Goal: Task Accomplishment & Management: Use online tool/utility

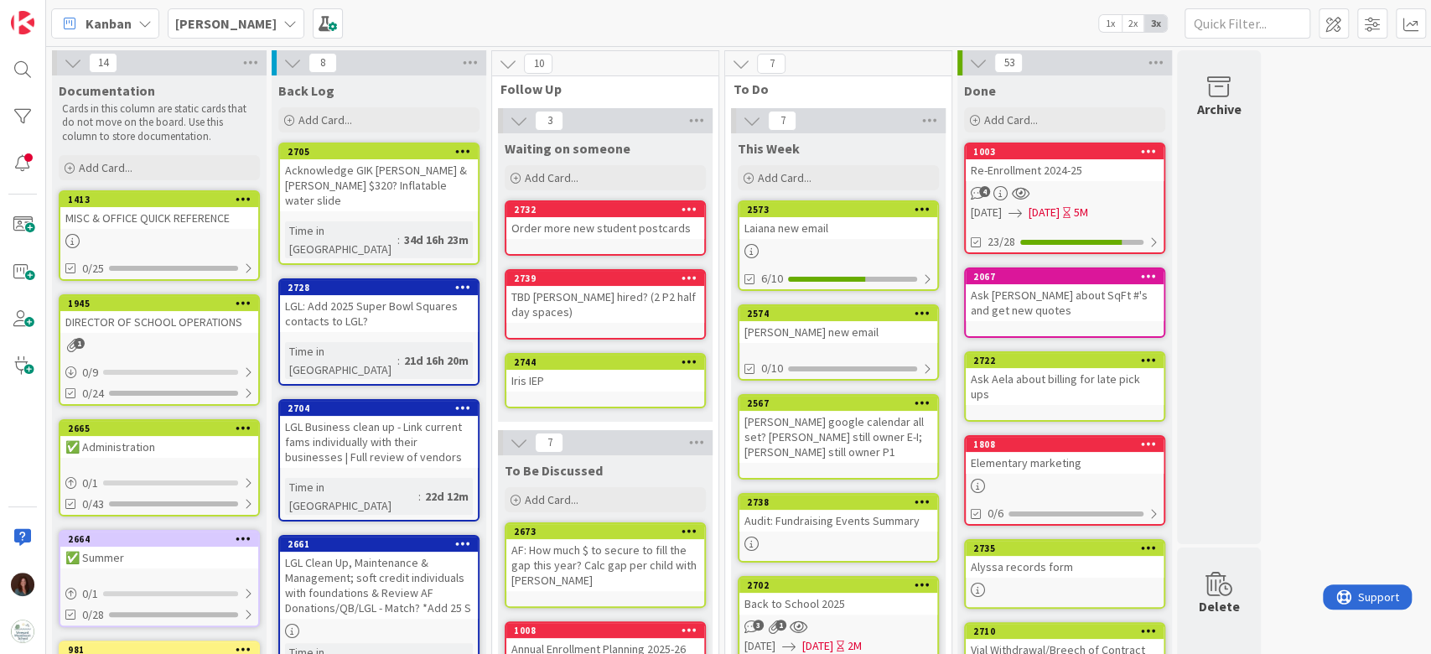
click at [221, 17] on b "[PERSON_NAME]" at bounding box center [225, 23] width 101 height 17
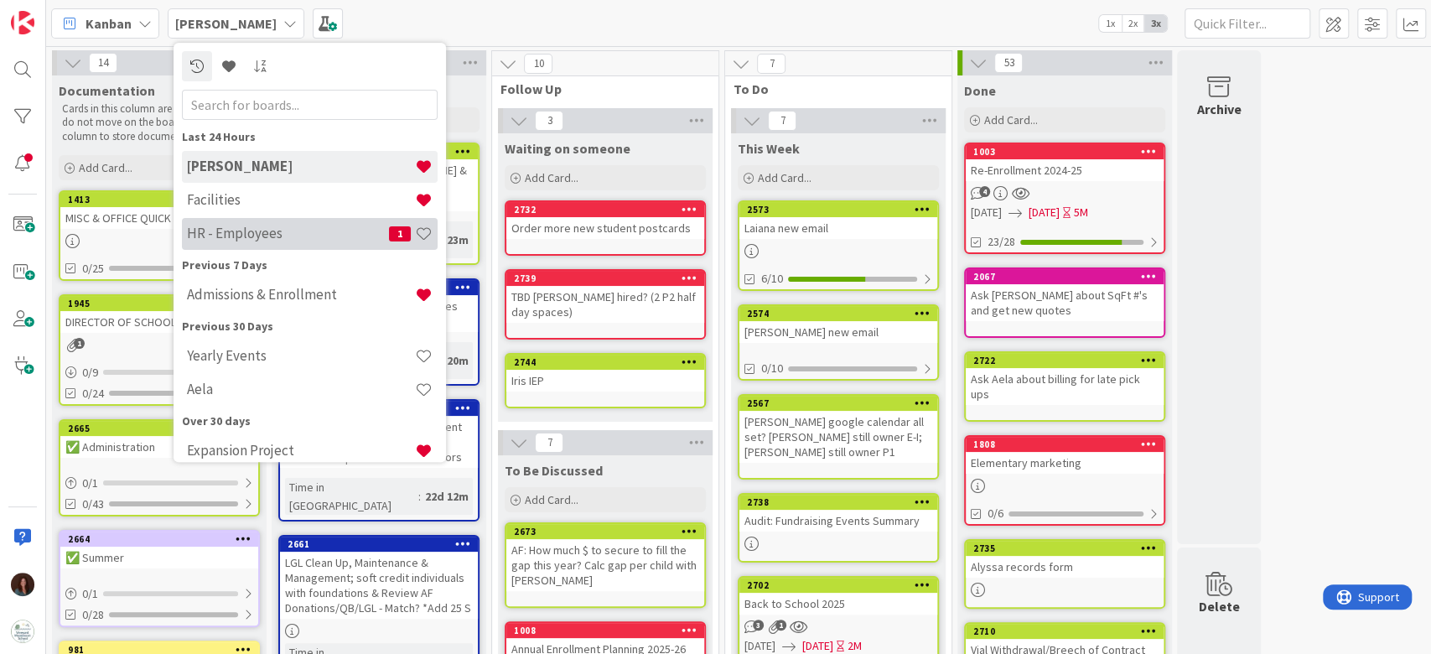
click at [238, 245] on div "HR - Employees 1" at bounding box center [310, 234] width 256 height 32
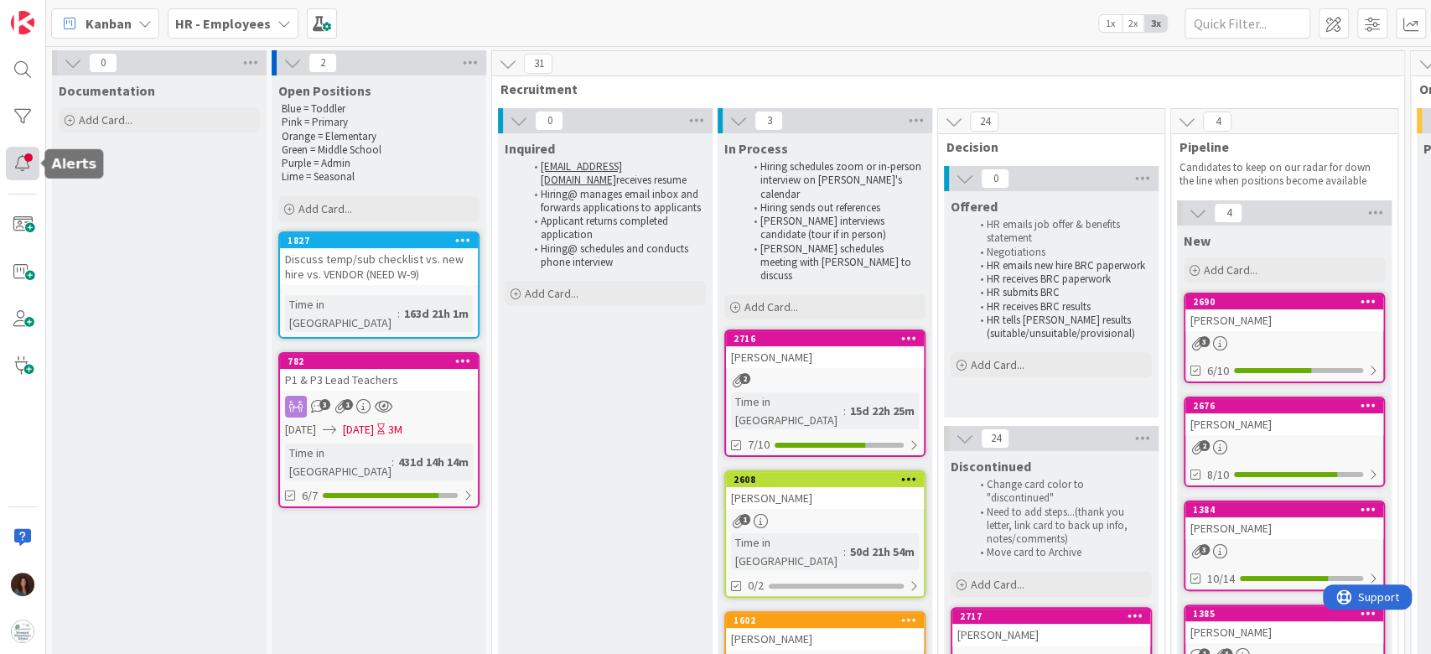
click at [28, 163] on div at bounding box center [23, 164] width 34 height 34
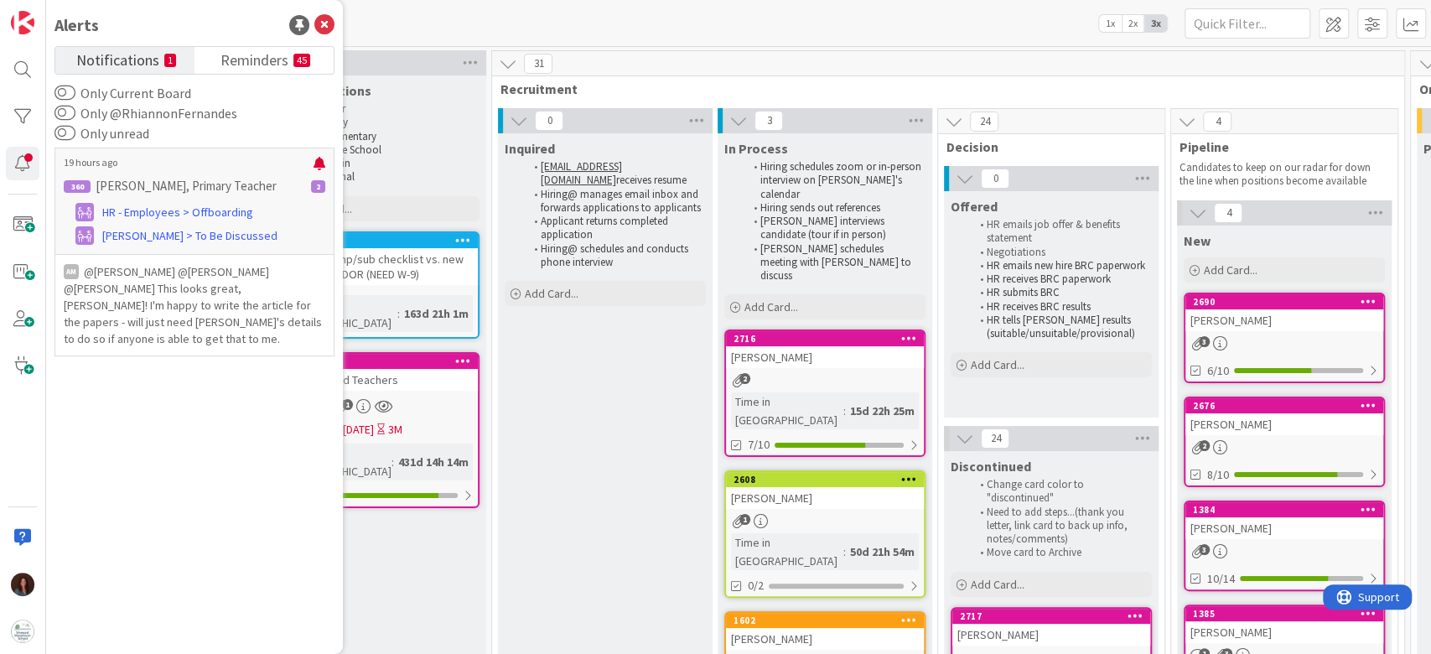
click at [142, 59] on span "Notifications" at bounding box center [117, 58] width 83 height 23
click at [181, 224] on div "19 hours ago 360 [PERSON_NAME], Primary Teacher 2 HR - Employees > Offboarding …" at bounding box center [194, 200] width 280 height 106
click at [259, 57] on span "Reminders" at bounding box center [254, 58] width 68 height 23
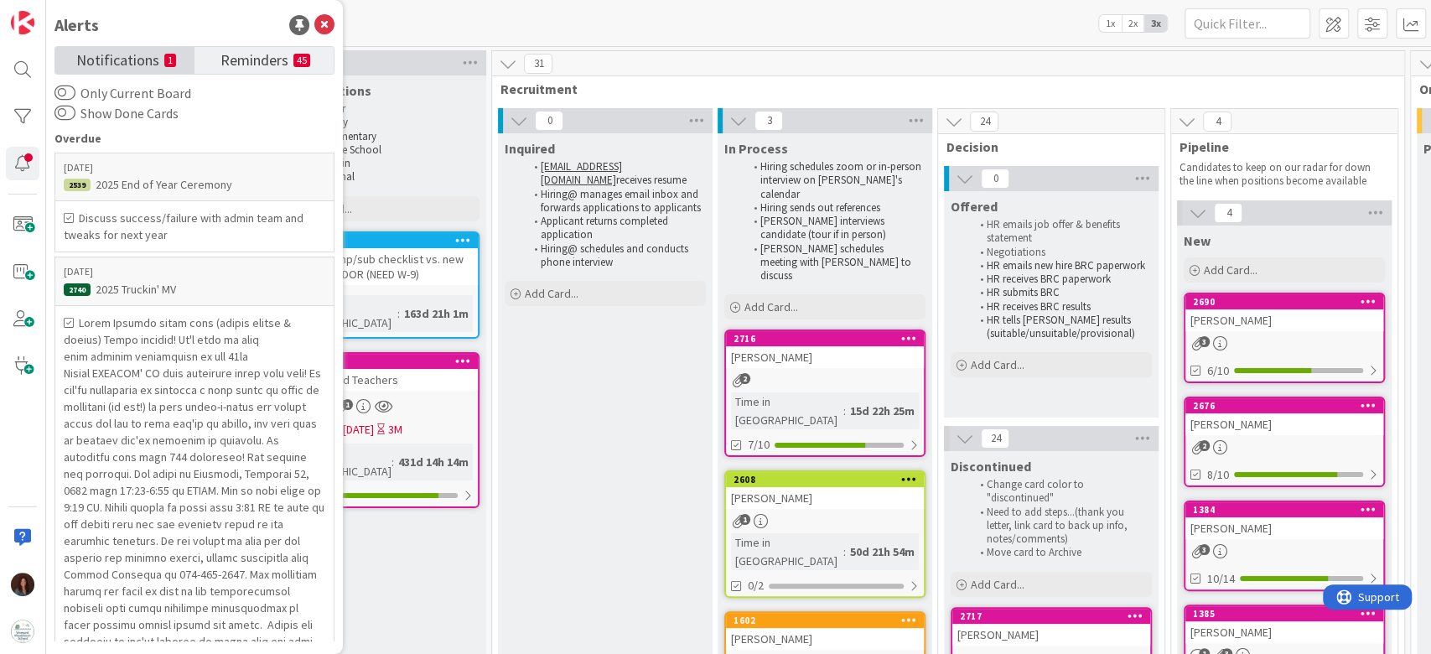
click at [85, 70] on span "Notifications" at bounding box center [117, 58] width 83 height 23
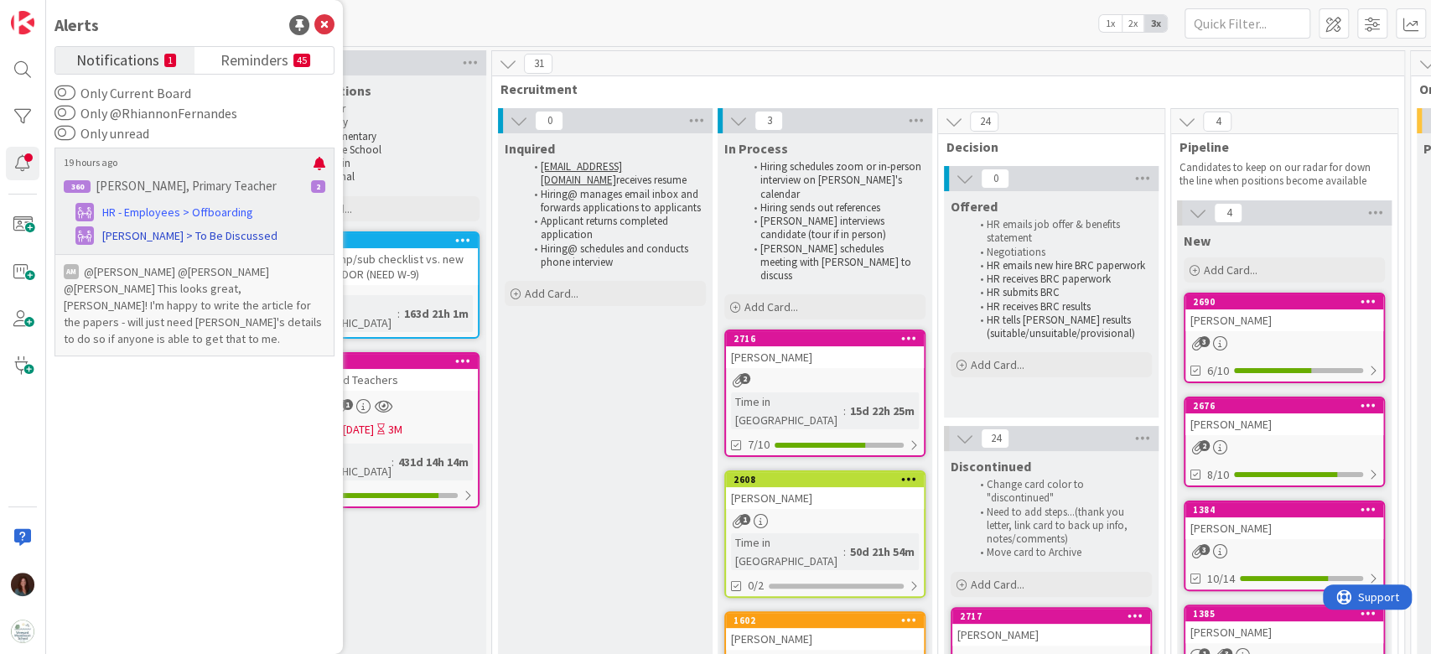
click at [154, 227] on span "[PERSON_NAME] > To Be Discussed" at bounding box center [189, 236] width 175 height 18
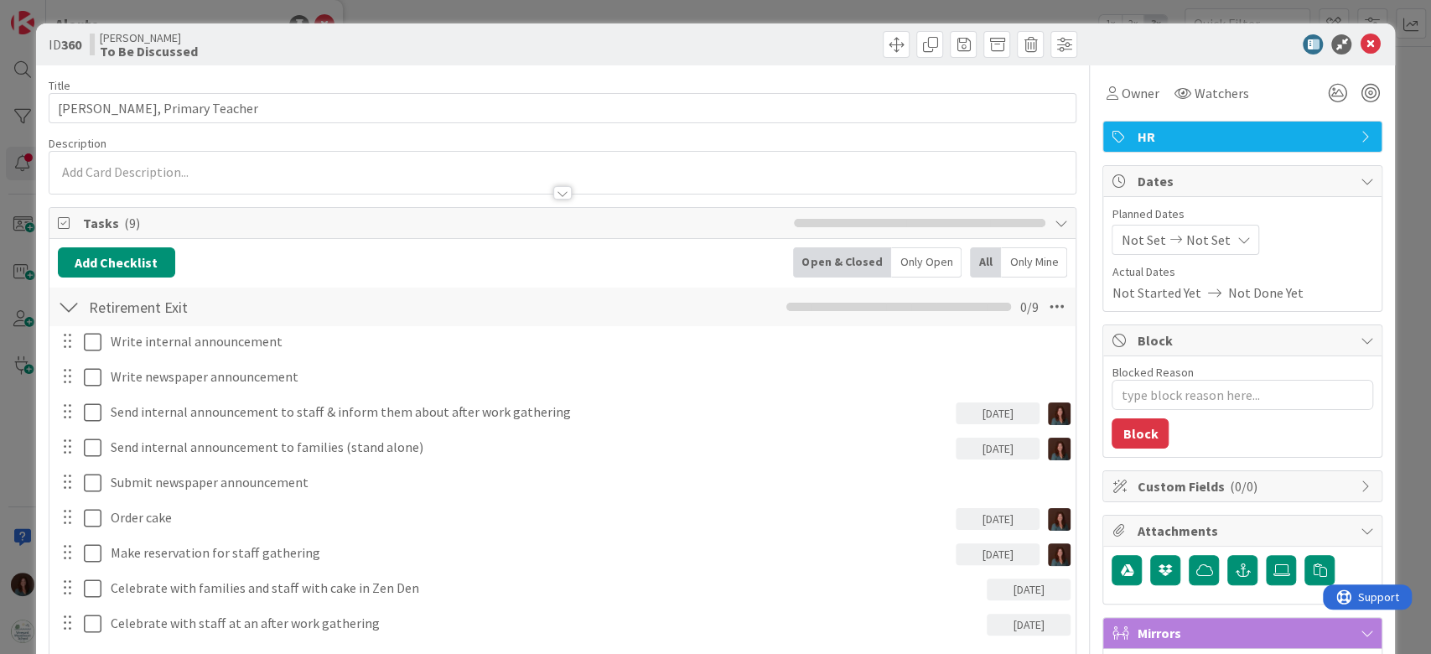
type textarea "x"
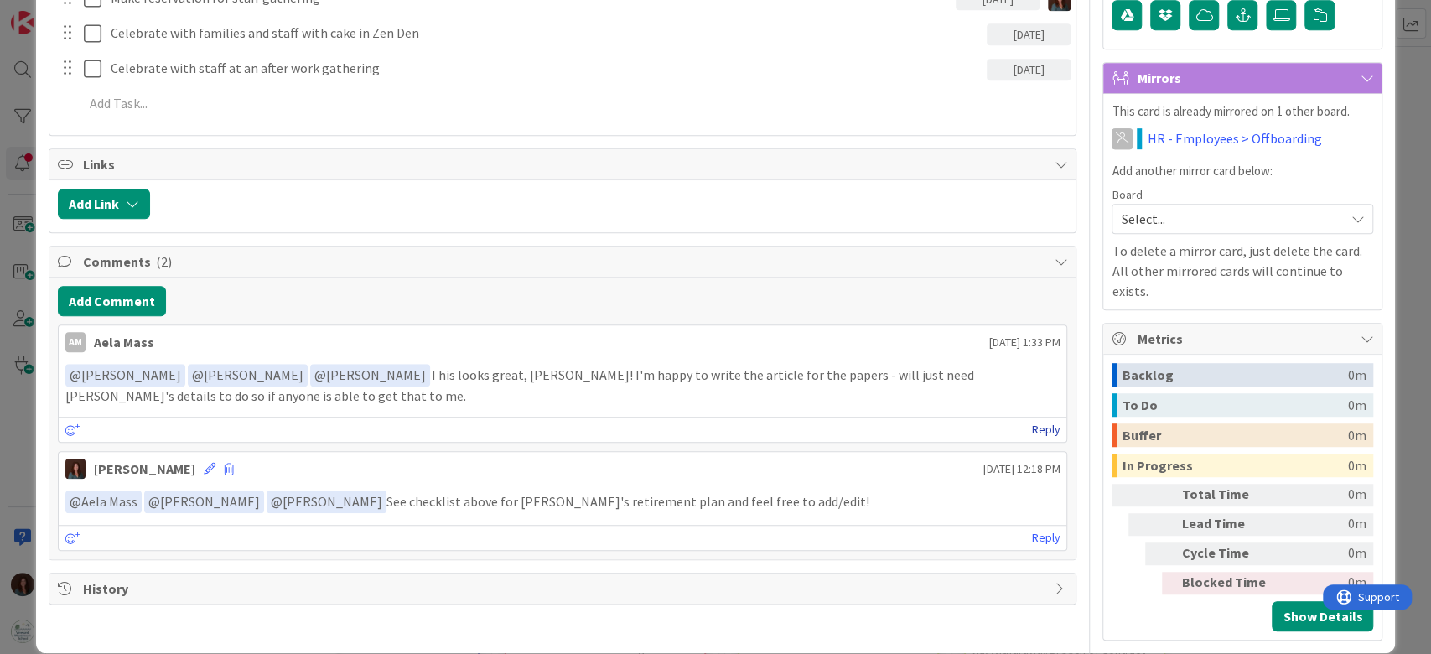
click at [1031, 431] on link "Reply" at bounding box center [1045, 429] width 28 height 21
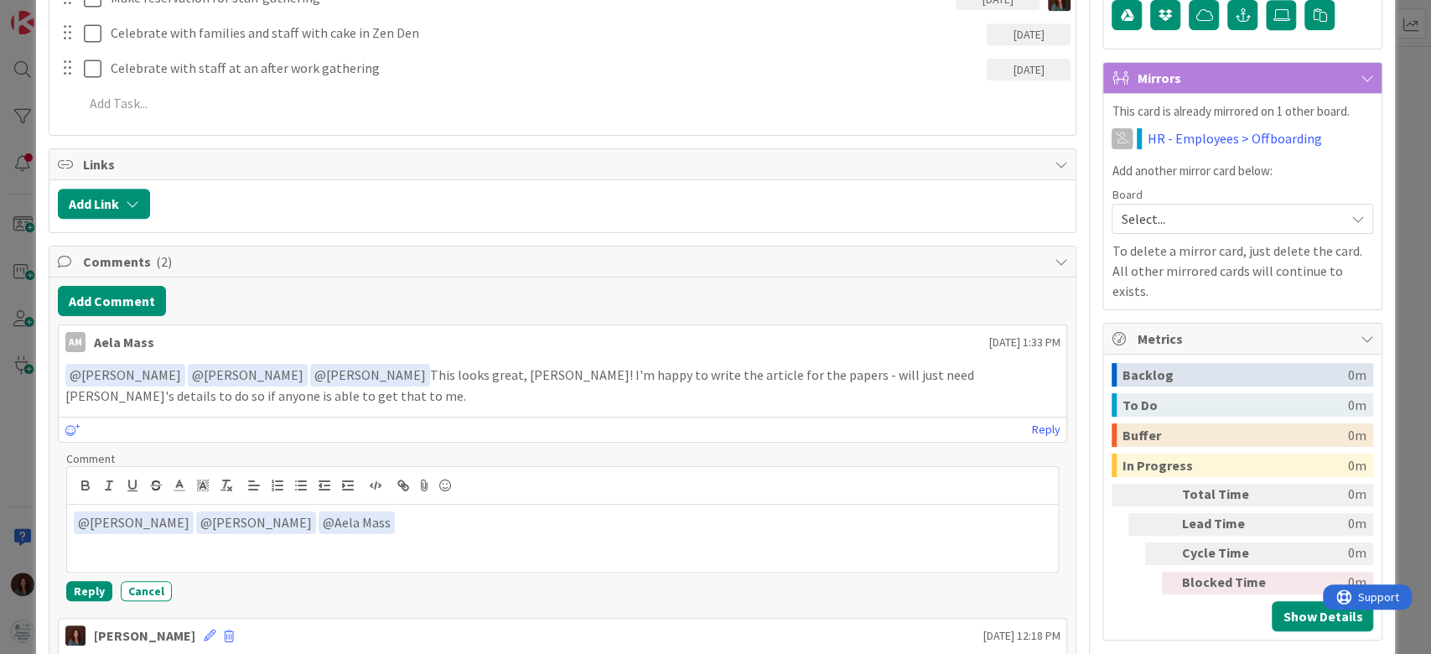
click at [318, 516] on span "﻿ @ Aela Mass ﻿" at bounding box center [356, 522] width 76 height 23
click at [347, 521] on p "﻿ @ Aela Mass ﻿" at bounding box center [563, 522] width 978 height 23
click at [82, 589] on button "Reply" at bounding box center [89, 591] width 46 height 20
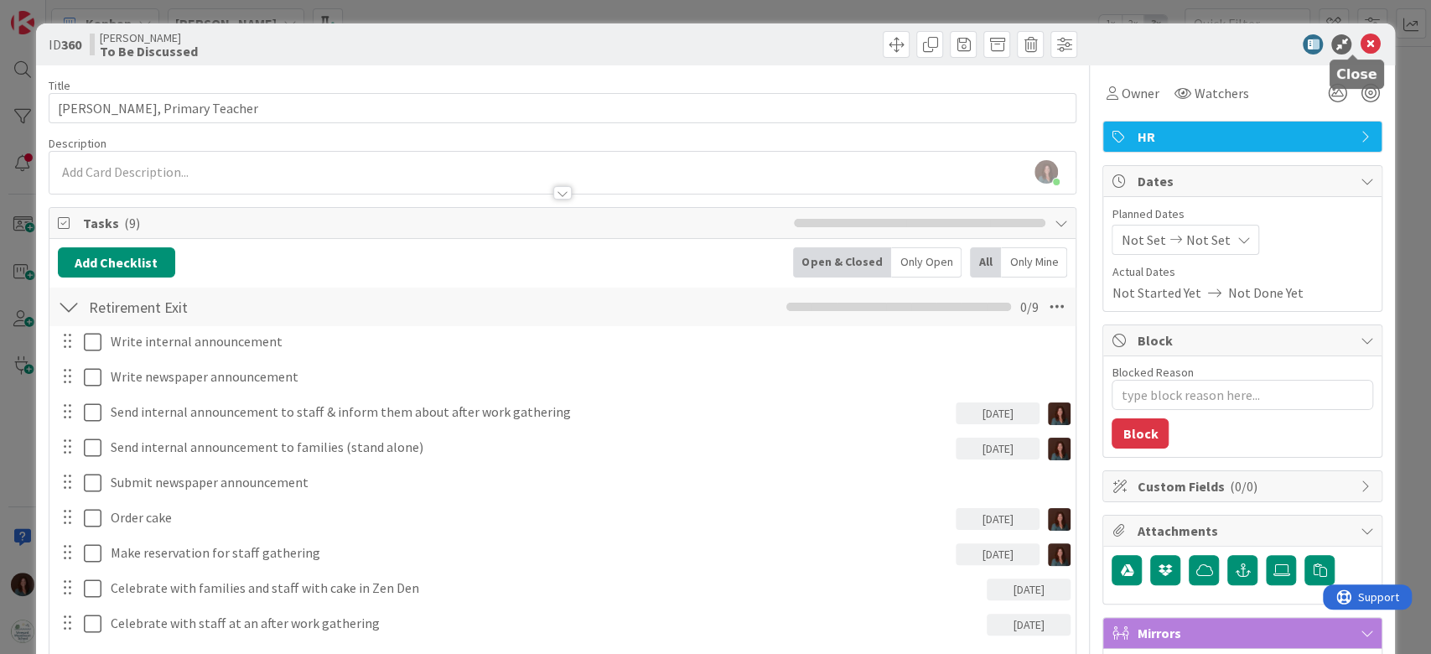
click at [1359, 47] on icon at bounding box center [1369, 44] width 20 height 20
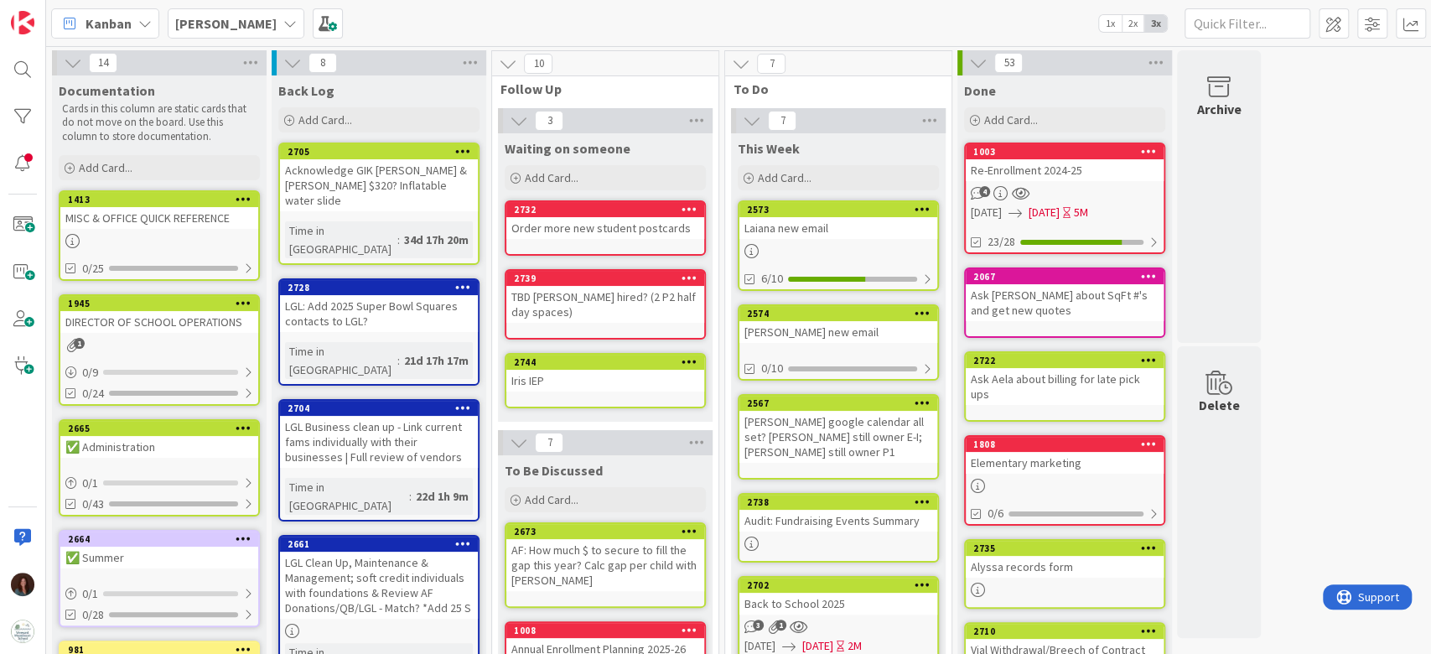
click at [214, 20] on b "[PERSON_NAME]" at bounding box center [225, 23] width 101 height 17
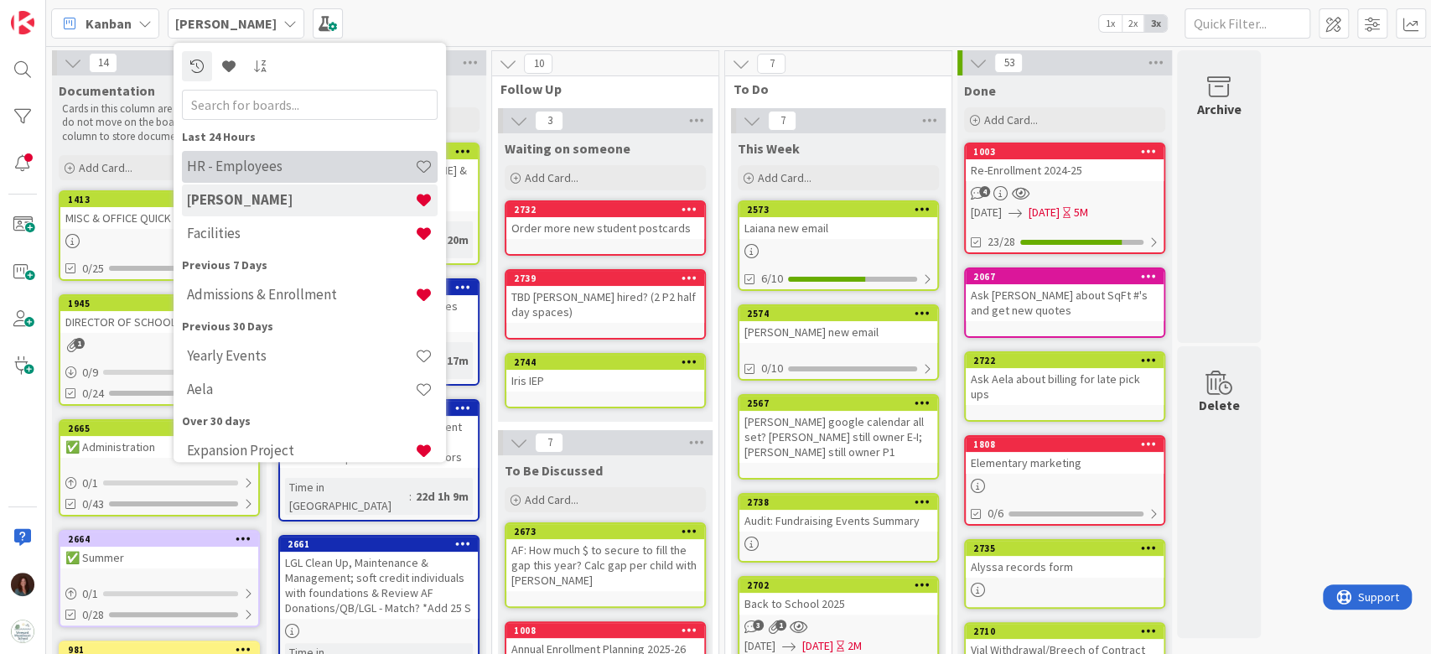
click at [282, 168] on h4 "HR - Employees" at bounding box center [301, 166] width 228 height 17
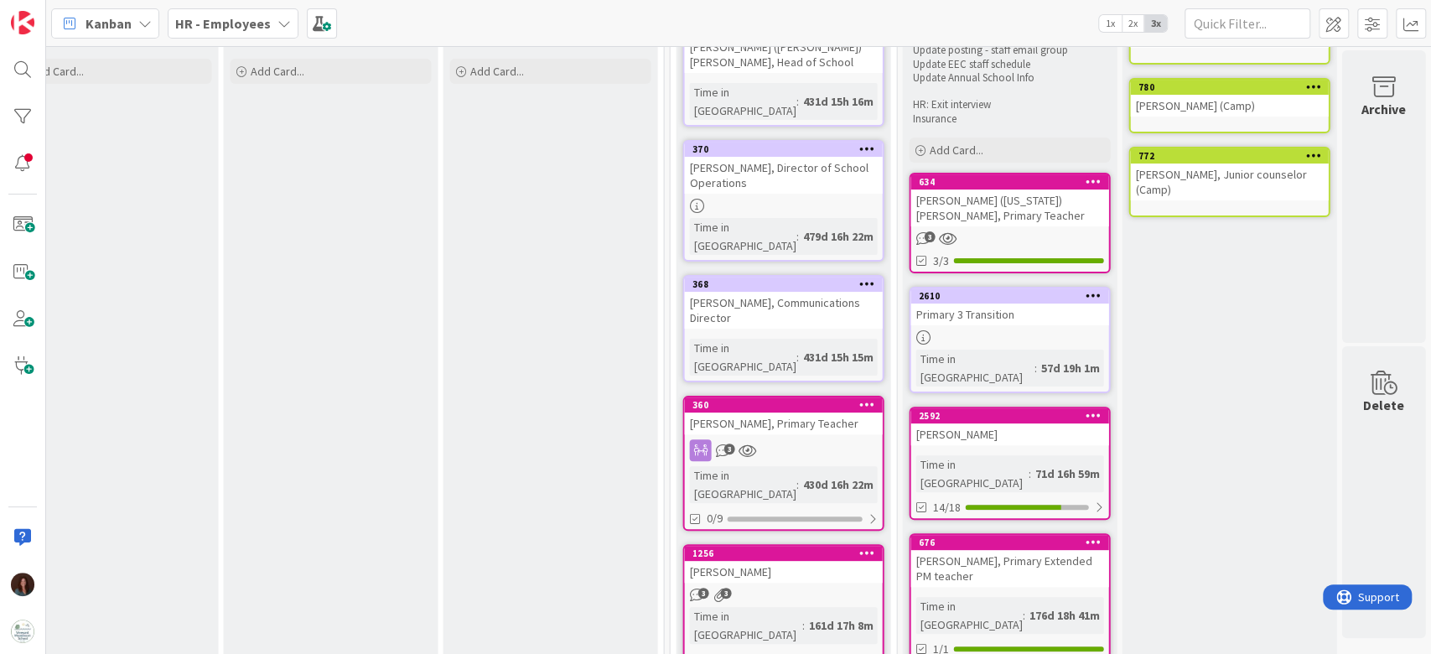
scroll to position [74, 2088]
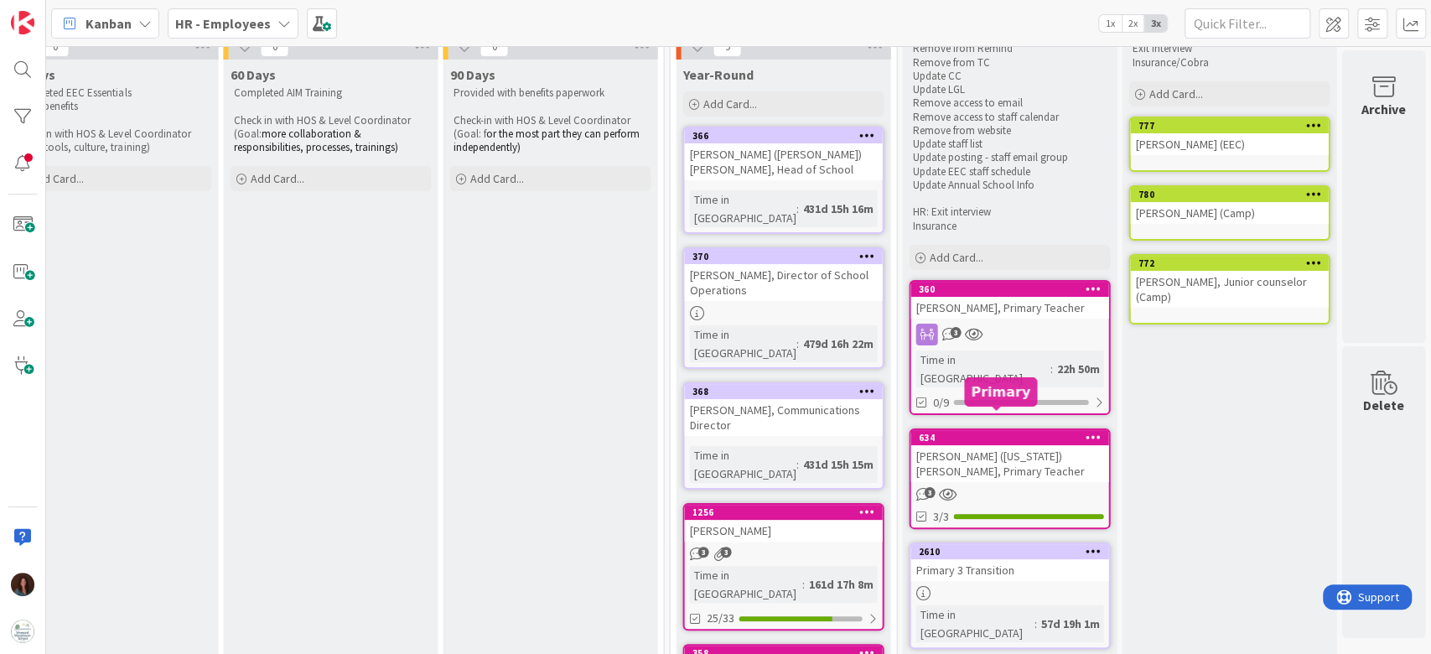
click at [995, 432] on div "634" at bounding box center [1013, 438] width 190 height 12
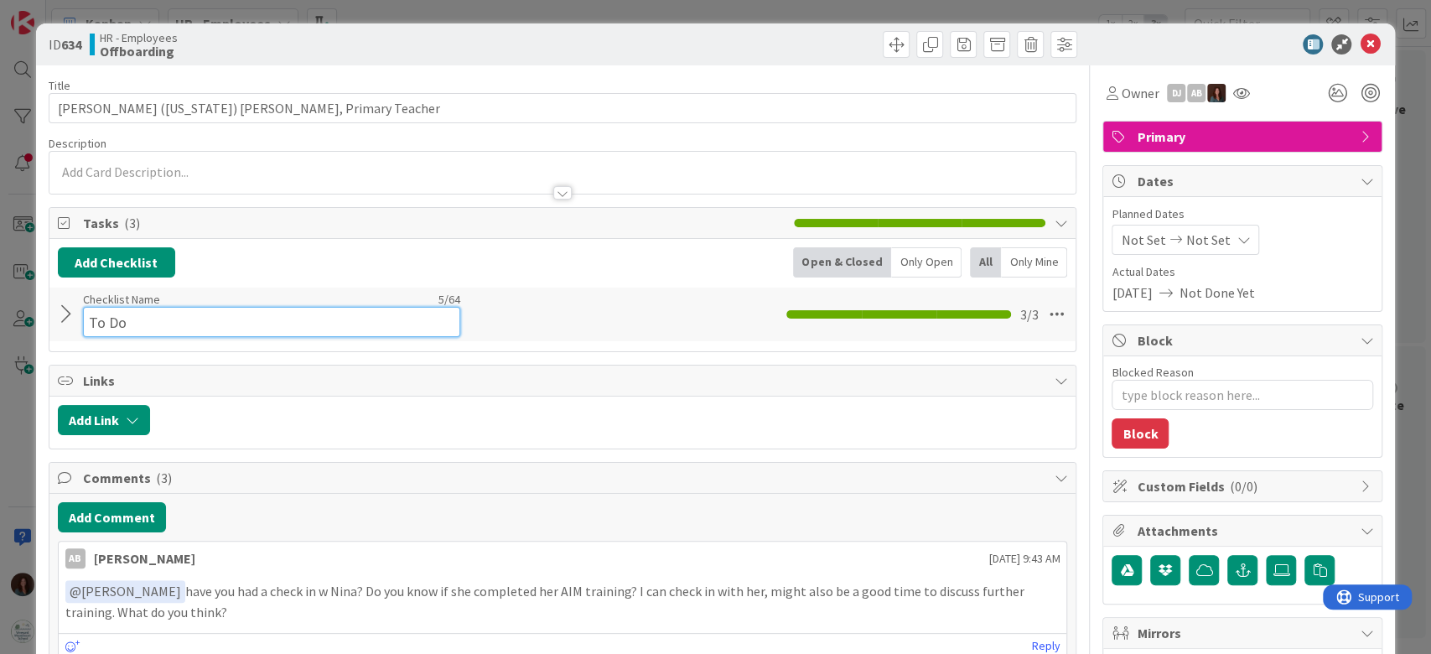
click at [110, 308] on input "To Do" at bounding box center [271, 322] width 377 height 30
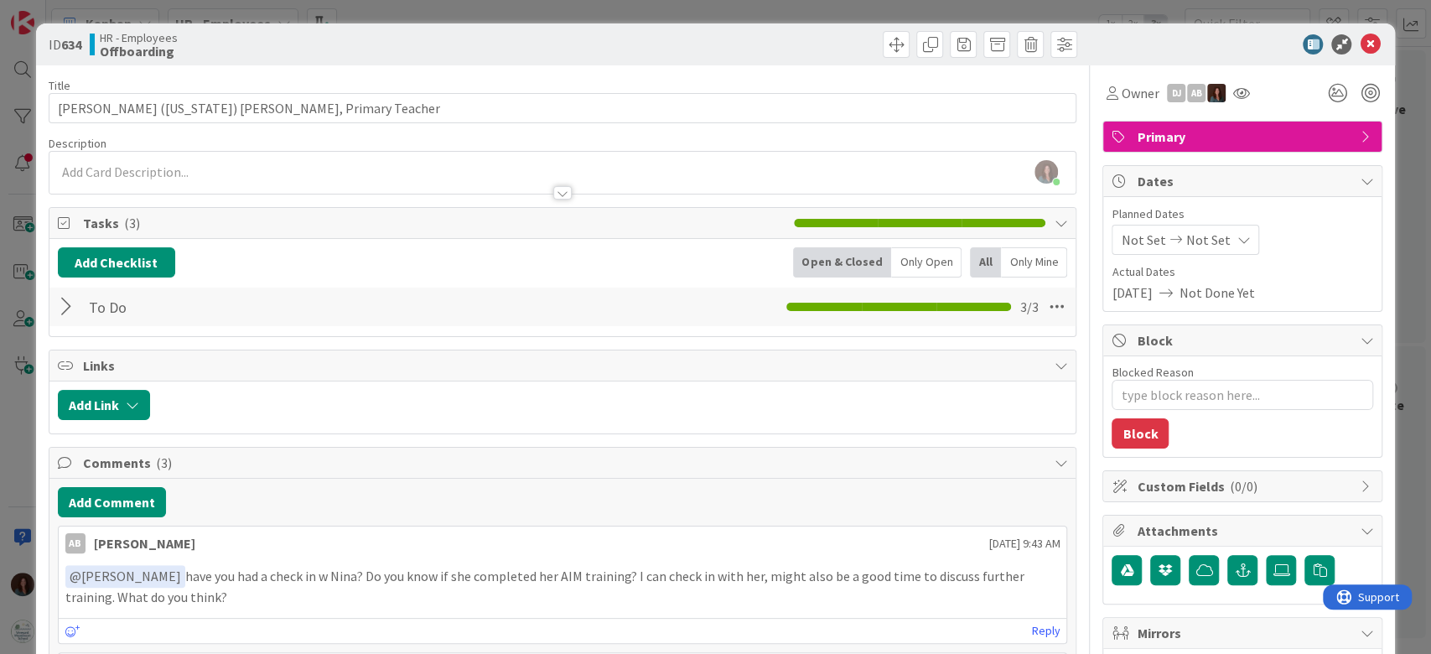
click at [64, 308] on div at bounding box center [69, 307] width 22 height 30
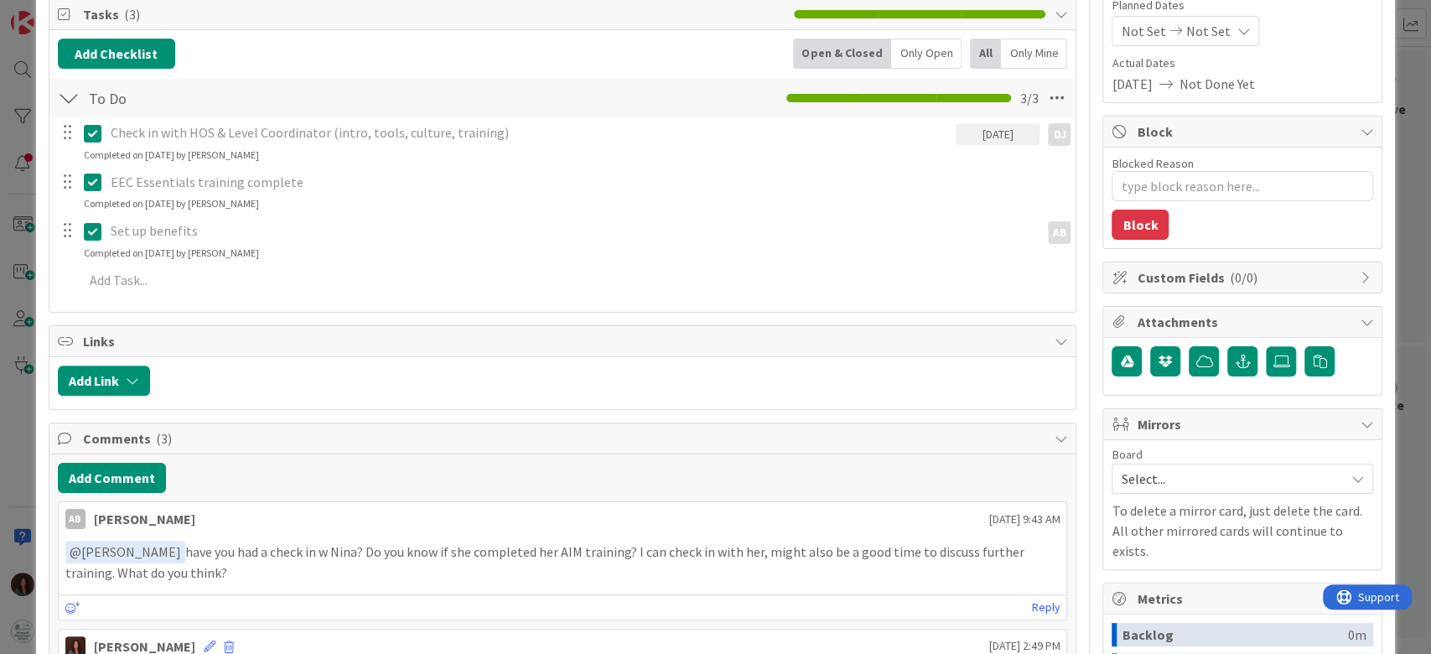
scroll to position [223, 0]
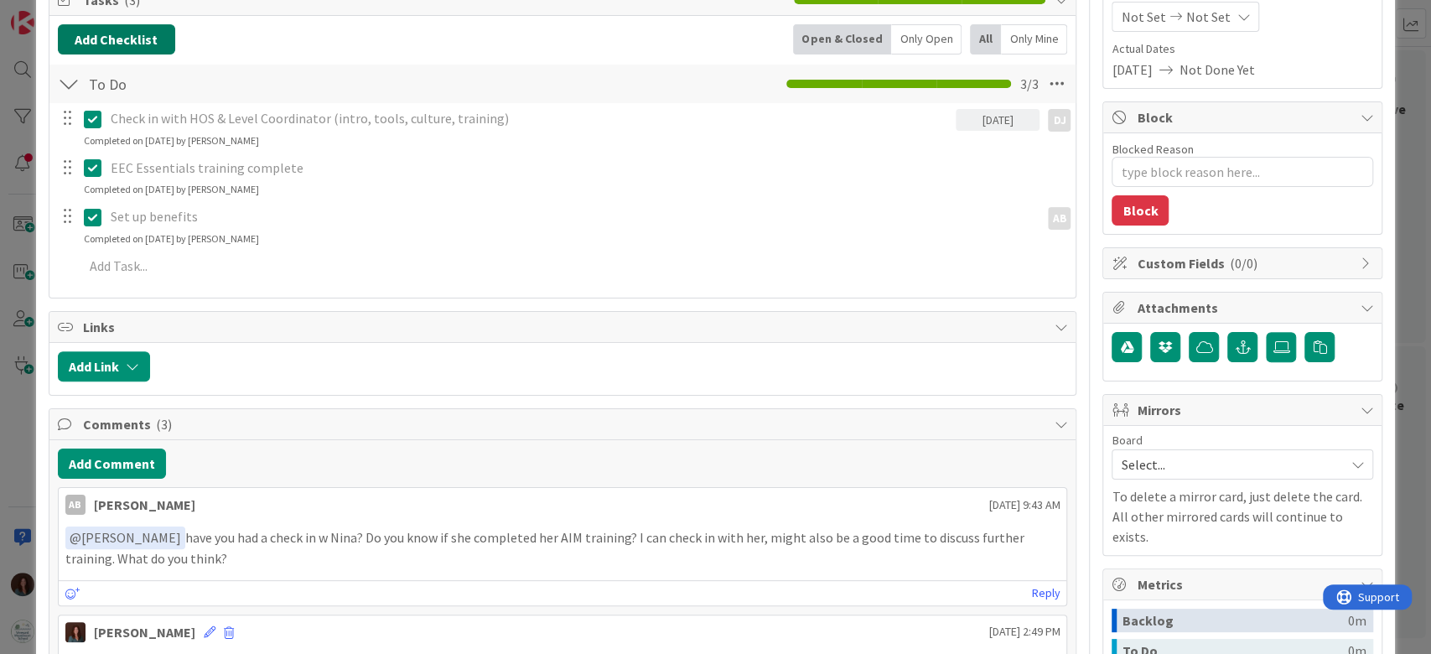
click at [121, 39] on button "Add Checklist" at bounding box center [116, 39] width 117 height 30
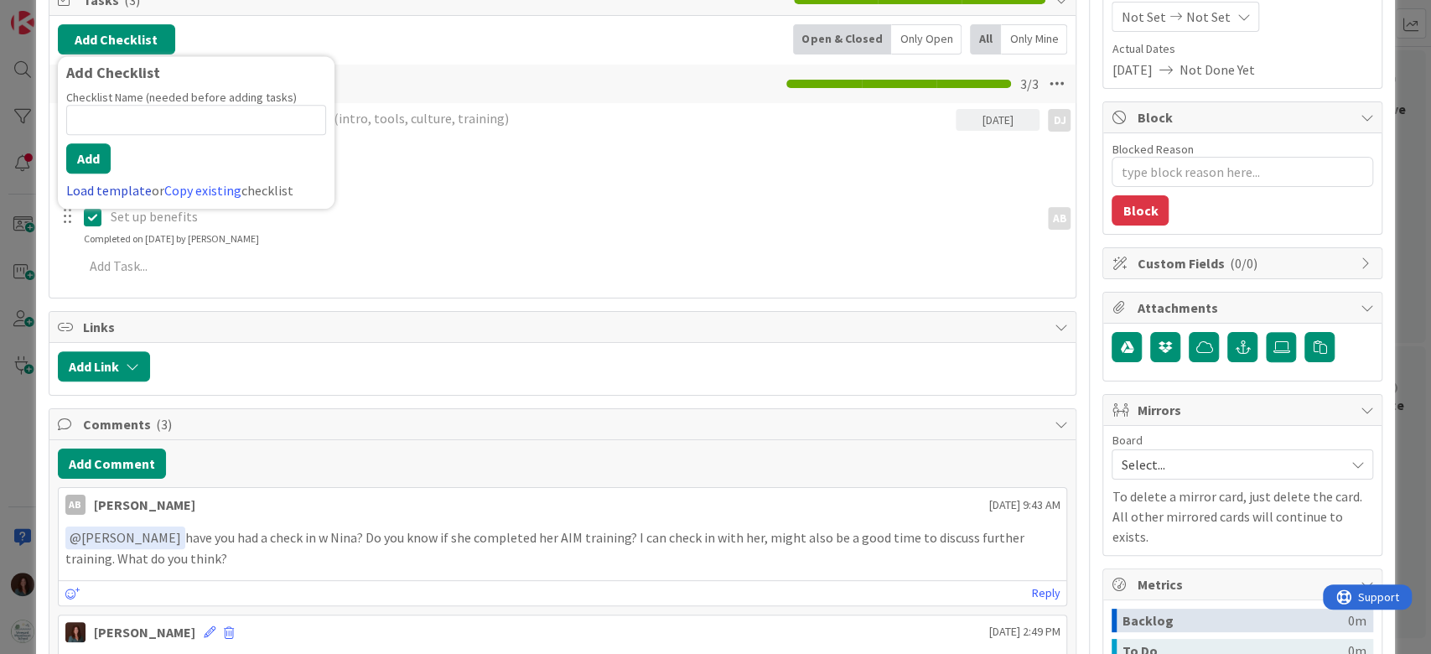
click at [118, 186] on link "Load template" at bounding box center [108, 190] width 85 height 17
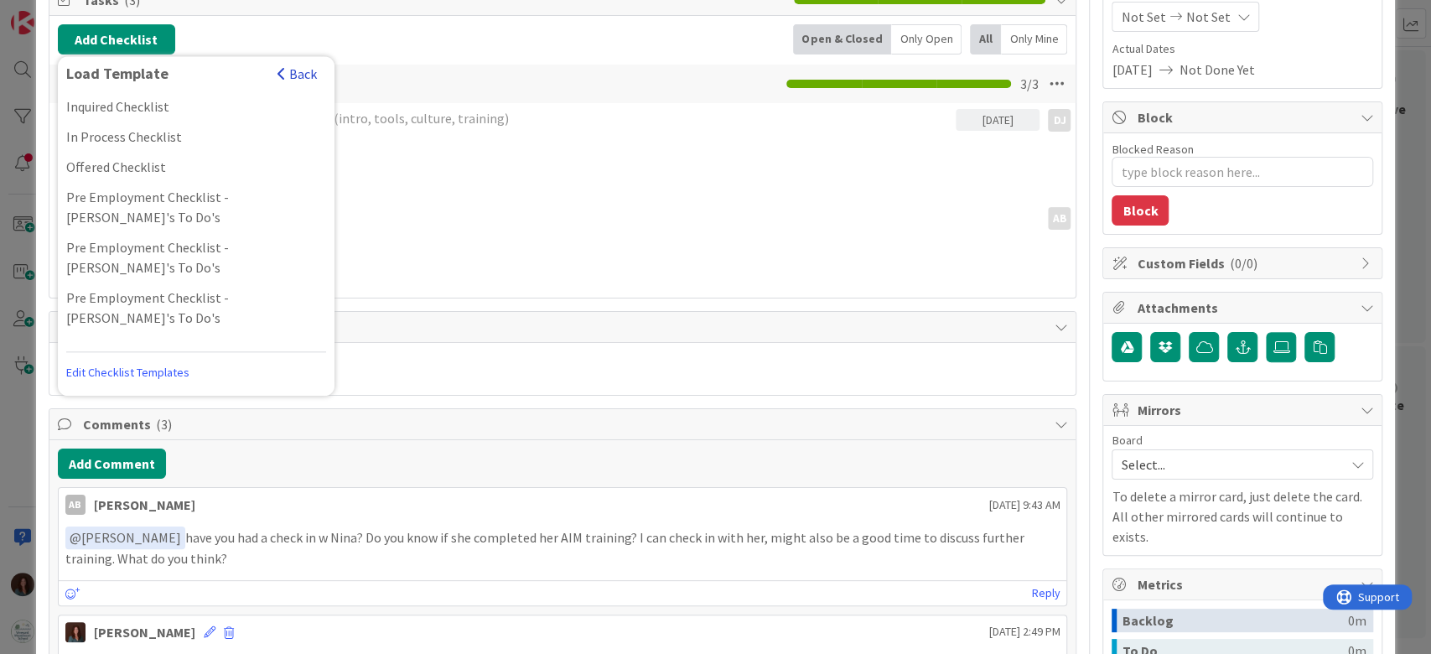
click at [298, 66] on button "Back" at bounding box center [297, 74] width 41 height 18
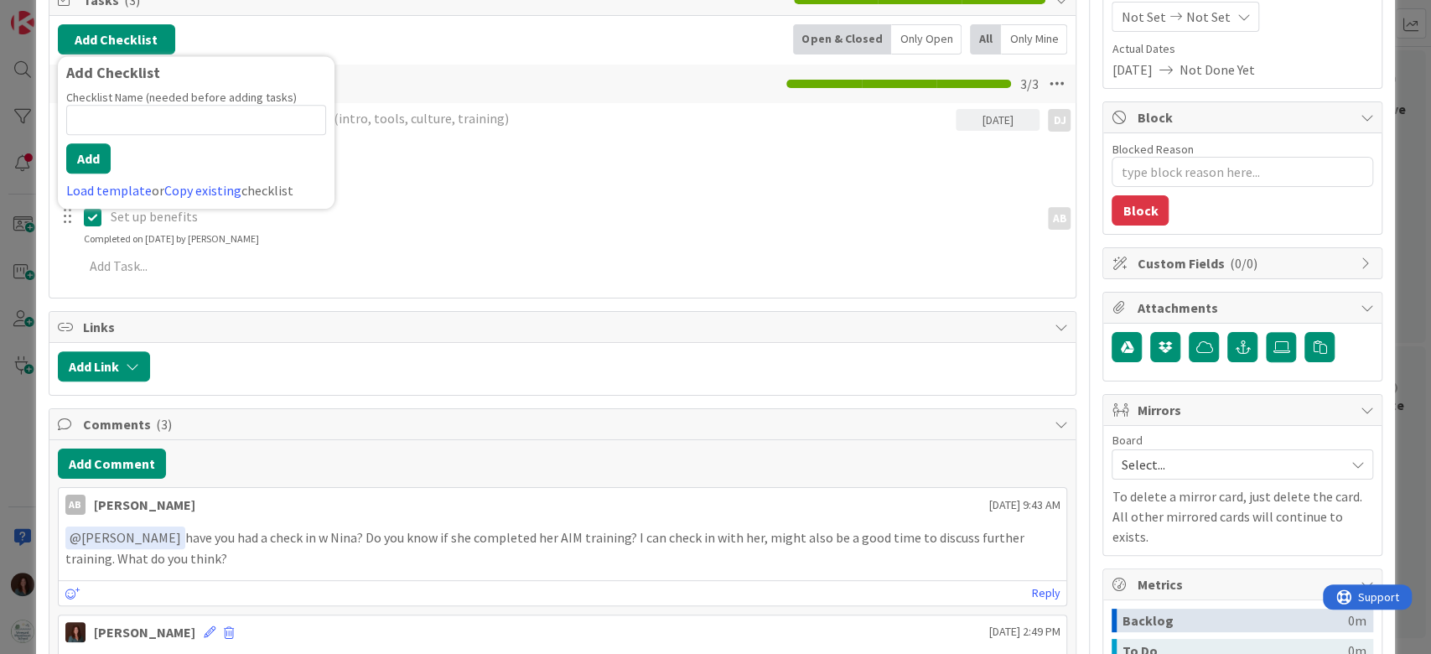
click at [691, 360] on div at bounding box center [612, 366] width 909 height 30
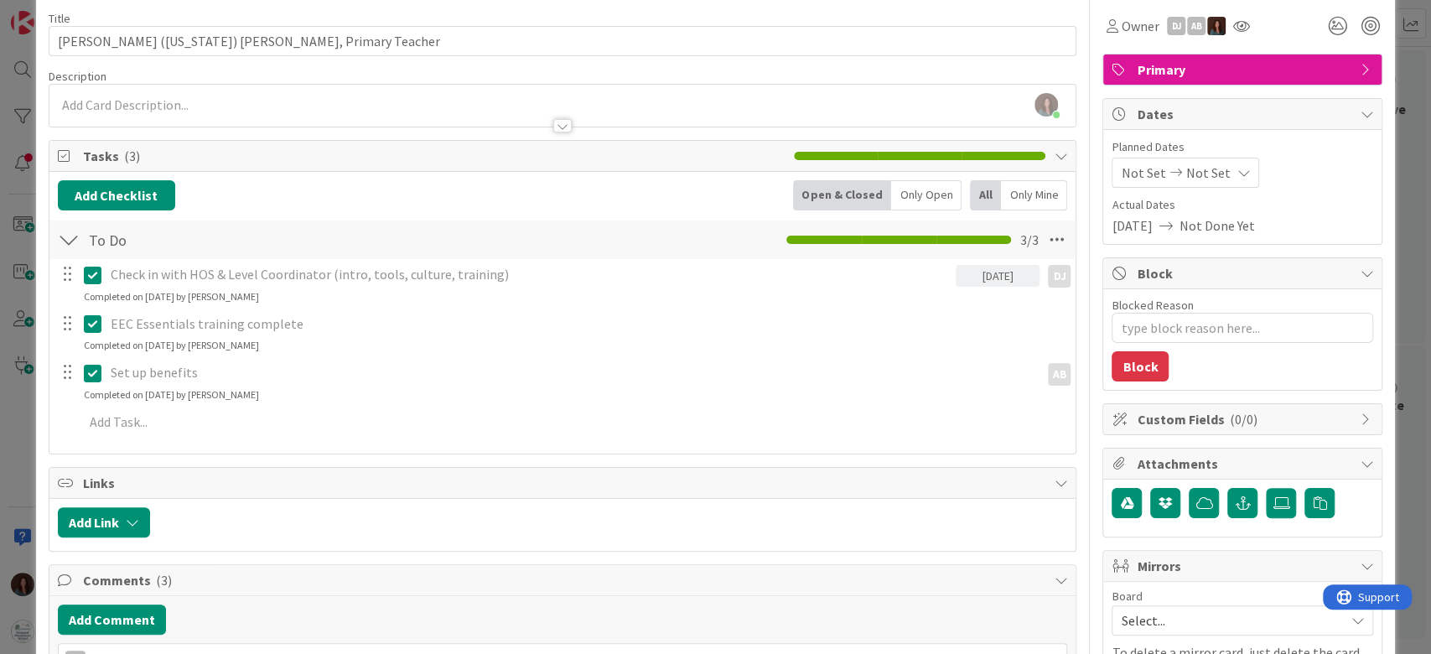
scroll to position [0, 0]
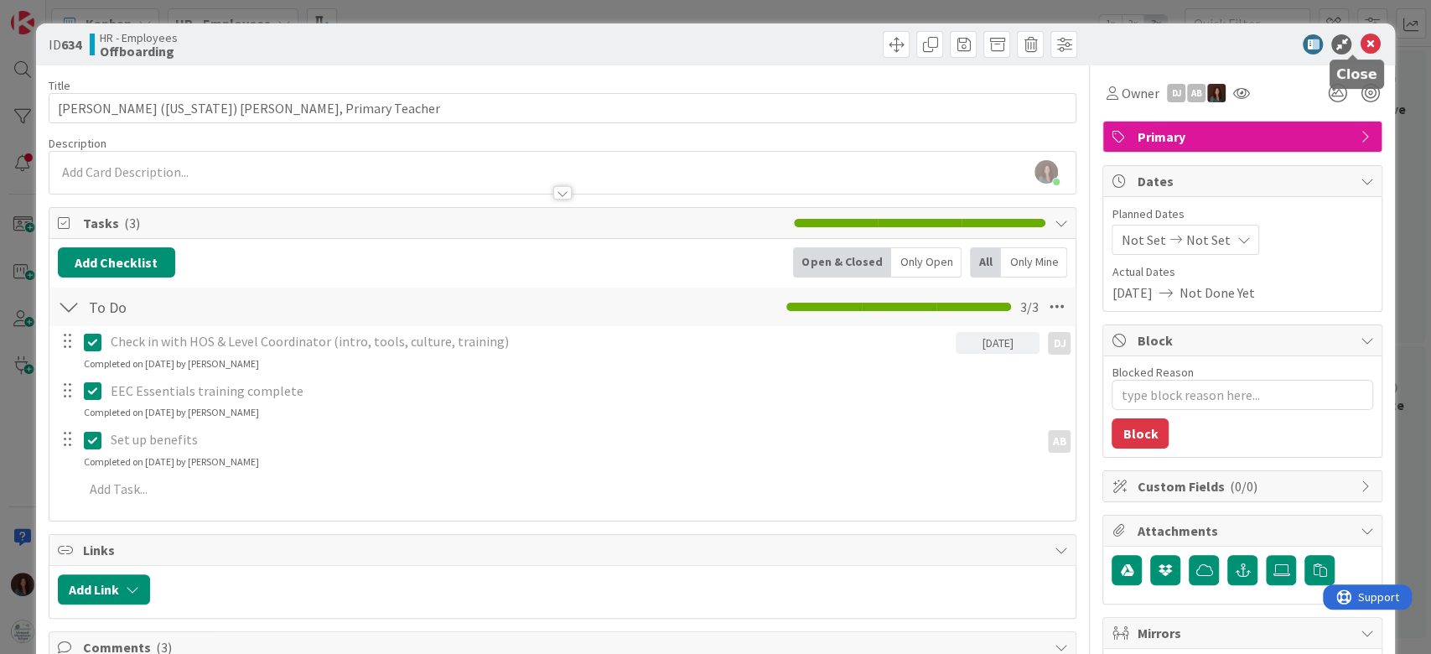
click at [1362, 32] on div "ID 634 HR - Employees Offboarding" at bounding box center [715, 44] width 1359 height 42
click at [1359, 37] on icon at bounding box center [1369, 44] width 20 height 20
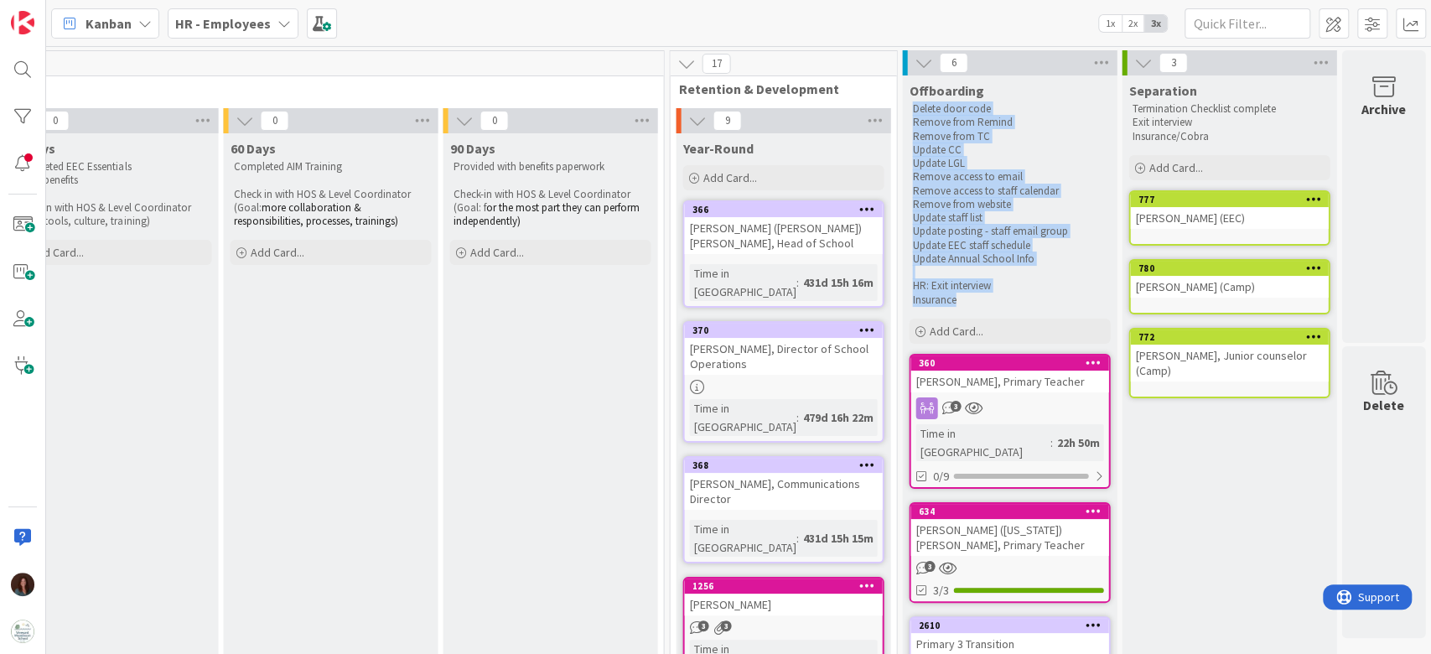
drag, startPoint x: 1001, startPoint y: 303, endPoint x: 883, endPoint y: 217, distance: 146.3
click at [908, 111] on div "Delete door code Remove from Remind Remove from TC Update CC Update LGL Remove …" at bounding box center [1008, 204] width 201 height 211
copy div "Delete door code Remove from Remind Remove from TC Update CC Update LGL Remove …"
click at [963, 519] on div "[PERSON_NAME] ([US_STATE]) [PERSON_NAME], Primary Teacher" at bounding box center [1009, 537] width 198 height 37
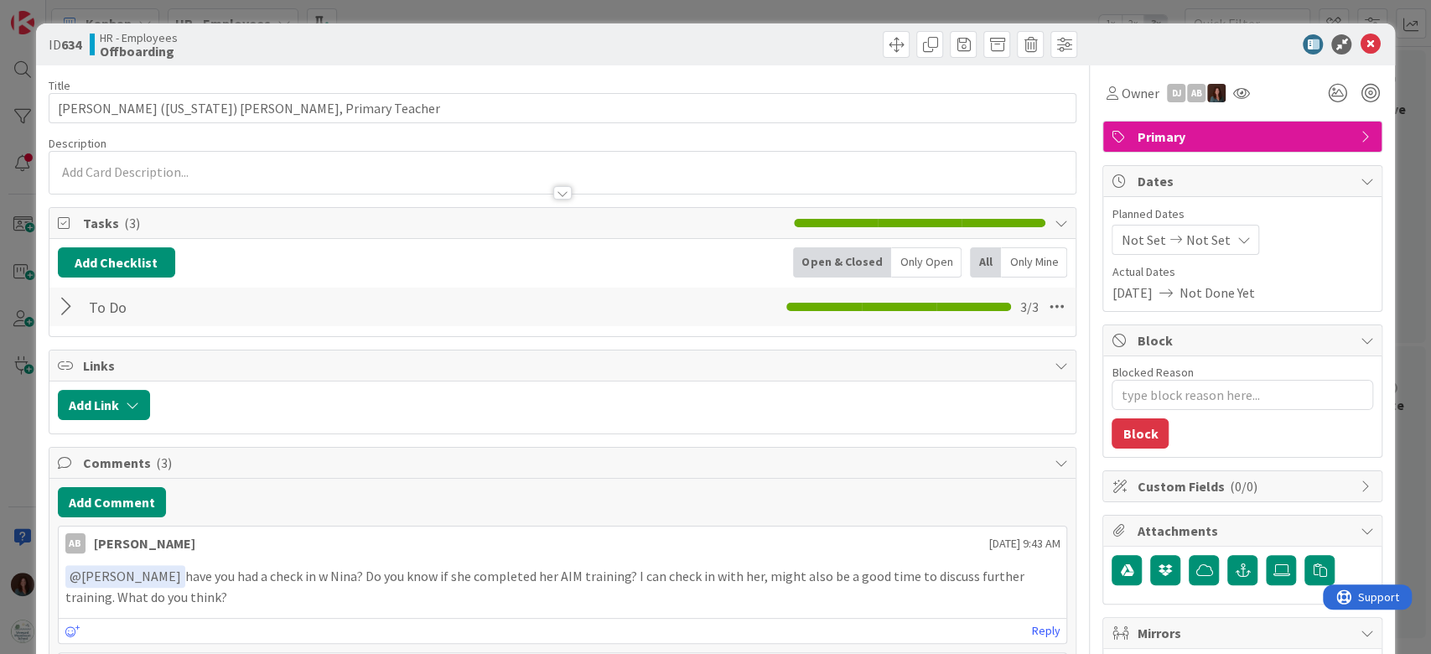
type textarea "x"
click at [109, 261] on button "Add Checklist" at bounding box center [116, 262] width 117 height 30
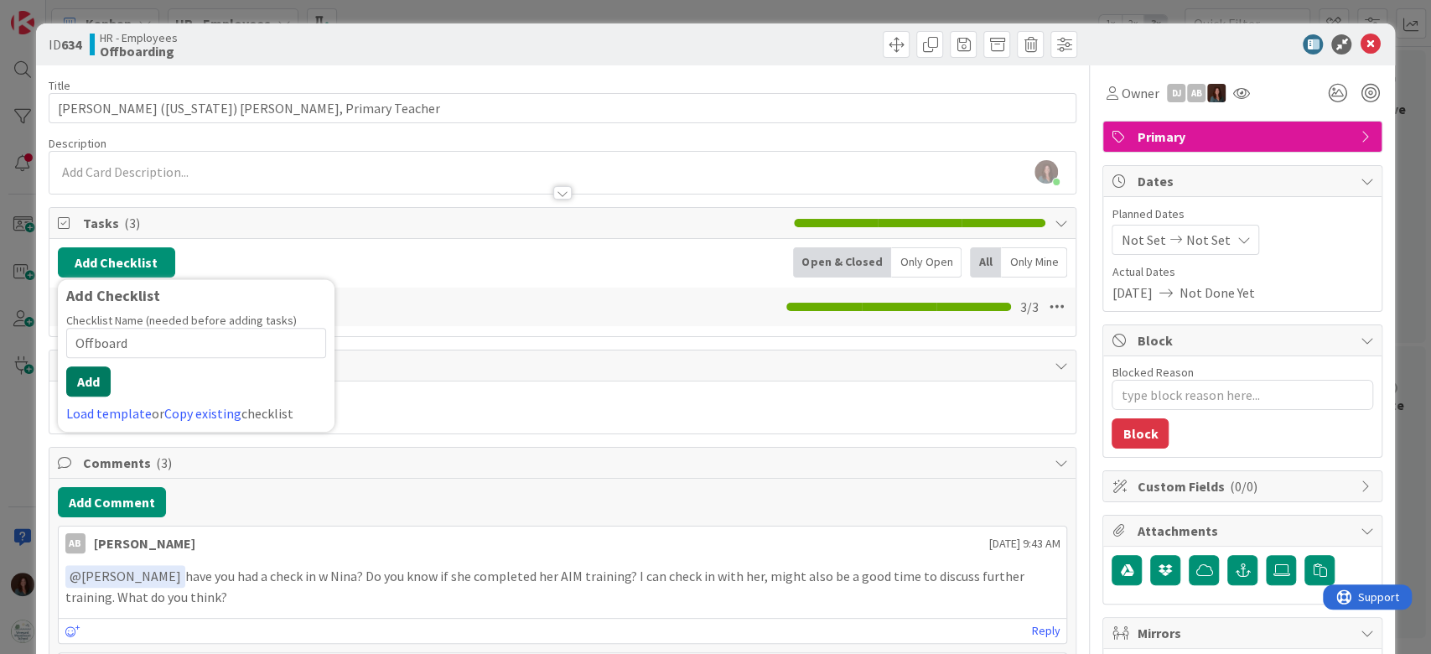
type input "Offboard"
click at [86, 382] on button "Add" at bounding box center [88, 381] width 44 height 30
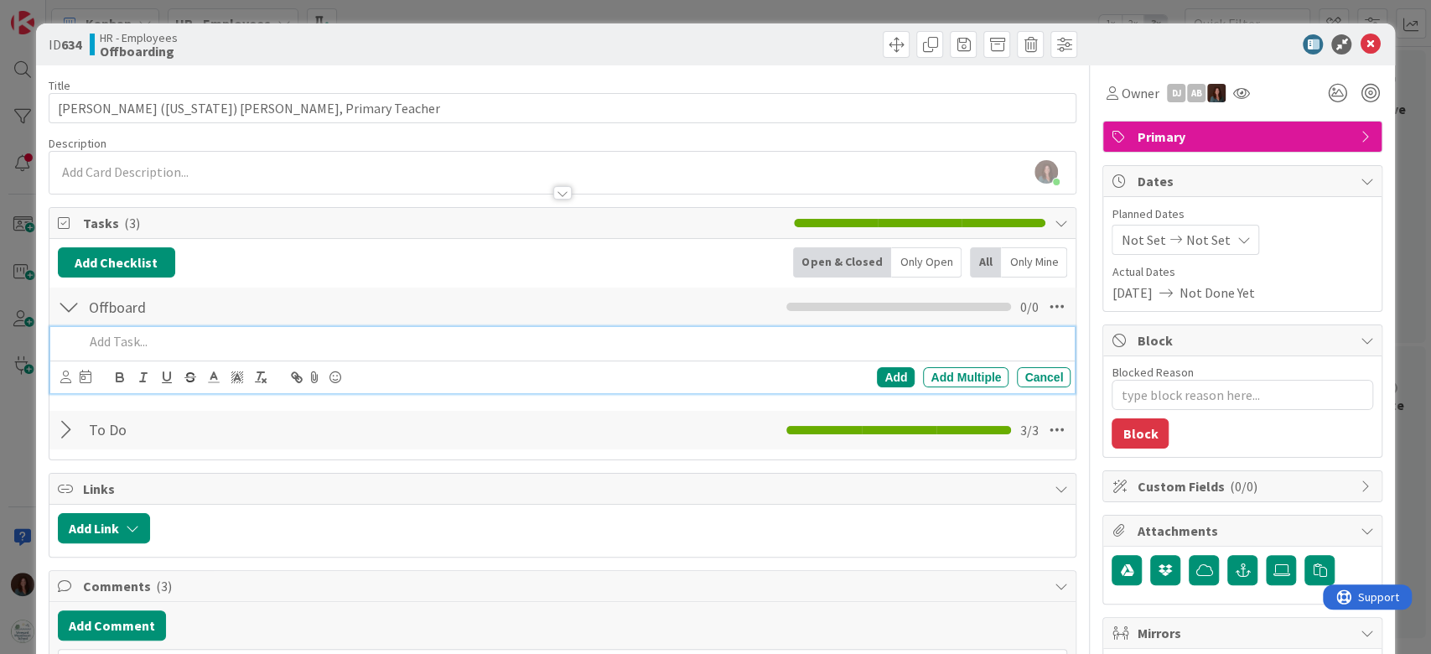
type textarea "x"
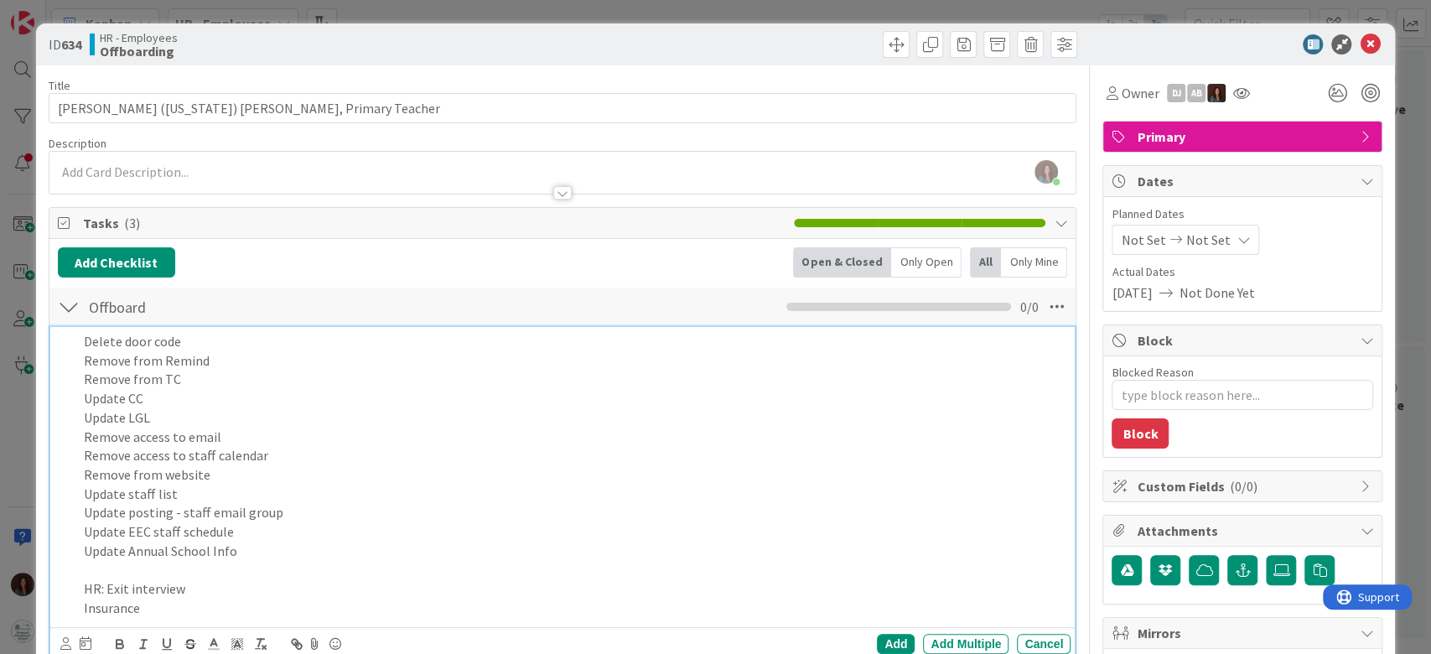
click at [238, 351] on p "Remove from Remind" at bounding box center [574, 360] width 981 height 19
click at [239, 340] on p "Delete door code" at bounding box center [574, 341] width 981 height 19
click at [220, 360] on p "Remove from Remind" at bounding box center [574, 360] width 981 height 19
click at [248, 338] on p "Delete door code" at bounding box center [574, 341] width 981 height 19
click at [256, 365] on p "Remove from Remind" at bounding box center [574, 360] width 981 height 19
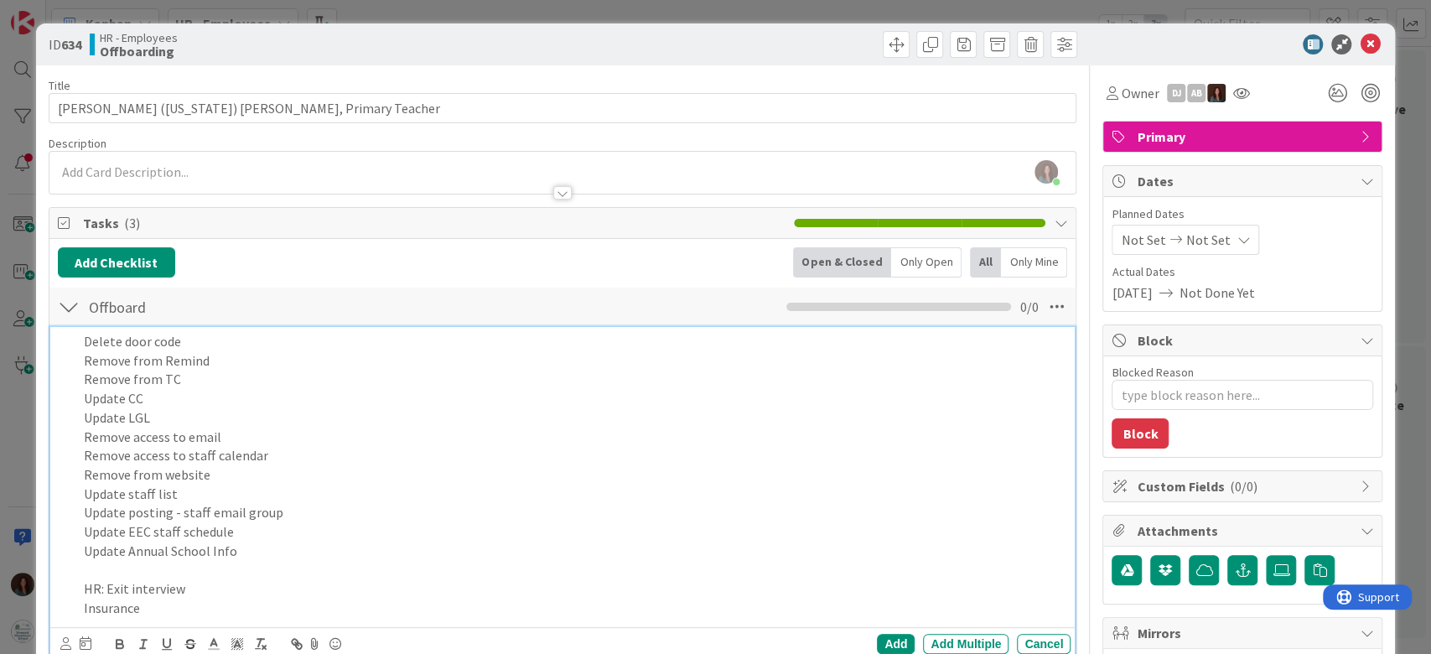
click at [221, 383] on p "Remove from TC" at bounding box center [574, 379] width 981 height 19
click at [198, 390] on p "Update CC" at bounding box center [574, 398] width 981 height 19
click at [261, 419] on p "Update LGL" at bounding box center [574, 417] width 981 height 19
click at [276, 438] on p "Remove access to email" at bounding box center [574, 436] width 981 height 19
click at [281, 459] on p "Remove access to staff calendar" at bounding box center [574, 455] width 981 height 19
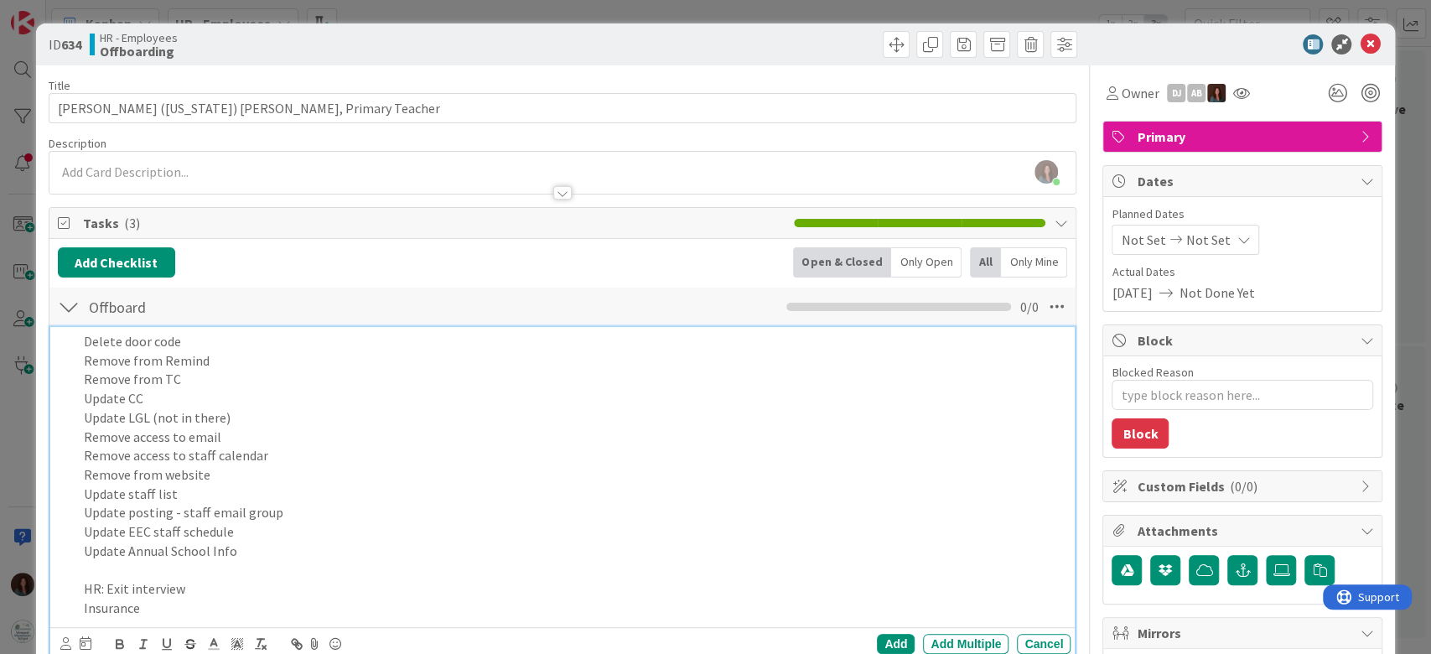
click at [241, 434] on p "Remove access to email" at bounding box center [574, 436] width 981 height 19
click at [329, 454] on p "Remove access to staff calendar" at bounding box center [574, 455] width 981 height 19
click at [313, 480] on p "Remove from website" at bounding box center [574, 474] width 981 height 19
click at [278, 344] on p "Delete door code" at bounding box center [574, 341] width 981 height 19
click at [261, 360] on p "Remove from Remind" at bounding box center [574, 360] width 981 height 19
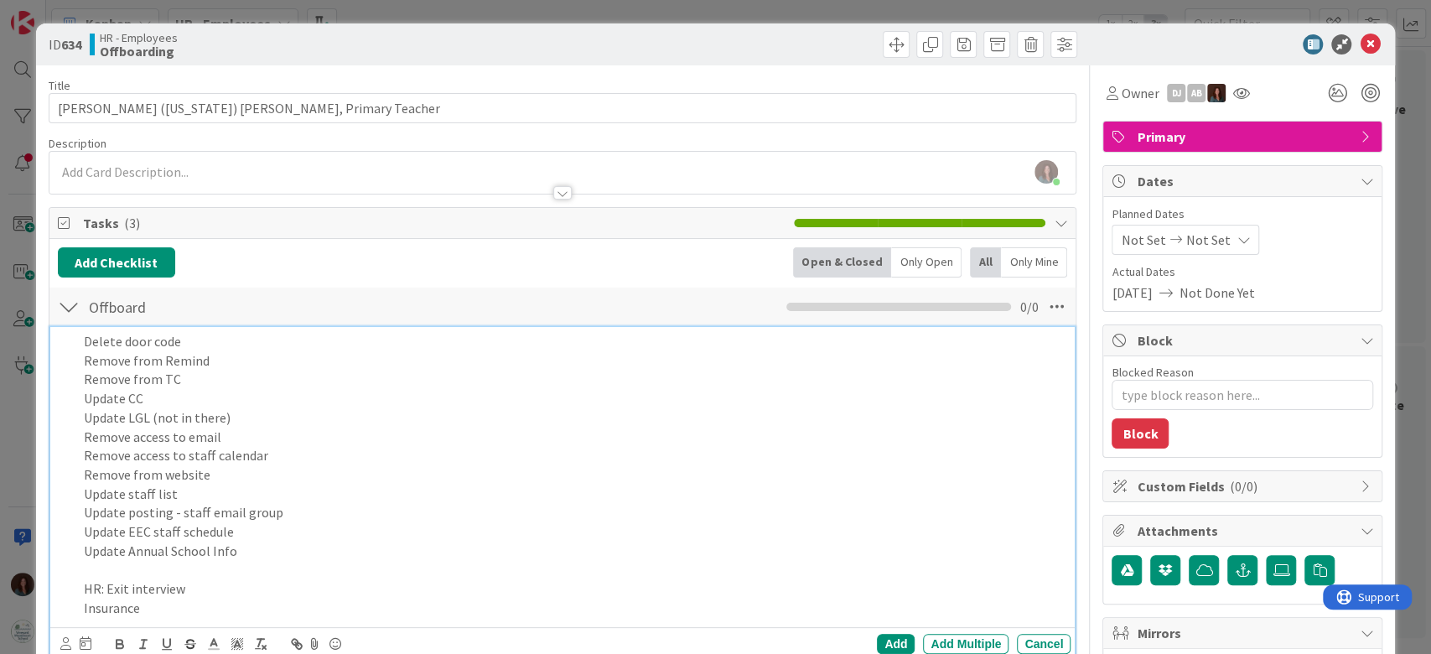
click at [253, 378] on p "Remove from TC" at bounding box center [574, 379] width 981 height 19
click at [241, 394] on p "Update CC" at bounding box center [574, 398] width 981 height 19
click at [298, 416] on p "Update LGL (not in there)" at bounding box center [574, 417] width 981 height 19
click at [291, 439] on p "Remove access to email" at bounding box center [574, 436] width 981 height 19
click at [325, 458] on p "Remove access to staff calendar" at bounding box center [574, 455] width 981 height 19
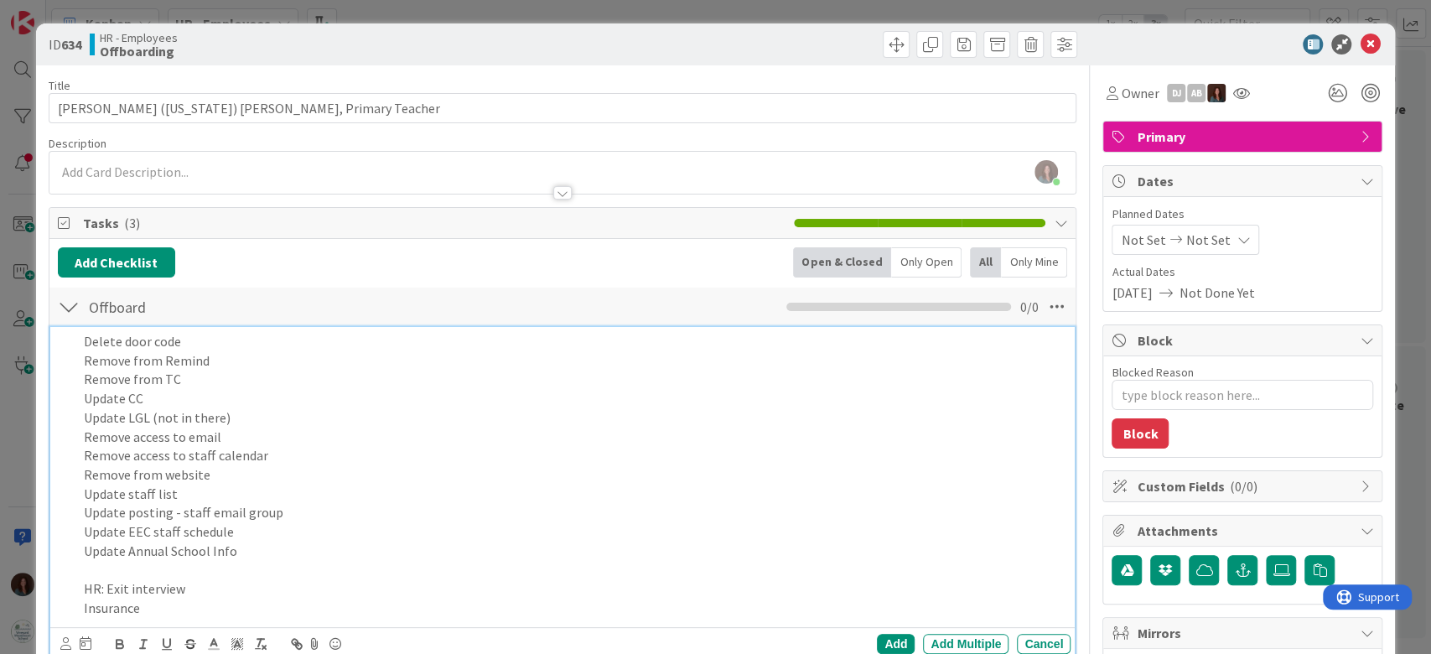
click at [268, 436] on p "Remove access to email" at bounding box center [574, 436] width 981 height 19
click at [338, 450] on p "Remove access to staff calendar" at bounding box center [574, 455] width 981 height 19
click at [348, 435] on p "Remove access to email (DJ)" at bounding box center [574, 436] width 981 height 19
click at [344, 446] on p "Remove access to staff calendar" at bounding box center [574, 455] width 981 height 19
click at [322, 480] on p "Remove from website" at bounding box center [574, 474] width 981 height 19
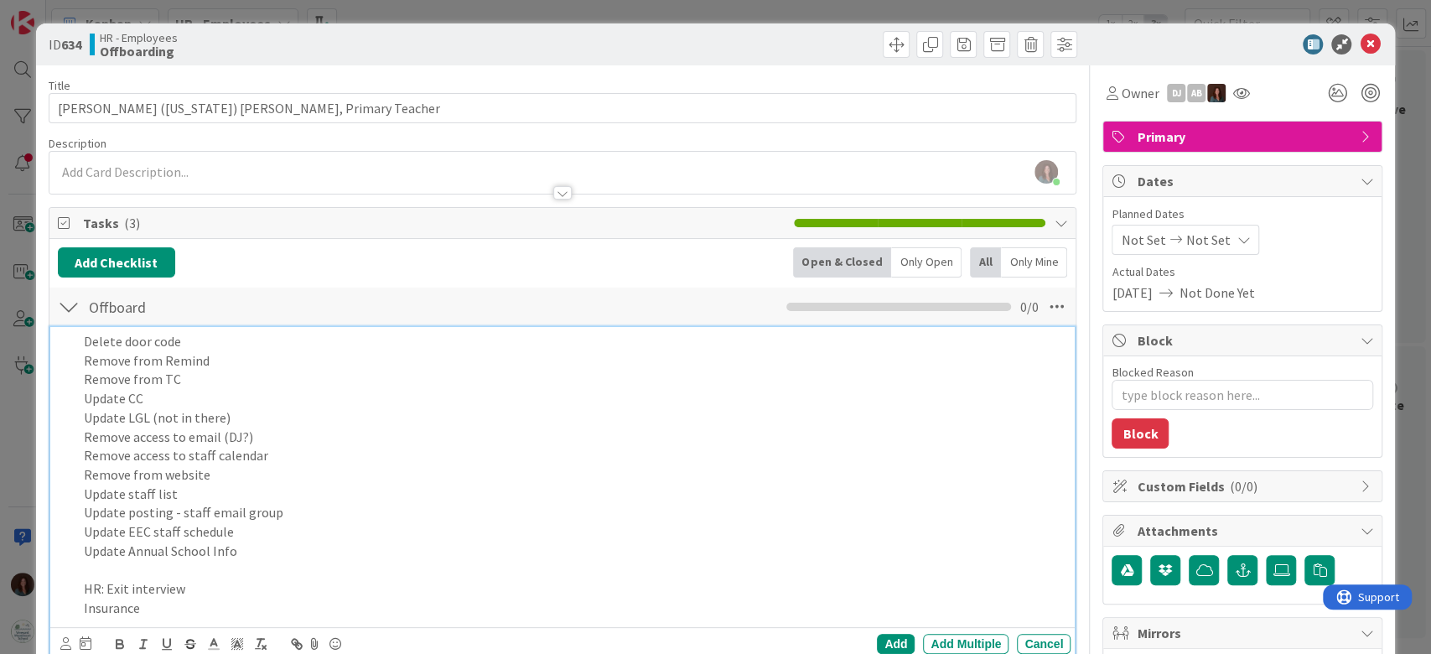
click at [313, 489] on p "Update staff list" at bounding box center [574, 493] width 981 height 19
click at [339, 519] on p "Update posting - staff email group" at bounding box center [574, 512] width 981 height 19
click at [127, 494] on p "Update staff list" at bounding box center [574, 493] width 981 height 19
drag, startPoint x: 181, startPoint y: 510, endPoint x: 168, endPoint y: 595, distance: 85.7
click at [128, 512] on p "Update posting - staff email group" at bounding box center [574, 512] width 981 height 19
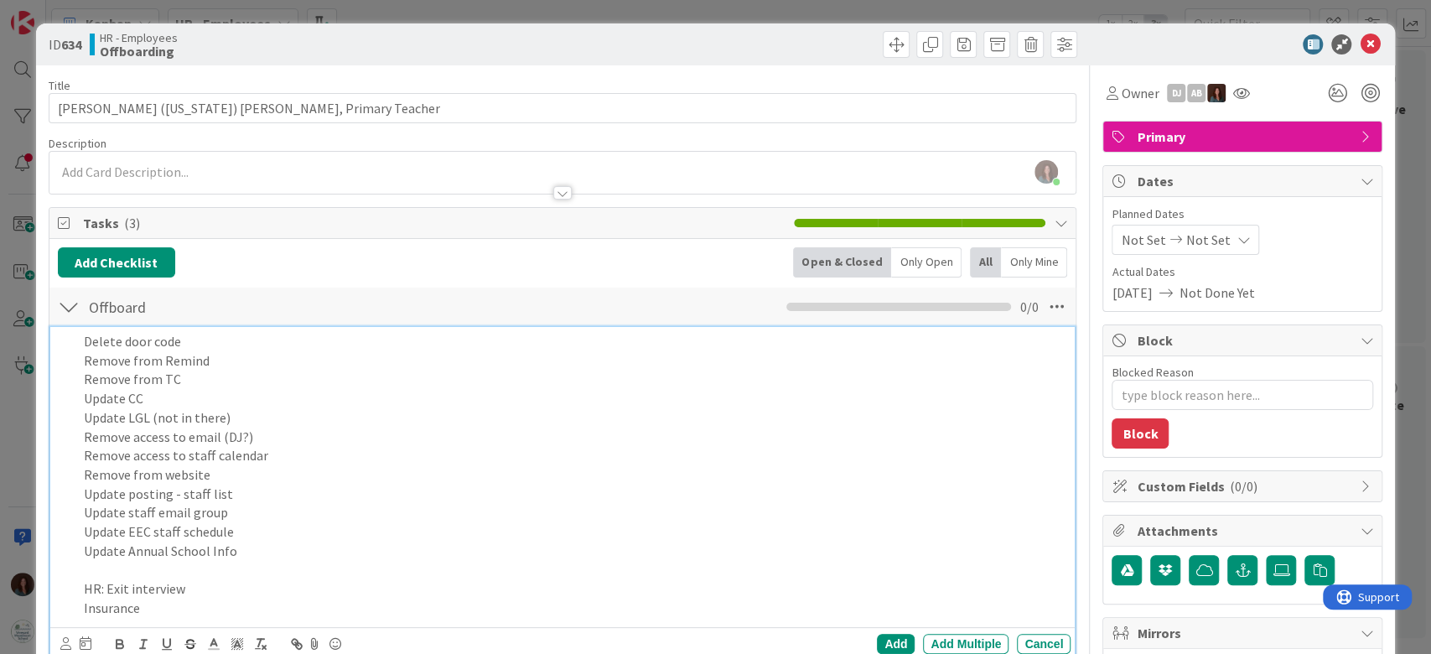
click at [302, 524] on p "Update EEC staff schedule" at bounding box center [574, 531] width 981 height 19
click at [271, 549] on p "Update Annual School Info" at bounding box center [574, 550] width 981 height 19
click at [282, 530] on p "Update EEC staff schedule" at bounding box center [574, 531] width 981 height 19
click at [287, 553] on p "Update Annual School Info" at bounding box center [574, 550] width 981 height 19
click at [230, 593] on p "HR: Exit interview" at bounding box center [574, 588] width 981 height 19
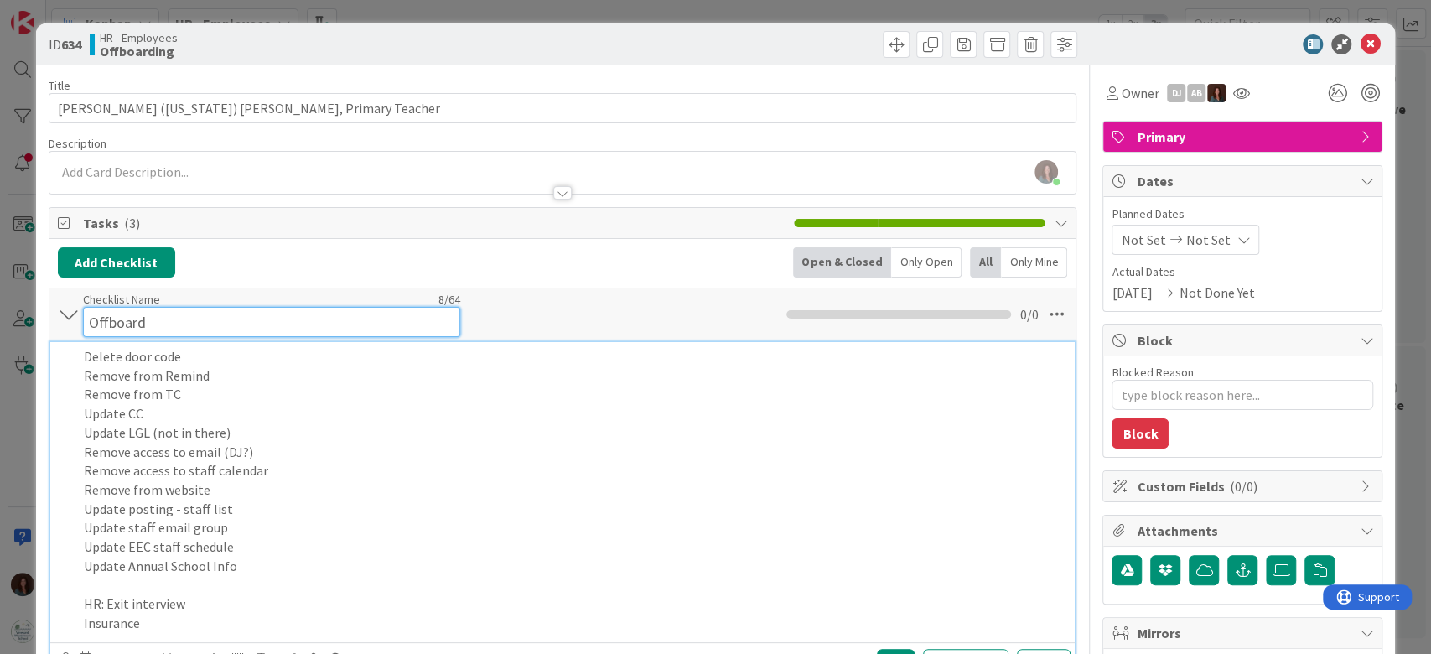
click at [215, 302] on div "Checklist Name 8 / 64 Offboard" at bounding box center [271, 314] width 377 height 45
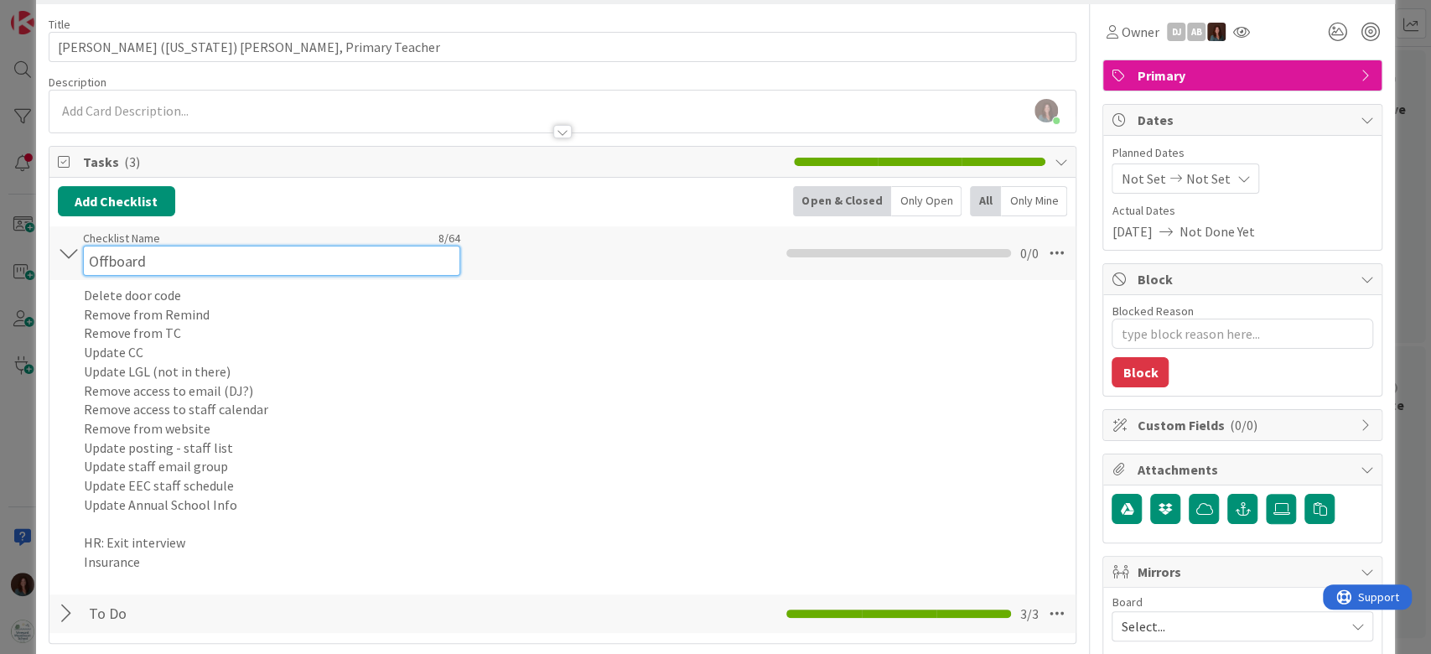
scroll to position [111, 0]
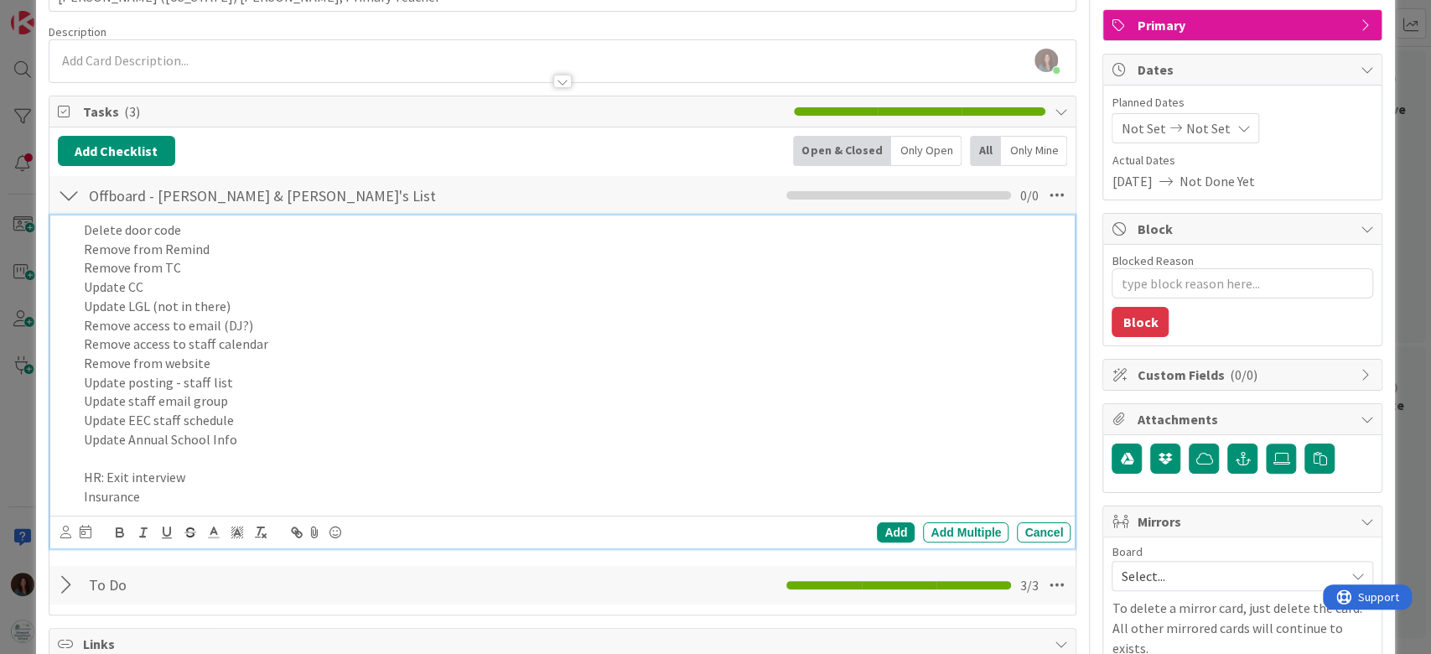
click at [375, 428] on div "Delete door code Remove from Remind Remove from TC Update CC Update LGL (not in…" at bounding box center [574, 363] width 994 height 296
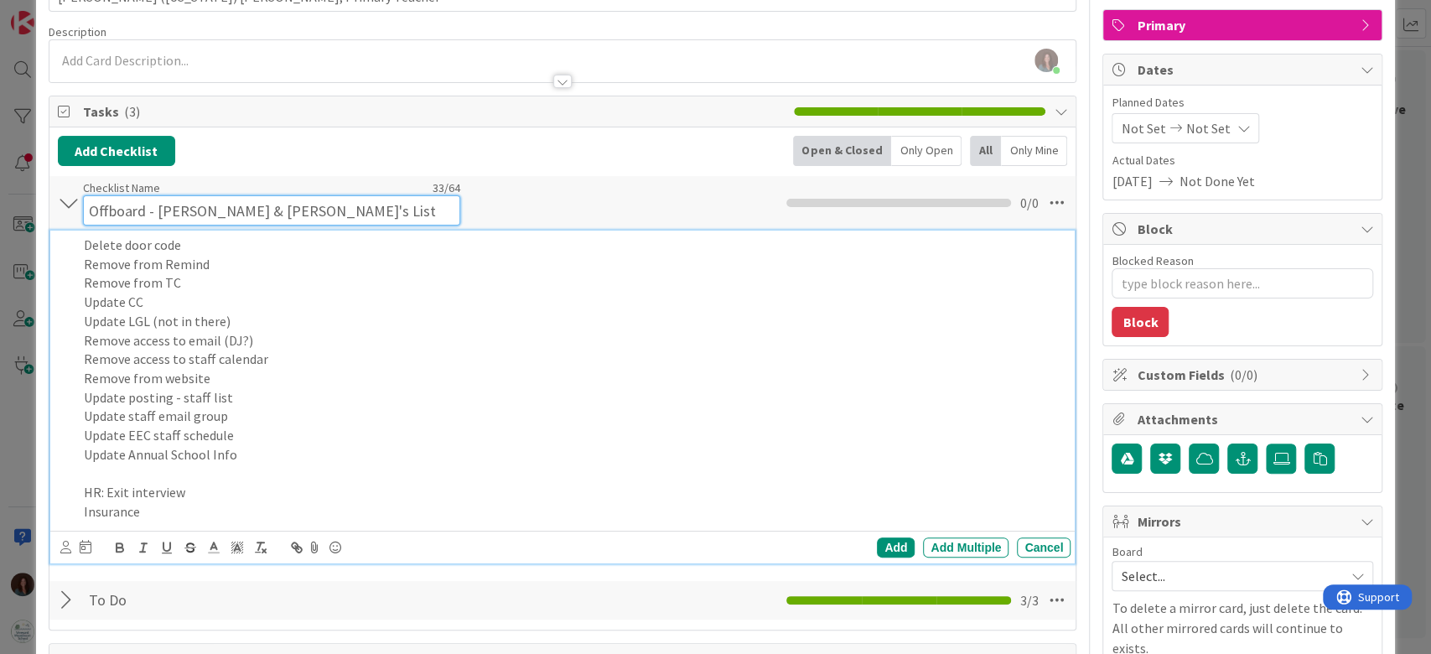
drag, startPoint x: 331, startPoint y: 196, endPoint x: 218, endPoint y: 209, distance: 113.8
click at [218, 208] on input "Offboard - [PERSON_NAME] & [PERSON_NAME]'s List" at bounding box center [271, 210] width 377 height 30
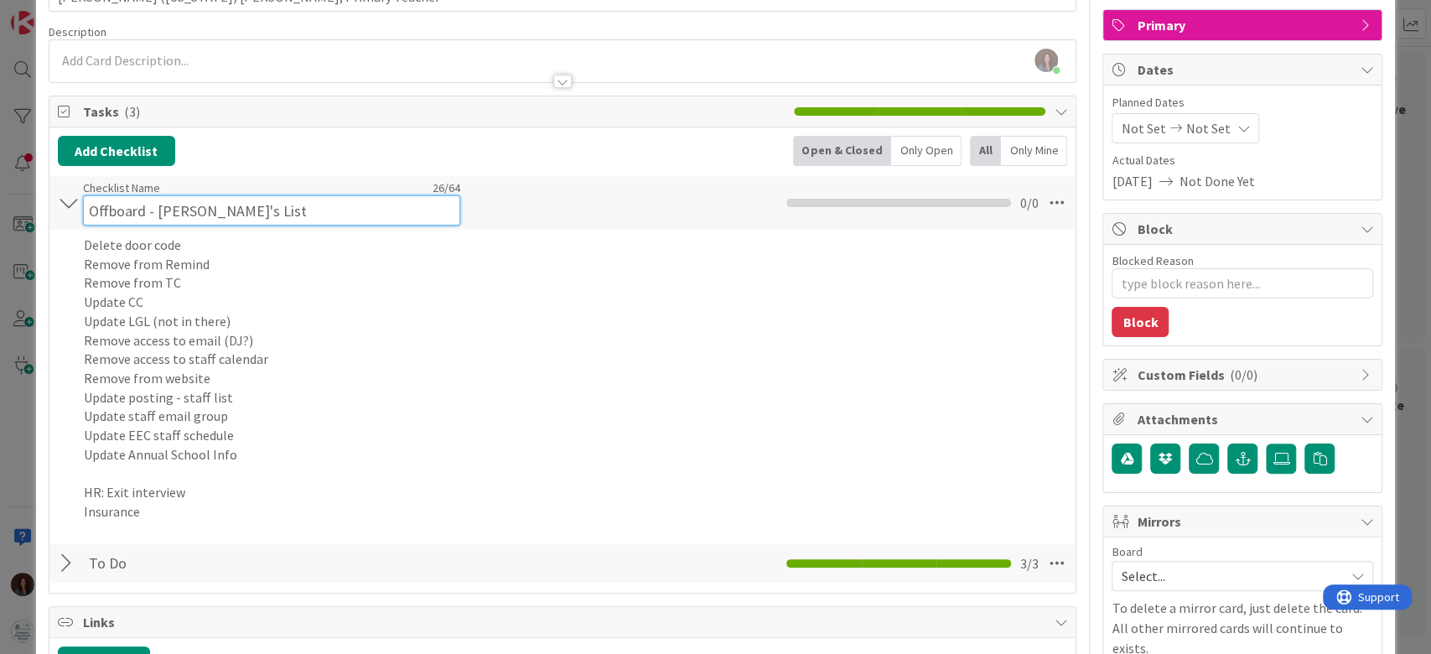
type input "Offboard - [PERSON_NAME]'s List"
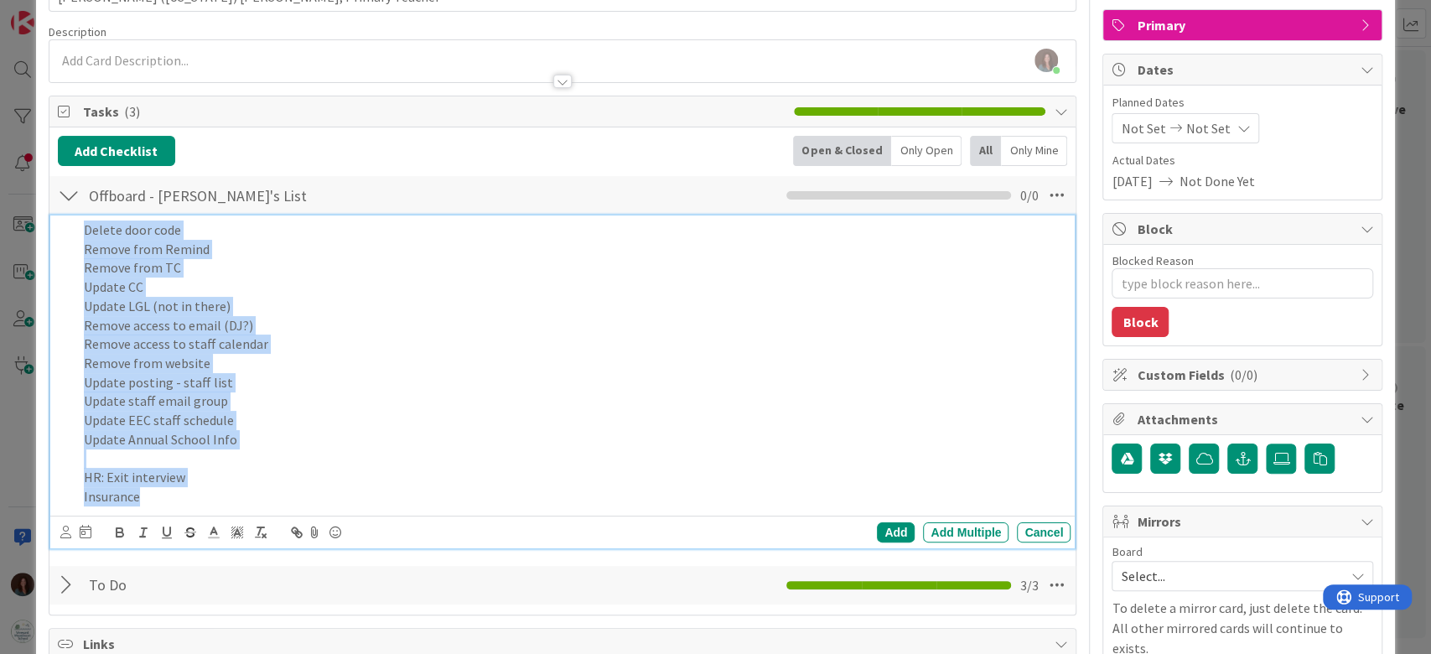
drag, startPoint x: 148, startPoint y: 517, endPoint x: 18, endPoint y: 223, distance: 321.6
click at [18, 223] on div "ID 634 HR - Employees Offboarding Title 40 / 128 [PERSON_NAME] ([US_STATE]) [PE…" at bounding box center [715, 327] width 1431 height 654
copy div "Delete door code Remove from Remind Remove from TC Update CC Update LGL (not in…"
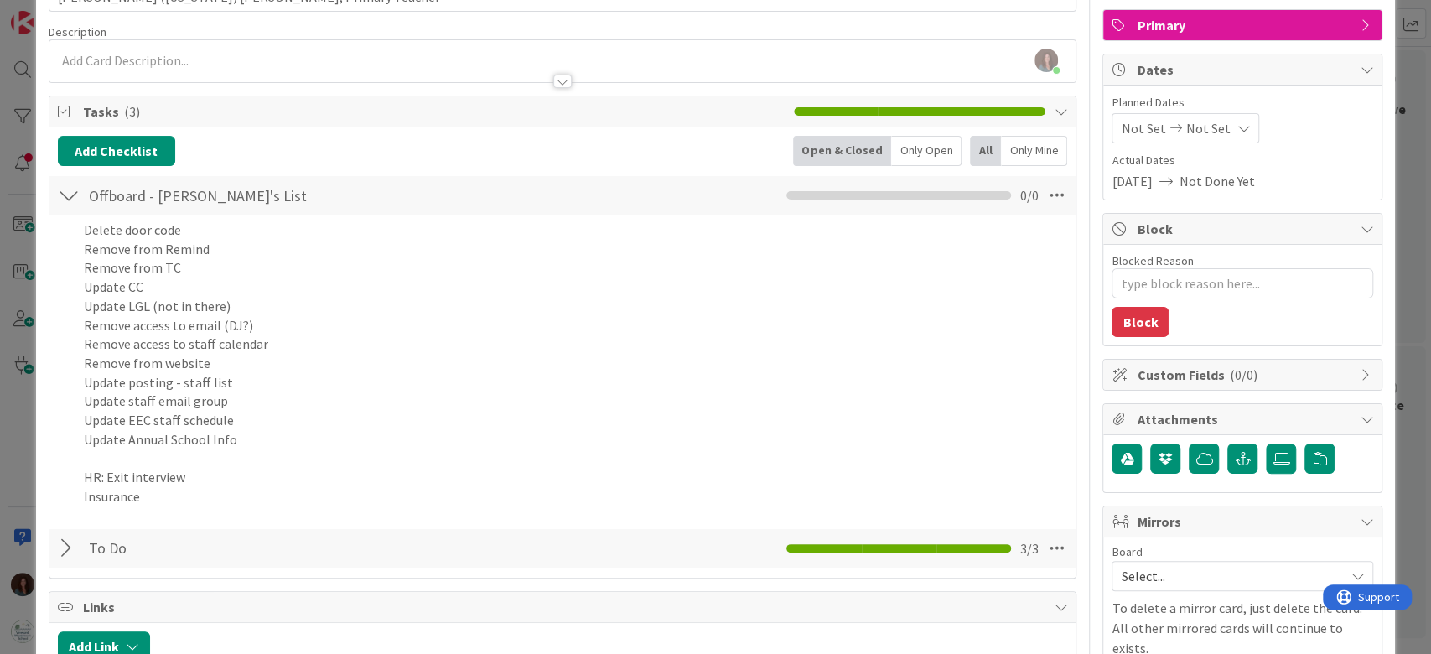
click at [881, 526] on div "Add Checklist Back Open & Closed Only Open All Only Mine Offboard - [PERSON_NAM…" at bounding box center [563, 352] width 1010 height 433
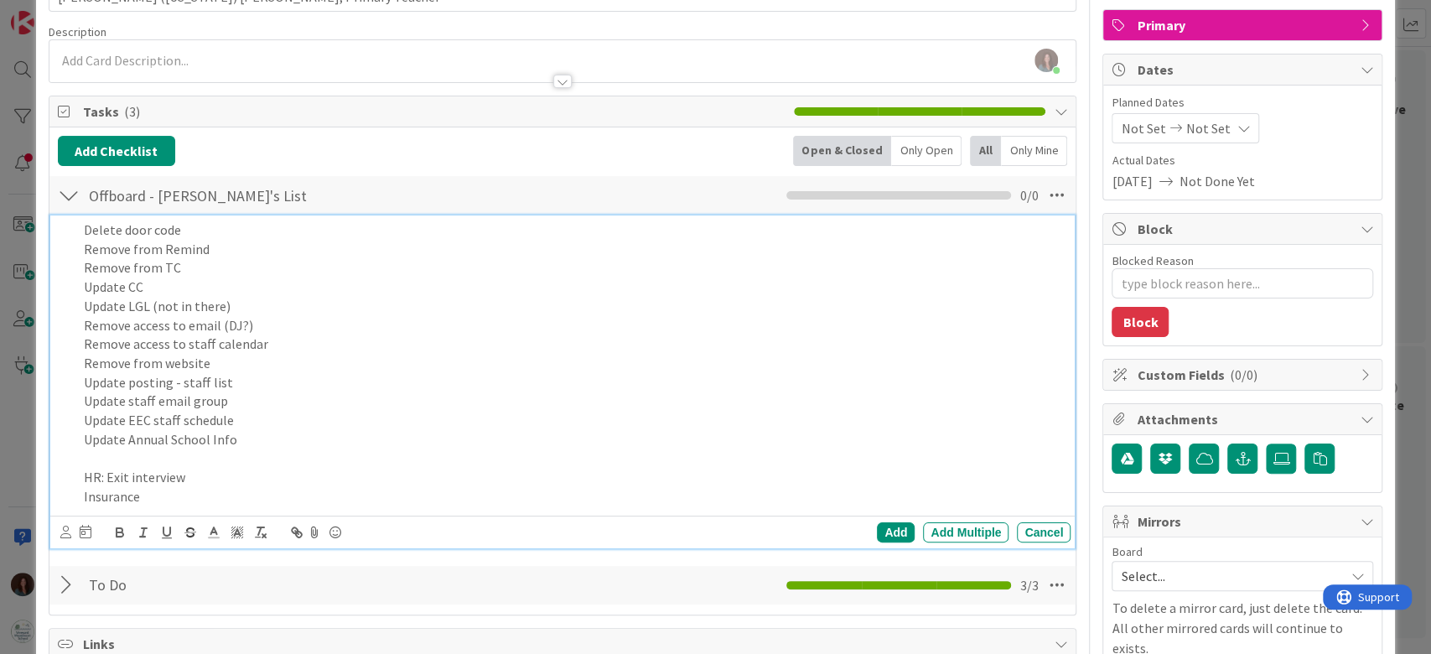
click at [418, 498] on p "Insurance" at bounding box center [574, 496] width 981 height 19
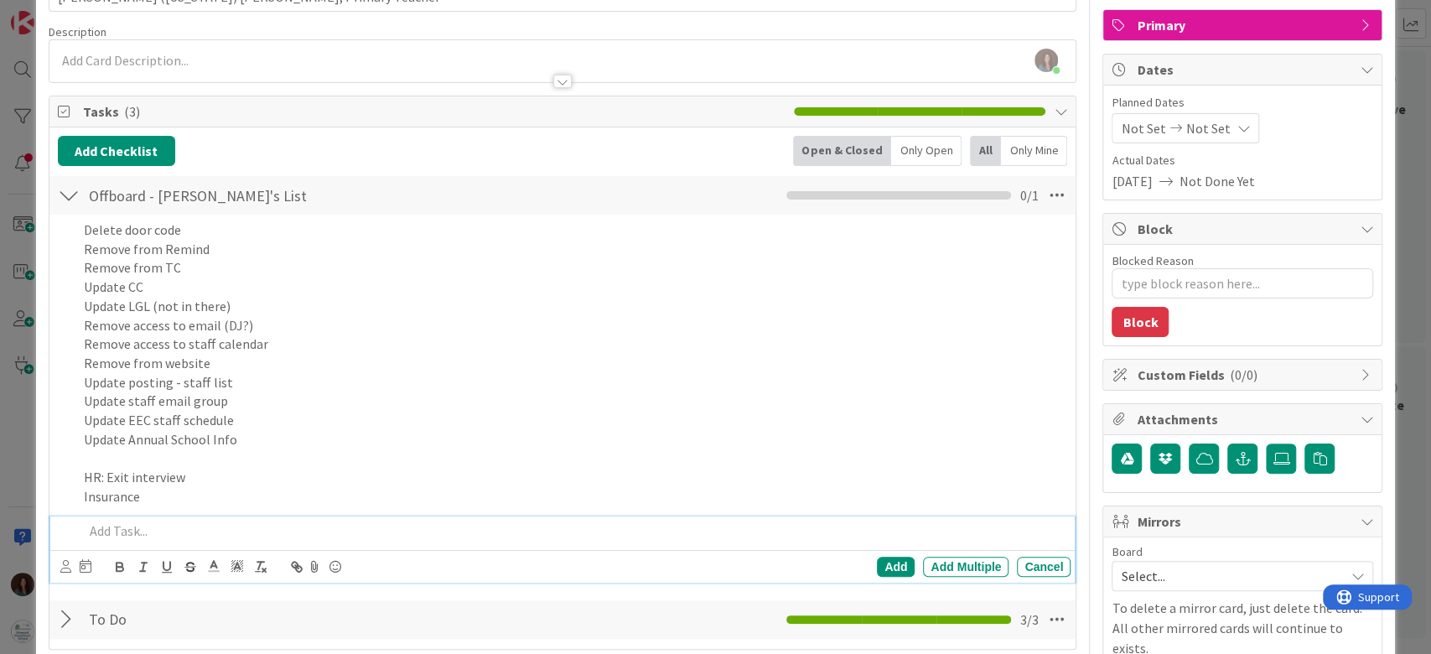
scroll to position [411, 0]
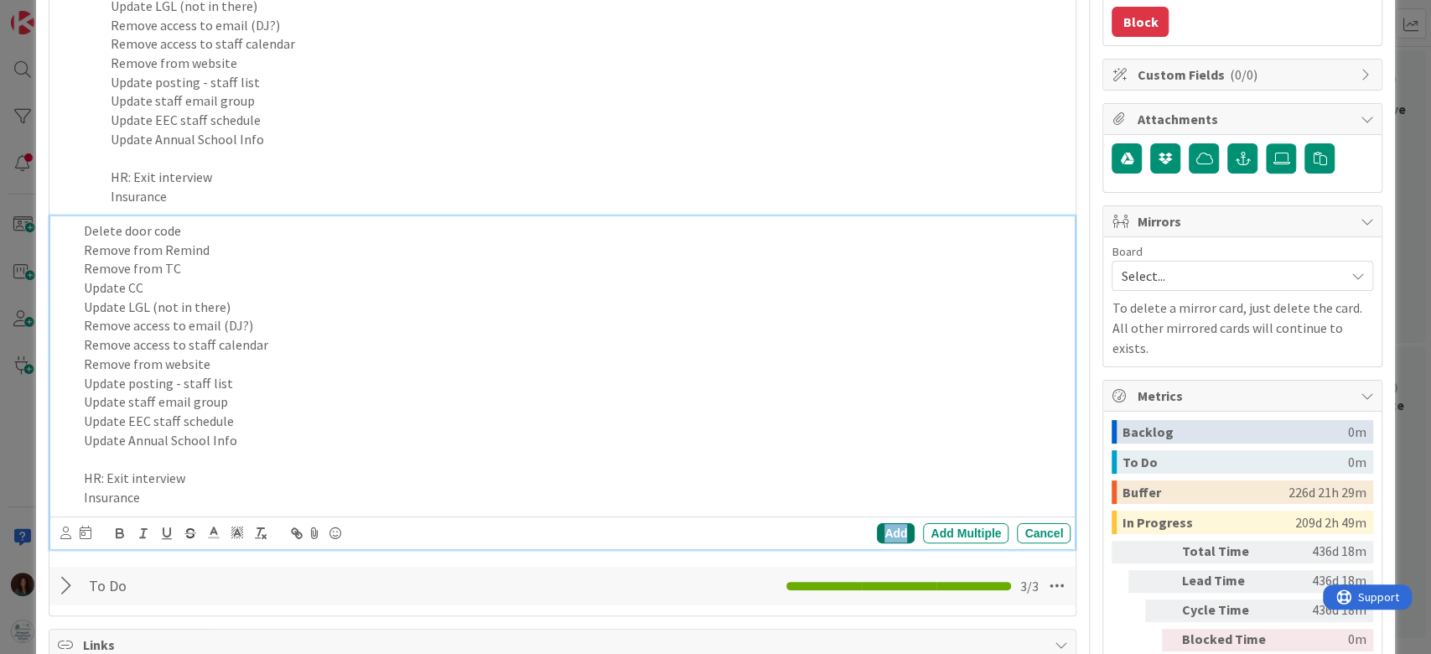
click at [886, 532] on div "Add" at bounding box center [896, 533] width 38 height 20
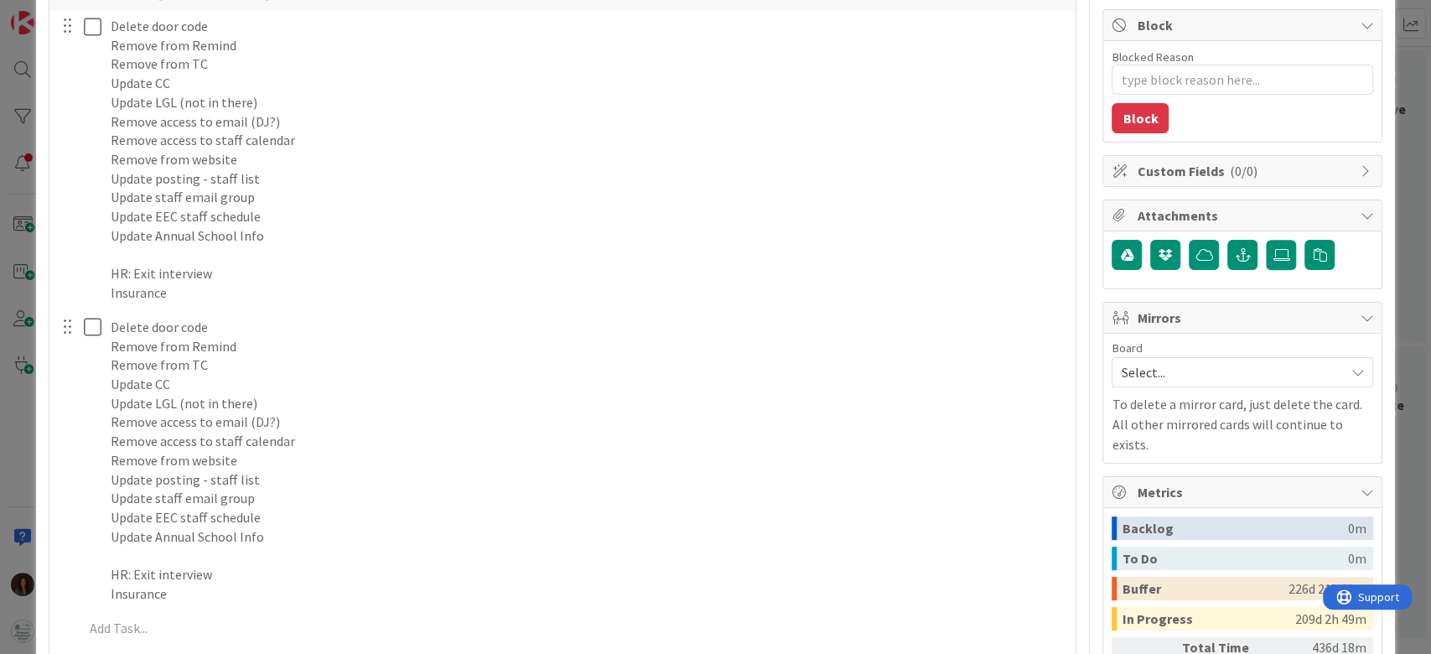
scroll to position [188, 0]
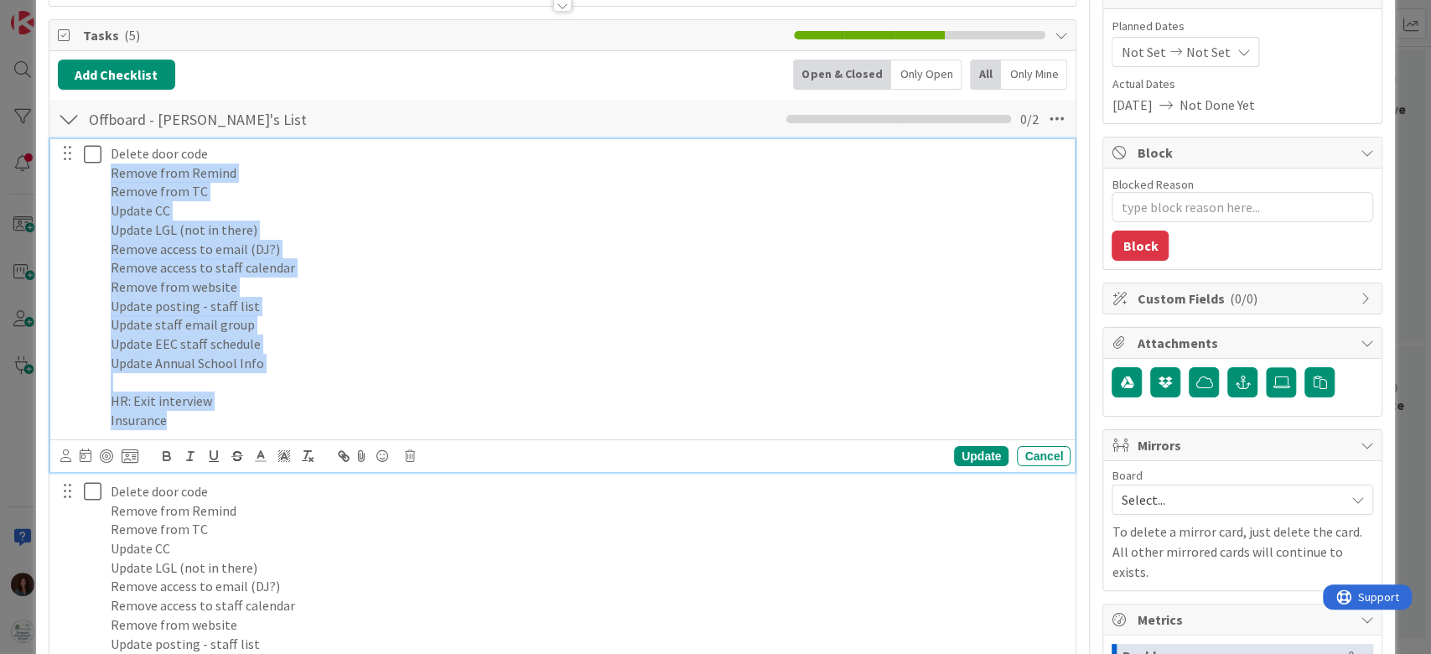
drag, startPoint x: 174, startPoint y: 412, endPoint x: 85, endPoint y: 174, distance: 254.3
click at [85, 173] on div "Delete door code Remove from Remind Remove from TC Update CC Update LGL (not in…" at bounding box center [564, 287] width 1014 height 296
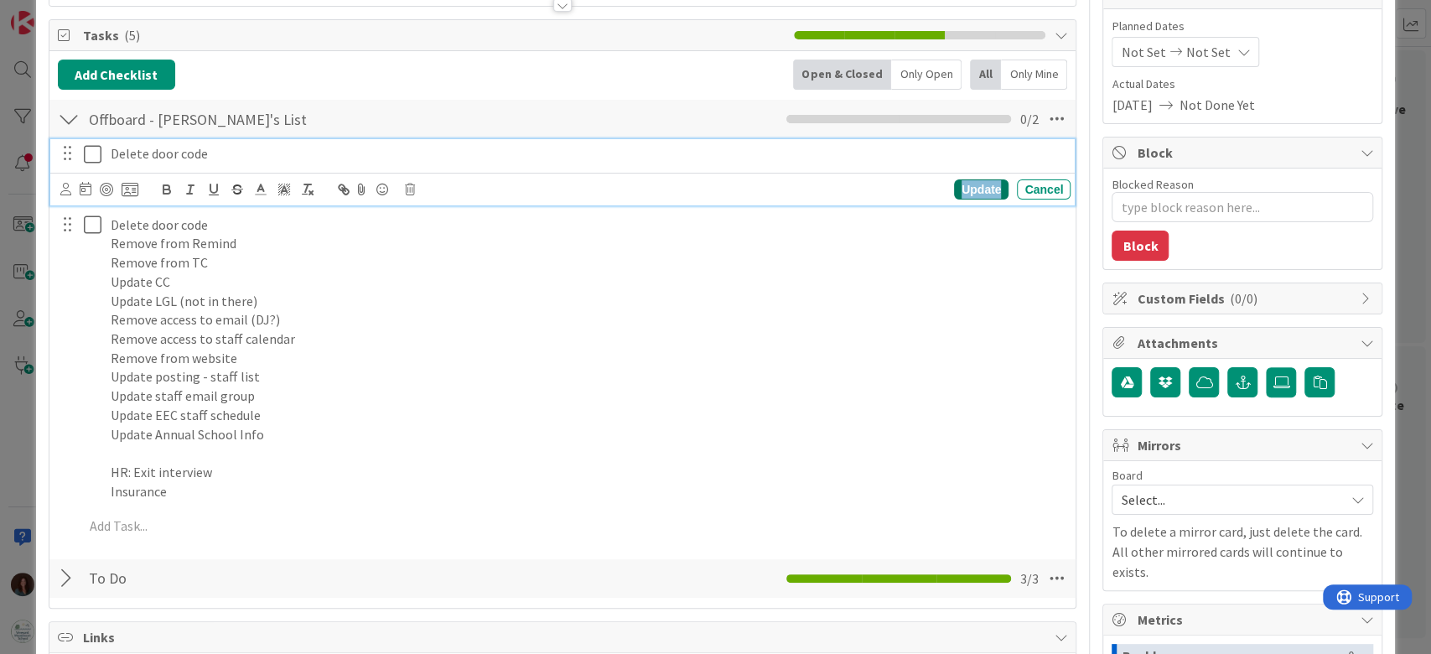
click at [972, 182] on div "Update" at bounding box center [981, 189] width 54 height 20
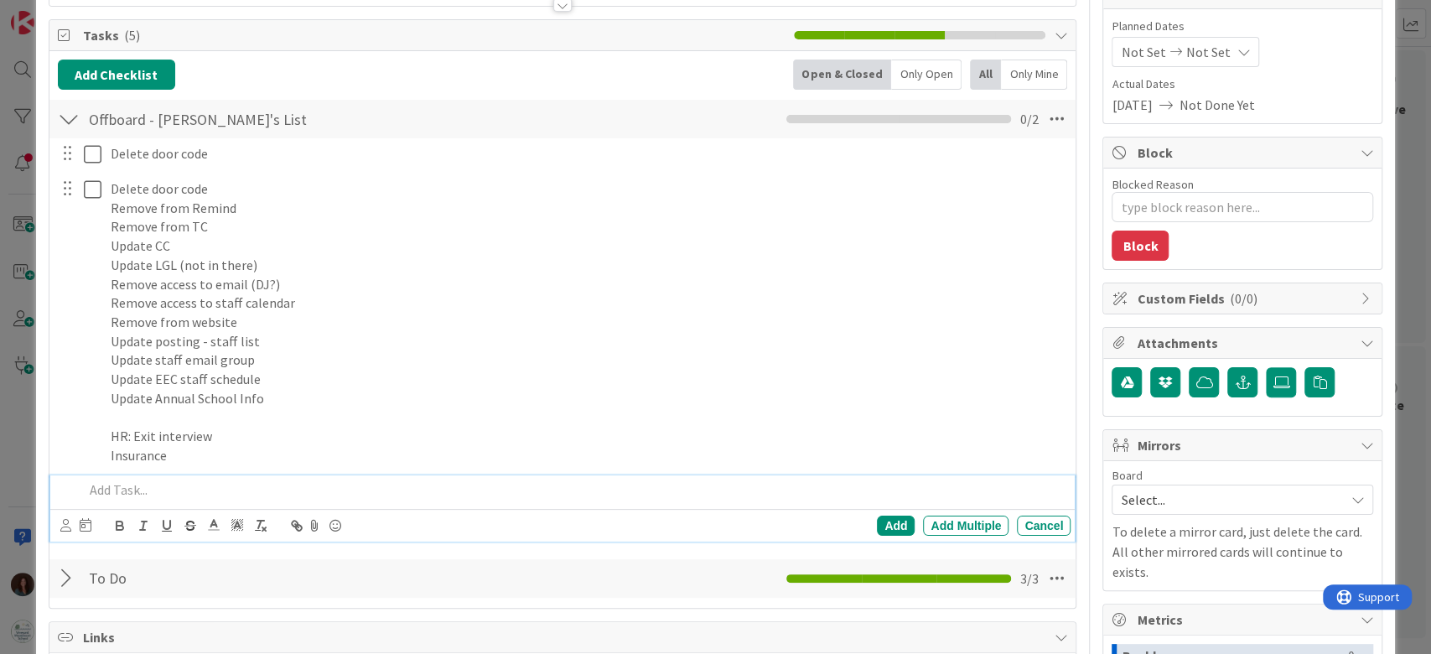
click at [161, 486] on p at bounding box center [574, 489] width 981 height 19
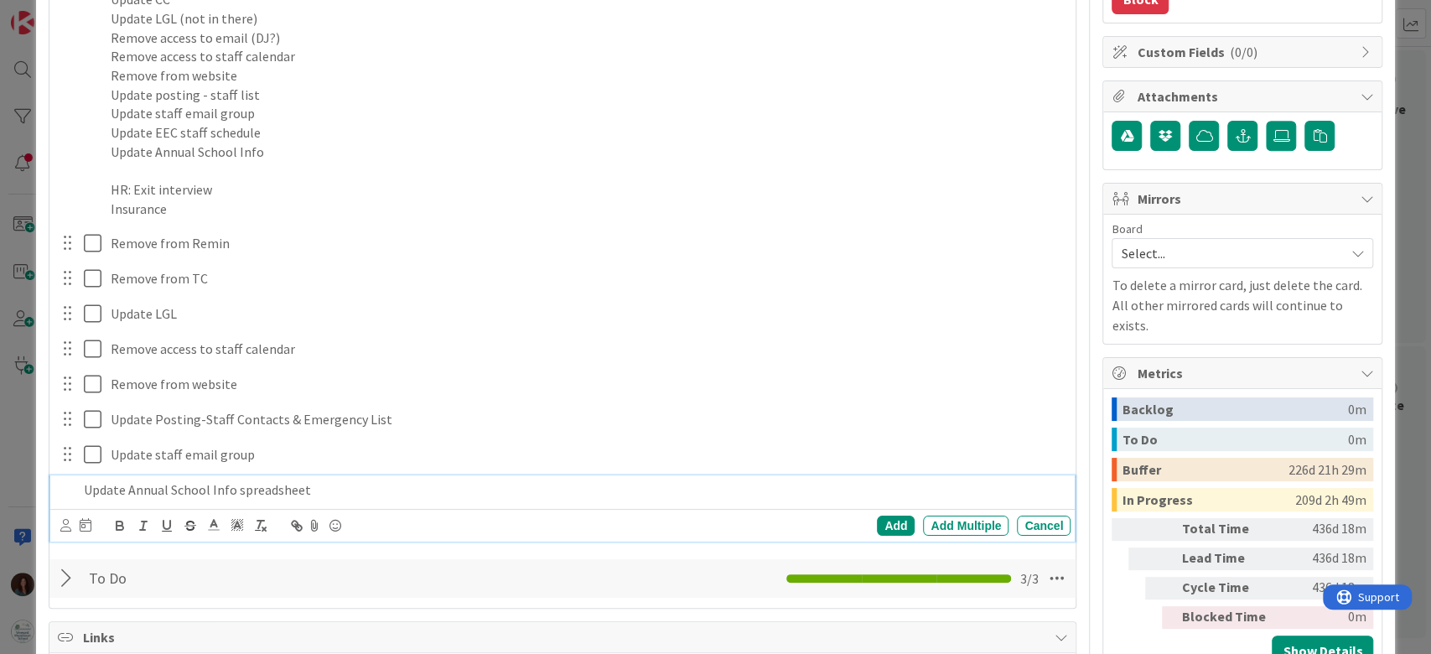
scroll to position [469, 0]
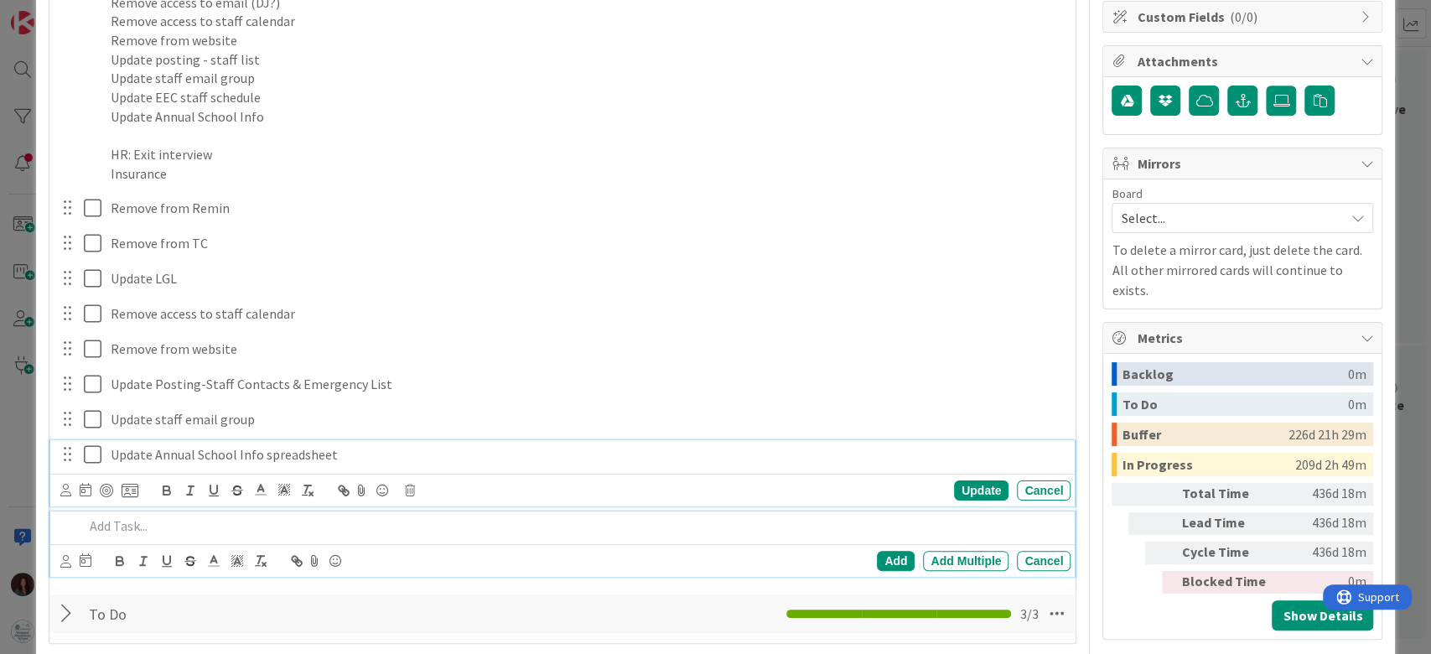
click at [90, 455] on div "Update Annual School Info spreadsheet Update Cancel" at bounding box center [562, 473] width 1025 height 66
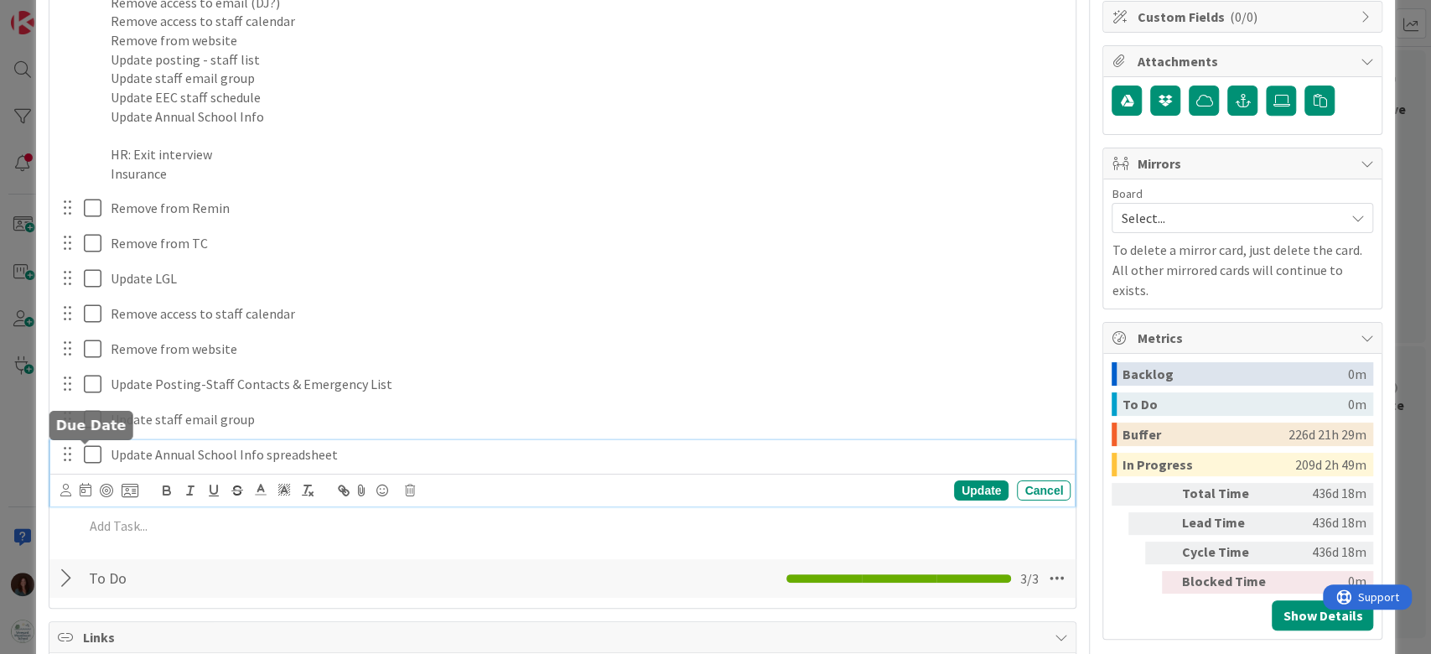
scroll to position [505, 0]
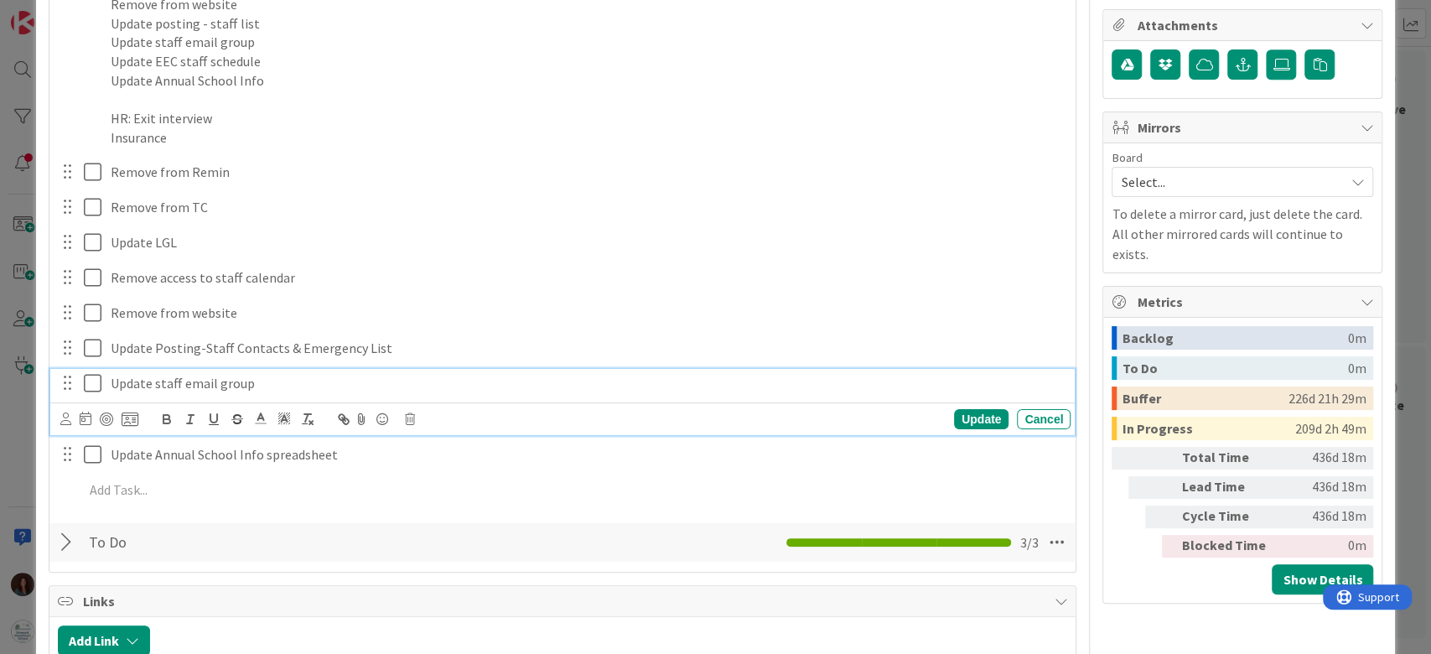
click at [90, 383] on icon at bounding box center [93, 383] width 18 height 20
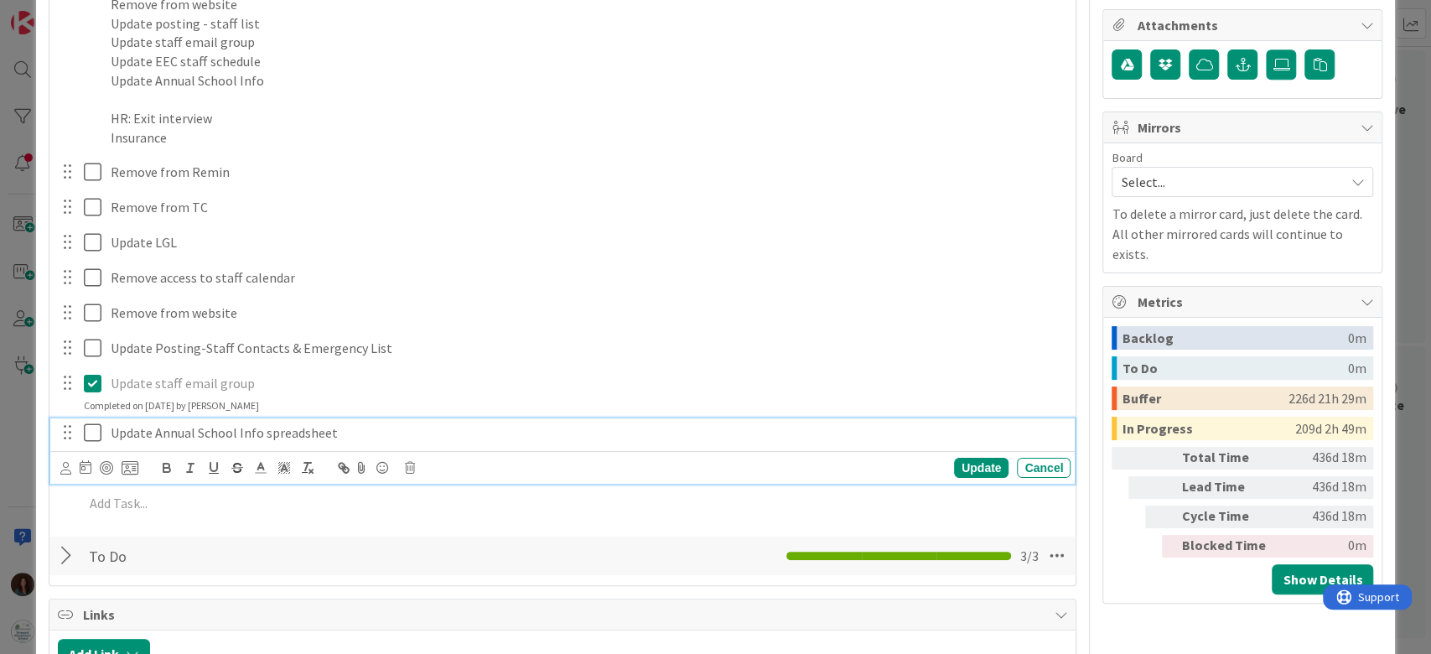
click at [91, 429] on icon at bounding box center [93, 432] width 18 height 20
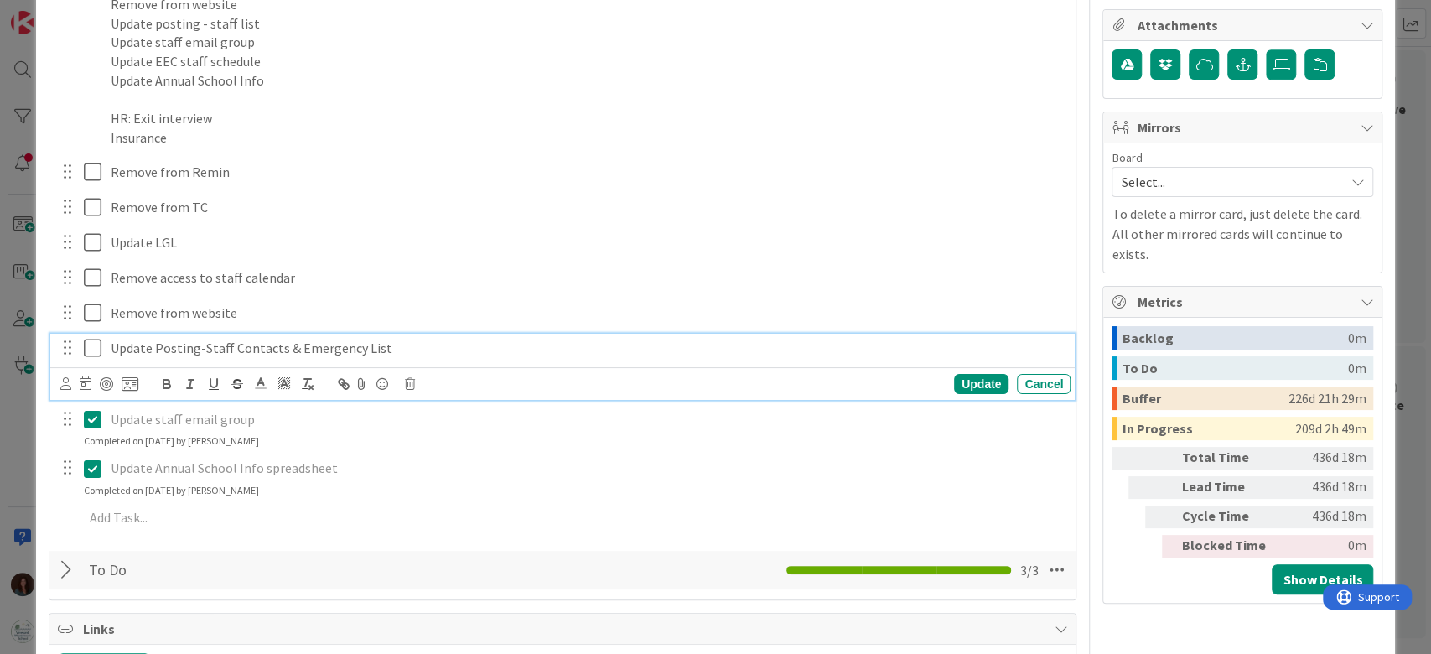
click at [91, 351] on icon at bounding box center [93, 348] width 18 height 20
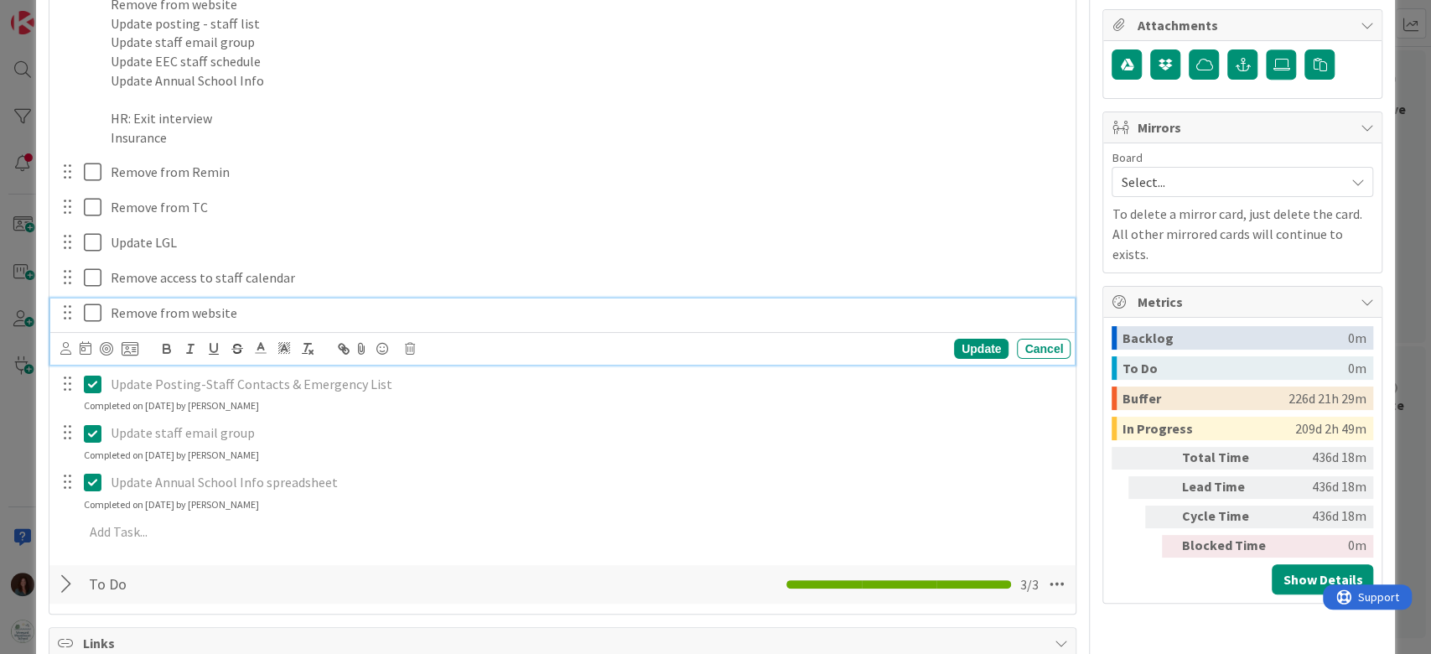
click at [92, 311] on icon at bounding box center [93, 313] width 18 height 20
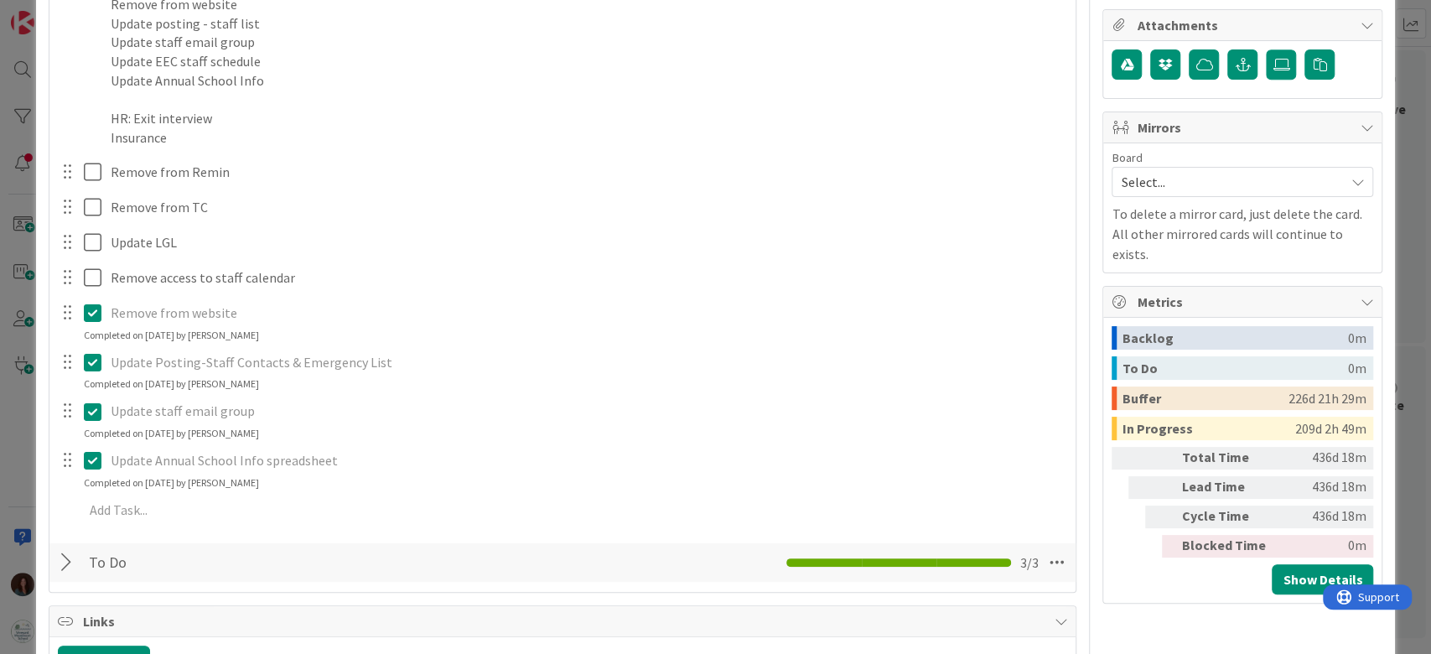
click at [92, 361] on icon at bounding box center [93, 362] width 18 height 20
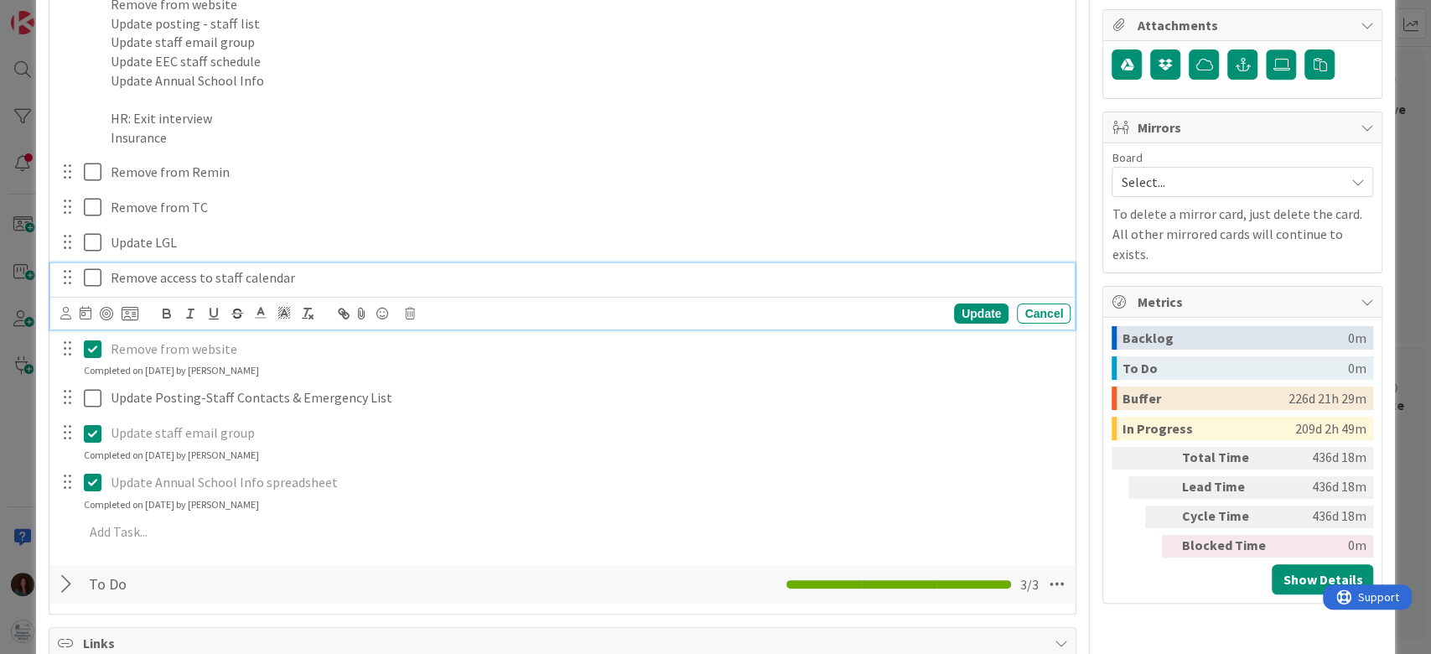
click at [96, 275] on icon at bounding box center [93, 277] width 18 height 20
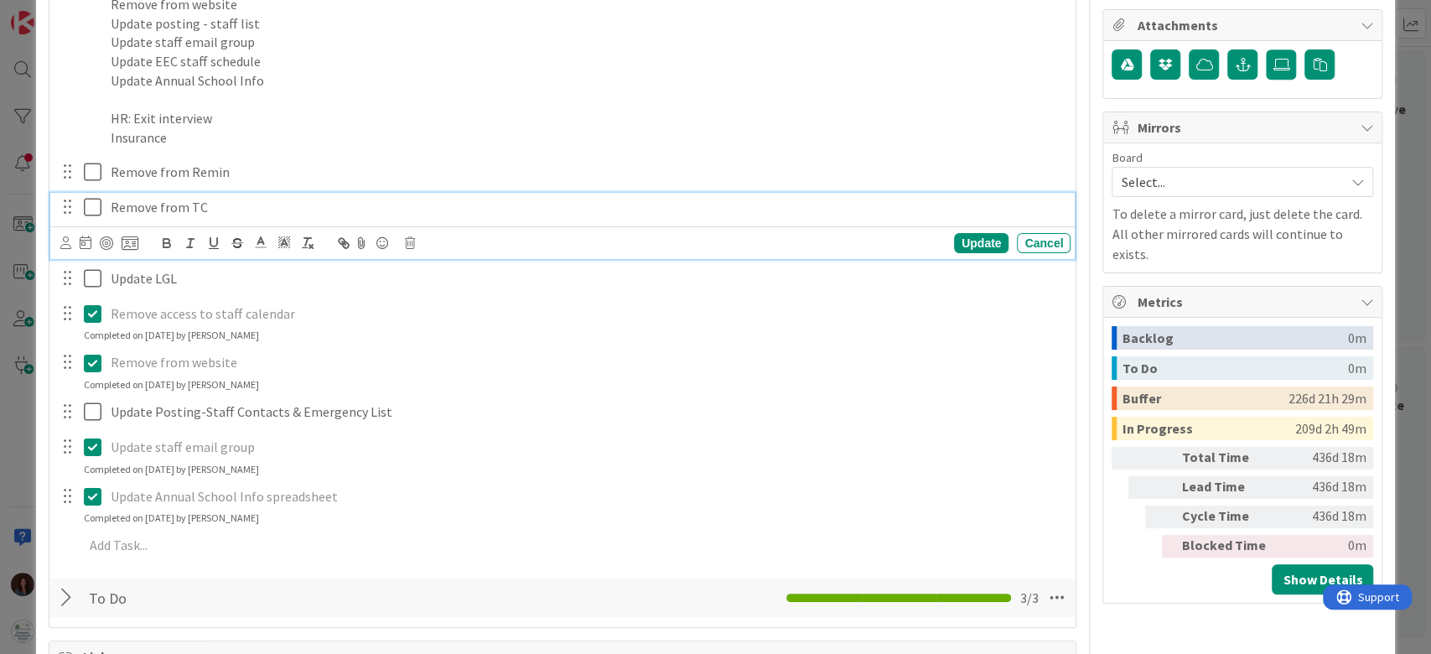
click at [93, 210] on icon at bounding box center [93, 207] width 18 height 20
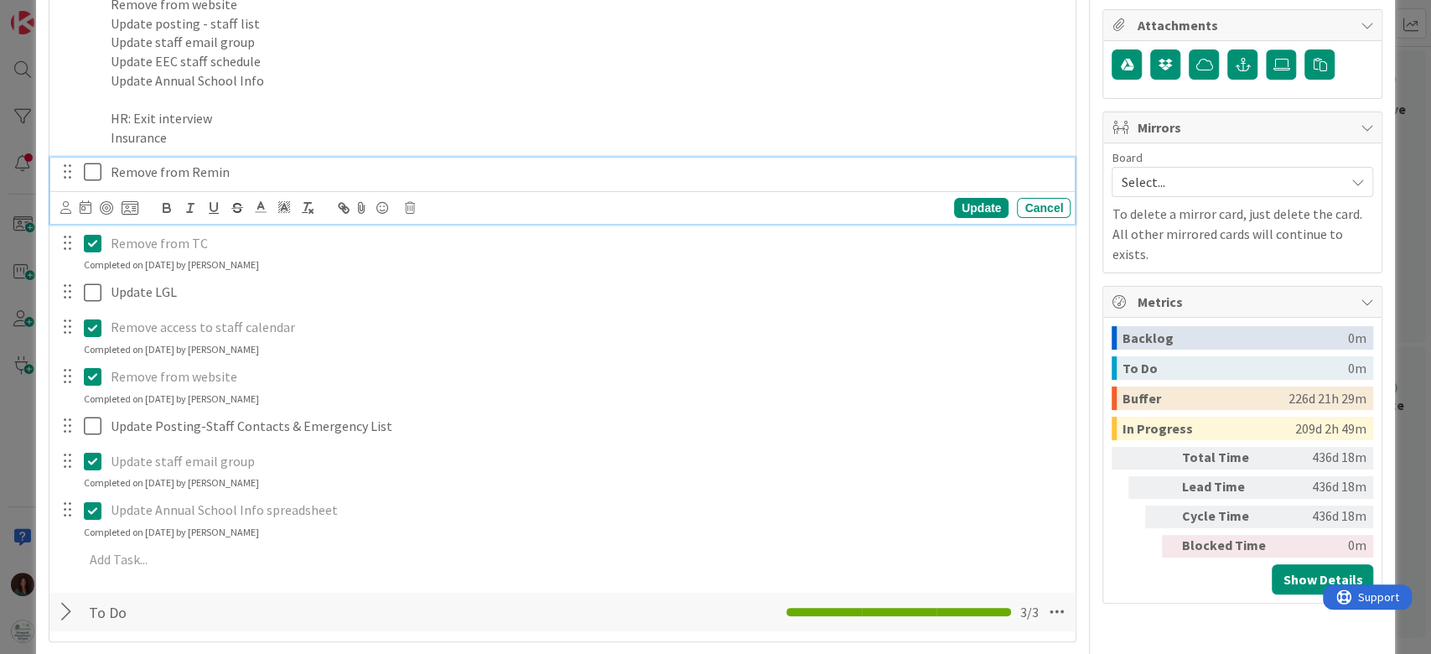
click at [95, 173] on icon at bounding box center [93, 172] width 18 height 20
type textarea "x"
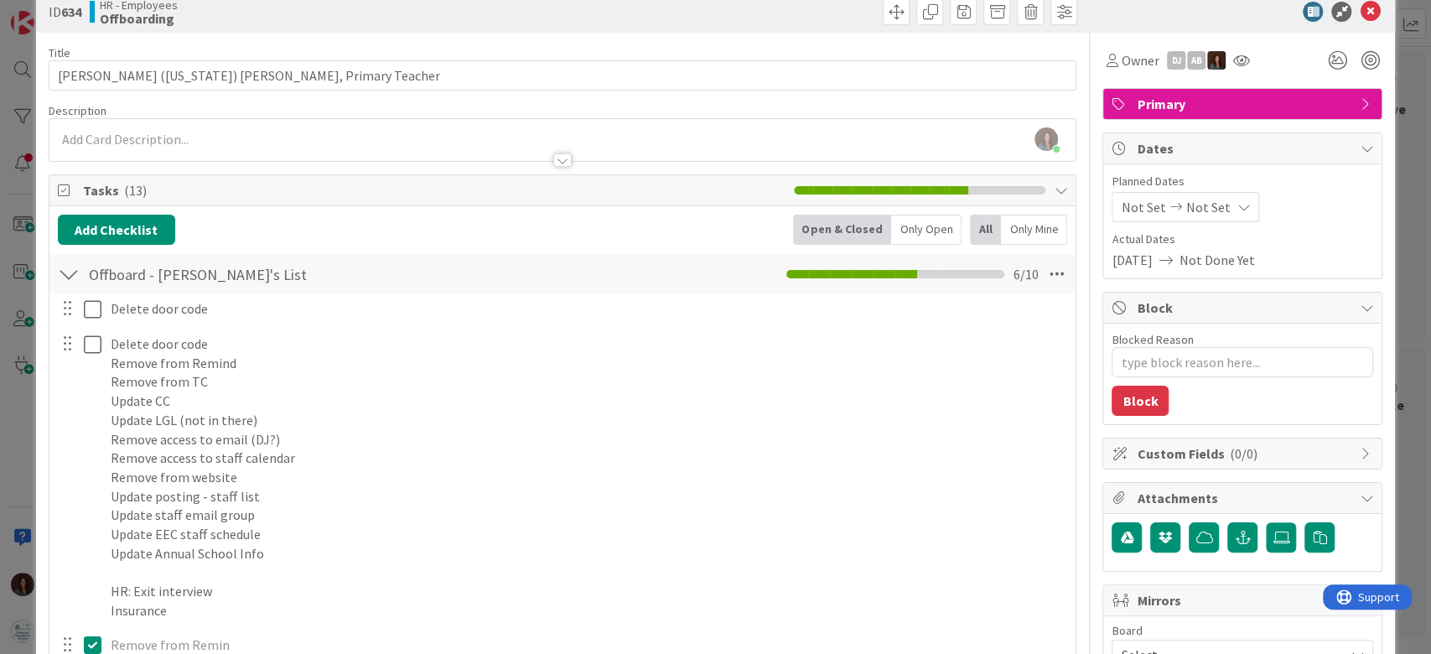
scroll to position [0, 0]
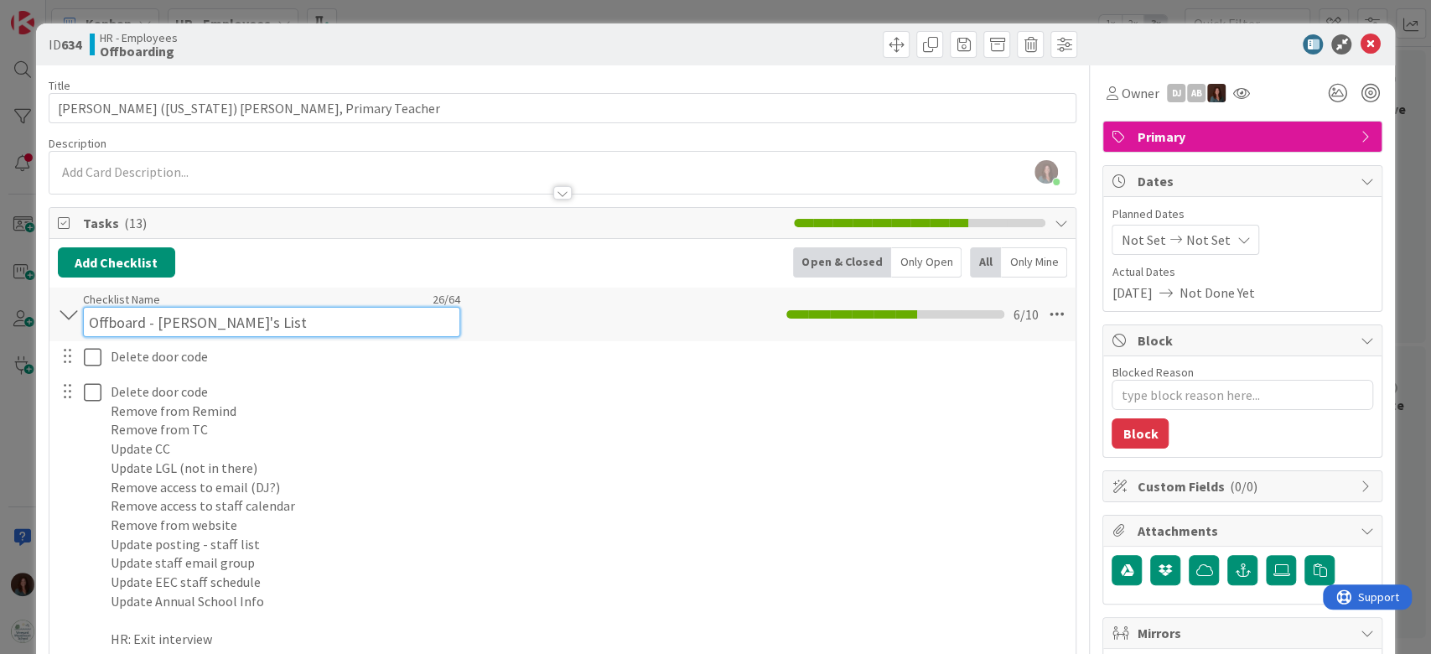
drag, startPoint x: 257, startPoint y: 308, endPoint x: 147, endPoint y: 312, distance: 110.7
click at [147, 312] on input "Offboard - [PERSON_NAME]'s List" at bounding box center [271, 322] width 377 height 30
type input "Offboard"
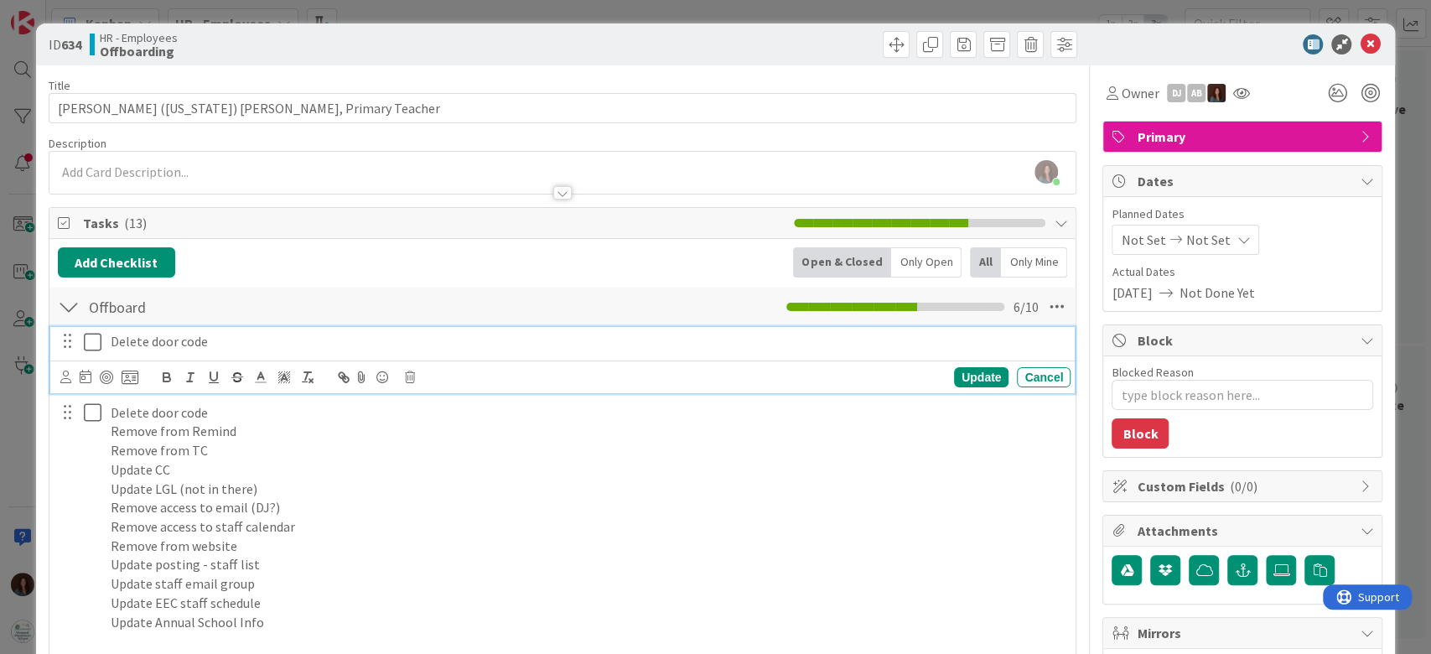
click at [321, 359] on div "Delete door code Update Cancel" at bounding box center [562, 360] width 1025 height 66
click at [107, 336] on div "Delete door code" at bounding box center [587, 341] width 966 height 29
drag, startPoint x: 134, startPoint y: 344, endPoint x: 135, endPoint y: 458, distance: 114.8
click at [82, 342] on div "RF - Delete door code" at bounding box center [564, 341] width 1014 height 29
copy p "RF -"
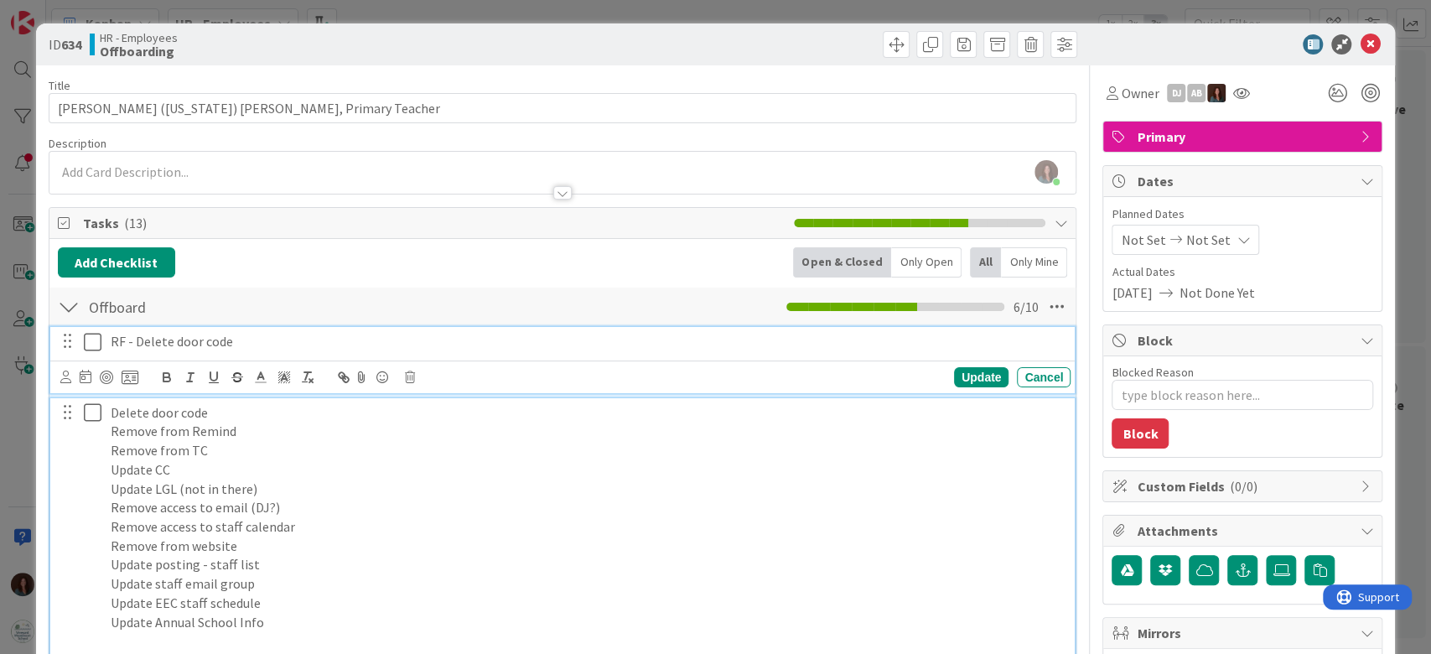
click at [113, 412] on p "Delete door code" at bounding box center [587, 412] width 953 height 19
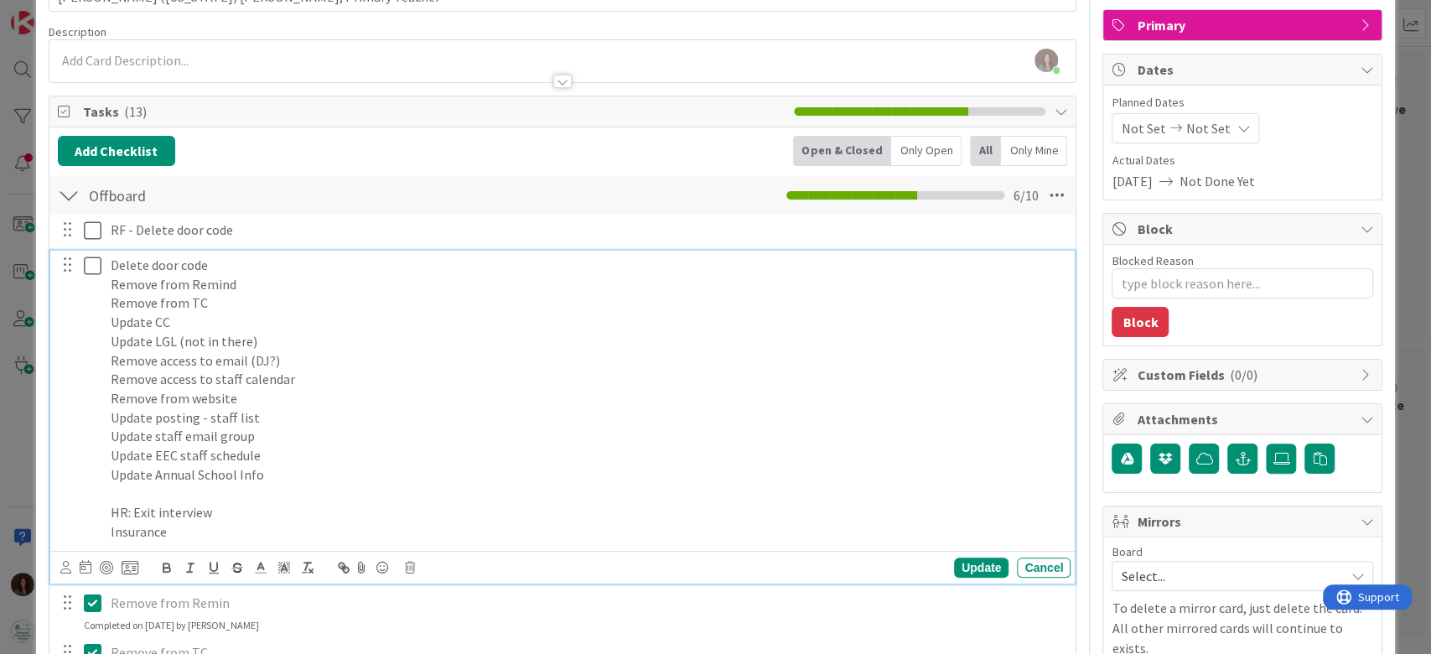
scroll to position [335, 0]
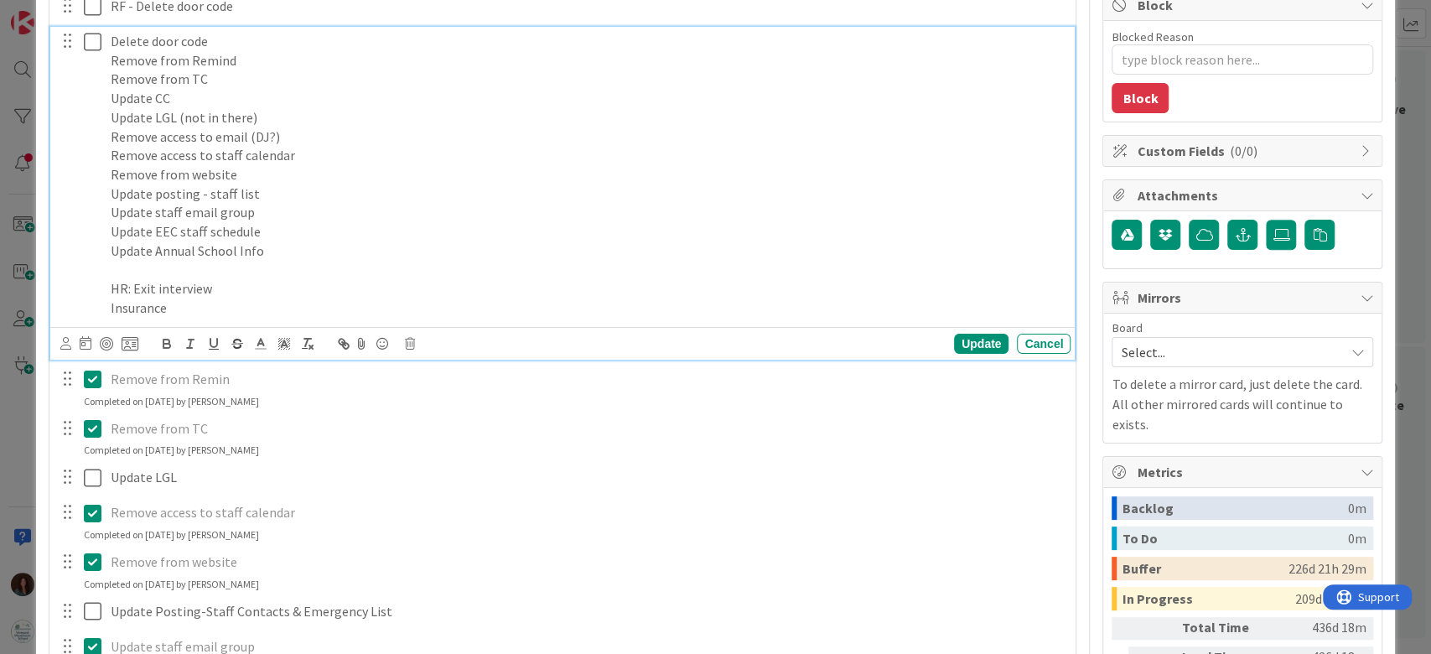
drag, startPoint x: 84, startPoint y: 377, endPoint x: 106, endPoint y: 381, distance: 23.0
click at [87, 378] on icon at bounding box center [93, 379] width 18 height 20
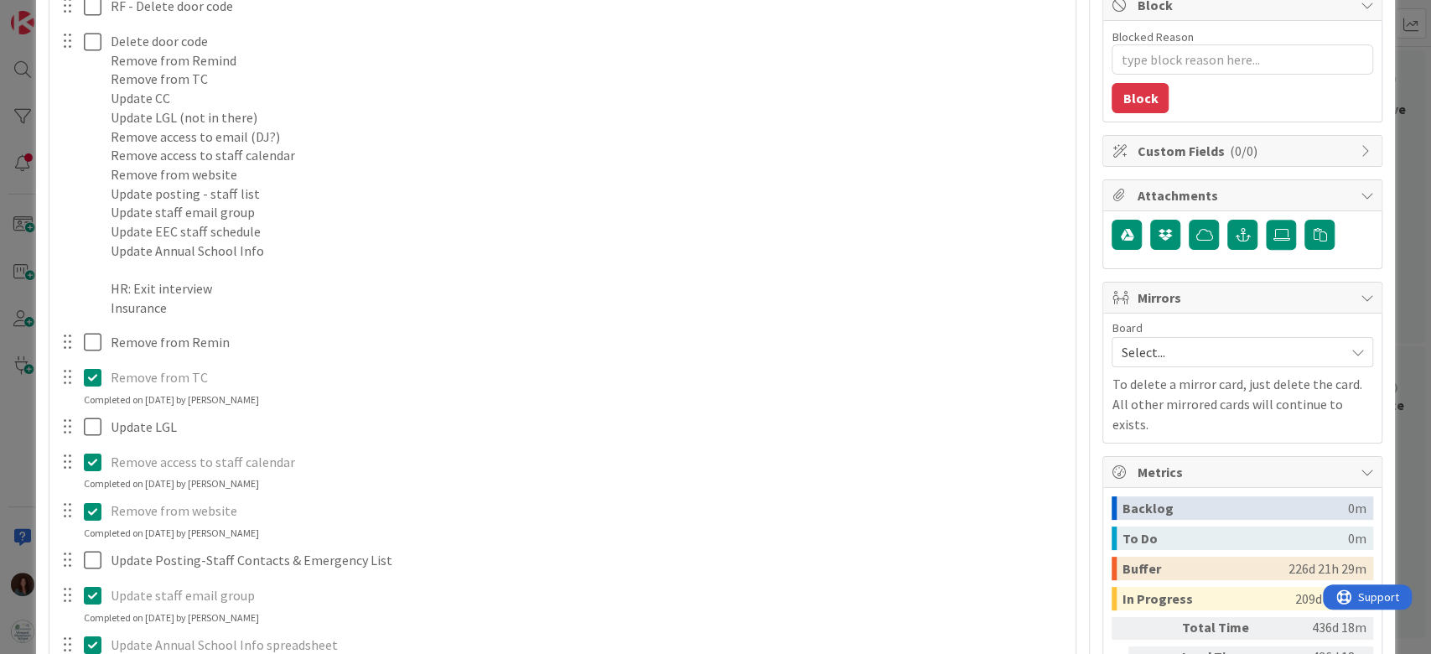
click at [97, 414] on div "RF - Delete door code Update Cancel Delete door code Remove from Remind Remove …" at bounding box center [563, 353] width 1010 height 724
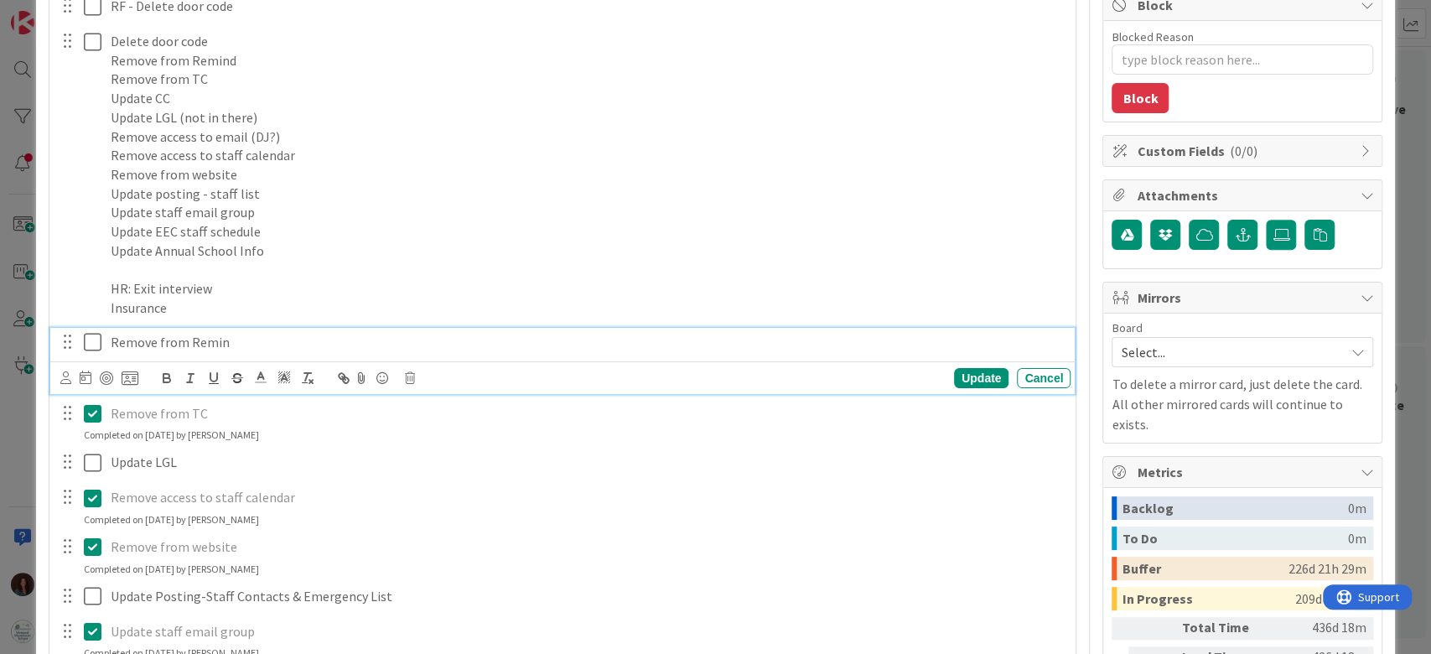
click at [108, 343] on div "Remove from Remin" at bounding box center [587, 342] width 966 height 29
click at [87, 408] on icon at bounding box center [93, 413] width 18 height 20
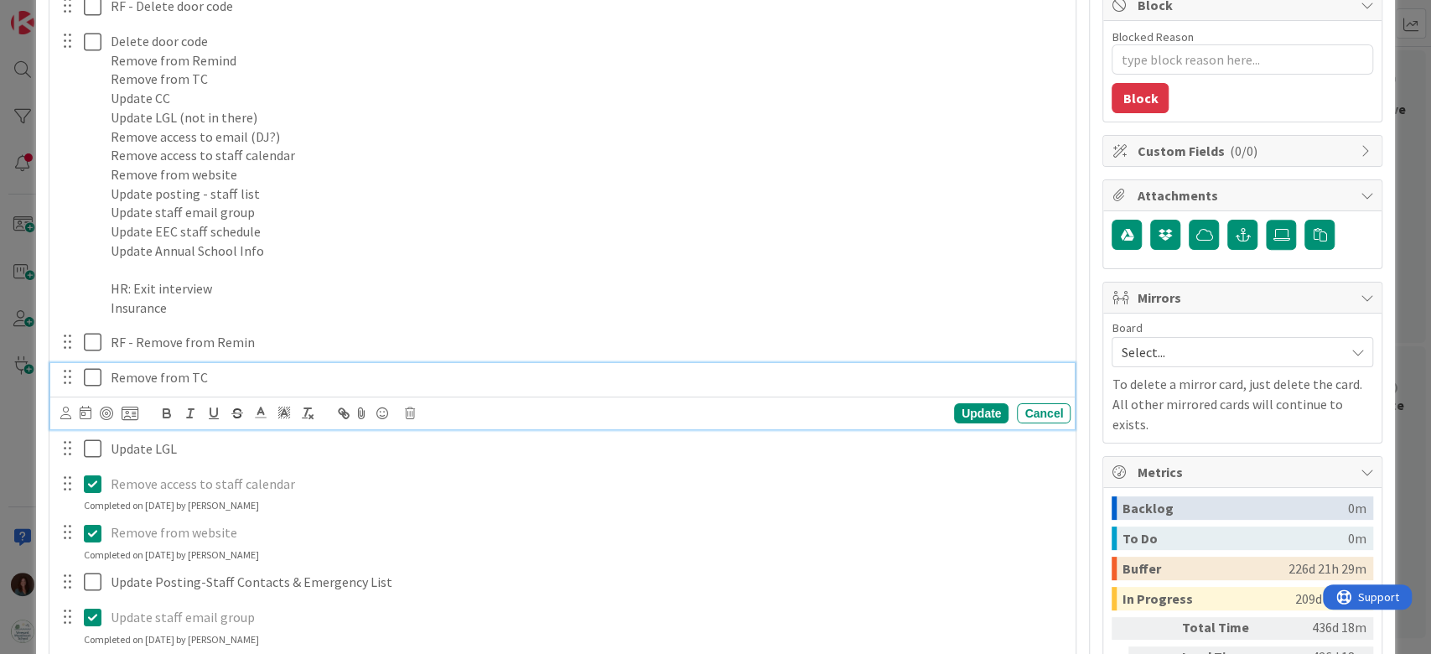
click at [111, 377] on p "Remove from TC" at bounding box center [587, 377] width 953 height 19
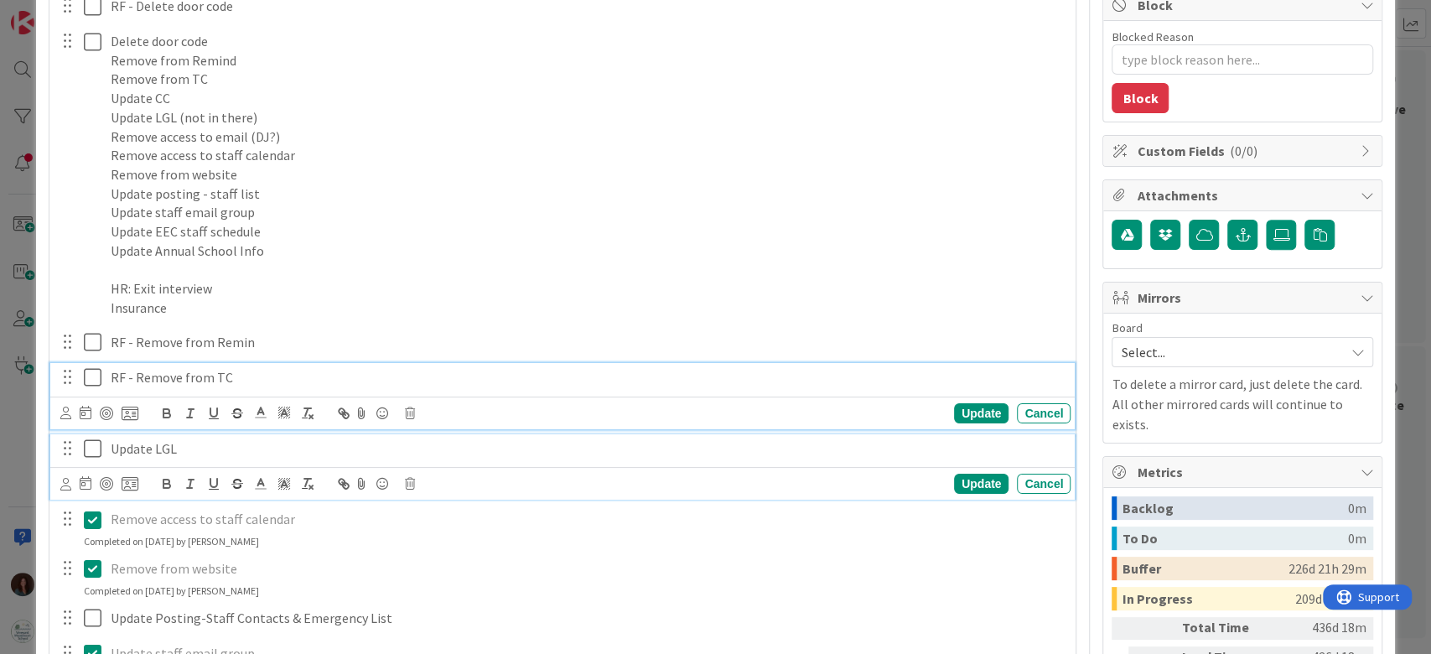
drag, startPoint x: 108, startPoint y: 446, endPoint x: 121, endPoint y: 479, distance: 35.0
click at [108, 447] on div "Update LGL" at bounding box center [587, 448] width 966 height 29
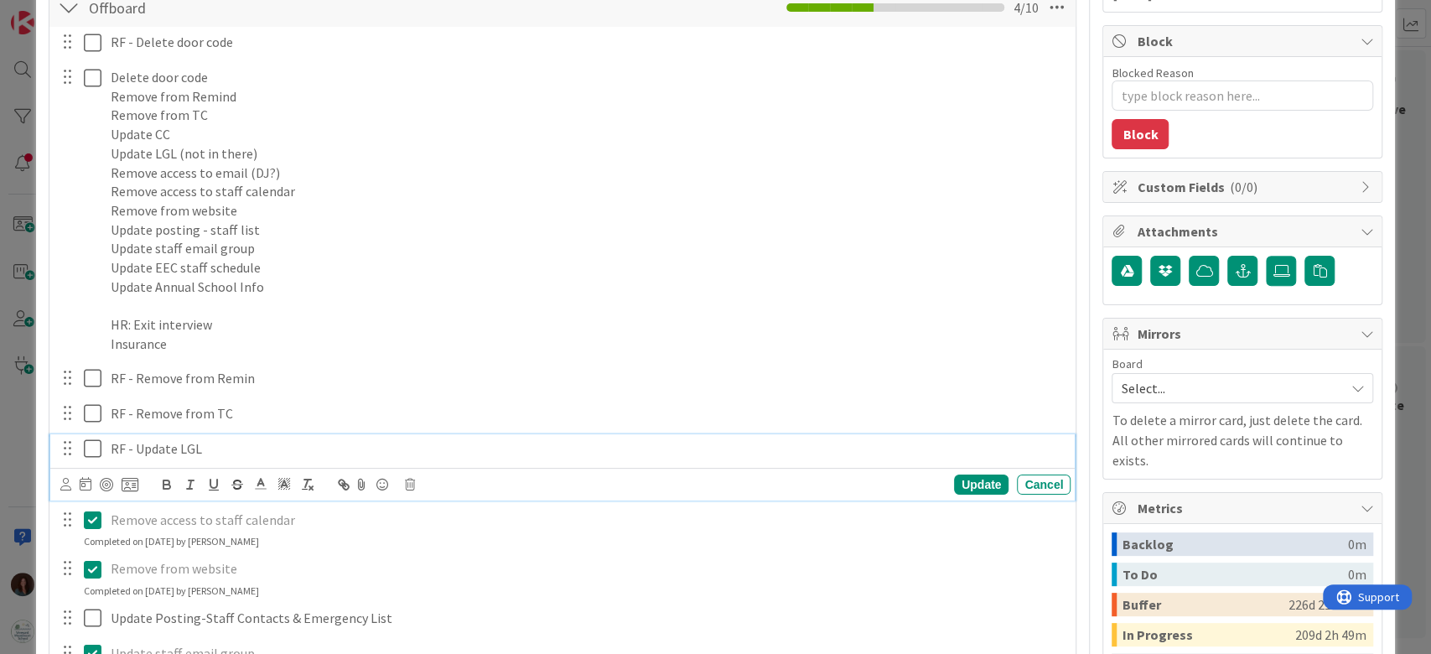
click at [113, 512] on p "Remove access to staff calendar" at bounding box center [587, 519] width 953 height 19
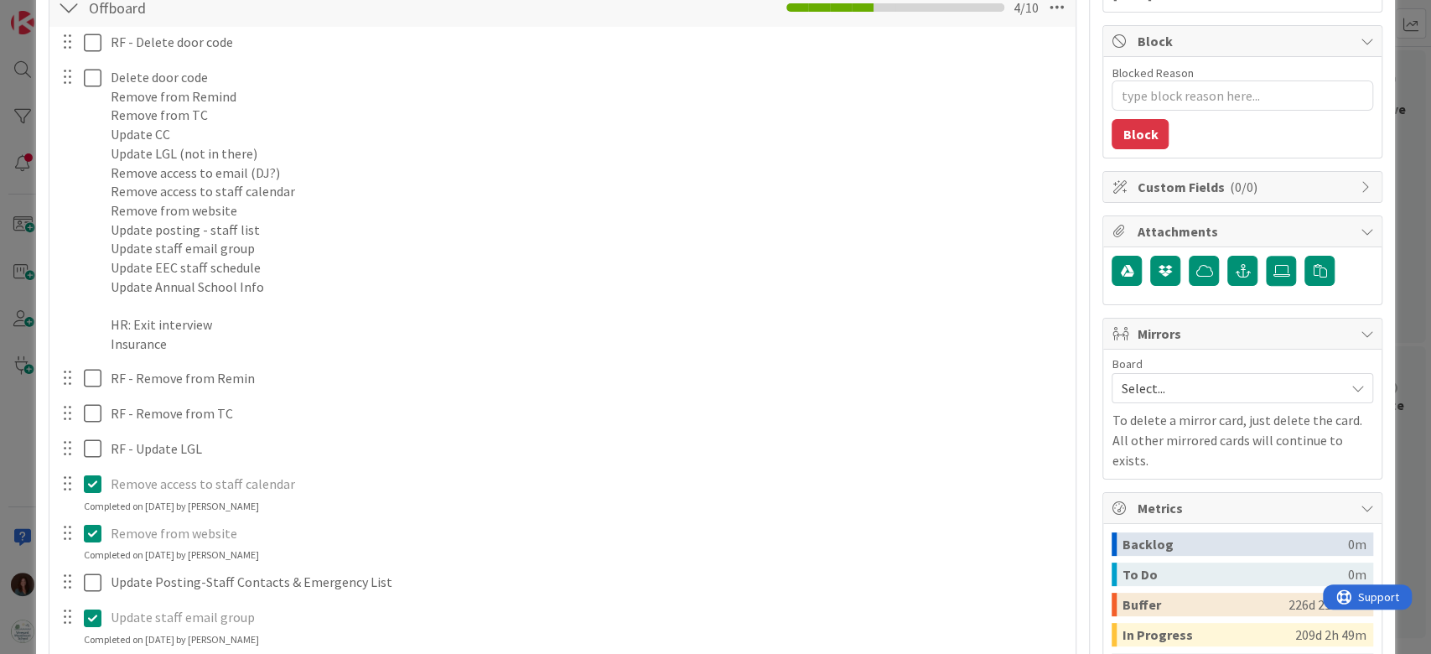
click at [88, 486] on icon at bounding box center [93, 483] width 18 height 20
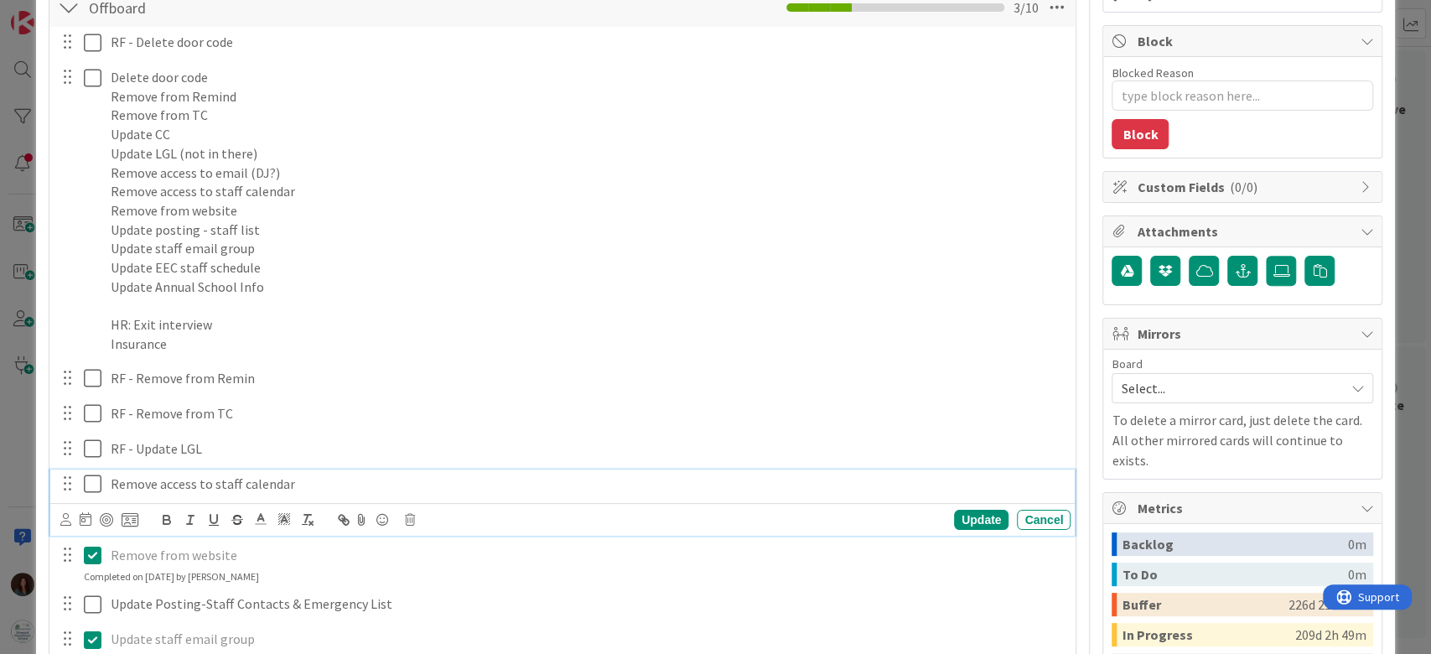
drag, startPoint x: 111, startPoint y: 479, endPoint x: 107, endPoint y: 547, distance: 68.0
click at [111, 479] on p "Remove access to staff calendar" at bounding box center [587, 483] width 953 height 19
click at [87, 551] on icon at bounding box center [93, 555] width 18 height 20
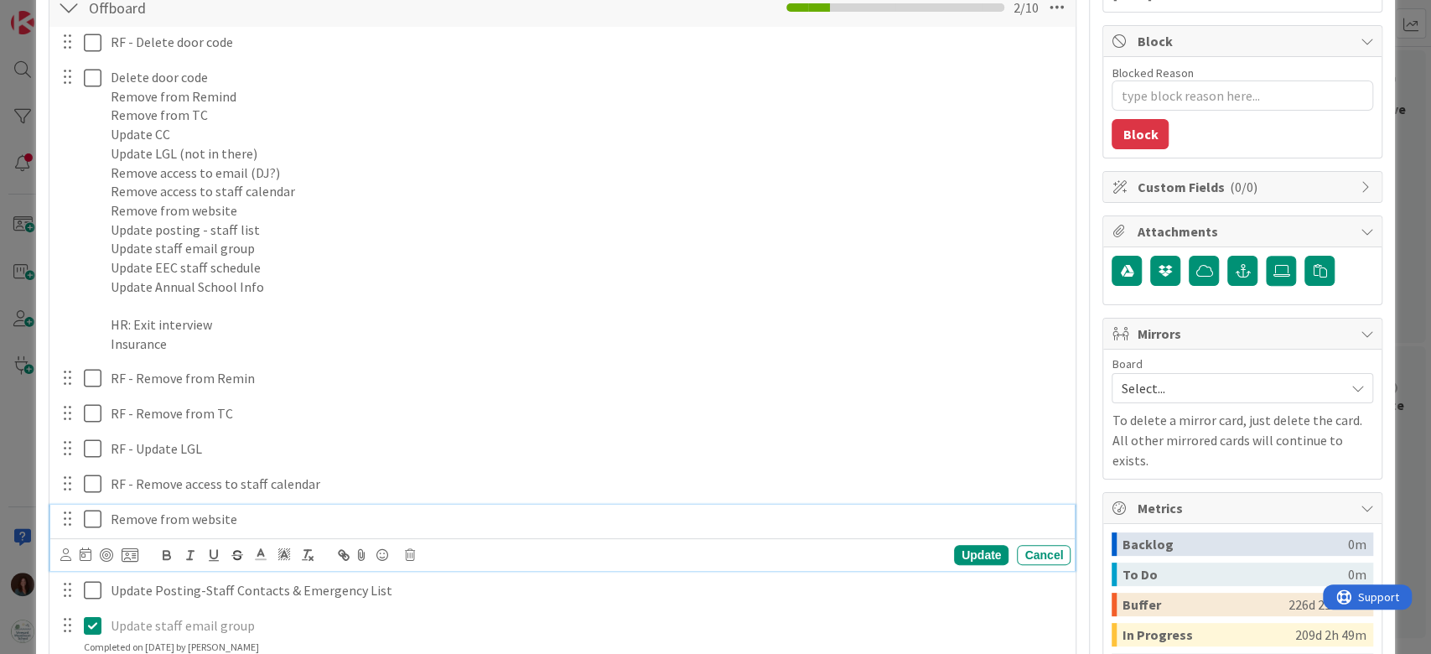
click at [111, 517] on p "Remove from website" at bounding box center [587, 519] width 953 height 19
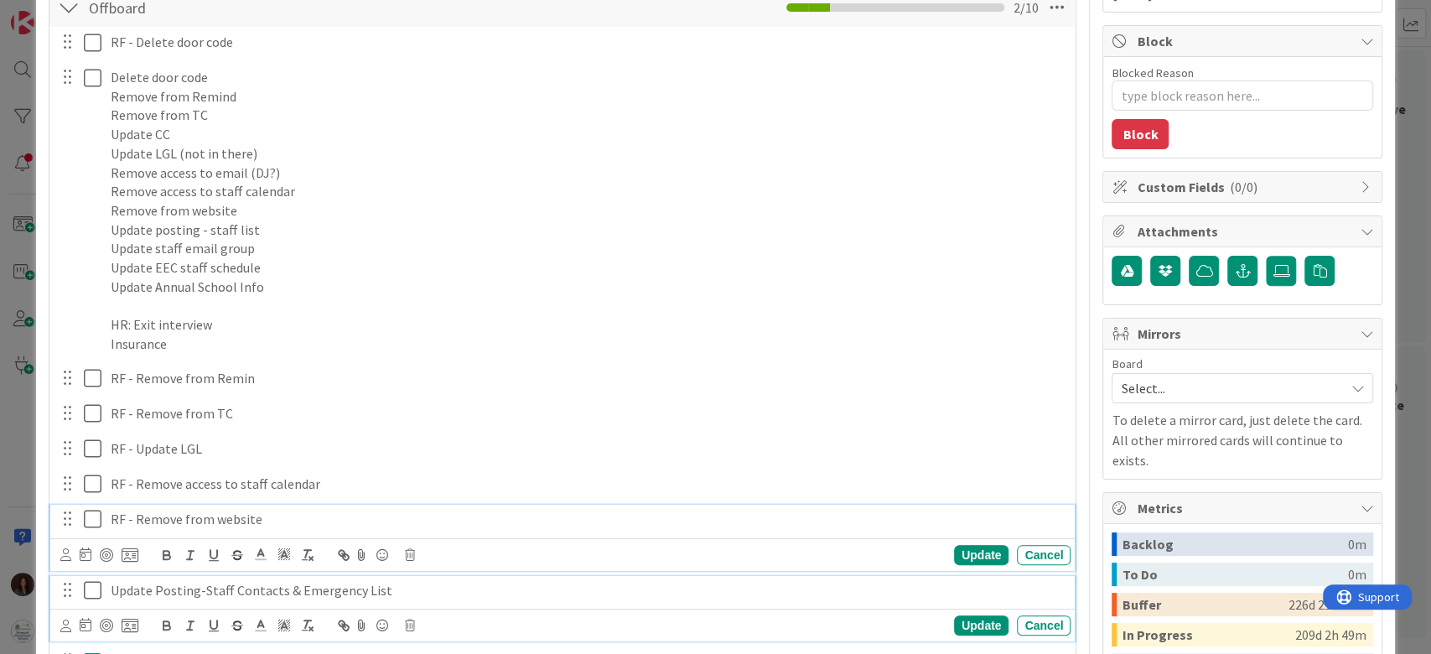
click at [95, 587] on icon at bounding box center [93, 590] width 18 height 20
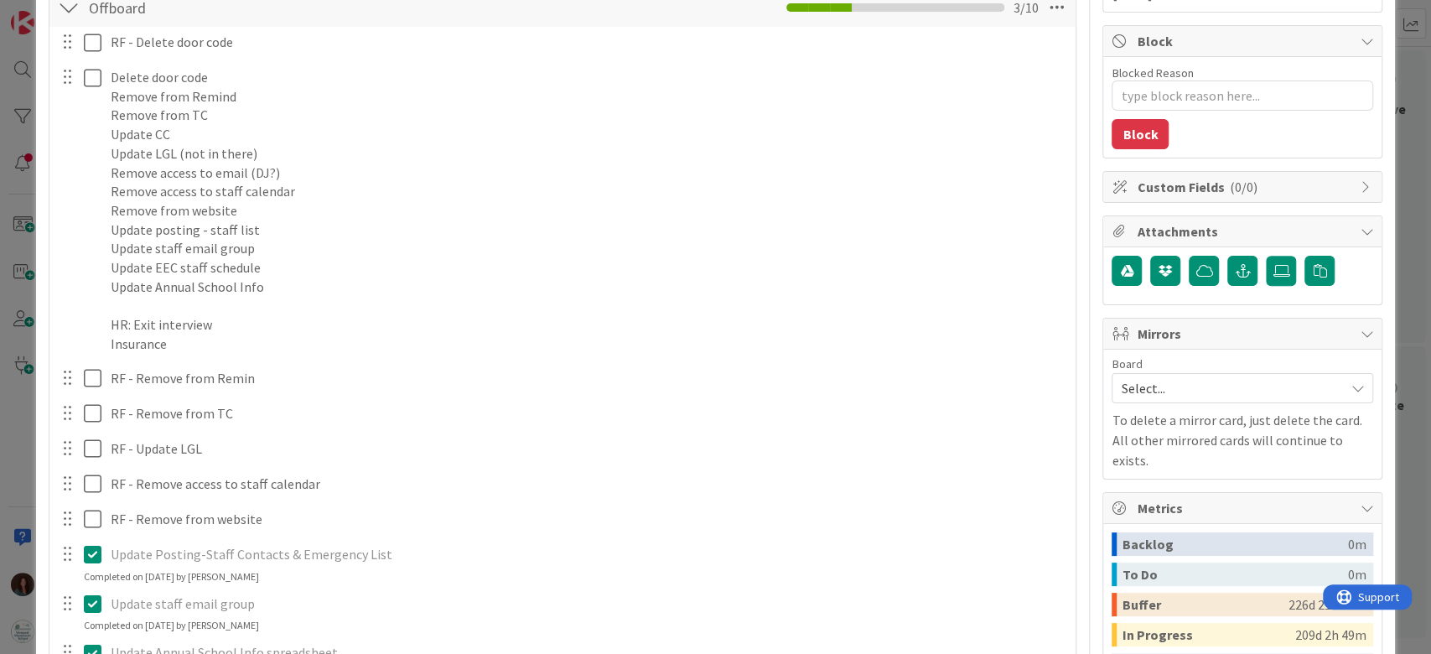
click at [101, 558] on icon at bounding box center [93, 554] width 18 height 20
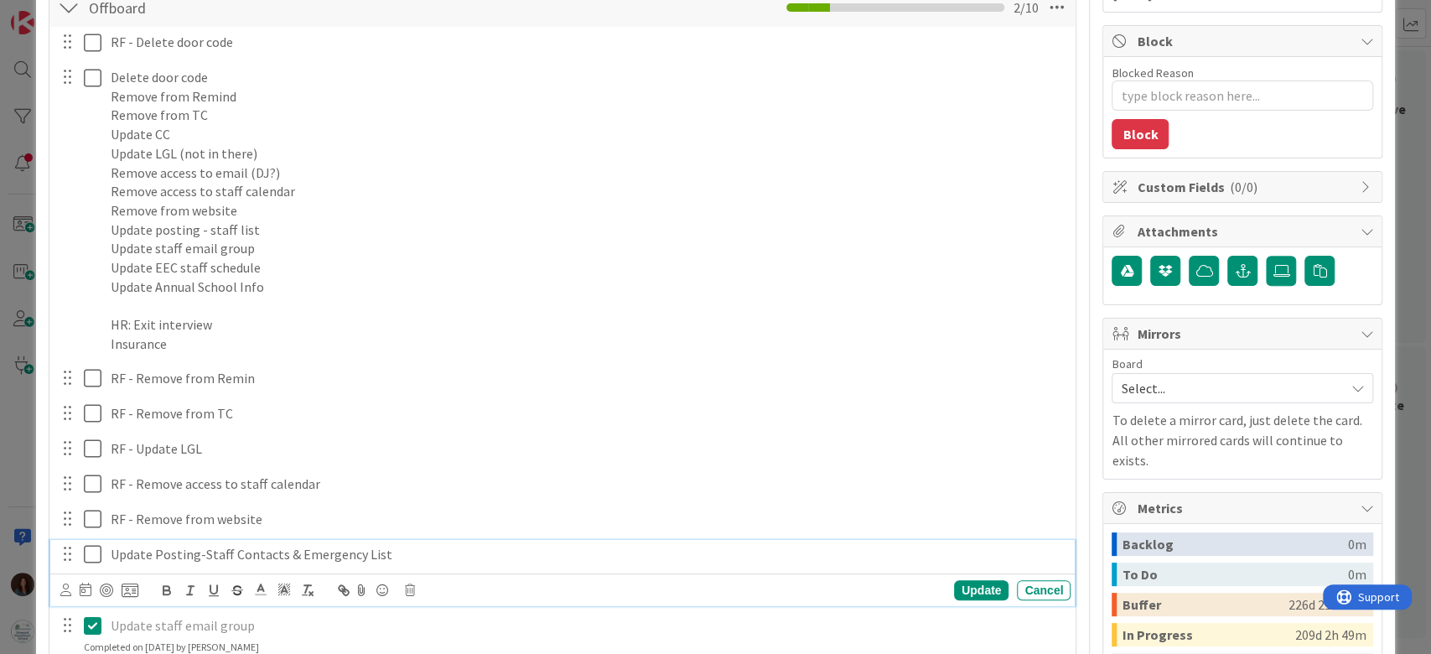
click at [112, 547] on p "Update Posting-Staff Contacts & Emergency List" at bounding box center [587, 554] width 953 height 19
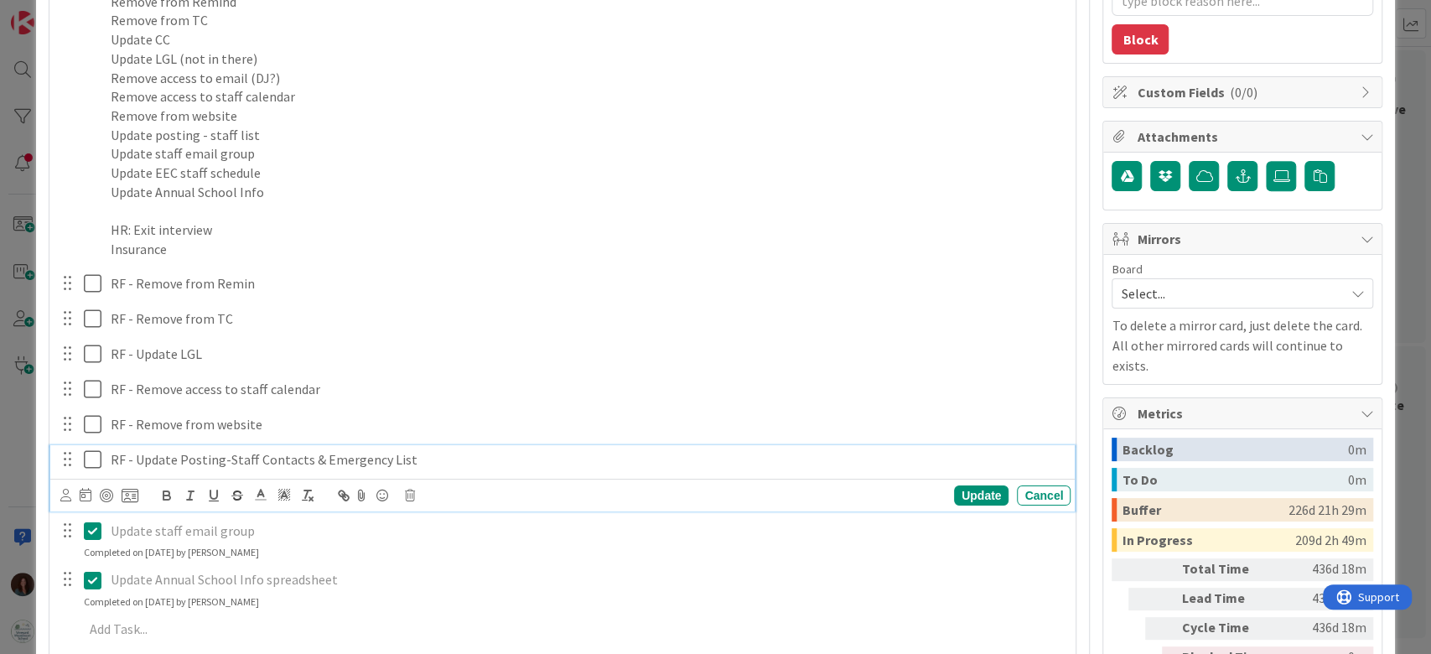
scroll to position [411, 0]
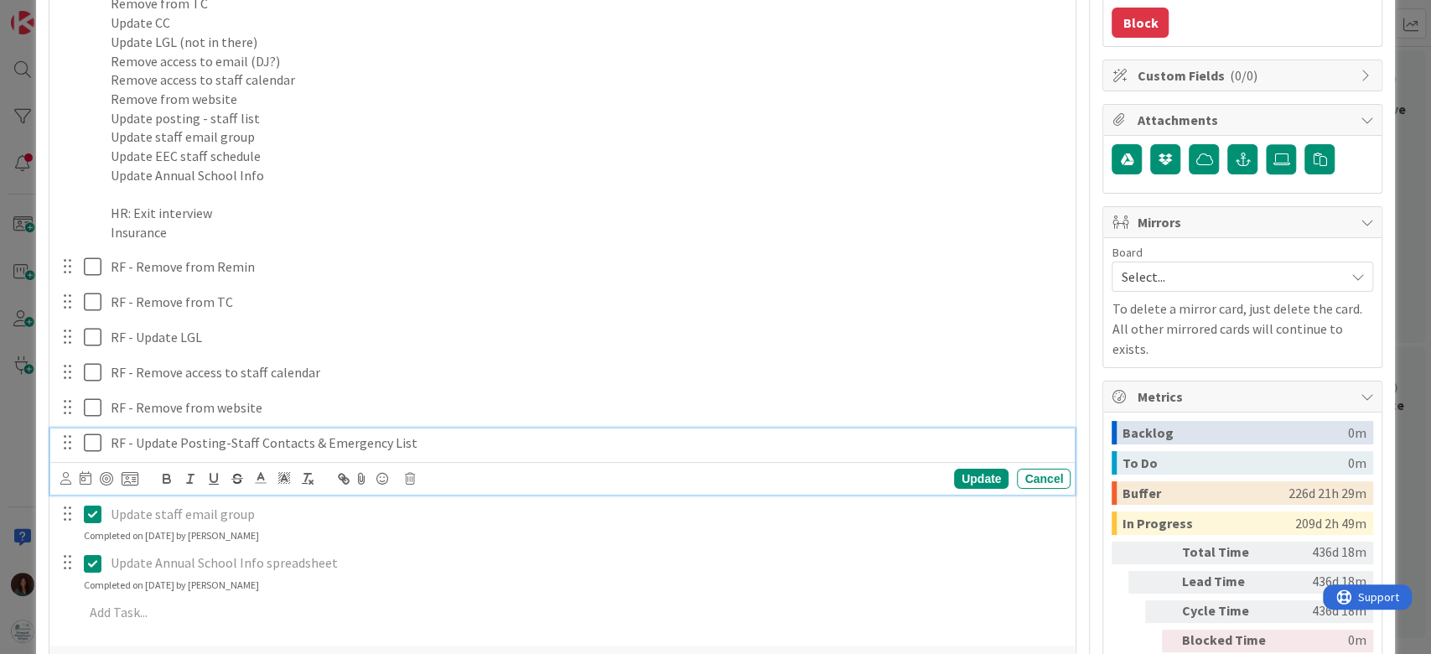
click at [87, 516] on icon at bounding box center [93, 514] width 18 height 20
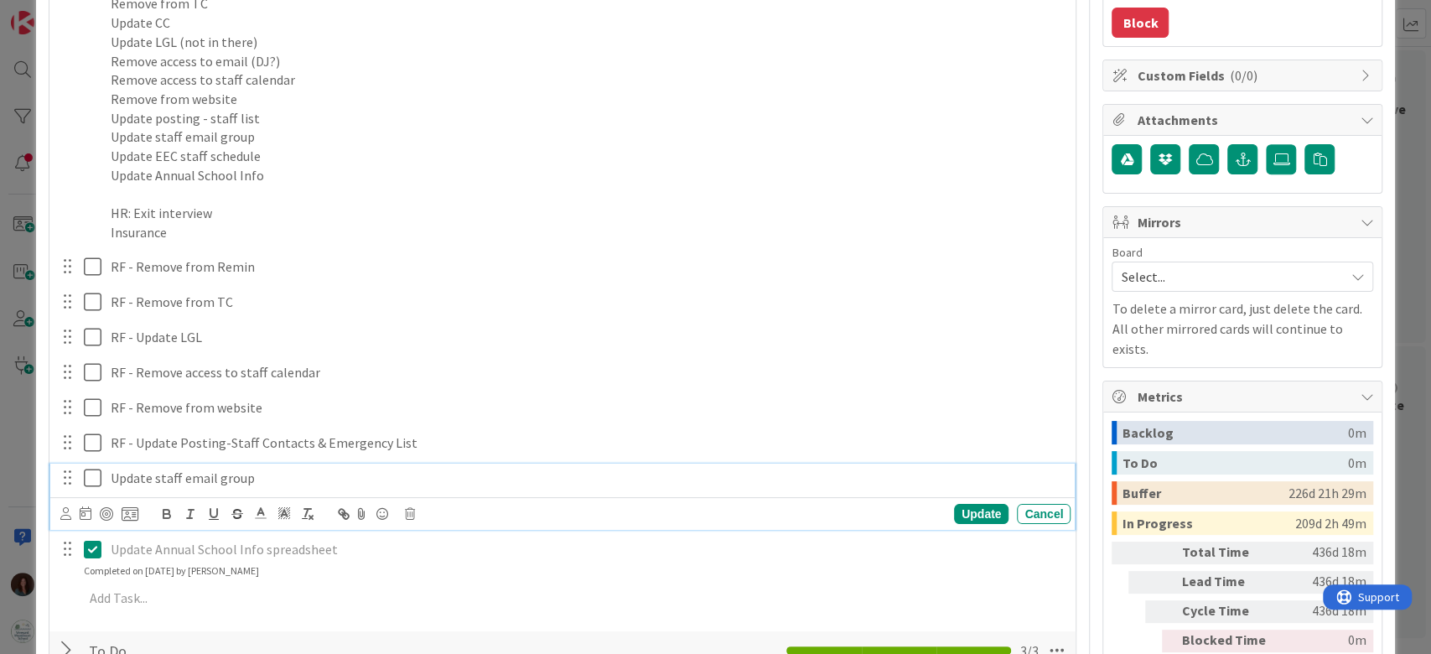
click at [111, 477] on p "Update staff email group" at bounding box center [587, 477] width 953 height 19
click at [91, 546] on icon at bounding box center [93, 549] width 18 height 20
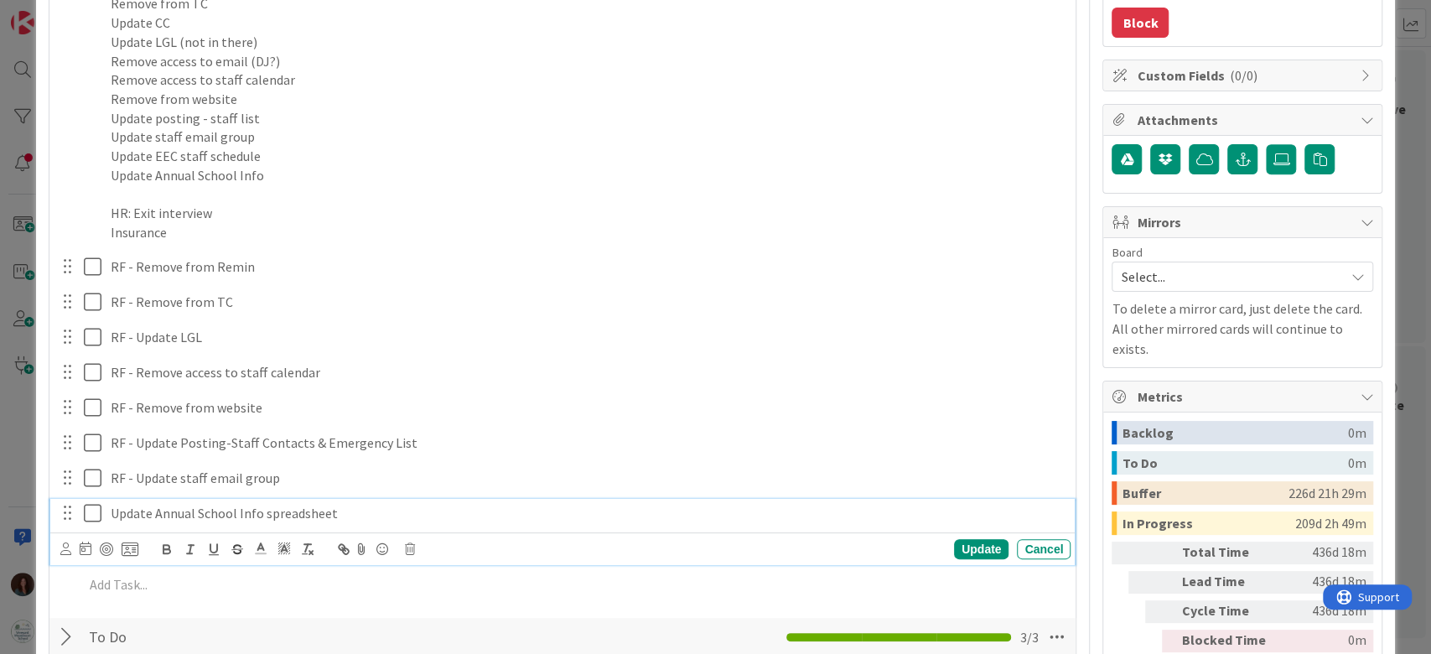
click at [117, 512] on p "Update Annual School Info spreadsheet" at bounding box center [587, 513] width 953 height 19
click at [111, 513] on p "Update Annual School Info spreadsheet" at bounding box center [587, 513] width 953 height 19
click at [972, 553] on div "Update" at bounding box center [981, 549] width 54 height 20
type textarea "x"
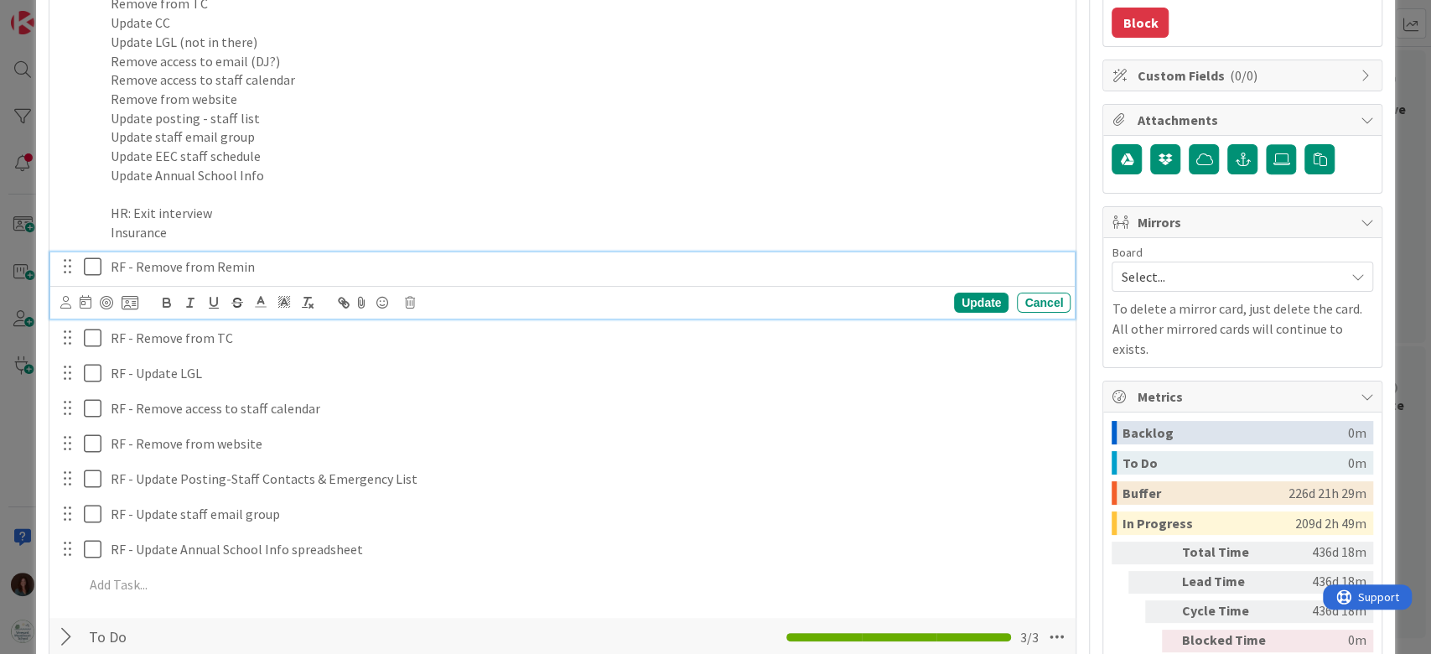
click at [255, 272] on p "RF - Remove from Remin" at bounding box center [587, 266] width 953 height 19
click at [960, 300] on div "Update" at bounding box center [981, 302] width 54 height 20
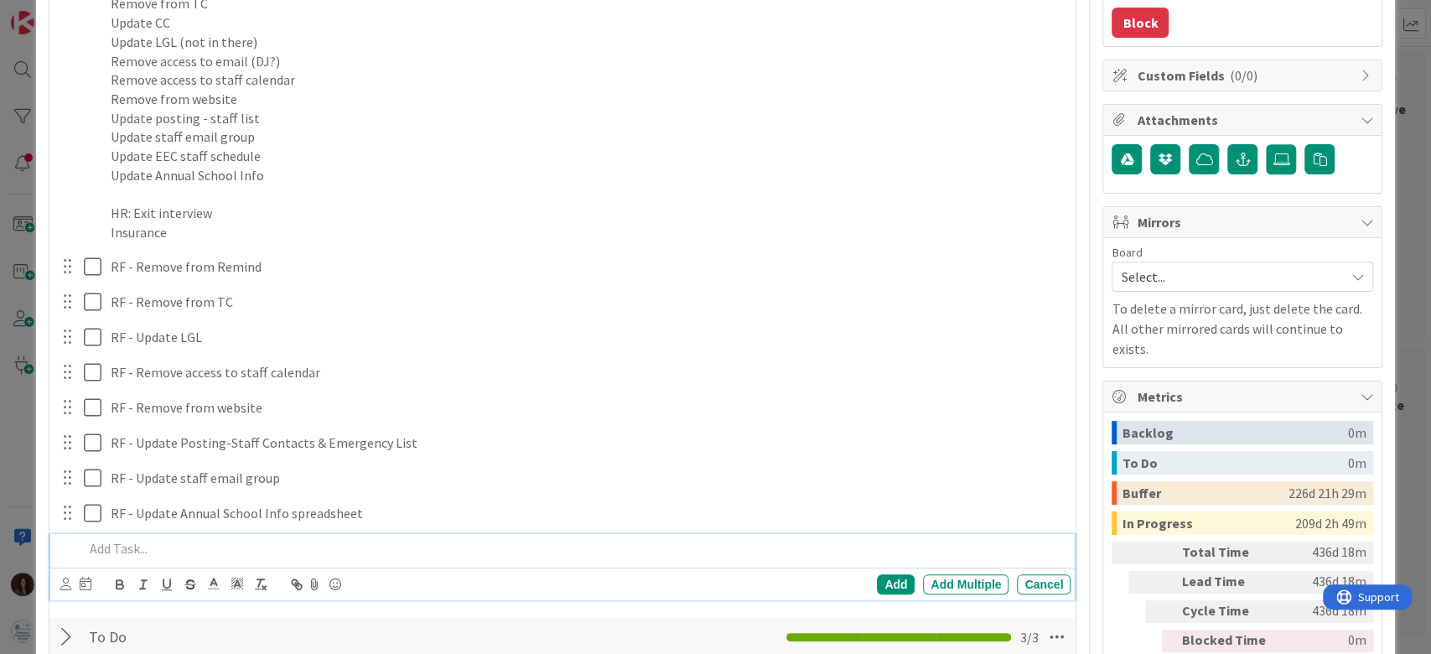
click at [274, 547] on p at bounding box center [574, 548] width 981 height 19
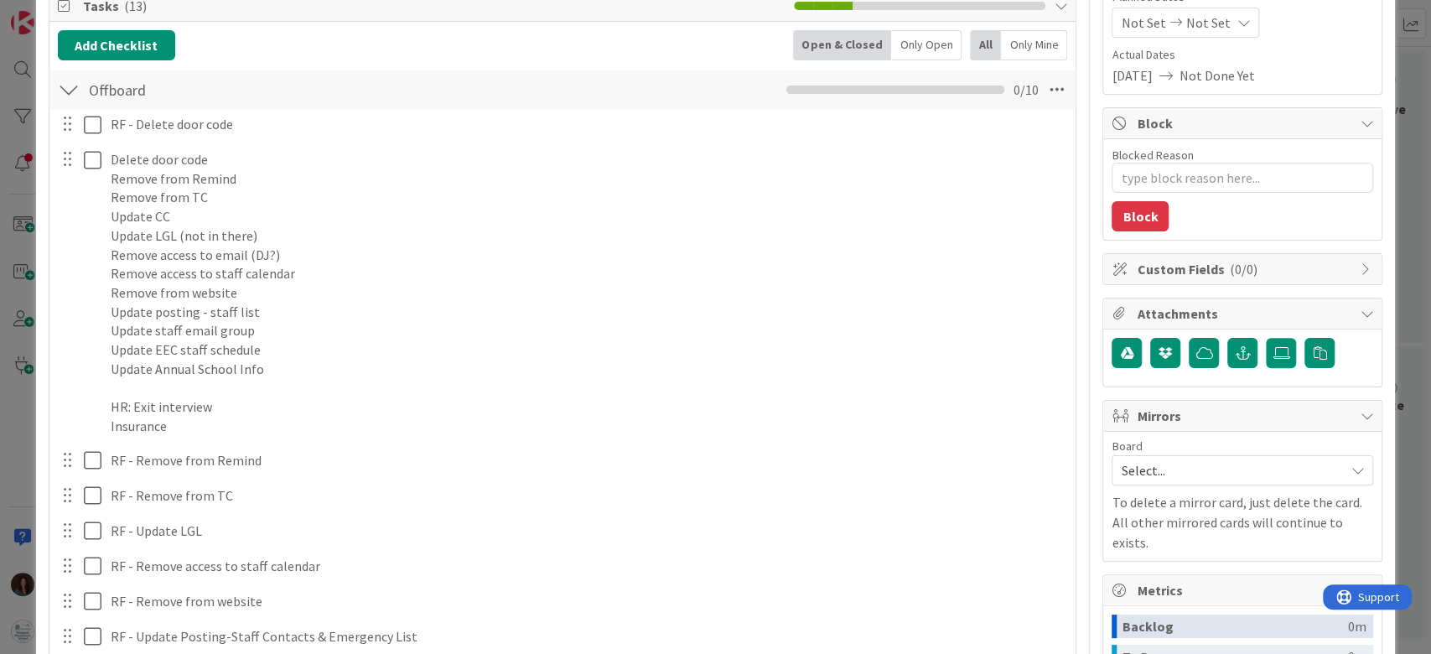
scroll to position [75, 0]
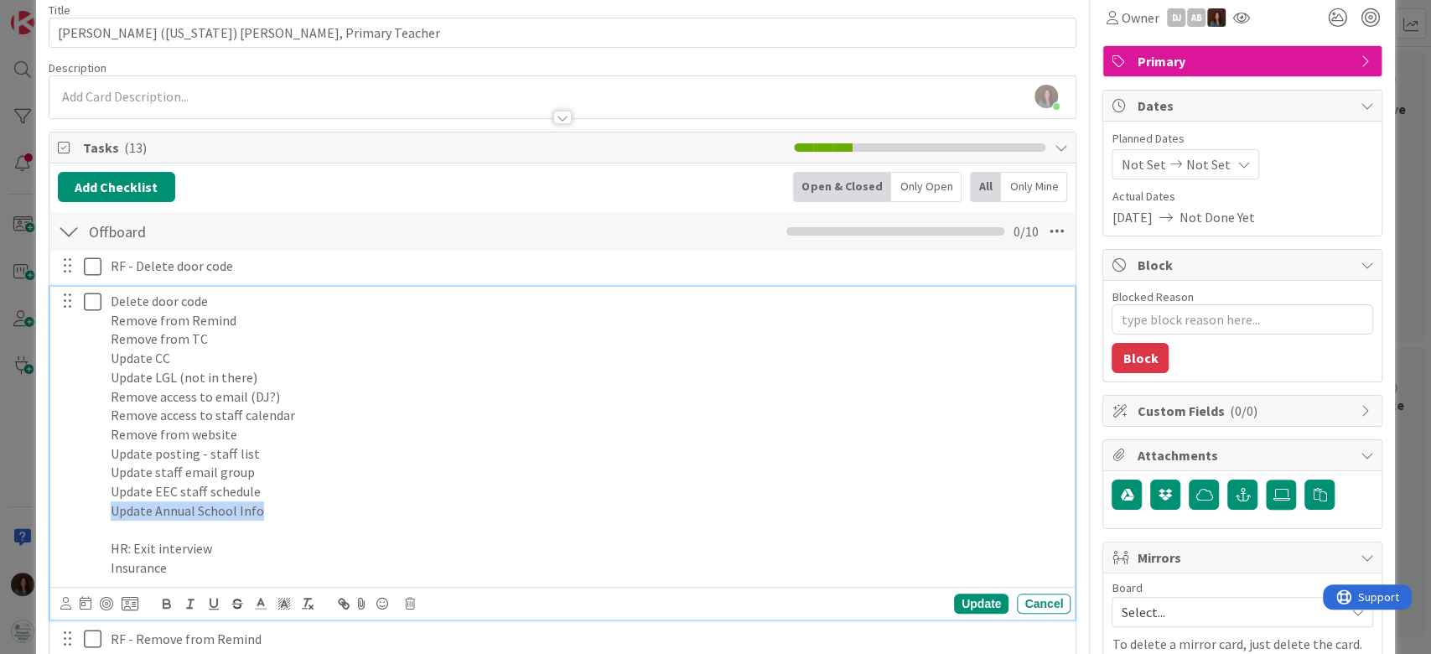
drag, startPoint x: 277, startPoint y: 505, endPoint x: 63, endPoint y: 513, distance: 214.7
click at [63, 513] on div "Delete door code Remove from Remind Remove from TC Update CC Update LGL (not in…" at bounding box center [564, 435] width 1014 height 296
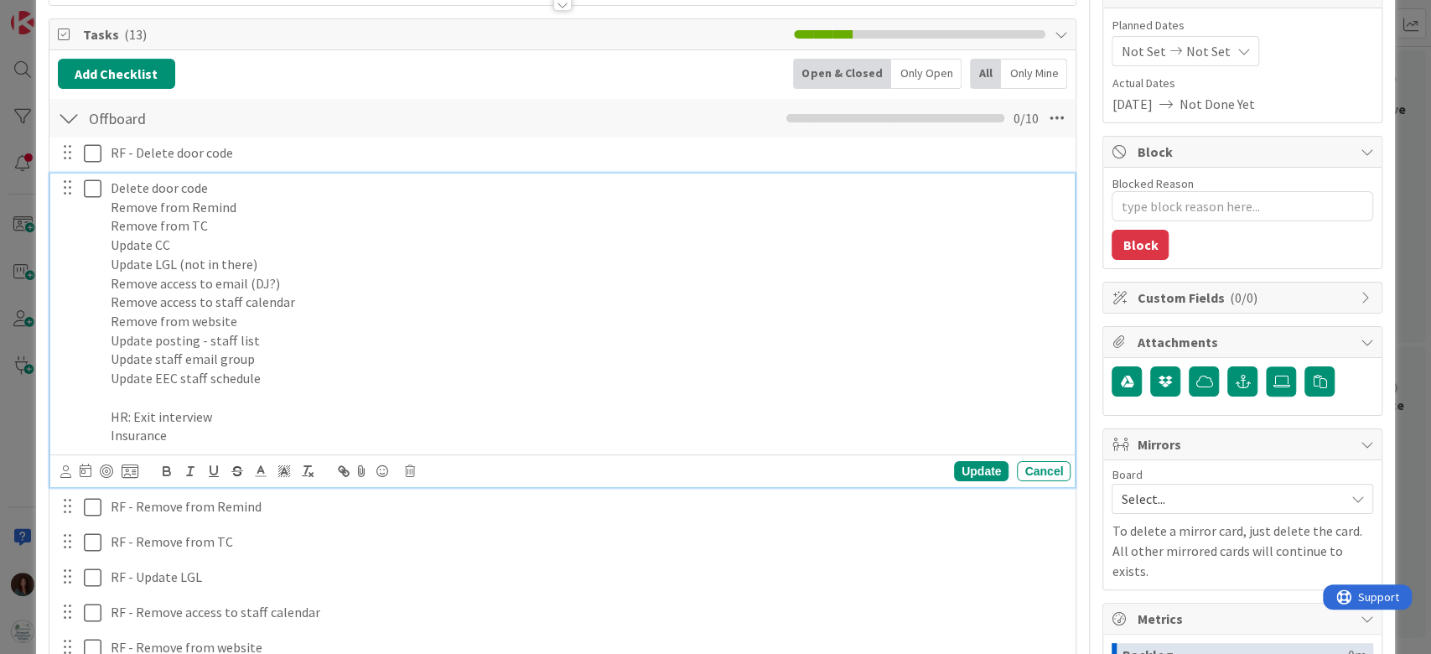
scroll to position [188, 0]
drag, startPoint x: 235, startPoint y: 188, endPoint x: 194, endPoint y: 224, distance: 54.0
click at [97, 191] on div "Delete door code Remove from Remind Remove from TC Update CC Update LGL (not in…" at bounding box center [564, 312] width 1014 height 277
drag, startPoint x: 259, startPoint y: 204, endPoint x: 67, endPoint y: 213, distance: 192.1
click at [67, 213] on div "Remove from Remind Remove from TC Update CC Update LGL (not in there) Remove ac…" at bounding box center [564, 312] width 1014 height 277
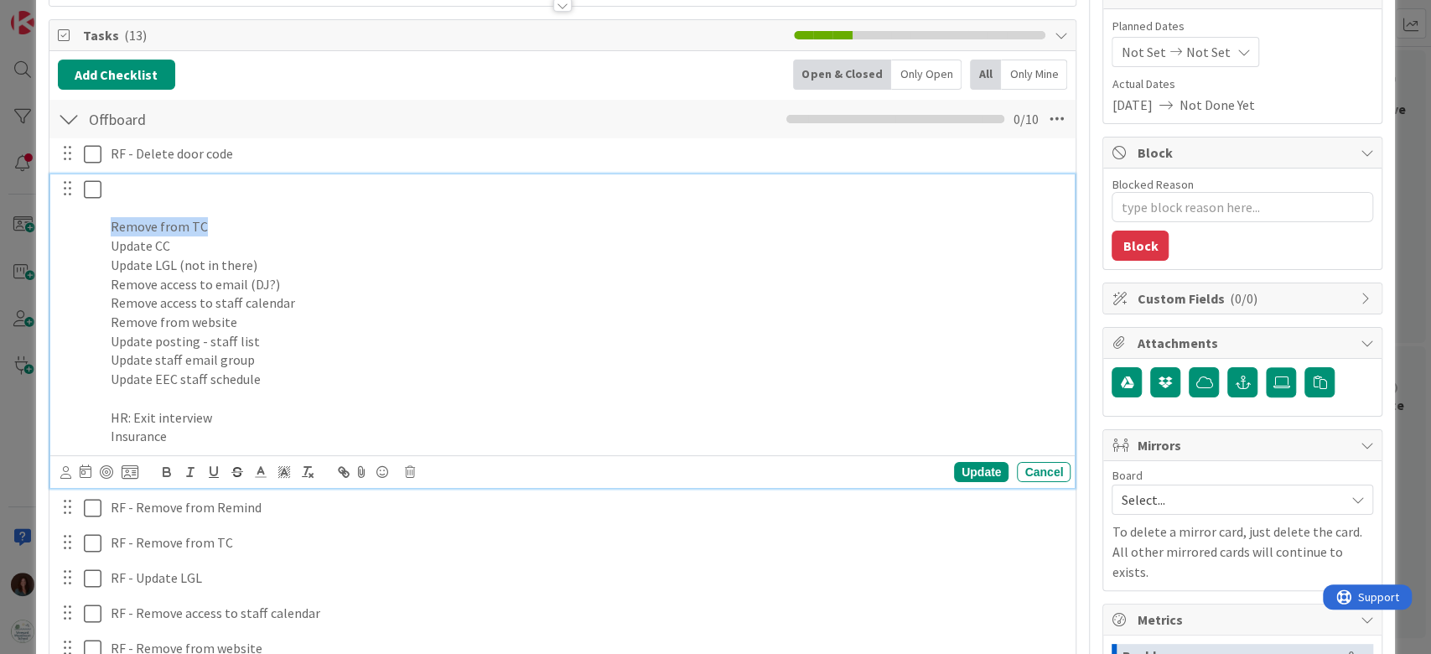
drag, startPoint x: 221, startPoint y: 225, endPoint x: 133, endPoint y: 244, distance: 90.1
click at [50, 220] on div "Remove from TC Update CC Update LGL (not in there) Remove access to email (DJ?)…" at bounding box center [562, 330] width 1025 height 313
click at [167, 241] on p "Update CC" at bounding box center [587, 245] width 953 height 19
drag, startPoint x: 306, startPoint y: 267, endPoint x: 295, endPoint y: 268, distance: 11.0
click at [295, 268] on p "Update LGL (not in there)" at bounding box center [587, 265] width 953 height 19
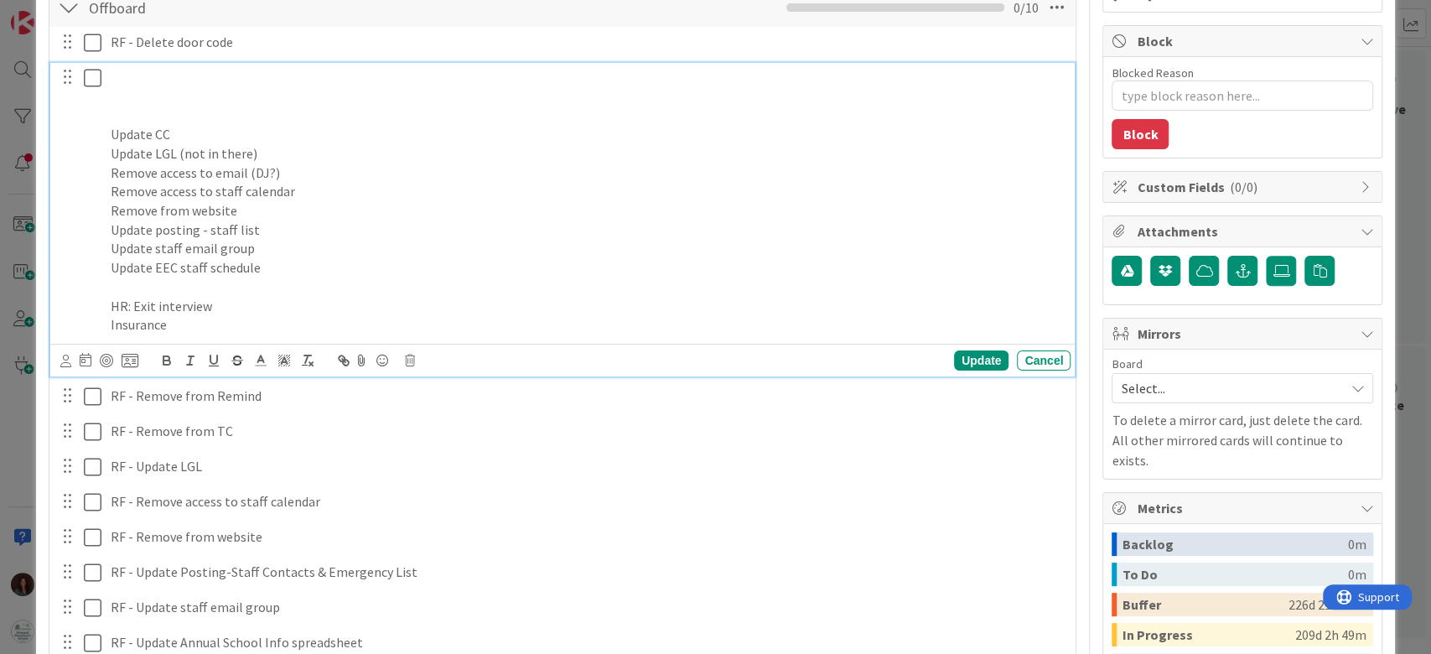
scroll to position [0, 0]
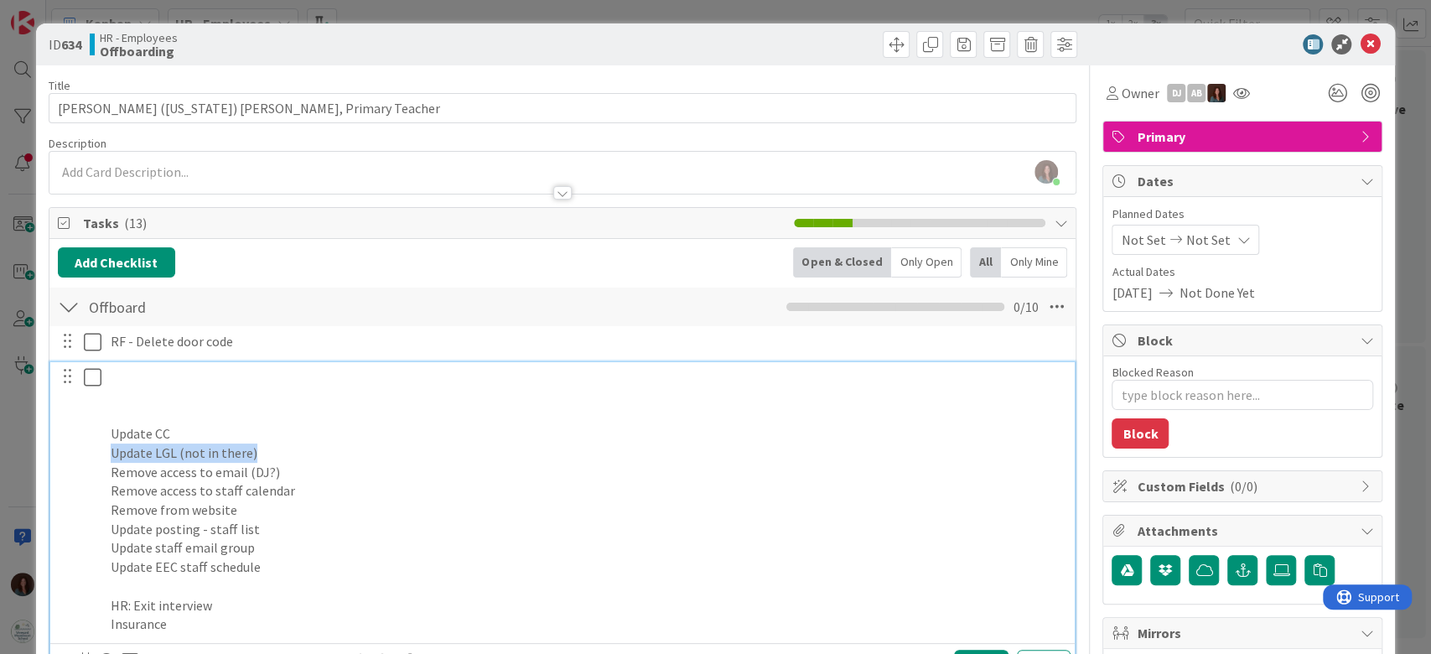
drag, startPoint x: 257, startPoint y: 454, endPoint x: 338, endPoint y: 487, distance: 86.8
type textarea "x"
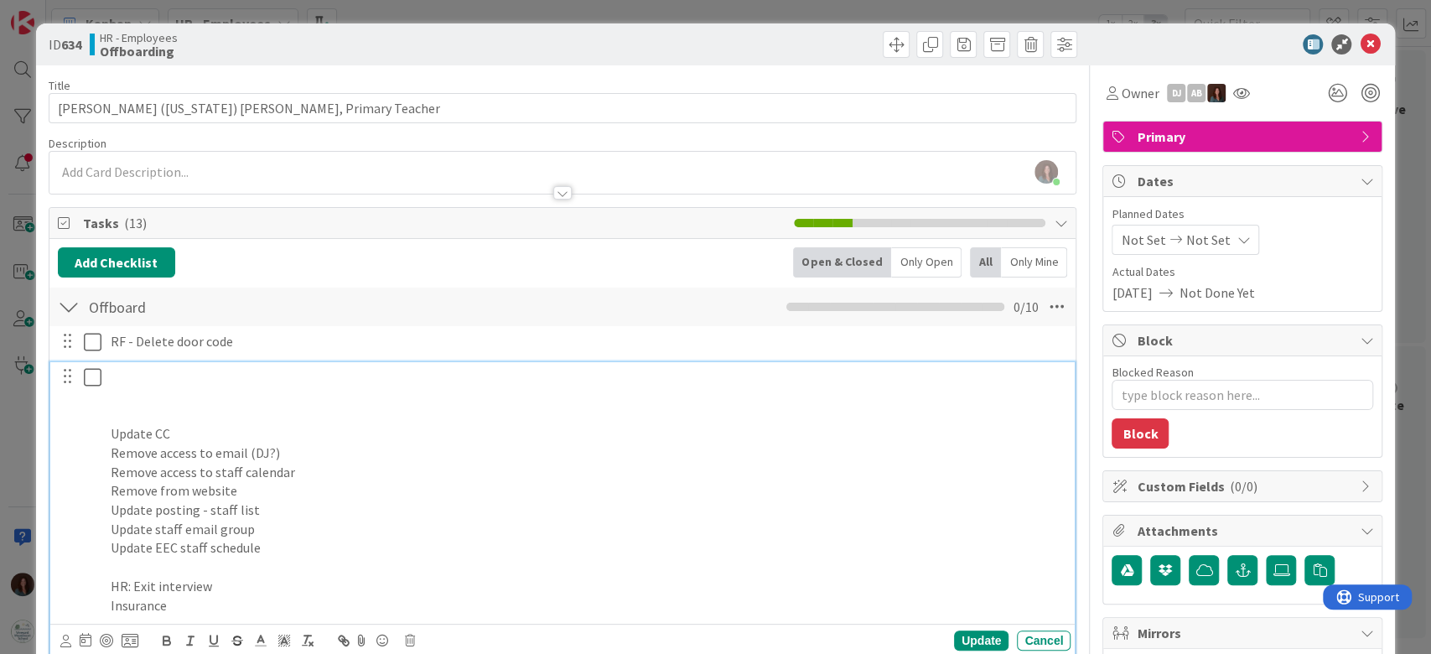
click at [332, 453] on p "Remove access to email (DJ?)" at bounding box center [587, 452] width 953 height 19
drag, startPoint x: 325, startPoint y: 470, endPoint x: 84, endPoint y: 494, distance: 242.6
click at [75, 479] on div "Update CC Remove access to email (DJ?) Remove access to staff calendar Remove f…" at bounding box center [564, 490] width 1014 height 257
drag, startPoint x: 171, startPoint y: 487, endPoint x: 161, endPoint y: 520, distance: 34.2
click at [32, 493] on div "ID 634 HR - Employees Offboarding Title 40 / 128 [PERSON_NAME] ([US_STATE]) [PE…" at bounding box center [715, 327] width 1431 height 654
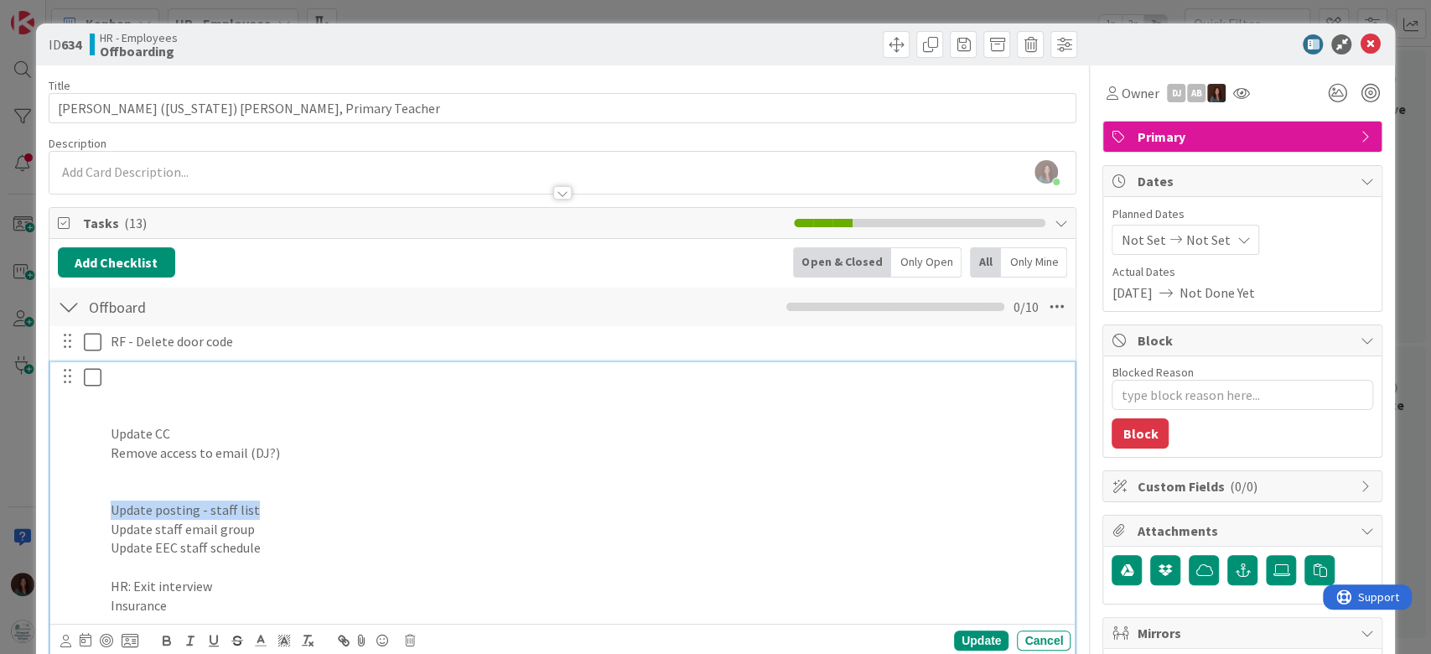
drag, startPoint x: 275, startPoint y: 507, endPoint x: 75, endPoint y: 509, distance: 200.3
click at [75, 509] on div "Update CC Remove access to email (DJ?) Update posting - staff list Update staff…" at bounding box center [564, 490] width 1014 height 257
drag, startPoint x: 268, startPoint y: 526, endPoint x: 126, endPoint y: 546, distance: 143.9
click at [49, 532] on div "Tasks ( 13 ) Add Checklist Back Open & Closed Only Open All Only Mine Offboard …" at bounding box center [563, 623] width 1028 height 833
click at [286, 541] on p "Update EEC staff schedule" at bounding box center [587, 547] width 953 height 19
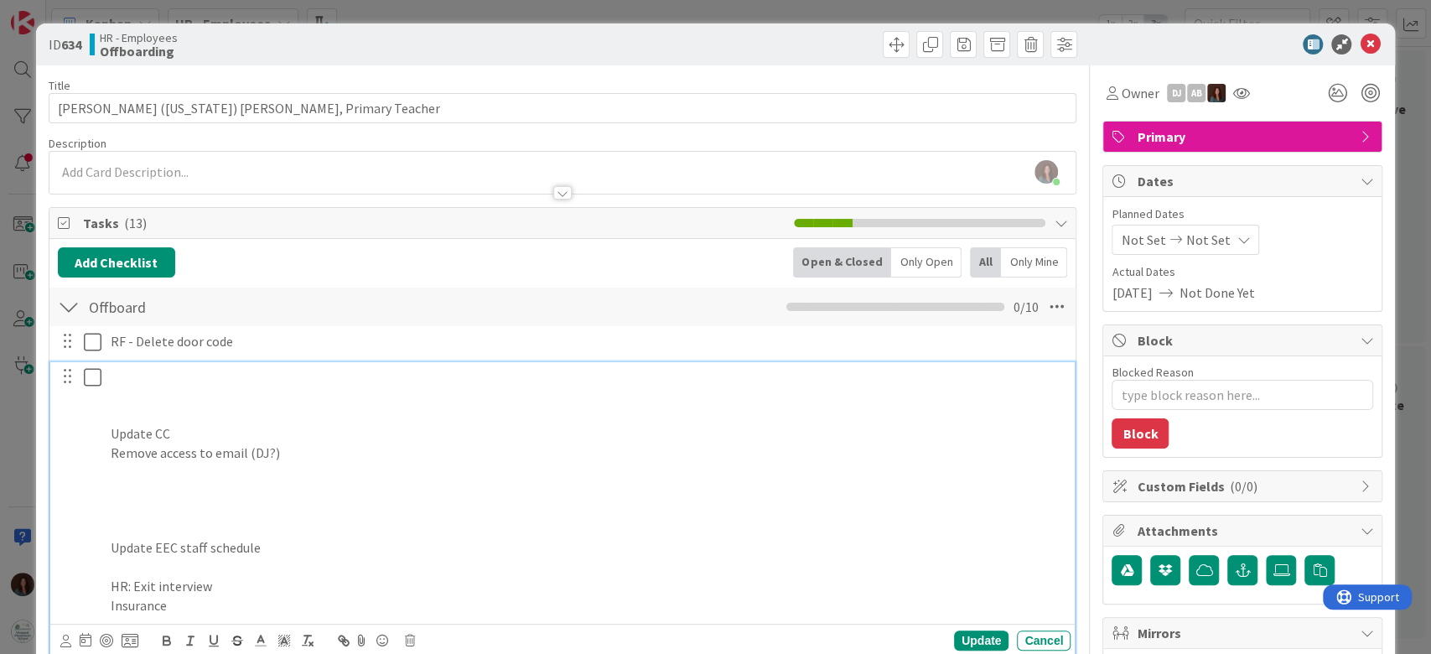
click at [274, 520] on p at bounding box center [587, 529] width 953 height 19
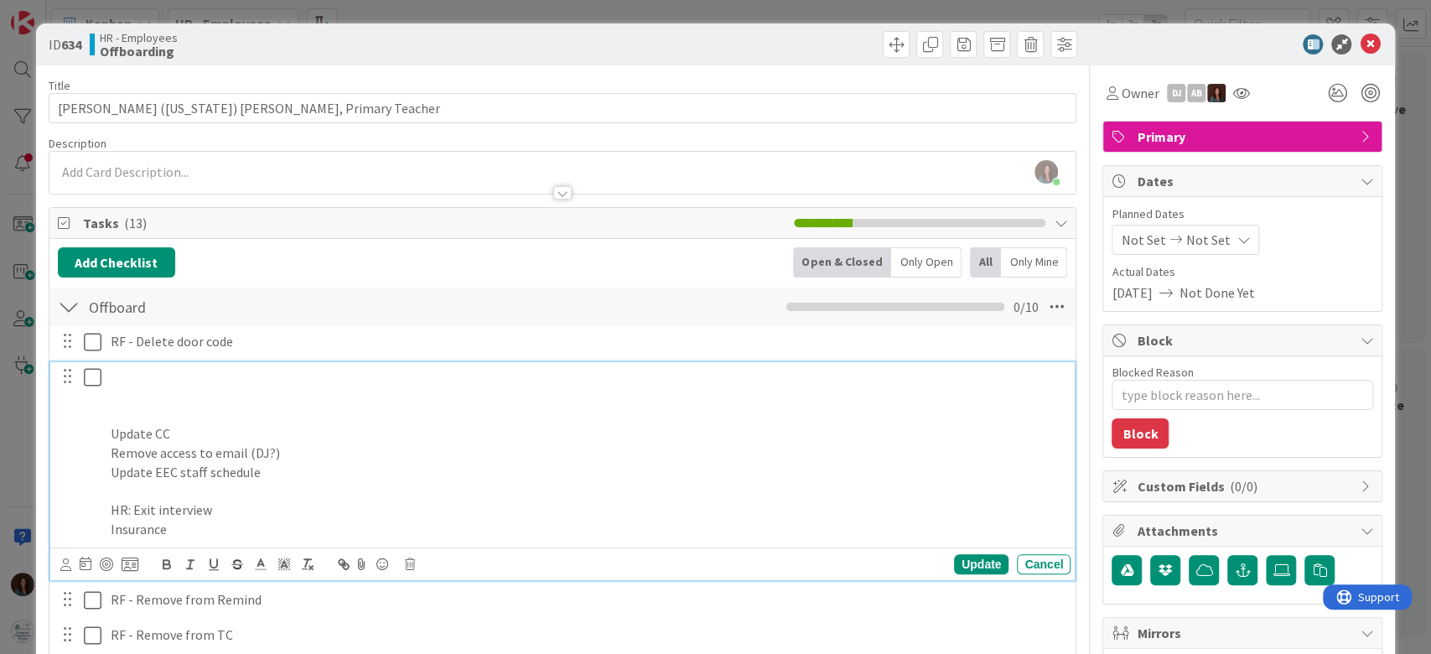
click at [112, 431] on p "Update CC" at bounding box center [587, 433] width 953 height 19
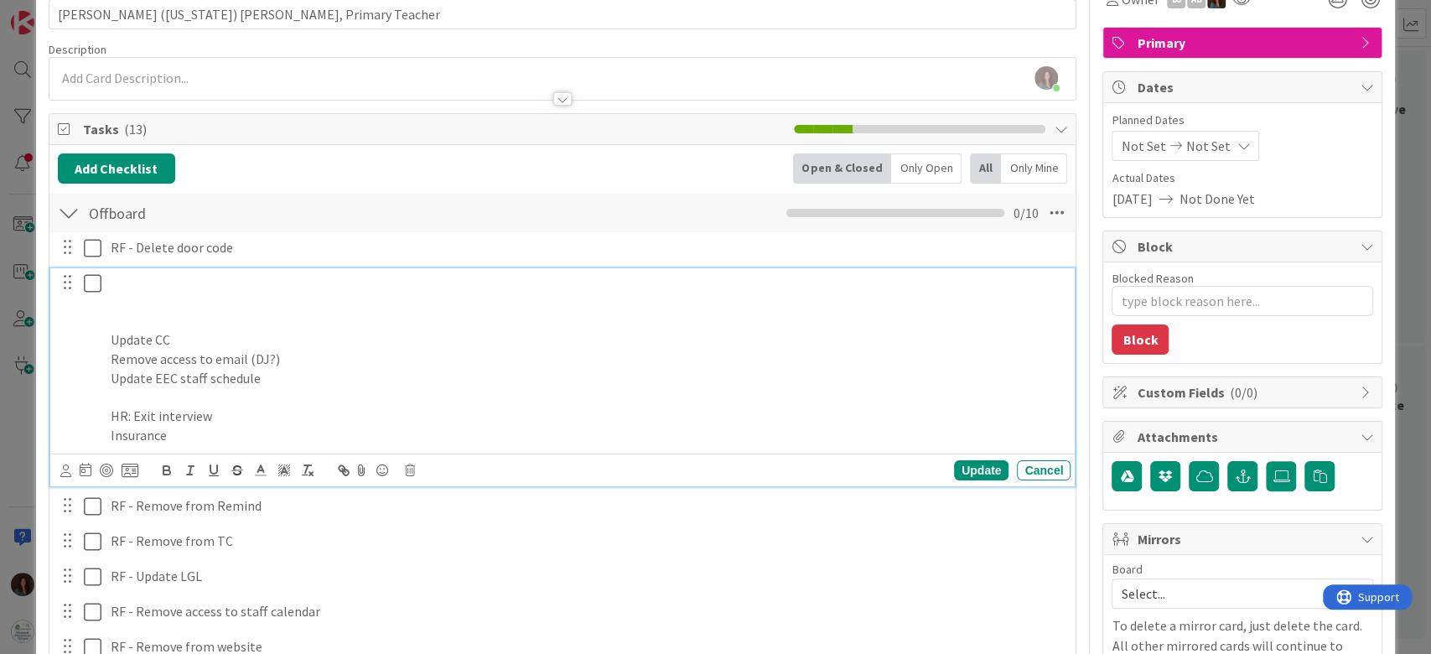
scroll to position [111, 0]
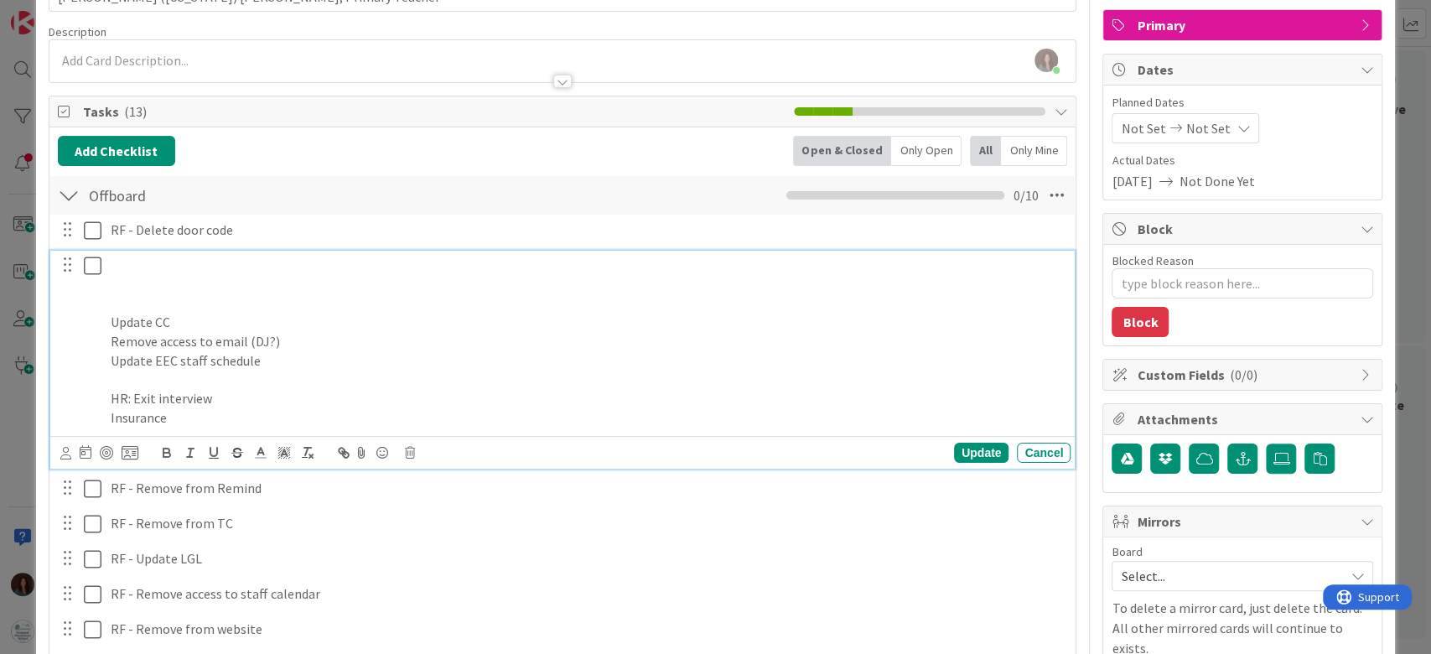
click at [246, 413] on p "Insurance" at bounding box center [587, 417] width 953 height 19
click at [107, 322] on div "Update CC Remove access to email (DJ?) Update EEC staff schedule HR: Exit inter…" at bounding box center [587, 341] width 966 height 181
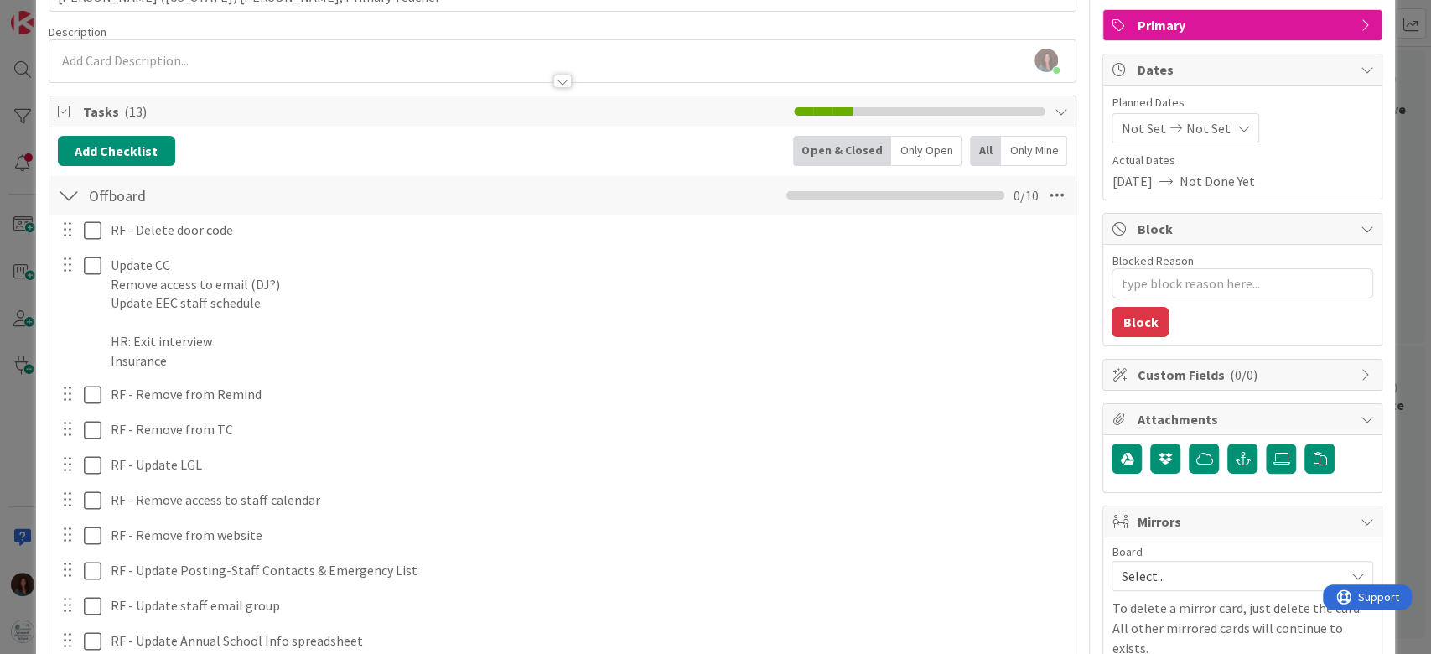
click at [960, 390] on div "RF - Delete door code Update Cancel Update CC Remove access to email (DJ?) Upda…" at bounding box center [563, 456] width 1010 height 483
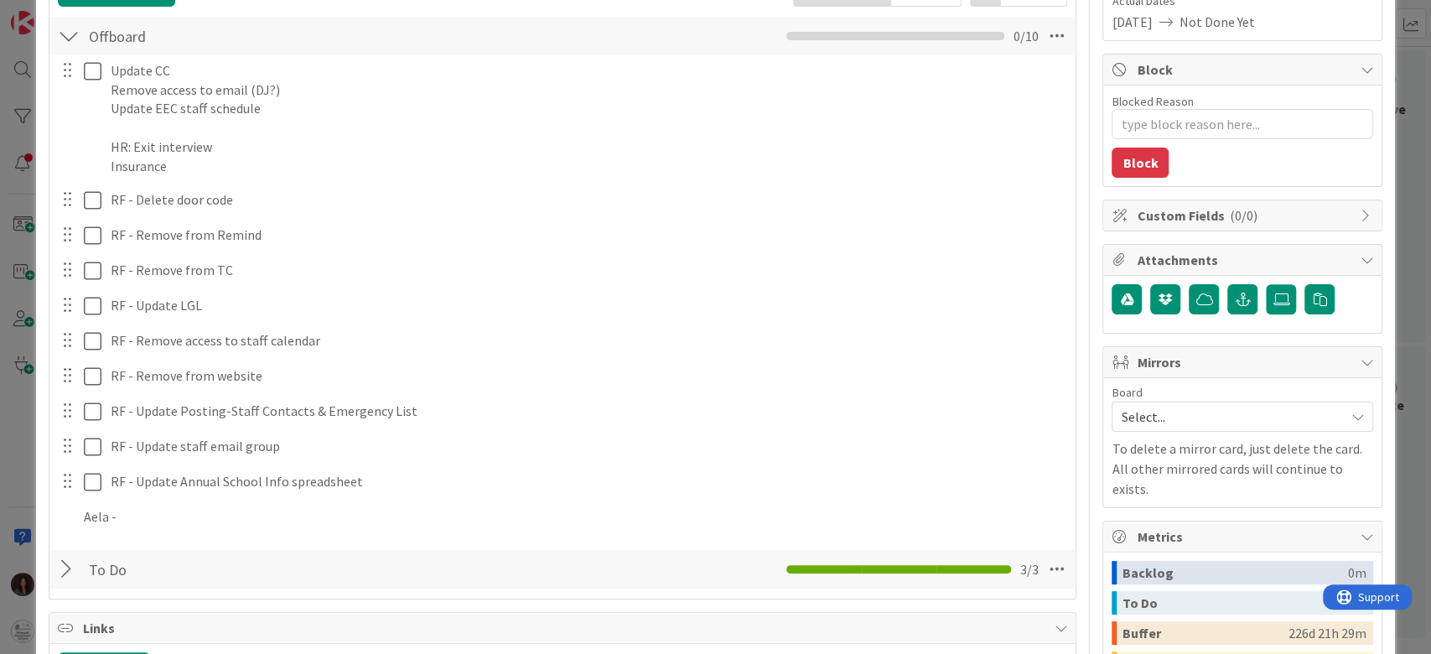
scroll to position [335, 0]
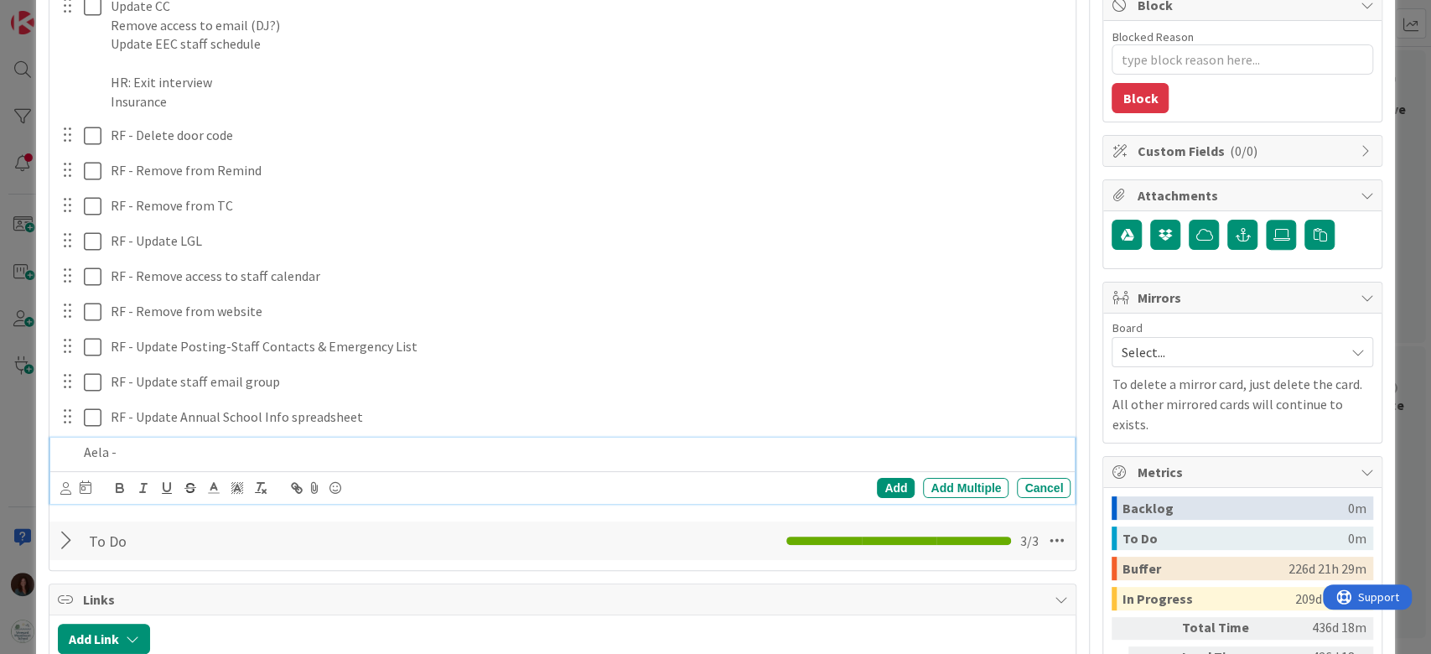
click at [138, 448] on p "Aela -" at bounding box center [574, 451] width 981 height 19
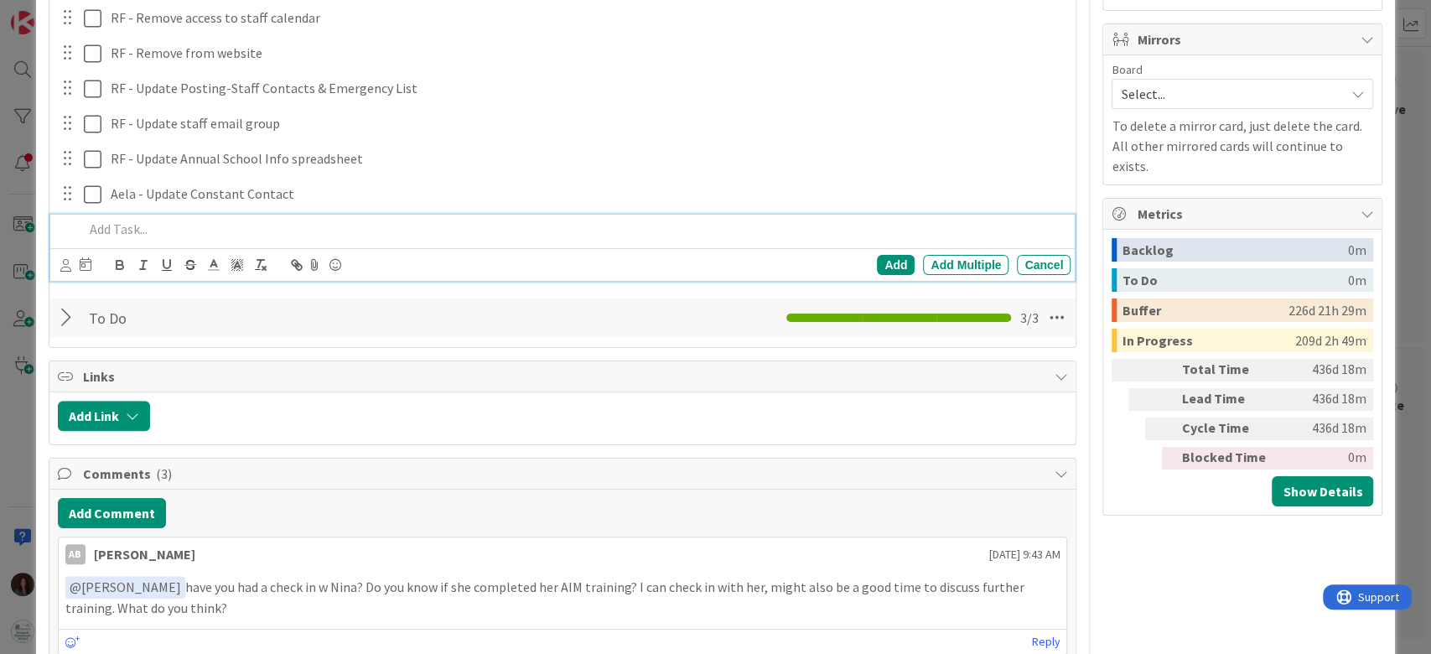
scroll to position [258, 0]
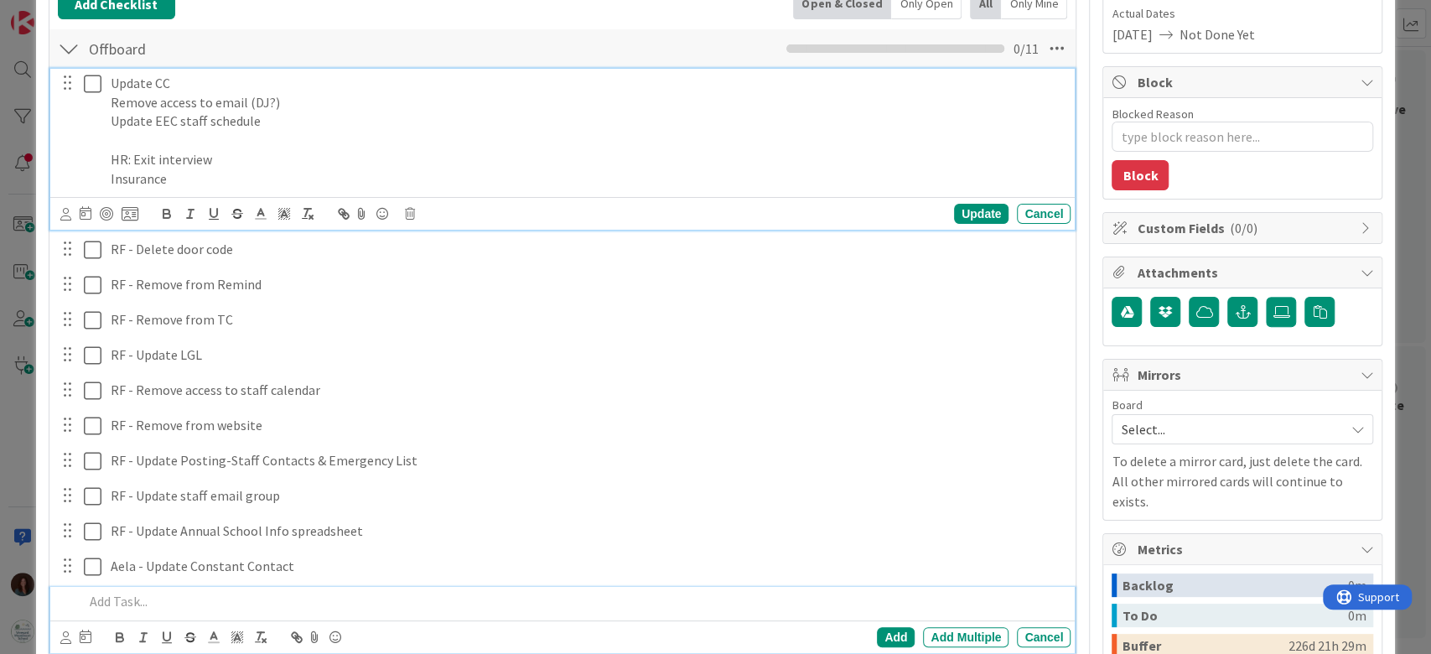
click at [219, 122] on p "Update EEC staff schedule" at bounding box center [587, 120] width 953 height 19
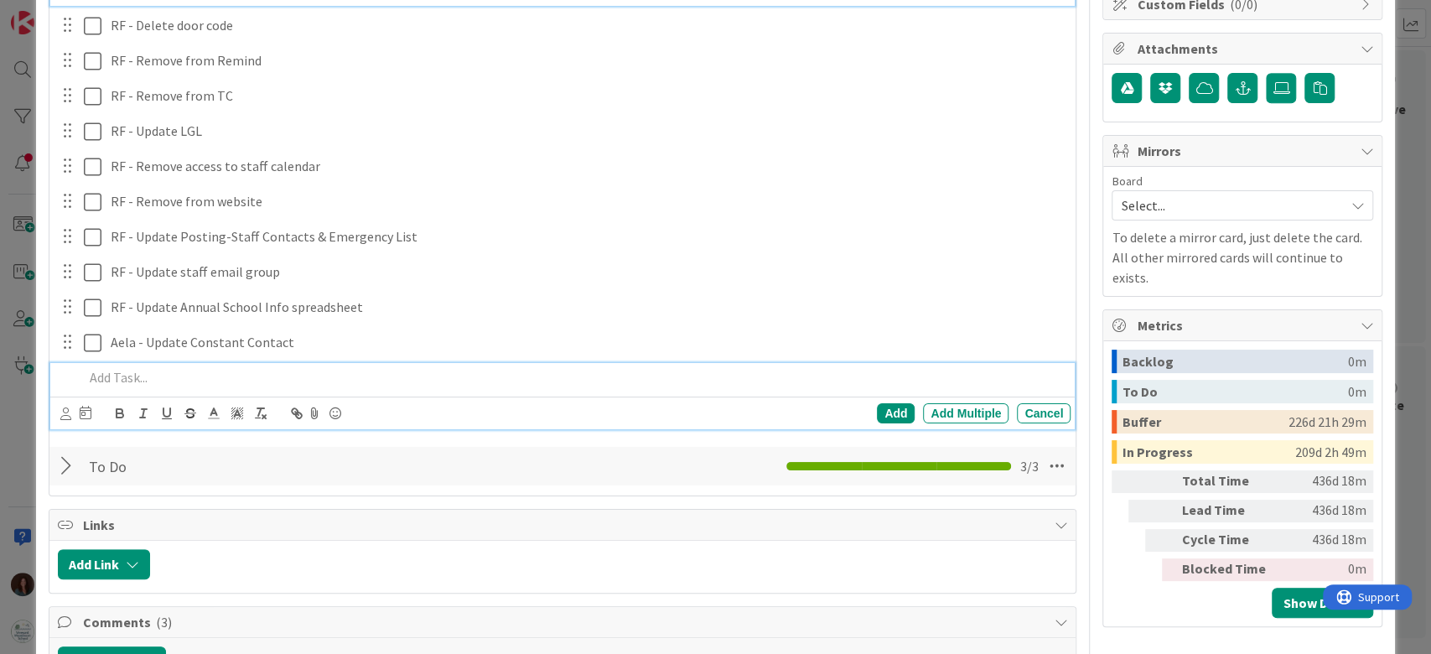
click at [168, 376] on p at bounding box center [574, 377] width 981 height 19
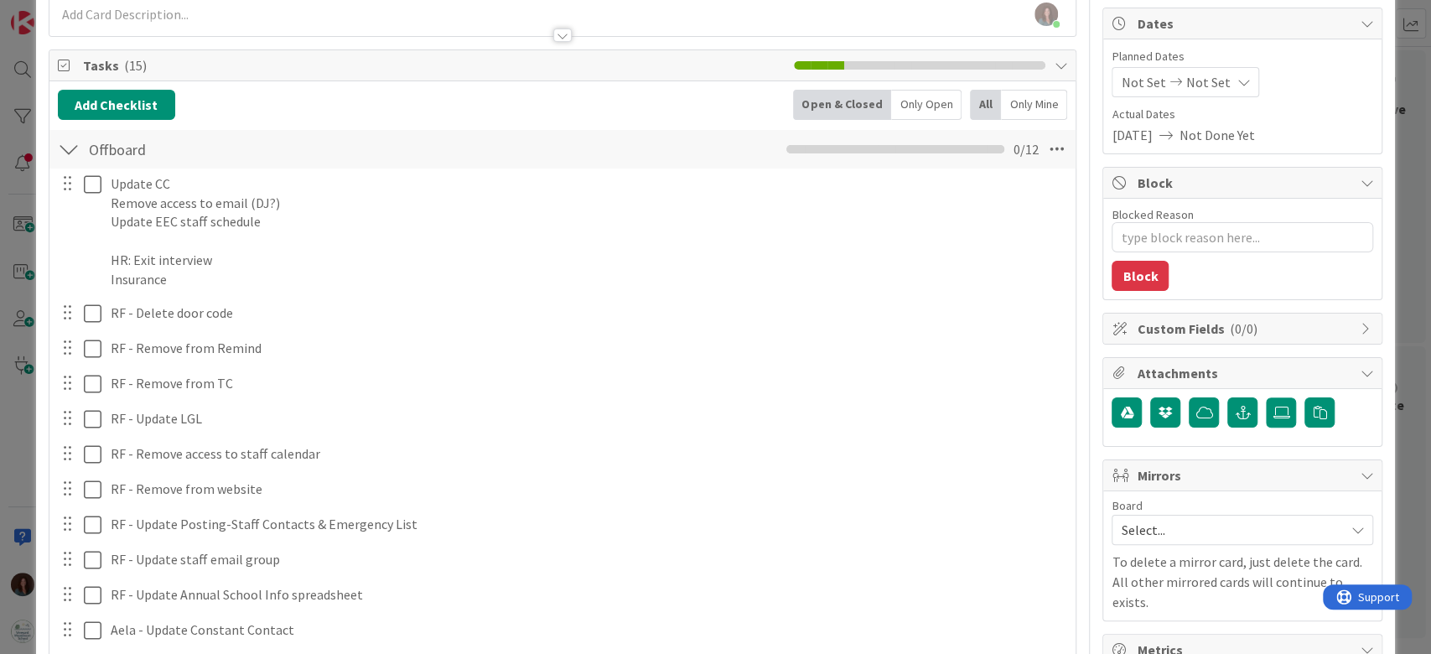
scroll to position [145, 0]
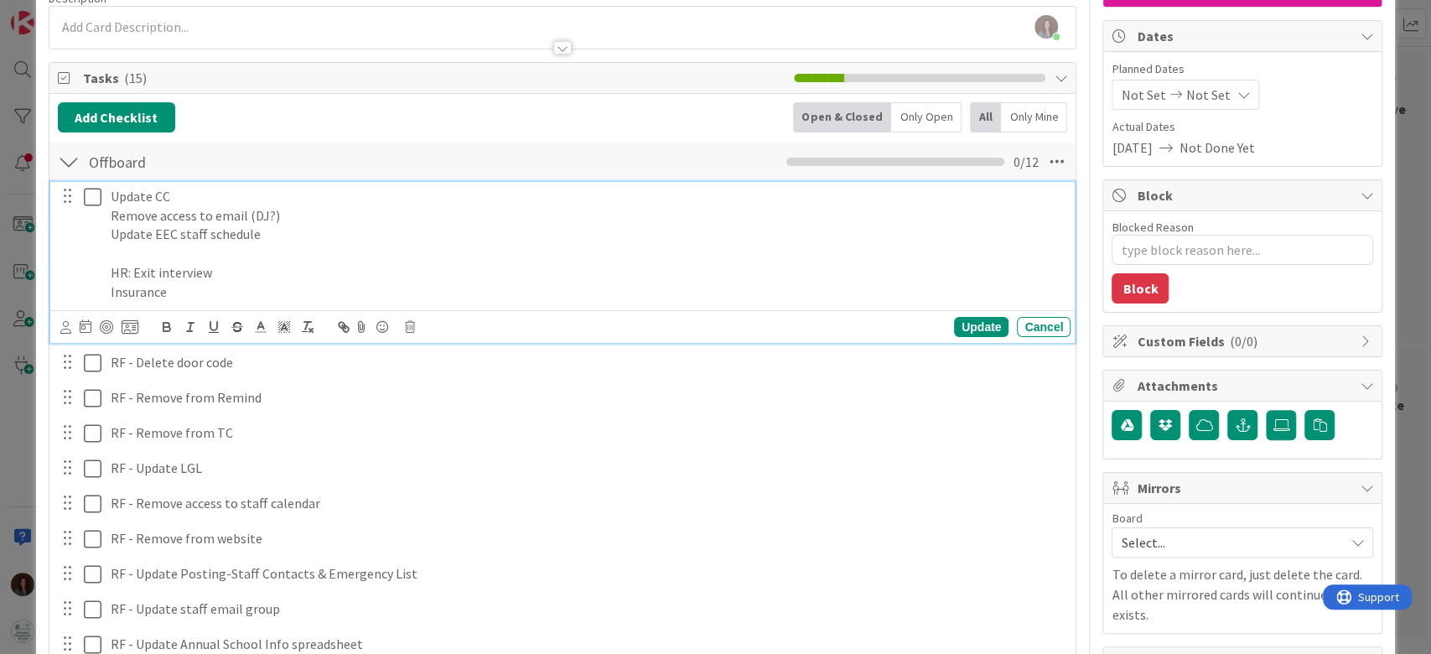
click at [179, 229] on p "Update EEC staff schedule" at bounding box center [587, 234] width 953 height 19
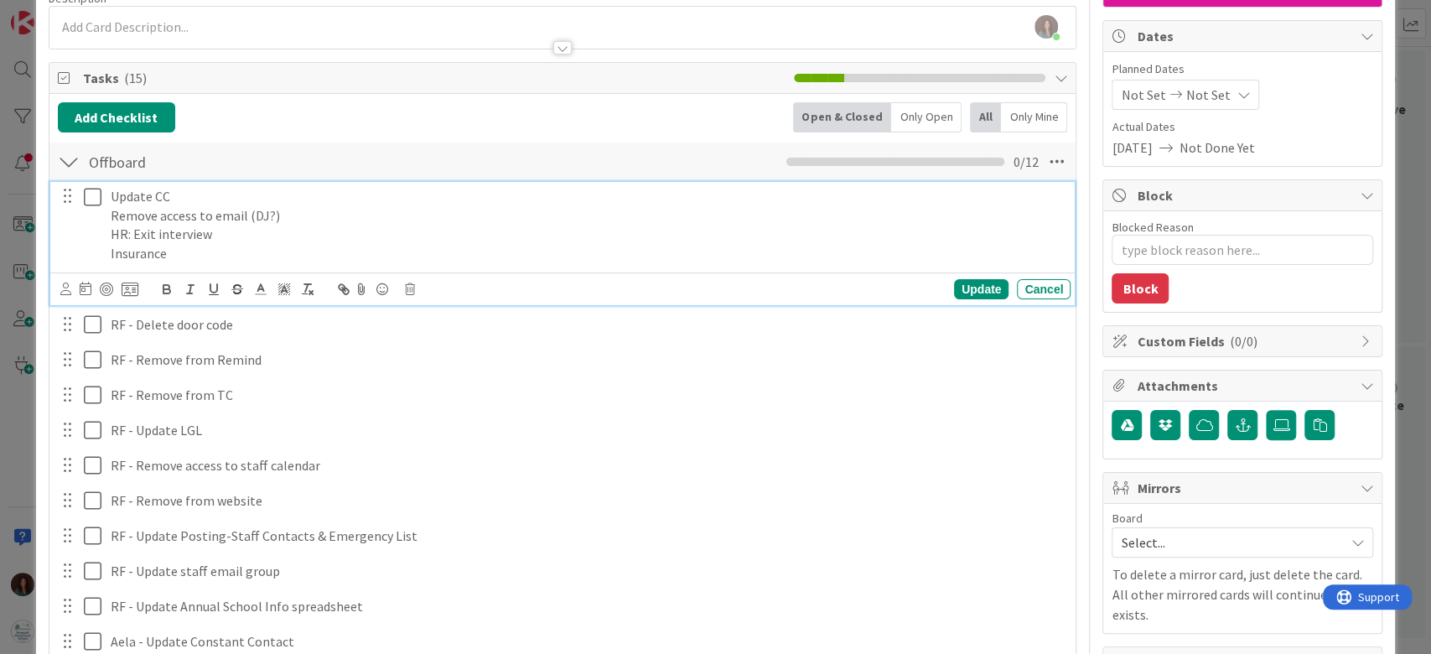
click at [280, 245] on p "Insurance" at bounding box center [587, 253] width 953 height 19
click at [174, 191] on p "Update CC" at bounding box center [587, 196] width 953 height 19
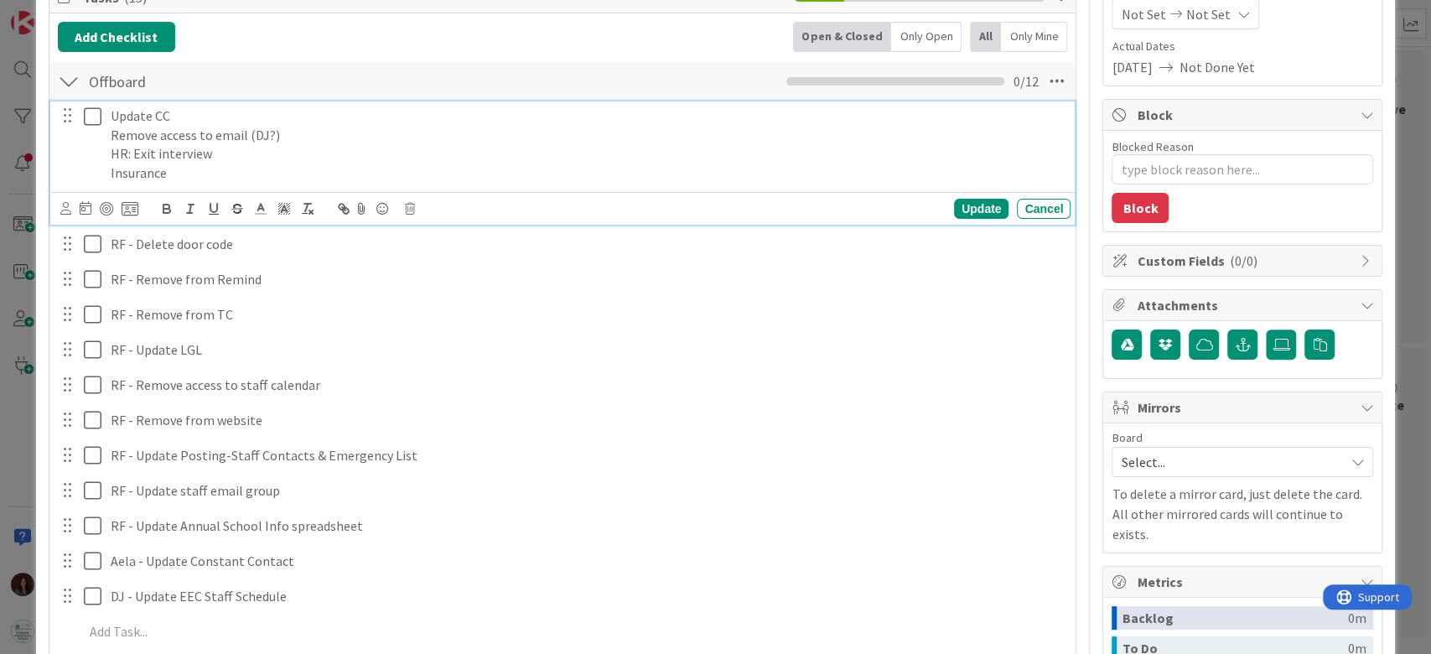
scroll to position [0, 0]
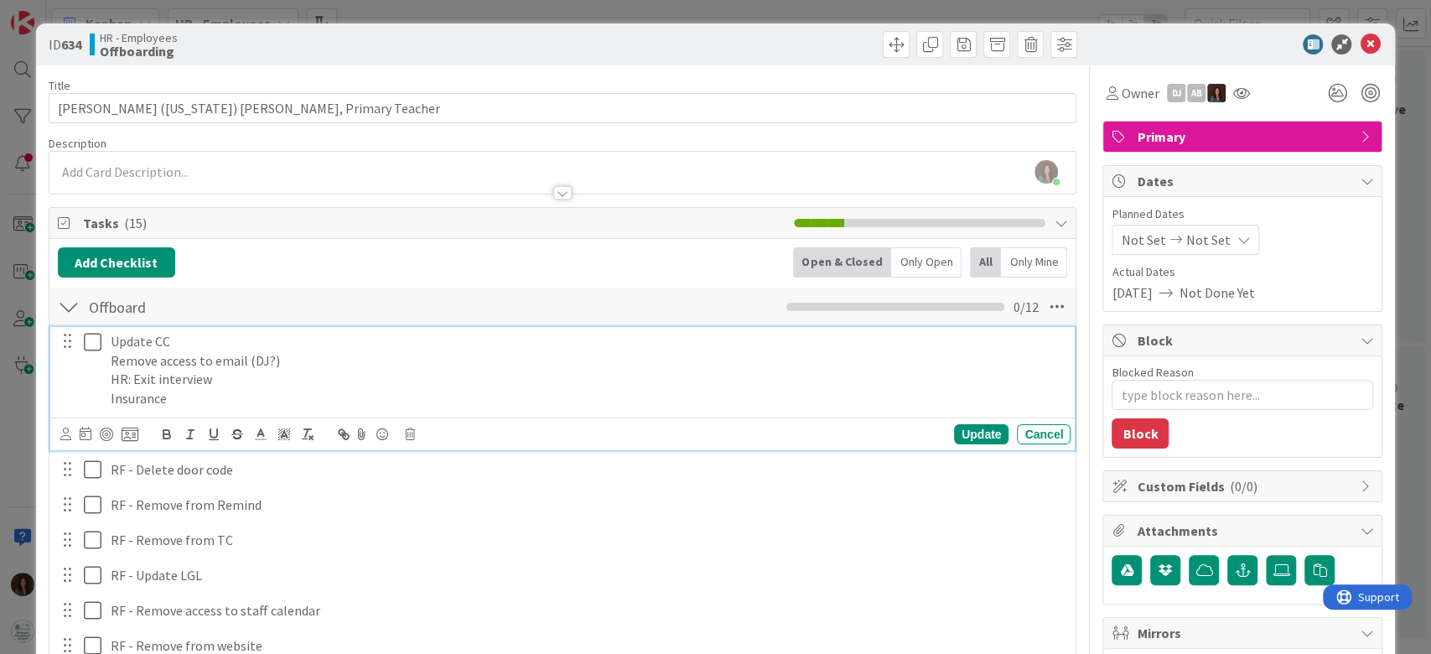
click at [185, 342] on p "Update CC" at bounding box center [587, 341] width 953 height 19
click at [185, 341] on p "Update CC" at bounding box center [587, 341] width 953 height 19
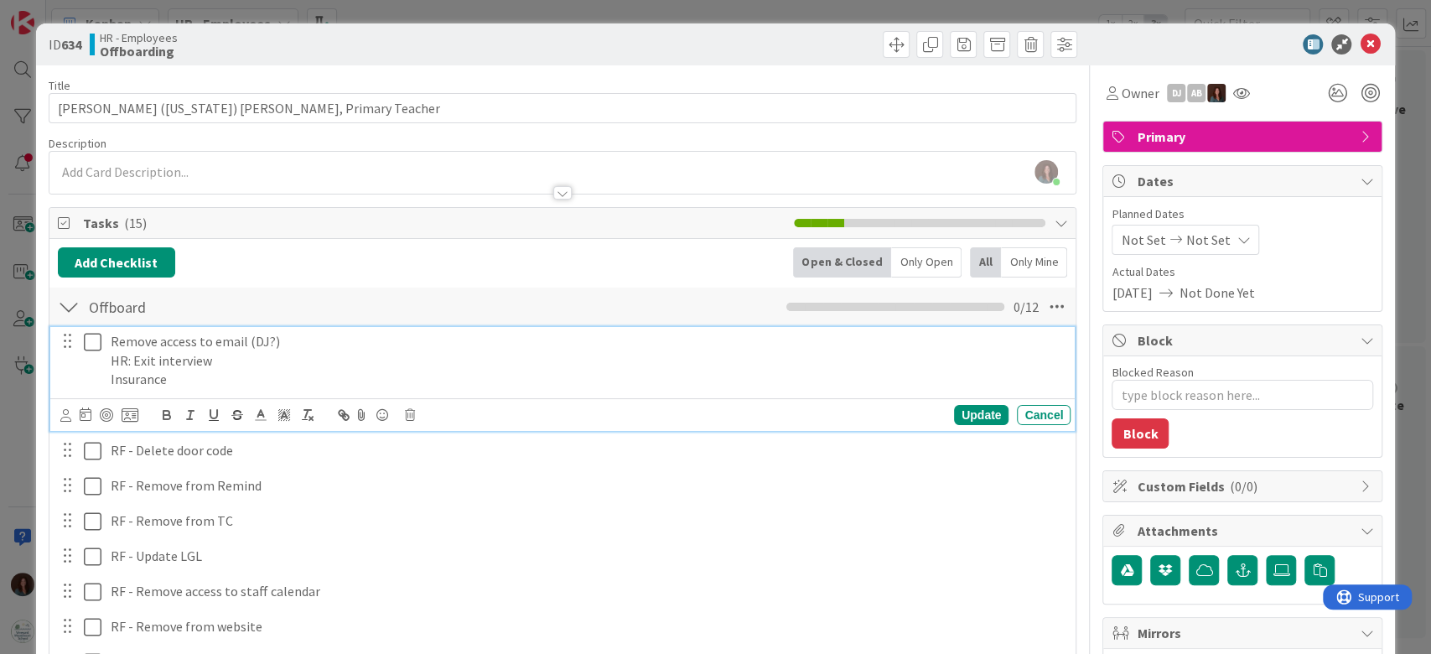
click at [256, 367] on p "HR: Exit interview" at bounding box center [587, 360] width 953 height 19
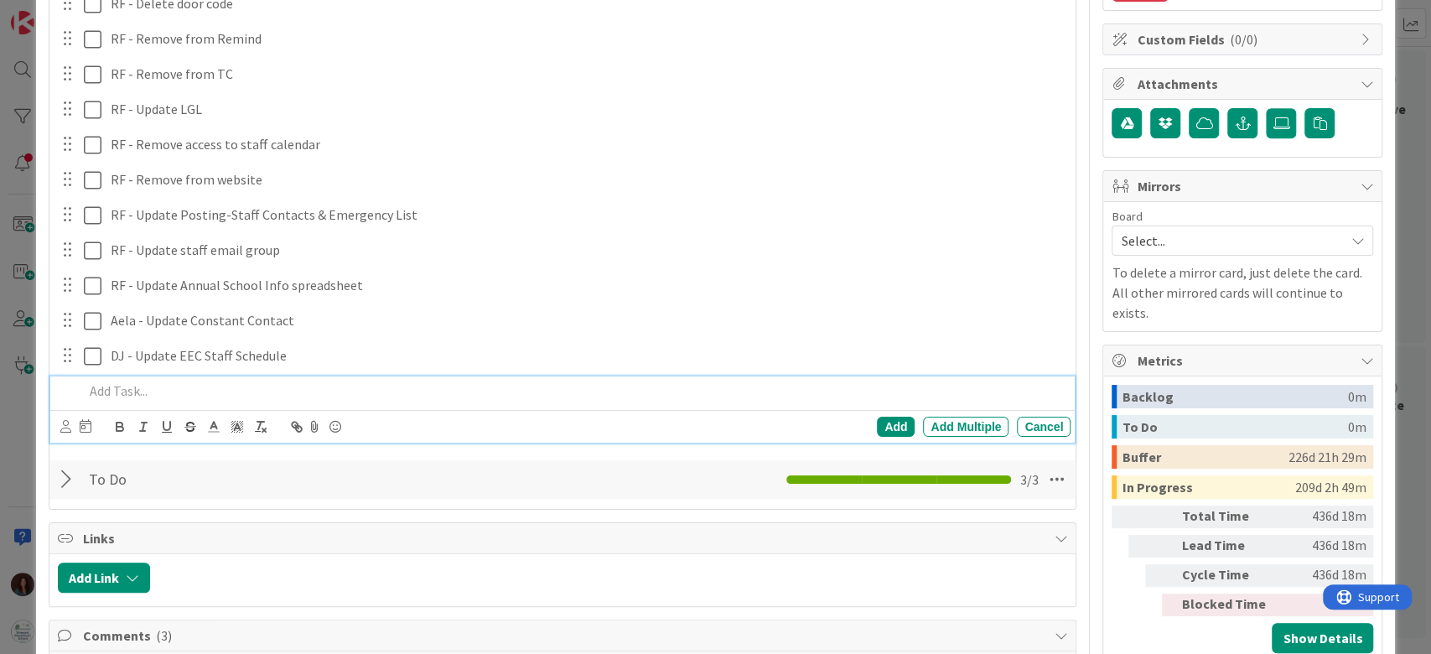
click at [212, 395] on p at bounding box center [574, 390] width 981 height 19
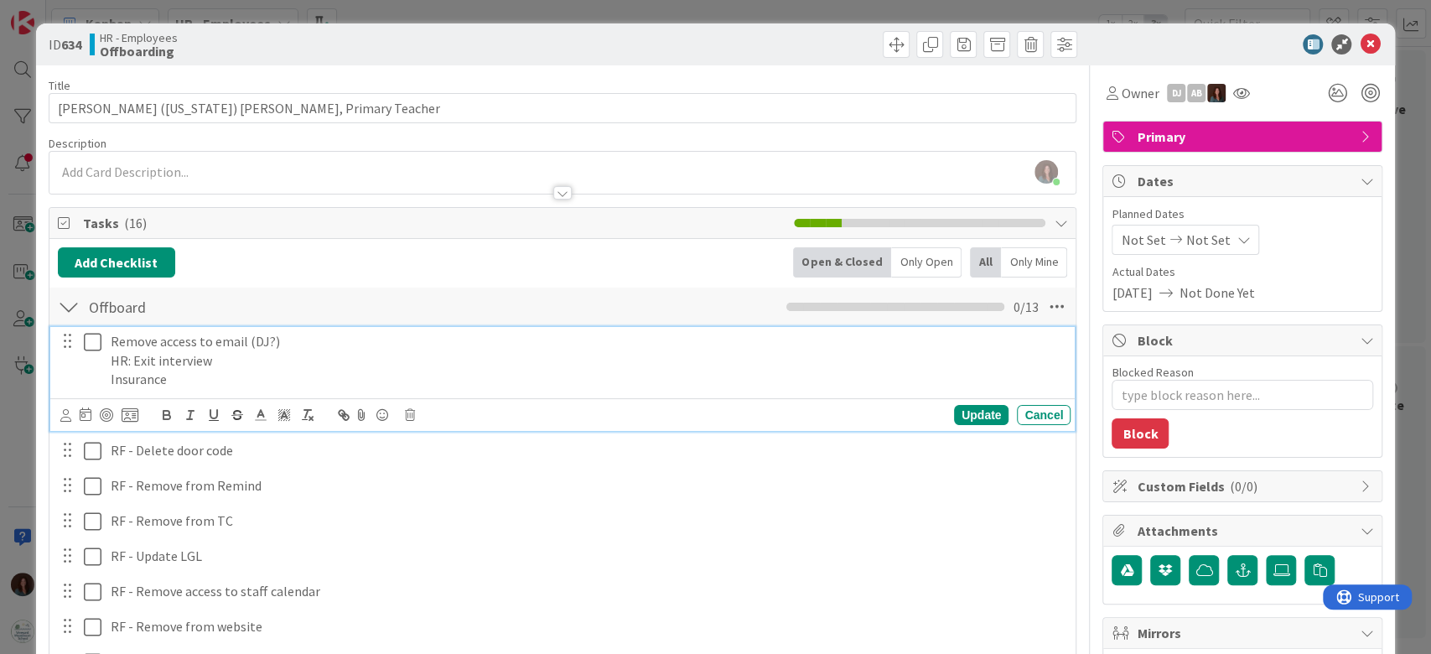
click at [268, 343] on p "Remove access to email (DJ?)" at bounding box center [587, 341] width 953 height 19
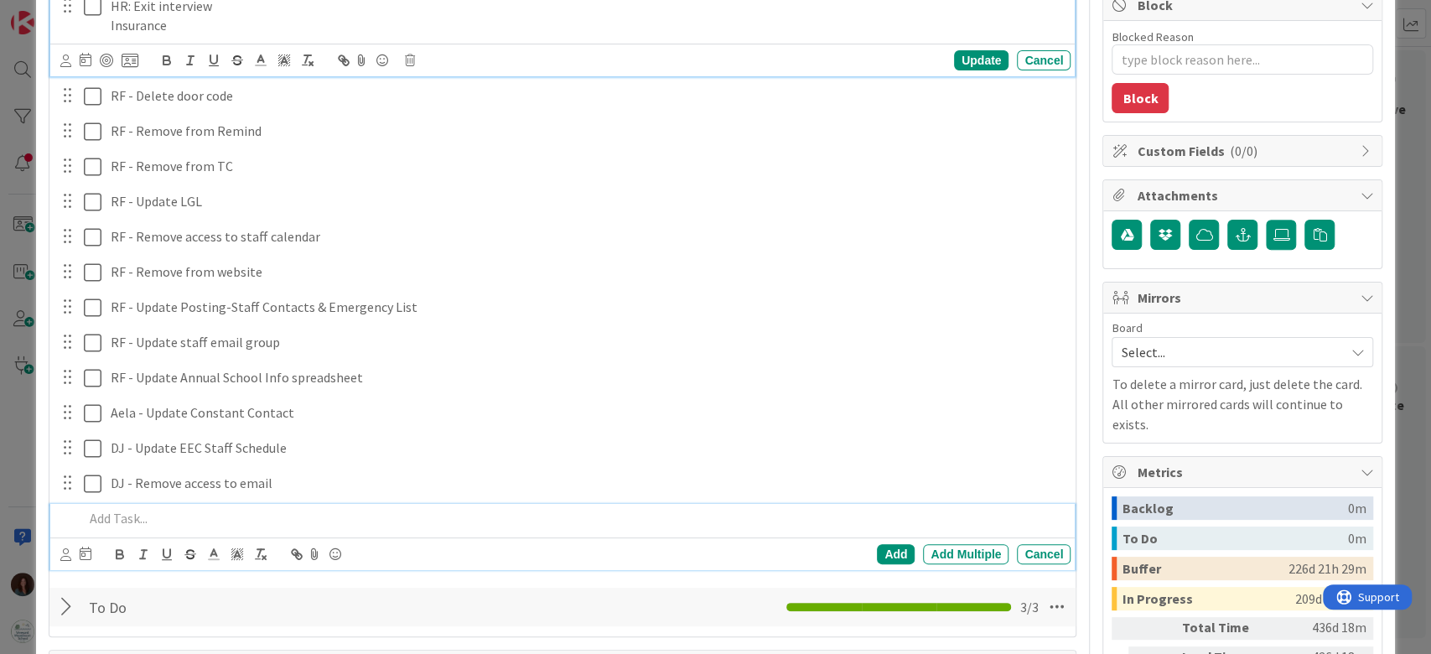
click at [223, 527] on div at bounding box center [574, 518] width 994 height 29
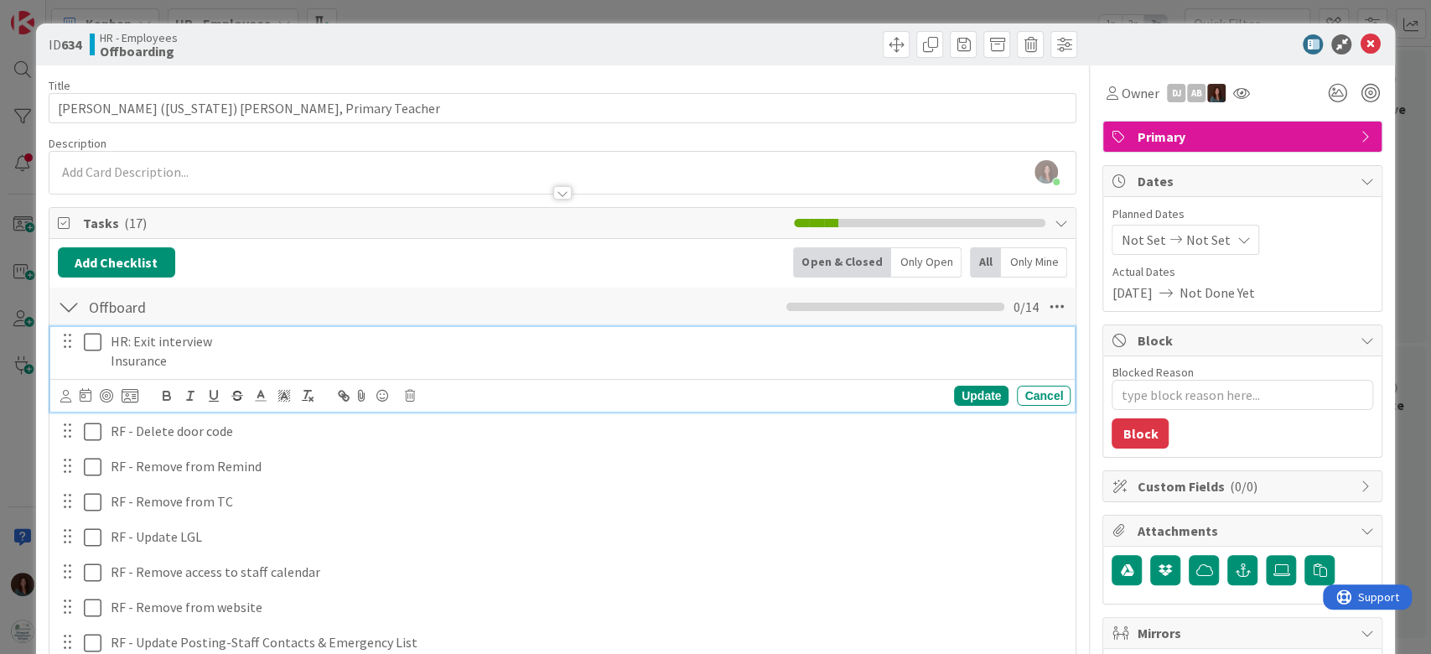
click at [225, 339] on p "HR: Exit interview" at bounding box center [587, 341] width 953 height 19
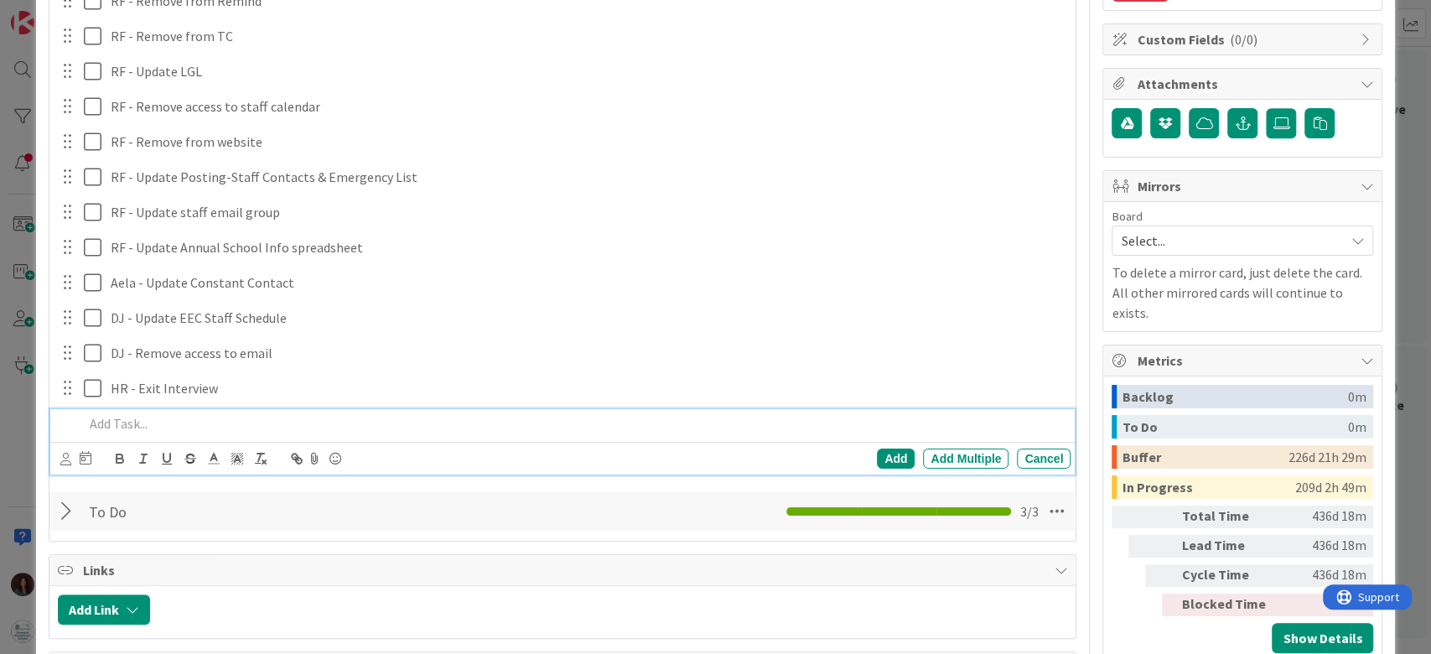
click at [182, 425] on p at bounding box center [574, 423] width 981 height 19
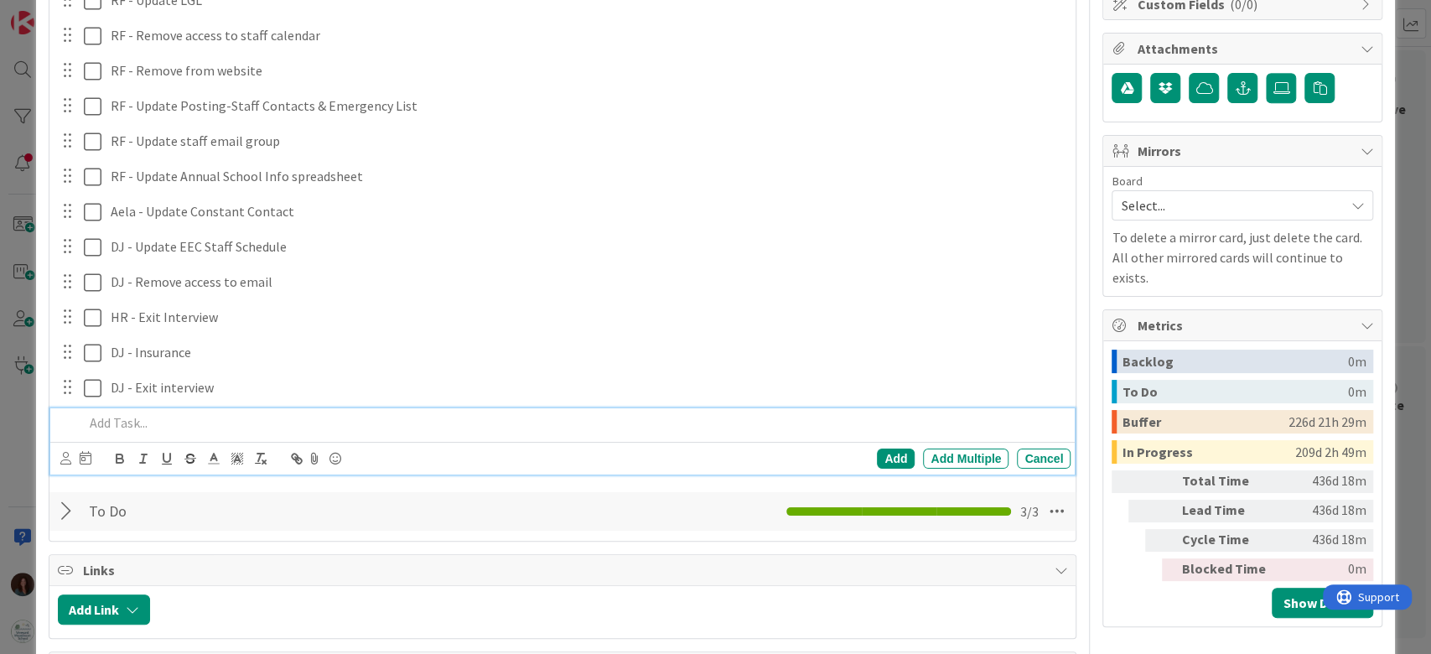
scroll to position [34, 0]
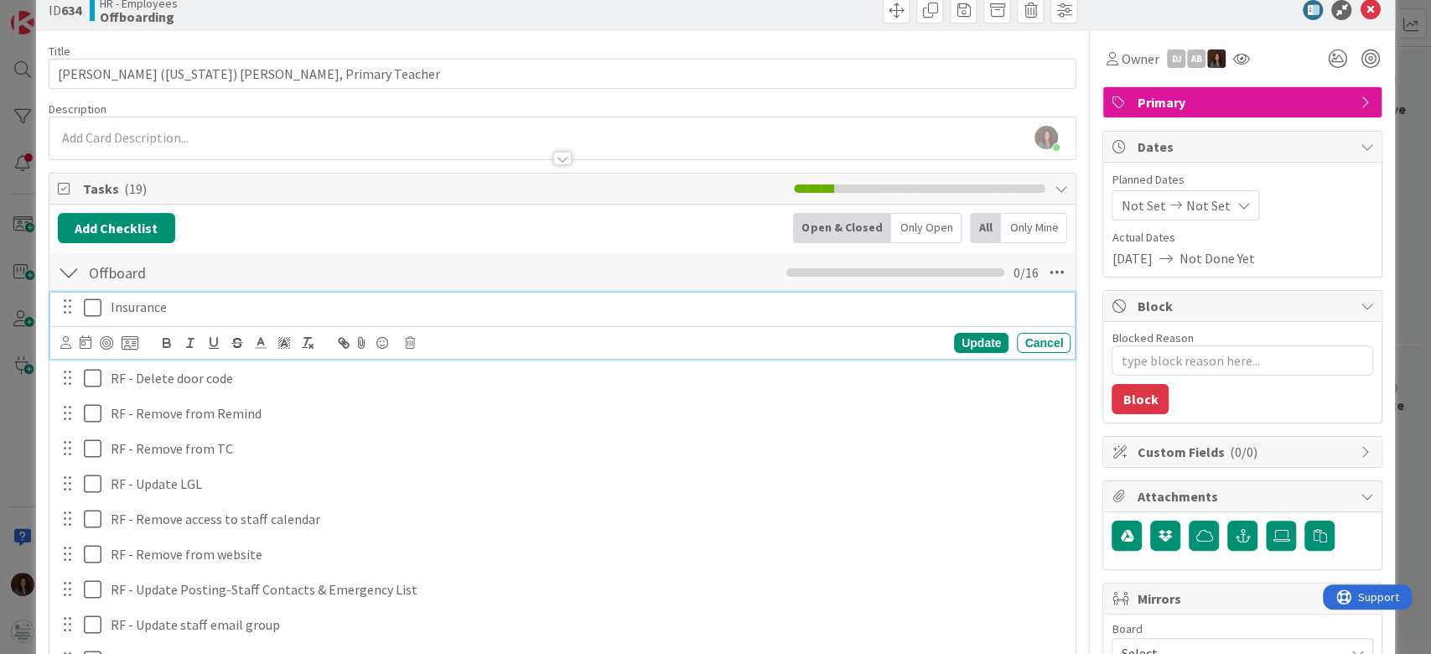
click at [180, 305] on p "Insurance" at bounding box center [587, 307] width 953 height 19
click at [407, 339] on icon at bounding box center [410, 343] width 10 height 12
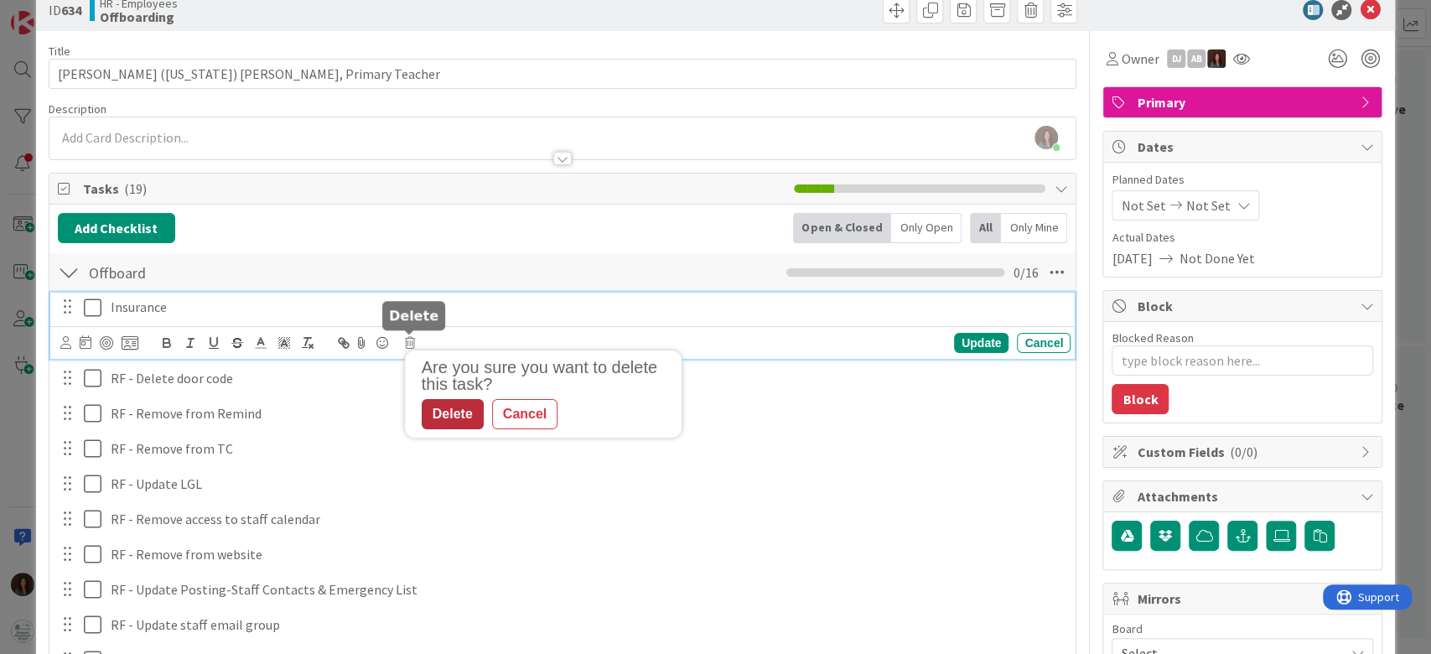
click at [431, 411] on div "Delete" at bounding box center [453, 414] width 62 height 30
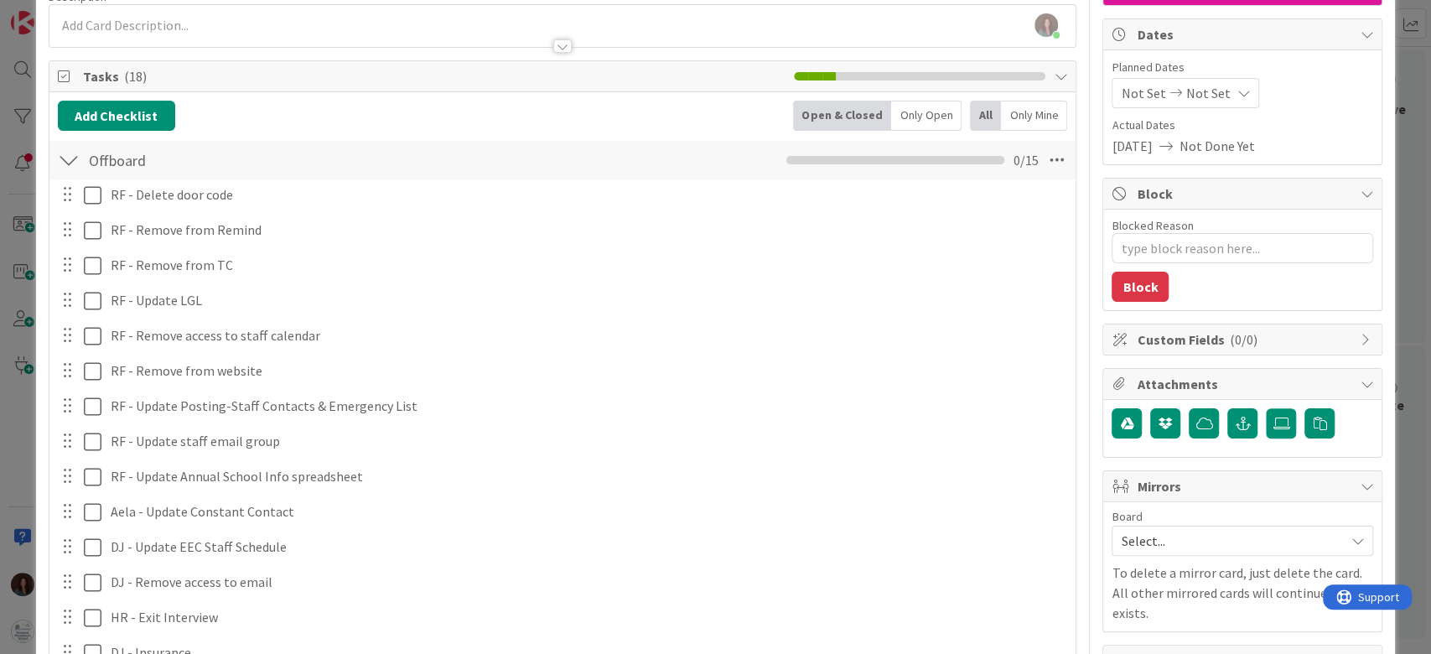
scroll to position [258, 0]
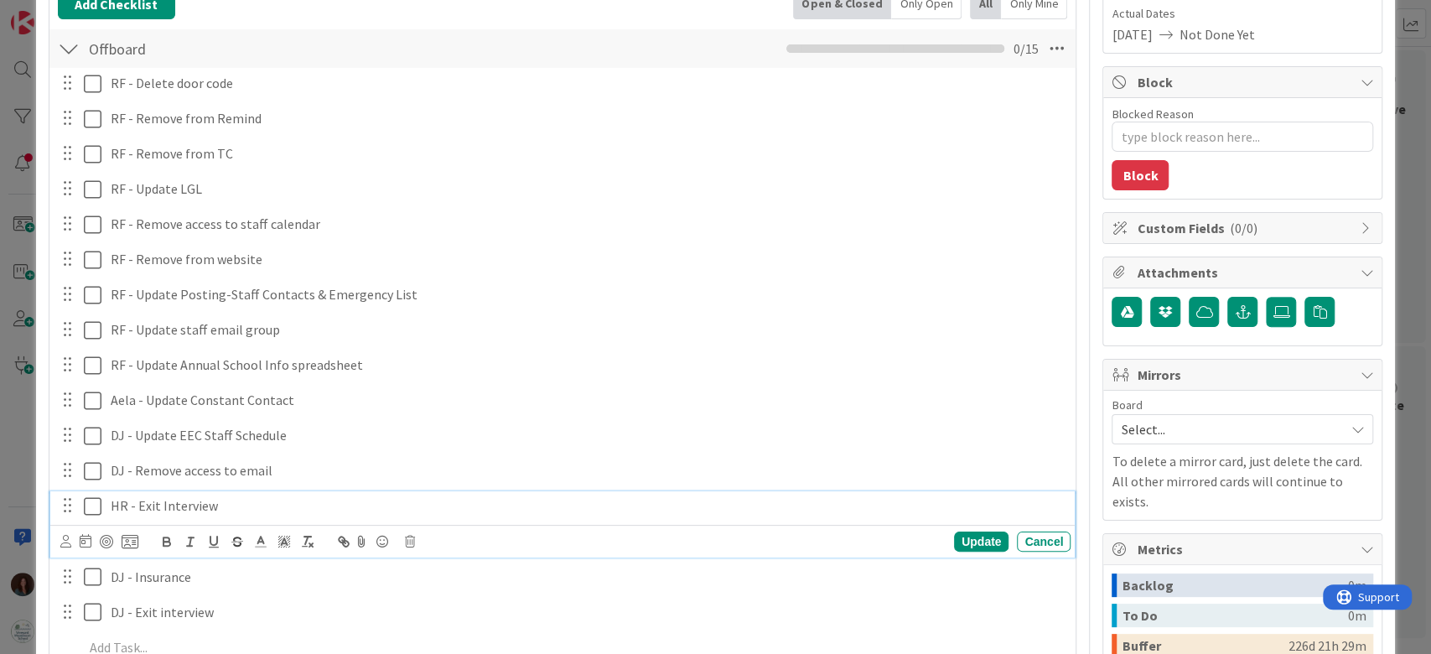
click at [134, 510] on p "HR - Exit Interview" at bounding box center [587, 505] width 953 height 19
click at [410, 536] on icon at bounding box center [410, 542] width 10 height 12
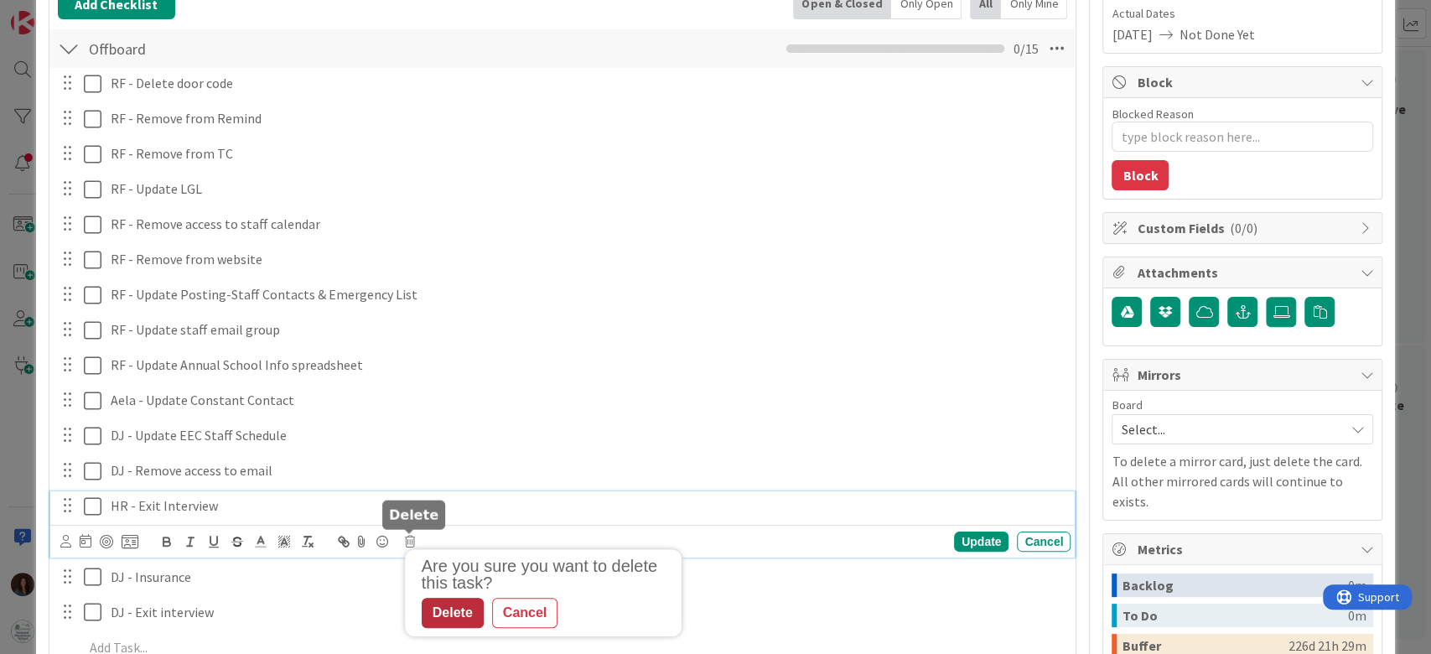
click at [451, 613] on div "Delete" at bounding box center [453, 613] width 62 height 30
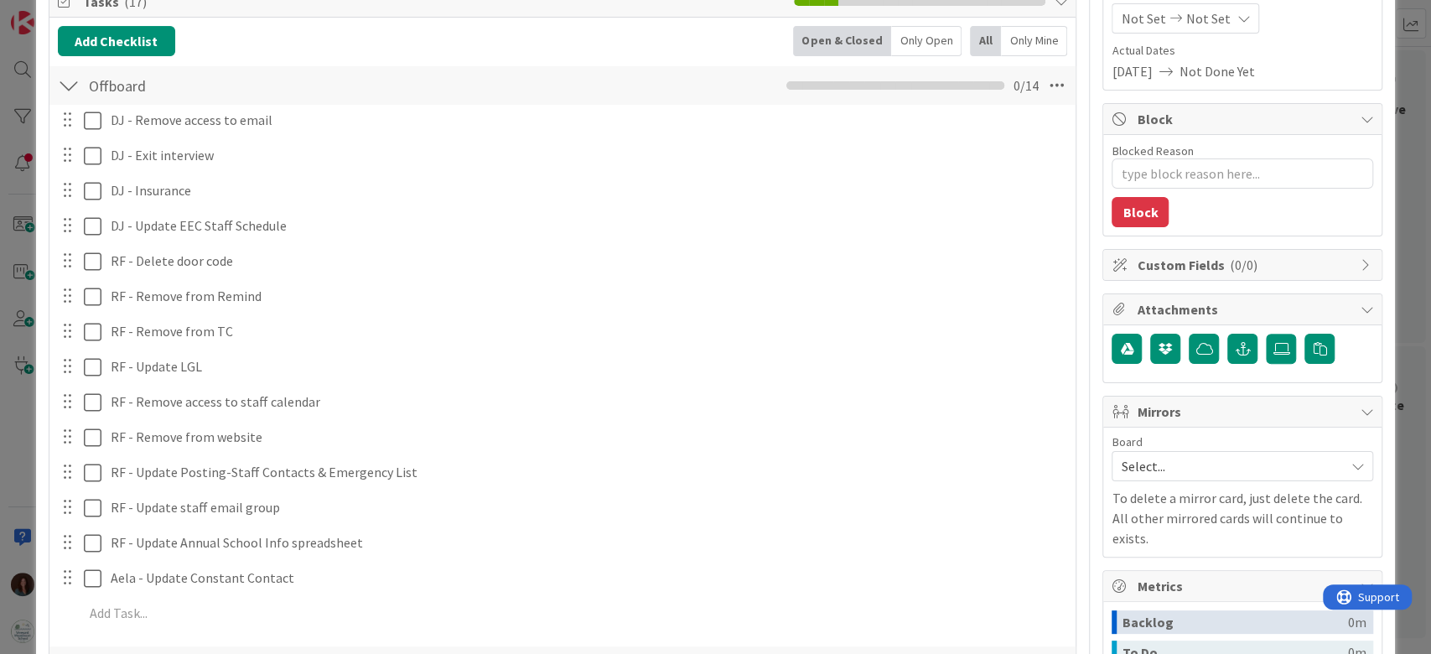
scroll to position [334, 0]
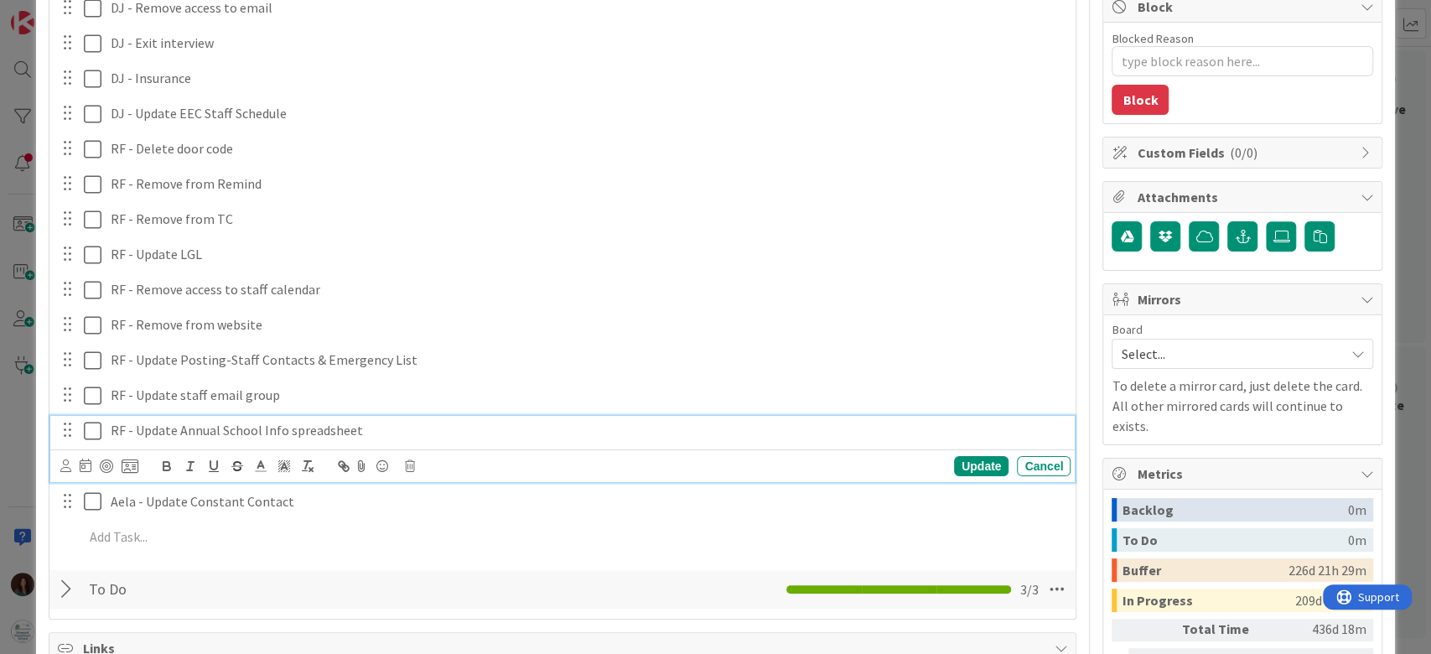
click at [96, 430] on icon at bounding box center [93, 431] width 18 height 20
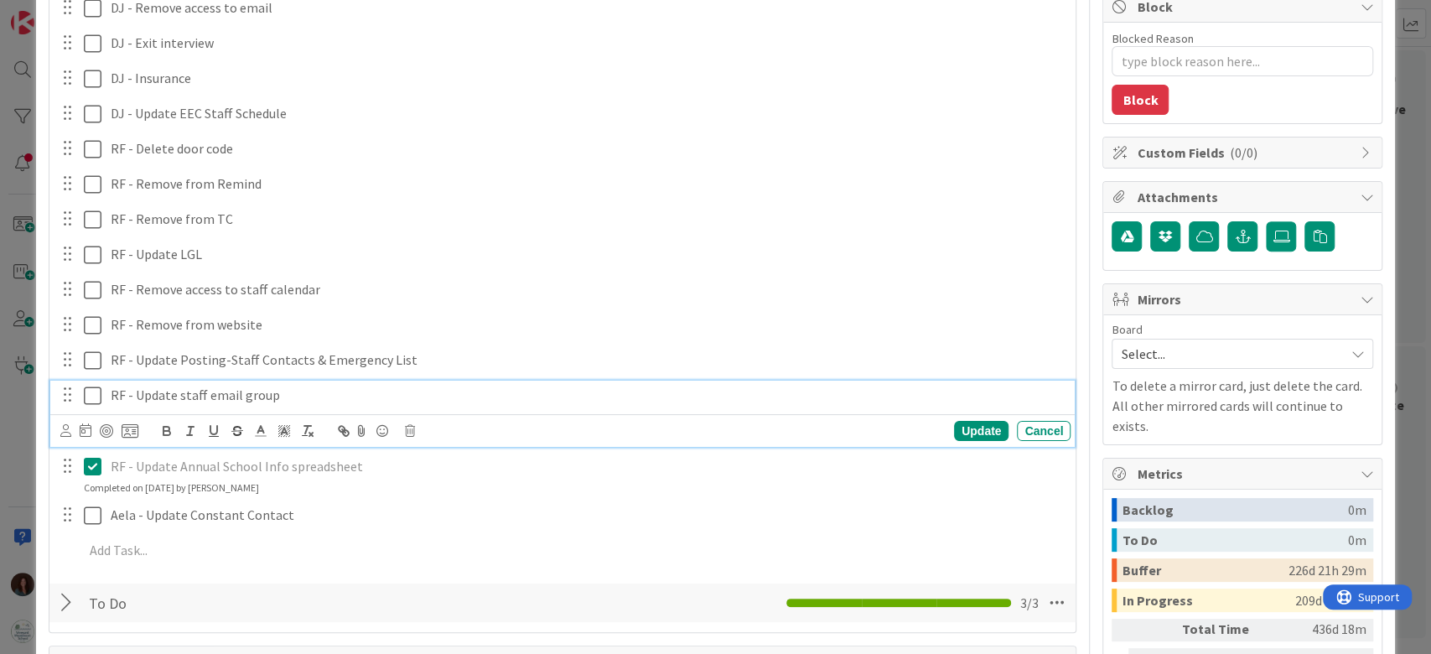
click at [94, 392] on icon at bounding box center [93, 396] width 18 height 20
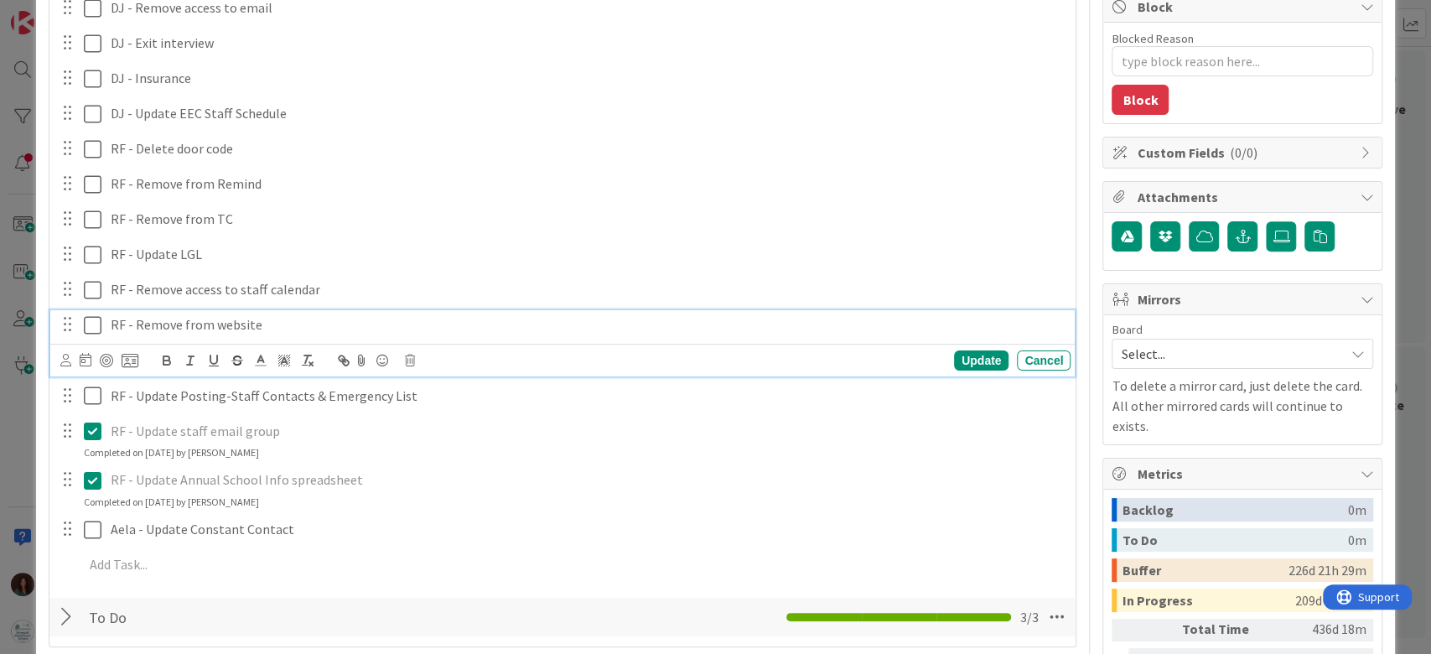
click at [89, 320] on icon at bounding box center [93, 325] width 18 height 20
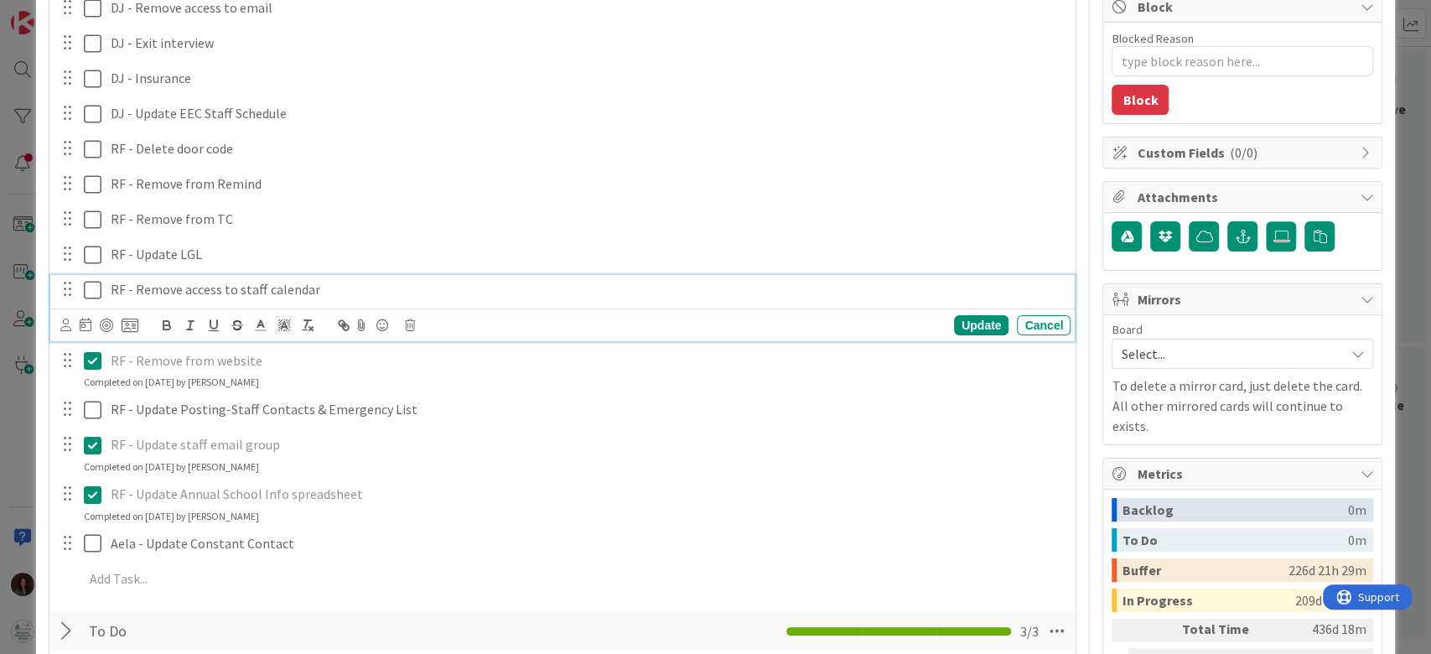
click at [94, 287] on icon at bounding box center [93, 290] width 18 height 20
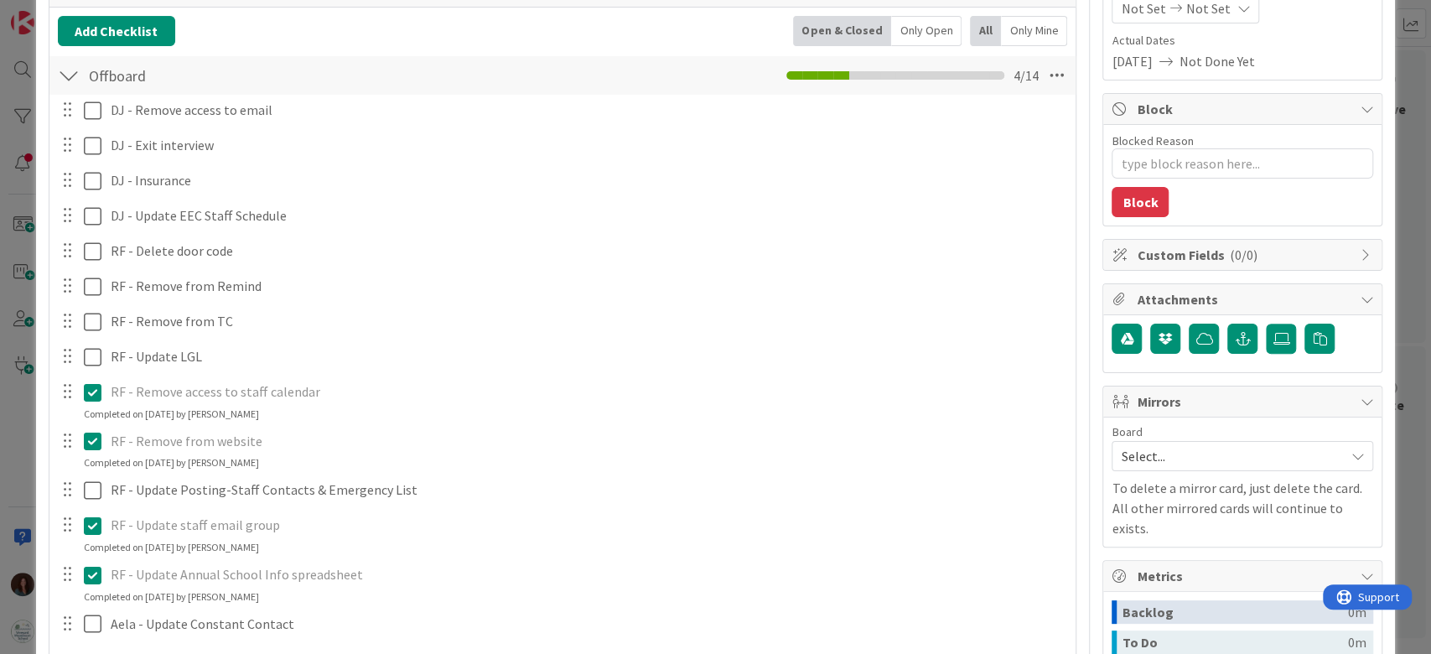
scroll to position [221, 0]
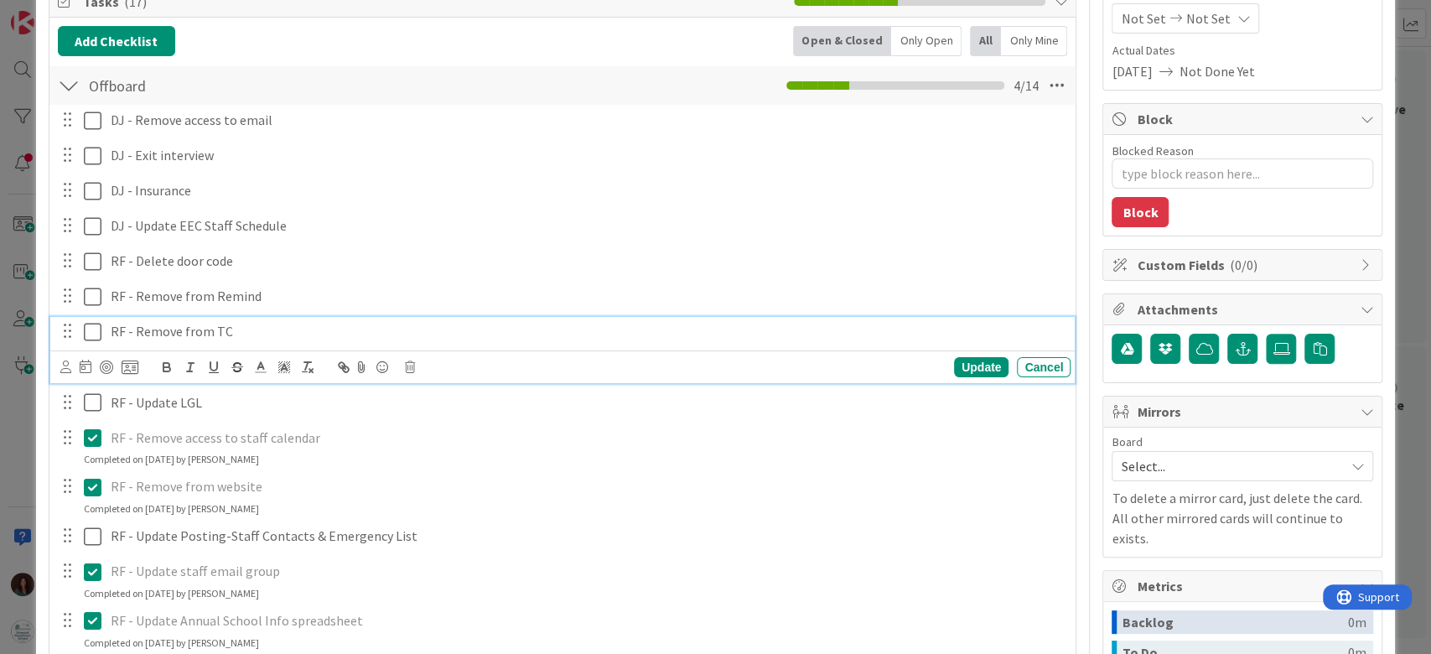
click at [91, 328] on icon at bounding box center [93, 332] width 18 height 20
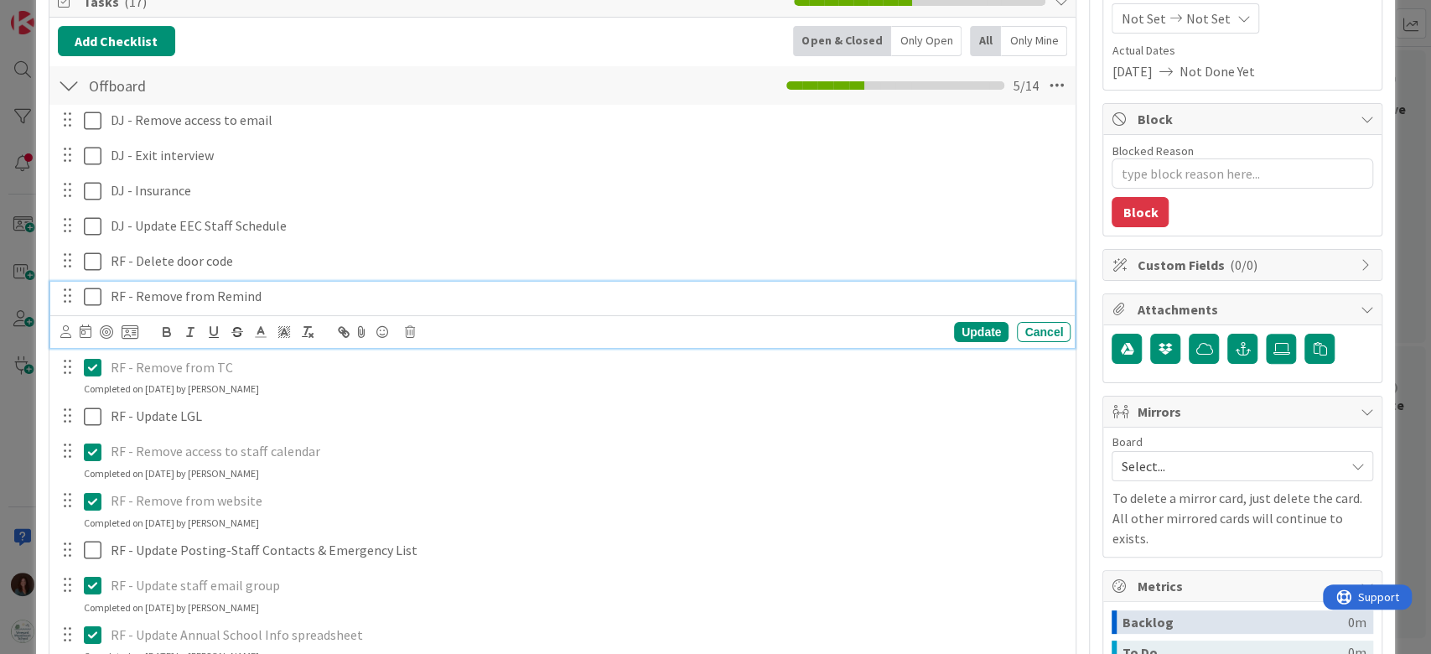
click at [94, 295] on icon at bounding box center [93, 297] width 18 height 20
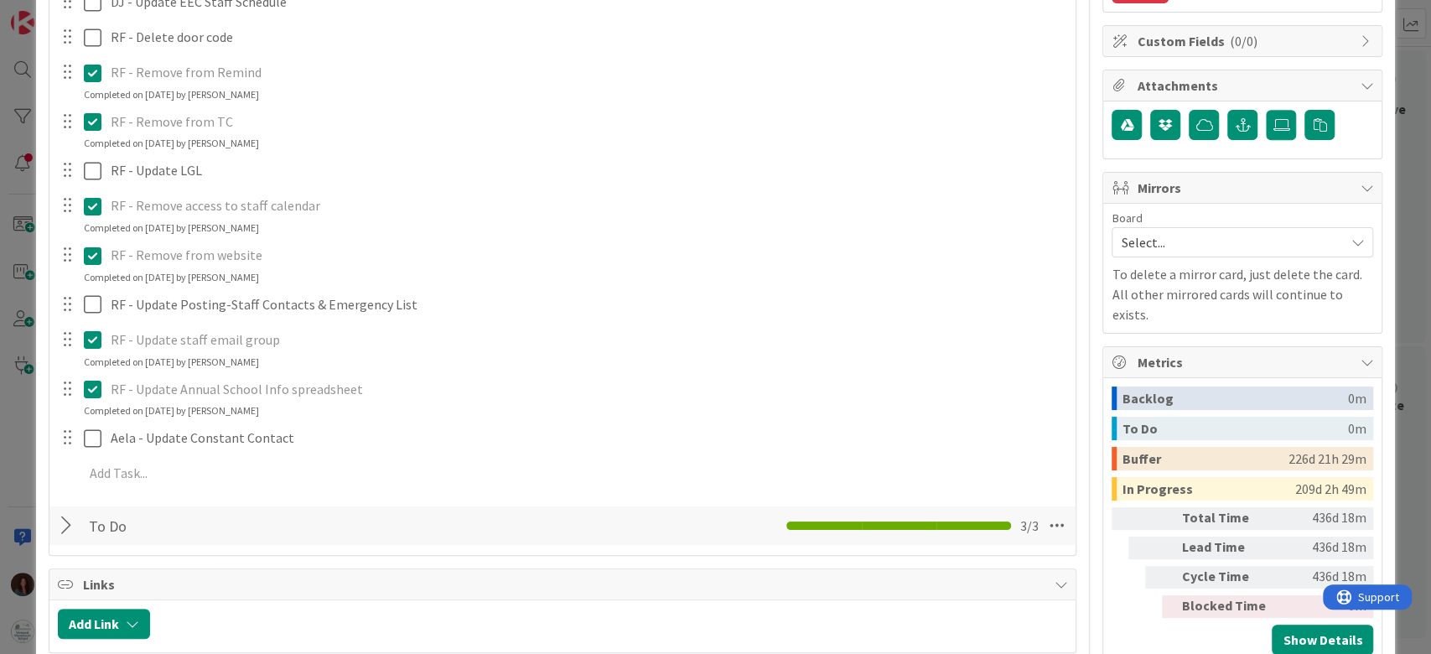
scroll to position [0, 0]
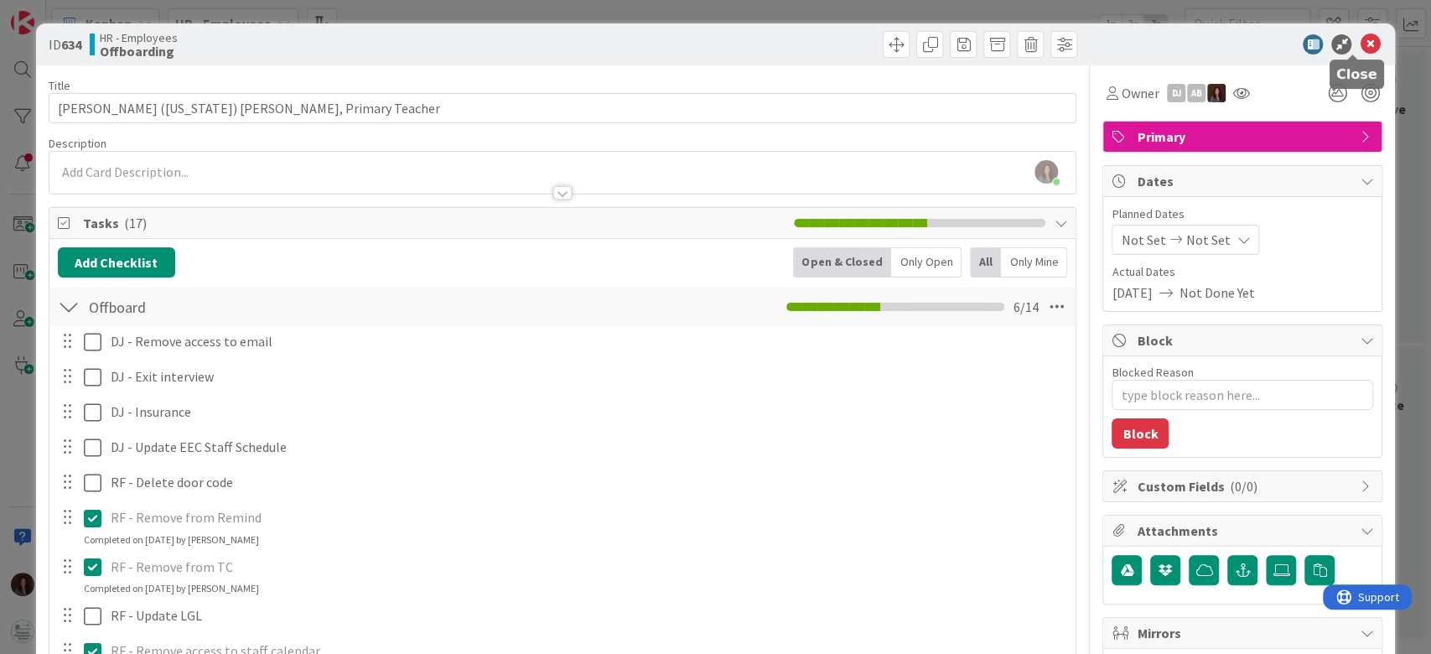
click at [1359, 43] on icon at bounding box center [1369, 44] width 20 height 20
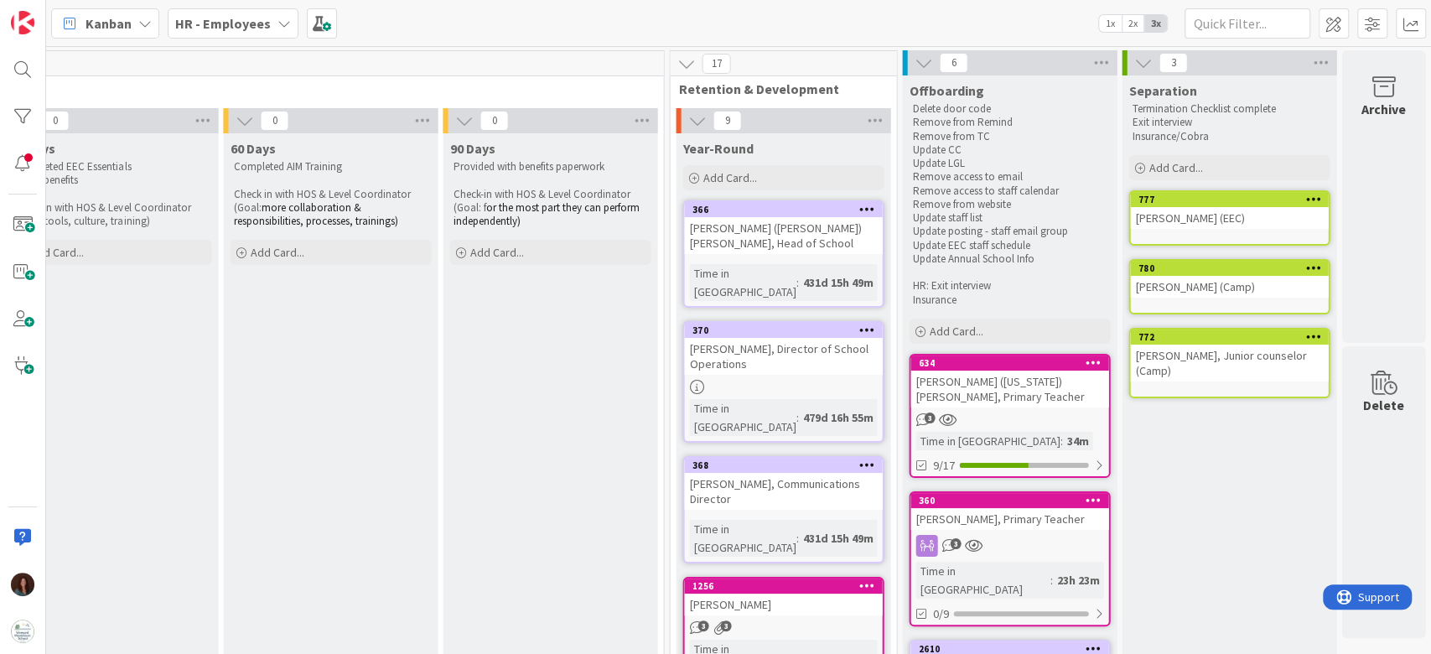
click at [1017, 401] on div "[PERSON_NAME] ([US_STATE]) [PERSON_NAME], Primary Teacher" at bounding box center [1009, 388] width 198 height 37
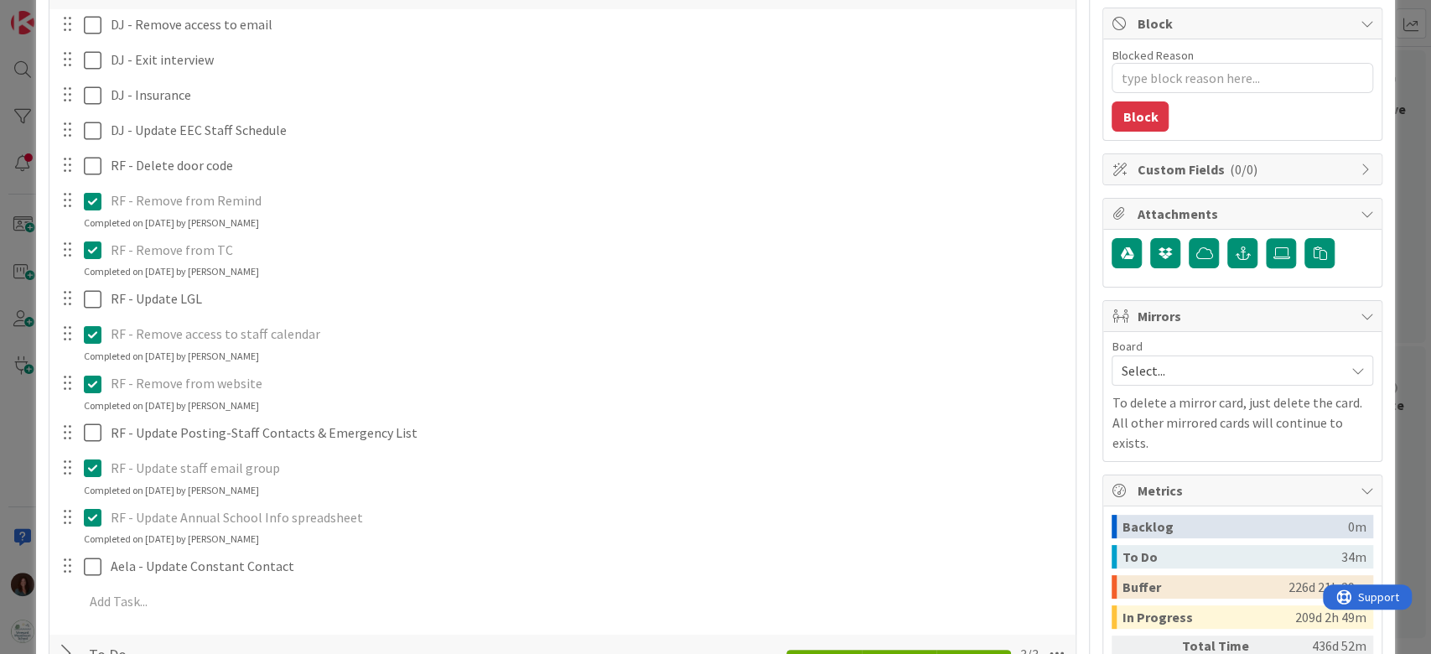
scroll to position [335, 0]
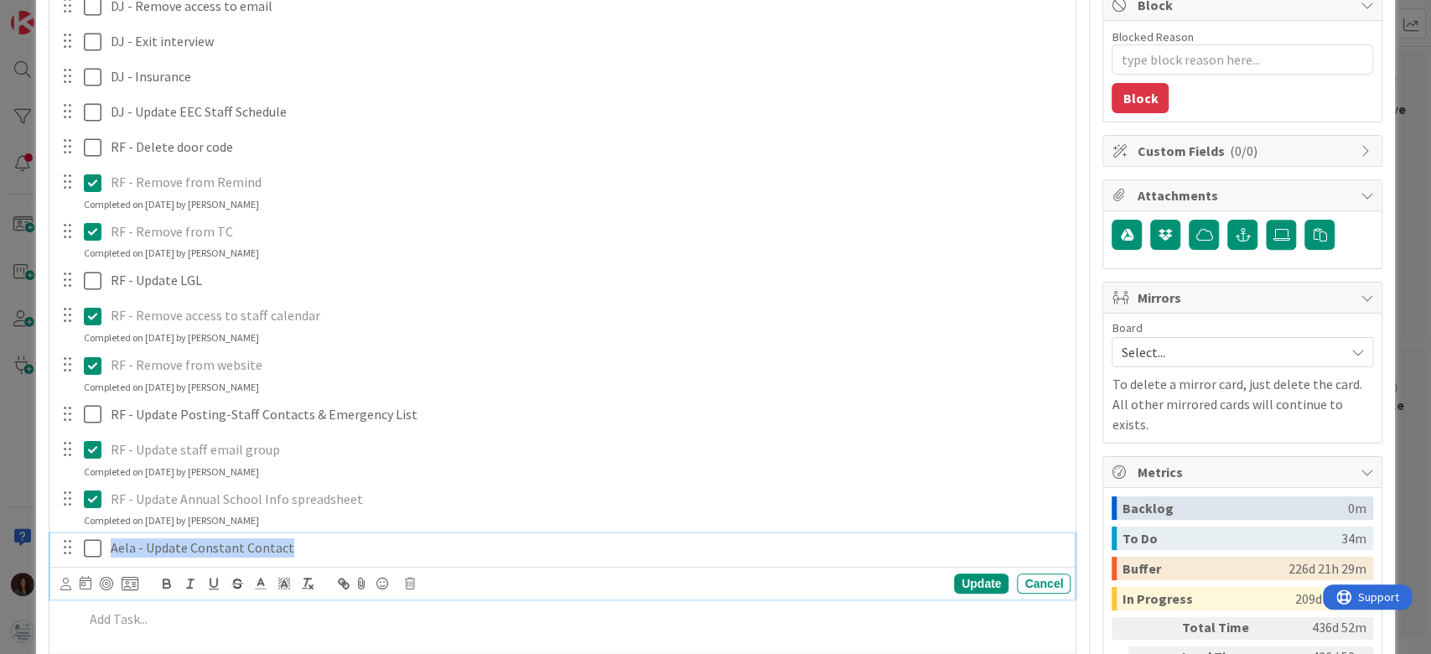
drag, startPoint x: 302, startPoint y: 546, endPoint x: 101, endPoint y: 96, distance: 492.9
click at [86, 44] on div "DJ - Remove access to email Update Cancel DJ - Exit interview Update Cancel DJ …" at bounding box center [563, 315] width 1010 height 649
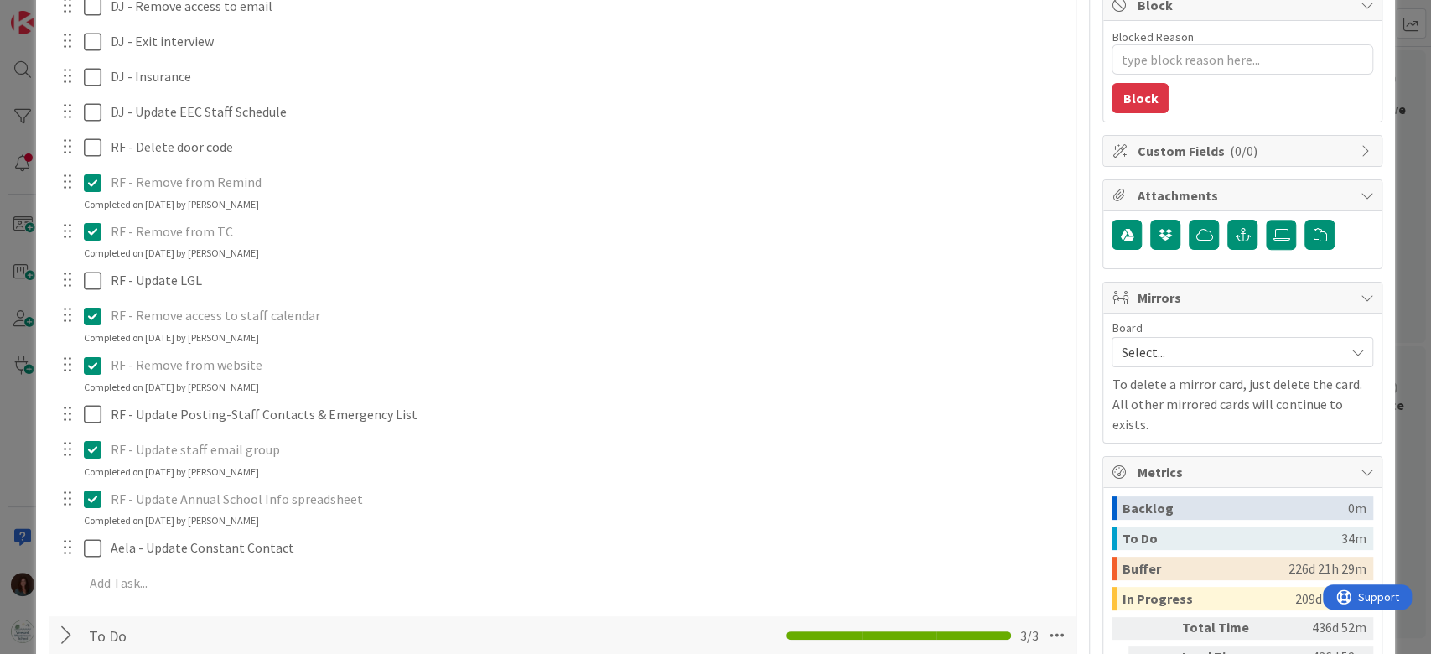
click at [654, 310] on p "RF - Remove access to staff calendar" at bounding box center [587, 315] width 953 height 19
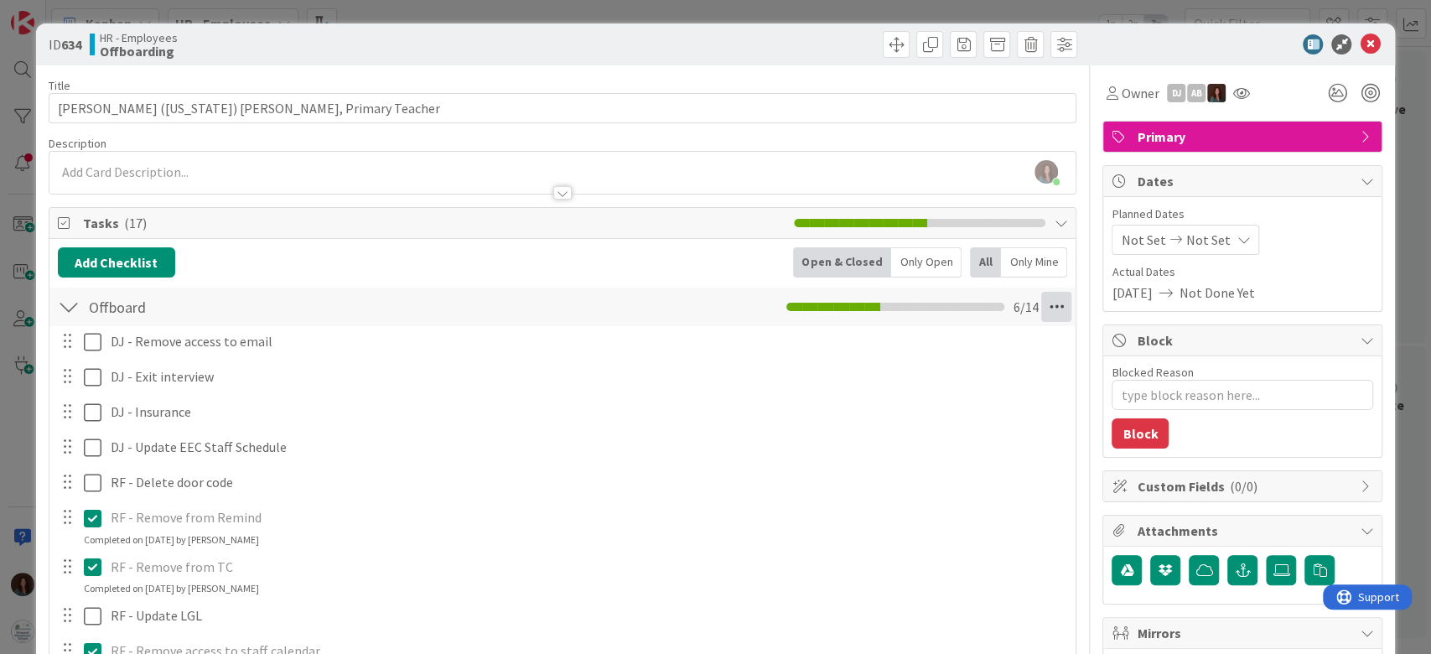
click at [1041, 307] on icon at bounding box center [1056, 307] width 30 height 30
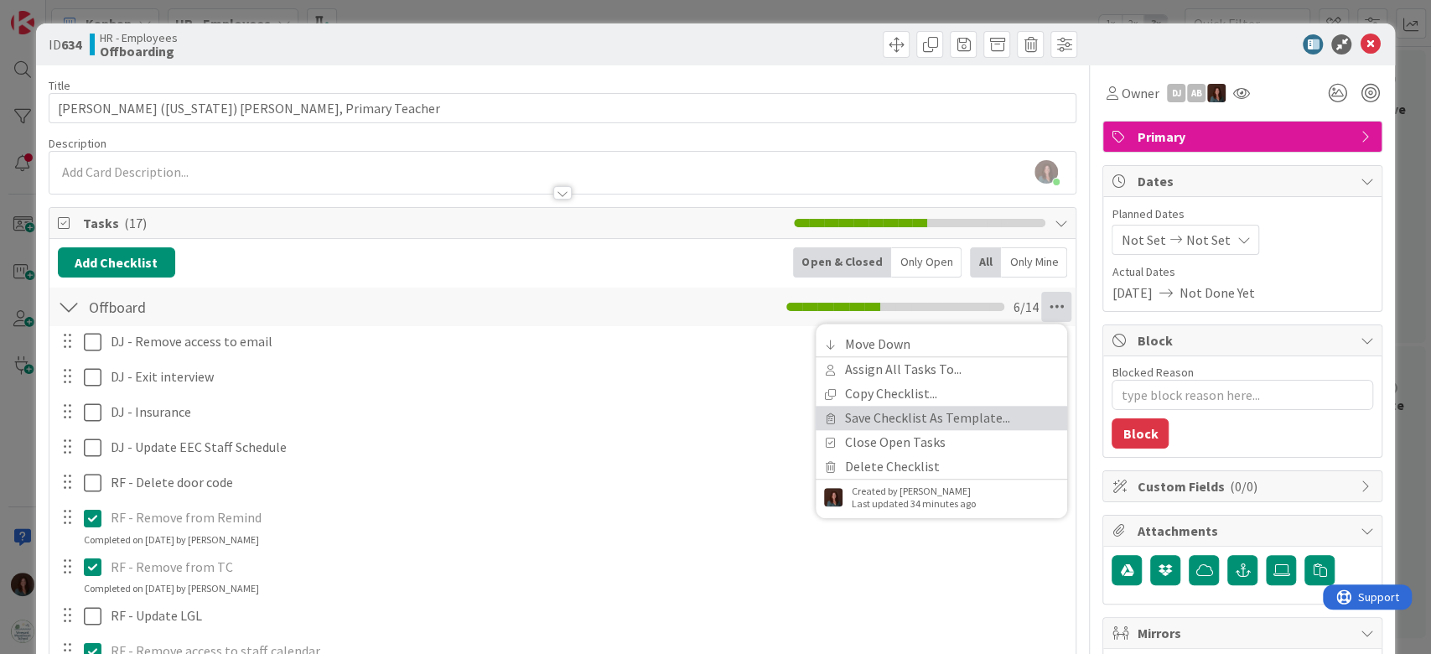
click at [1015, 419] on link "Save Checklist As Template..." at bounding box center [940, 418] width 251 height 24
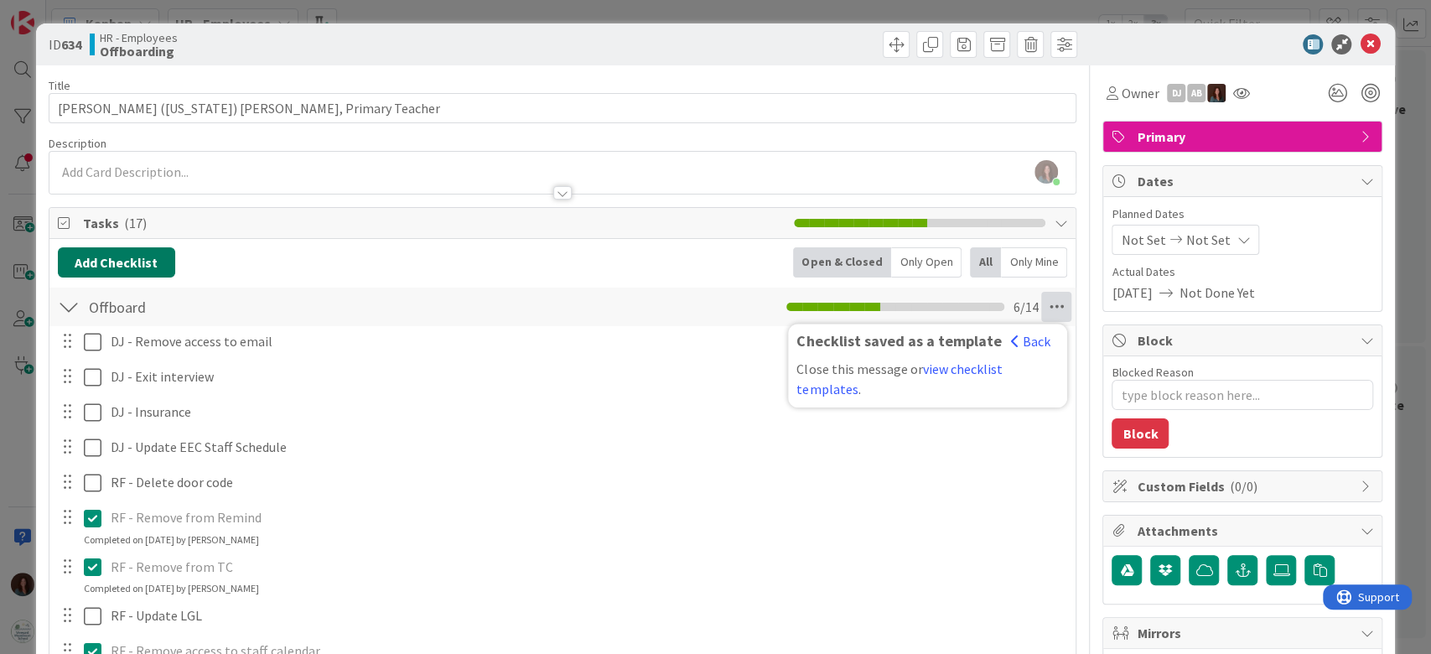
click at [147, 261] on button "Add Checklist" at bounding box center [116, 262] width 117 height 30
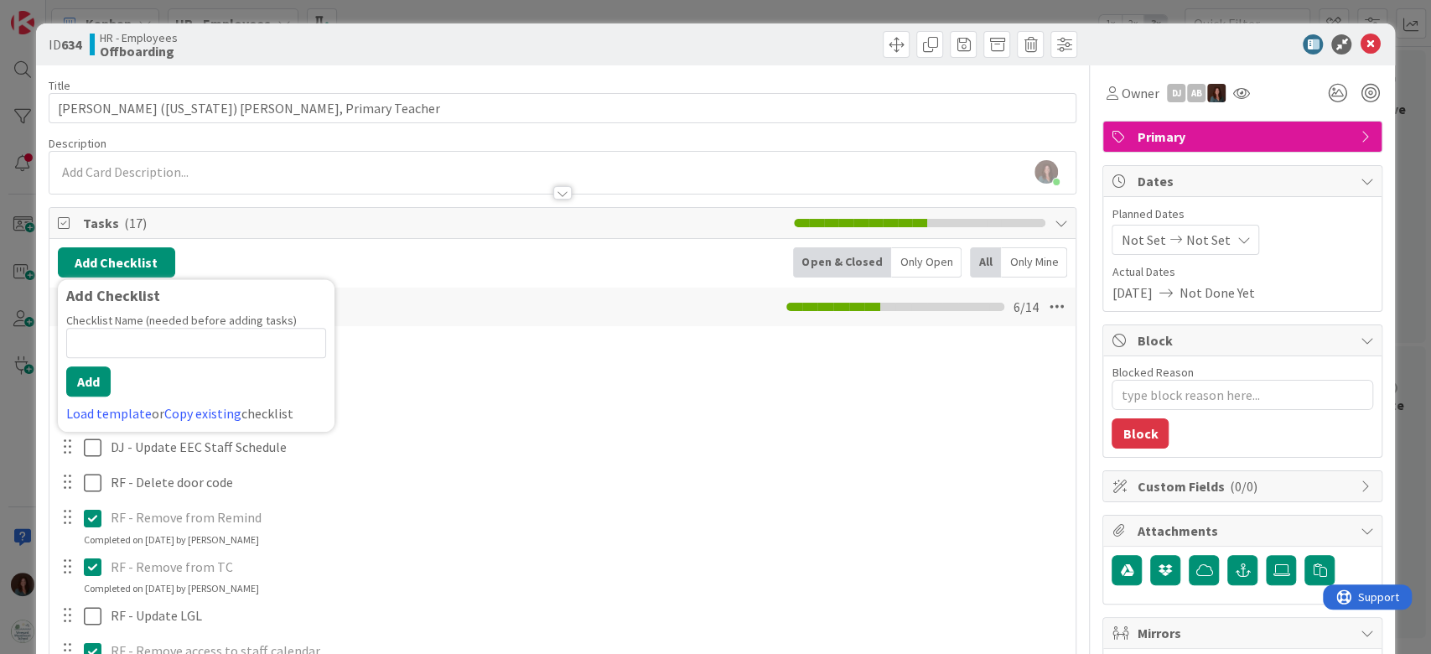
click at [127, 422] on div "Load template or Copy existing checklist" at bounding box center [196, 413] width 260 height 20
click at [129, 416] on link "Load template" at bounding box center [108, 413] width 85 height 17
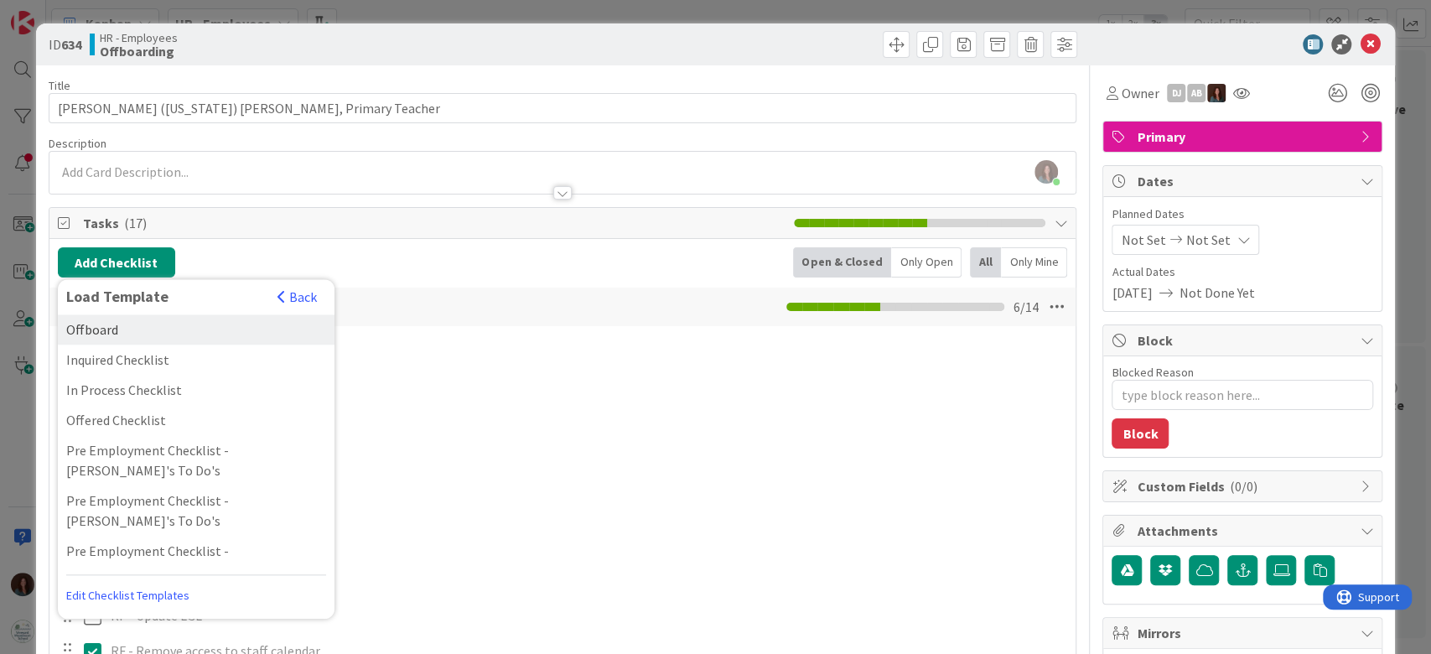
click at [291, 322] on div "Offboard" at bounding box center [196, 329] width 277 height 30
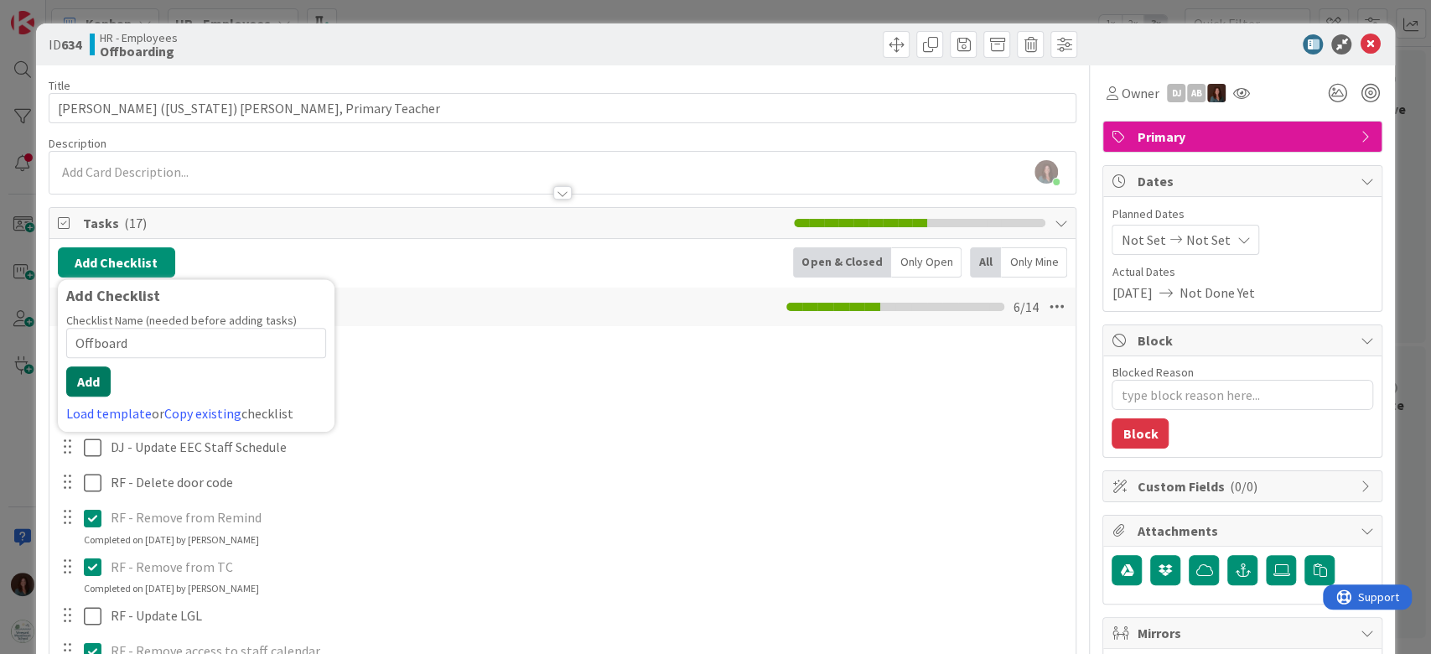
click at [80, 373] on button "Add" at bounding box center [88, 381] width 44 height 30
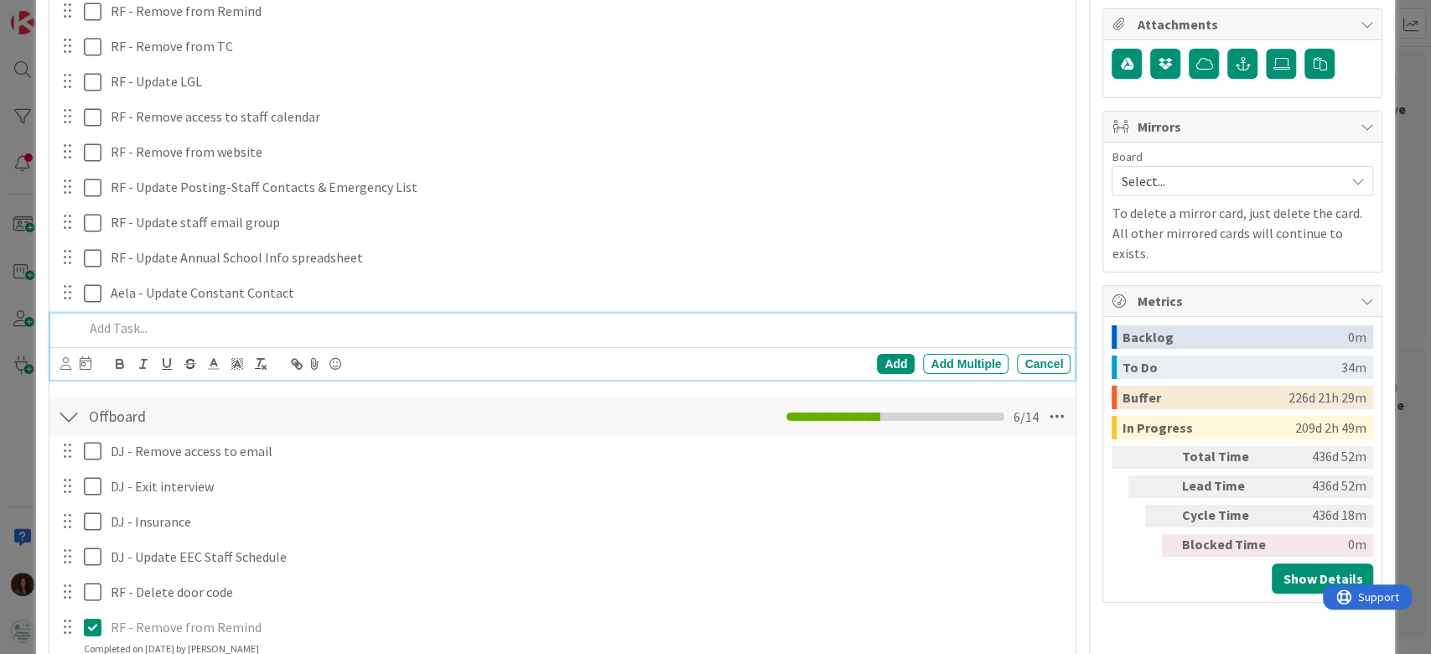
scroll to position [171, 0]
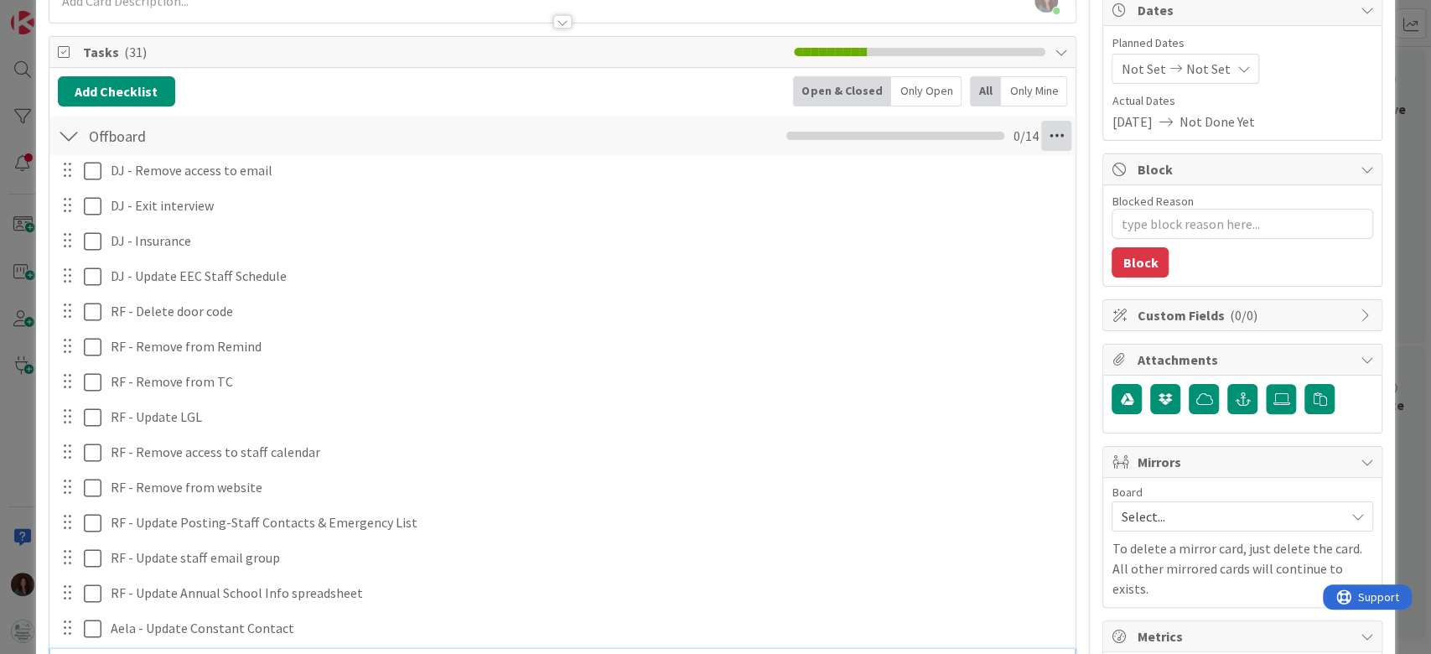
click at [1041, 144] on icon at bounding box center [1056, 136] width 30 height 30
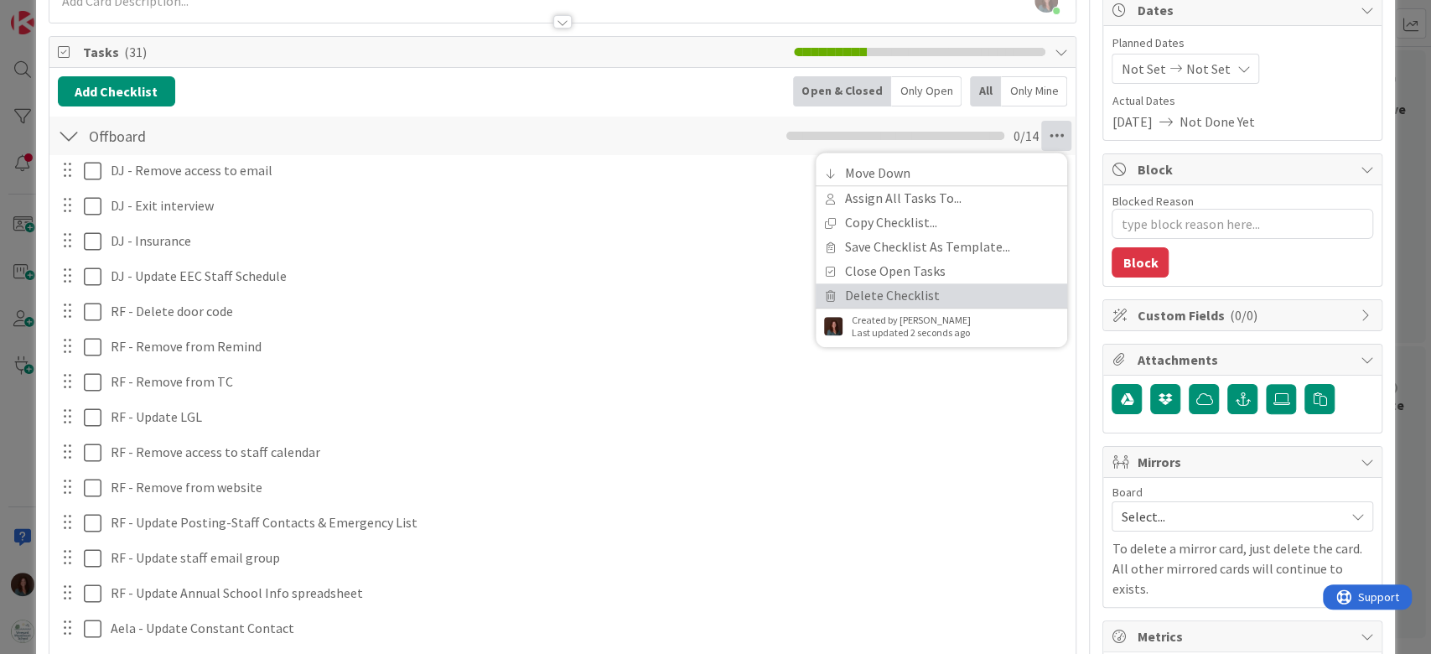
click at [965, 292] on link "Delete Checklist" at bounding box center [940, 295] width 251 height 24
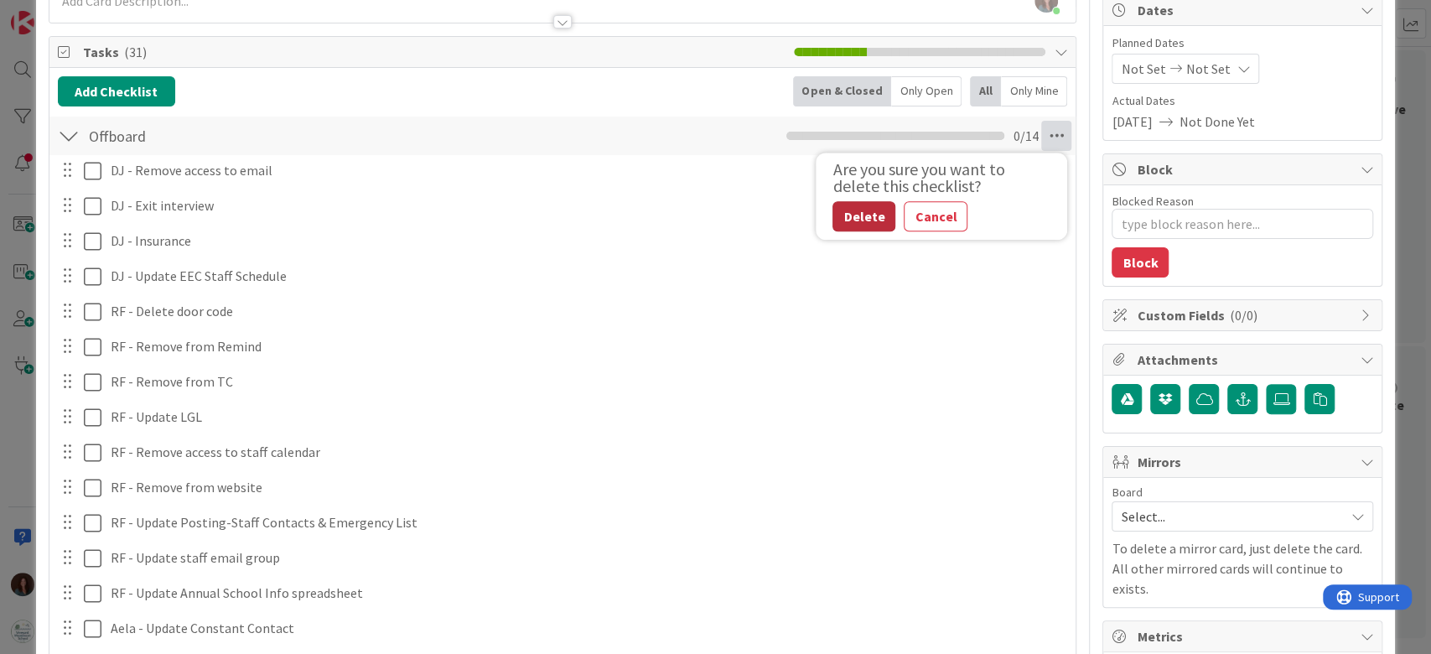
click at [851, 218] on button "Delete" at bounding box center [863, 216] width 63 height 30
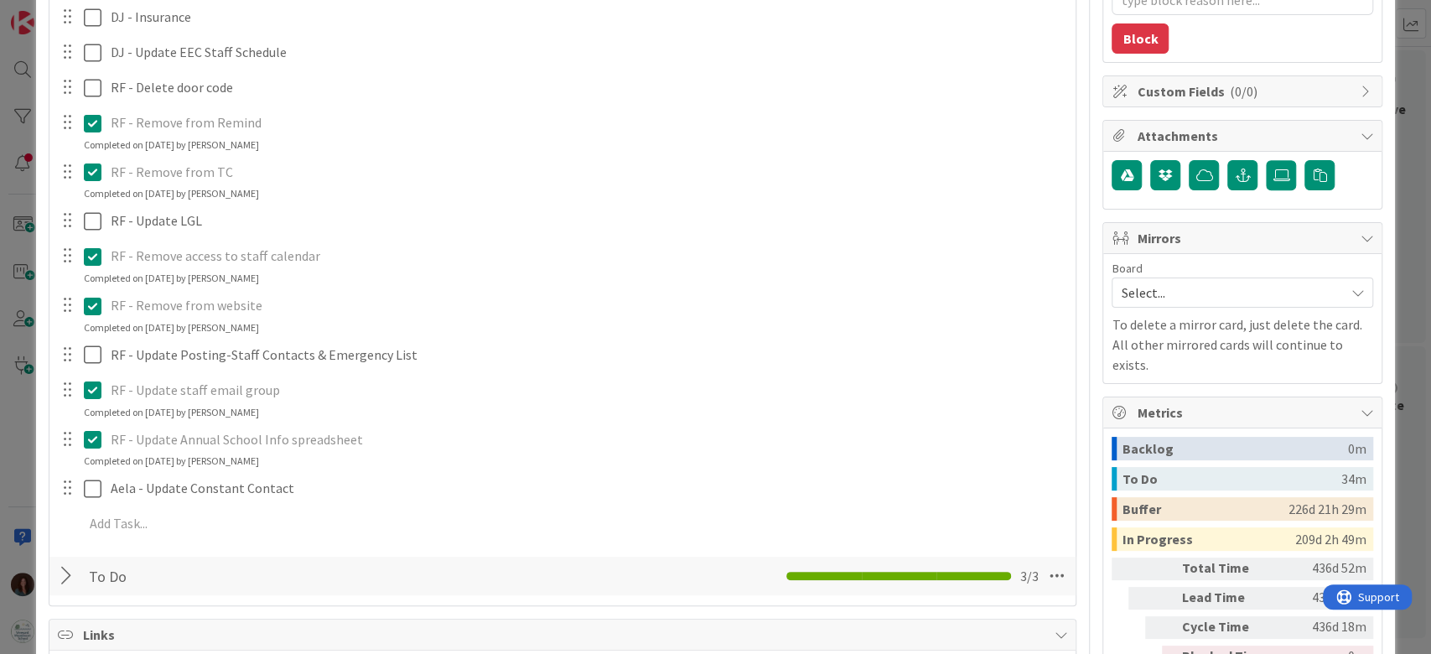
scroll to position [0, 0]
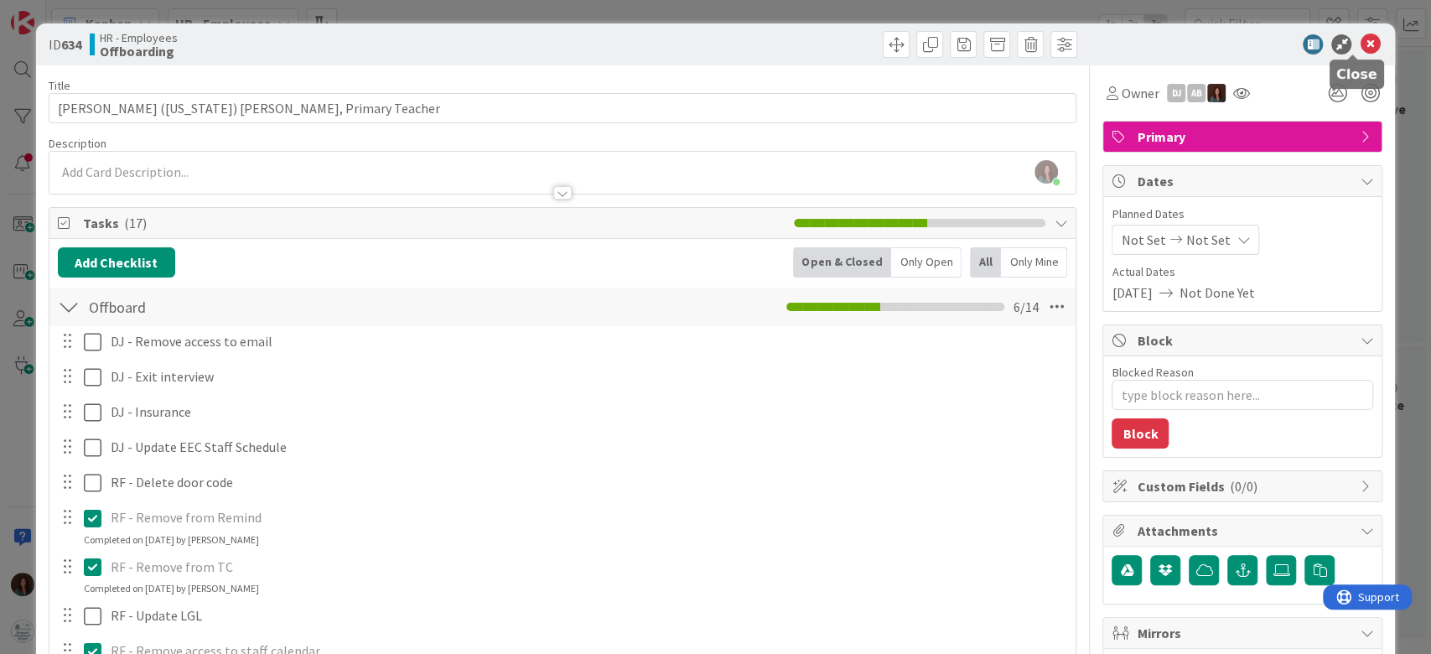
click at [1359, 45] on icon at bounding box center [1369, 44] width 20 height 20
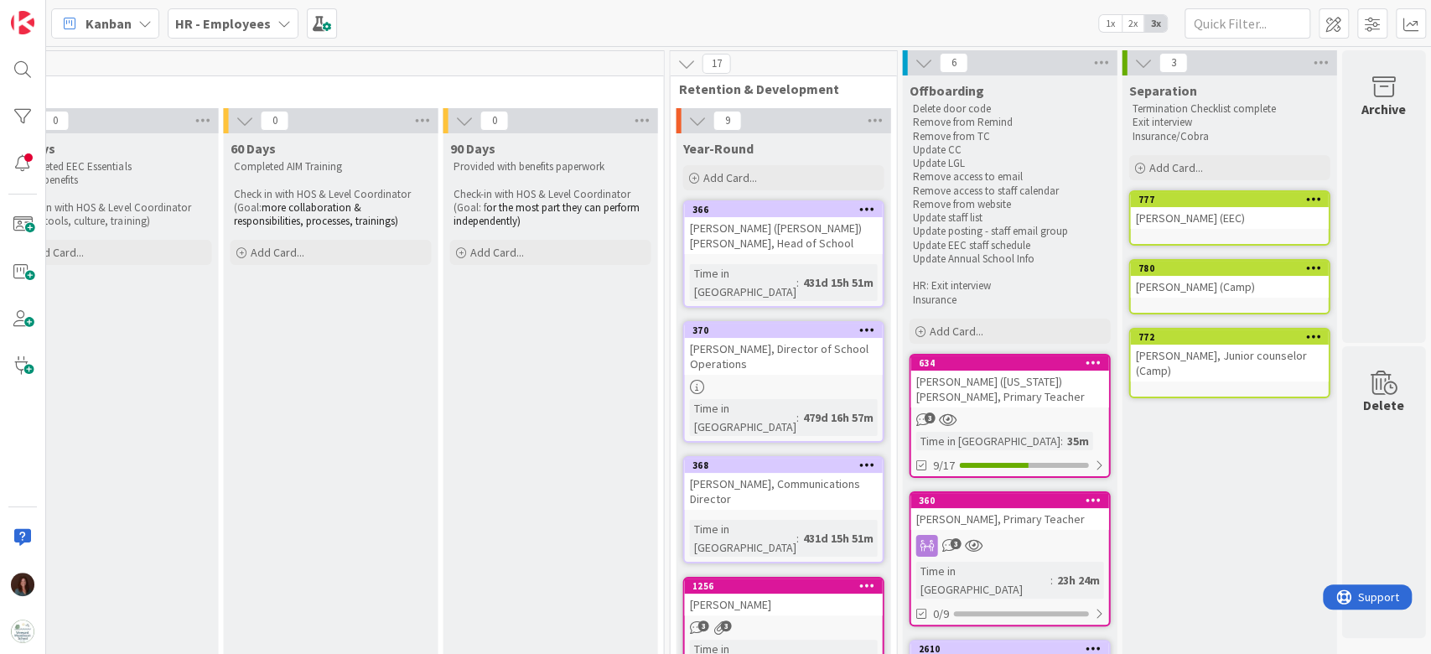
click at [1074, 381] on div "[PERSON_NAME] ([US_STATE]) [PERSON_NAME], Primary Teacher" at bounding box center [1009, 388] width 198 height 37
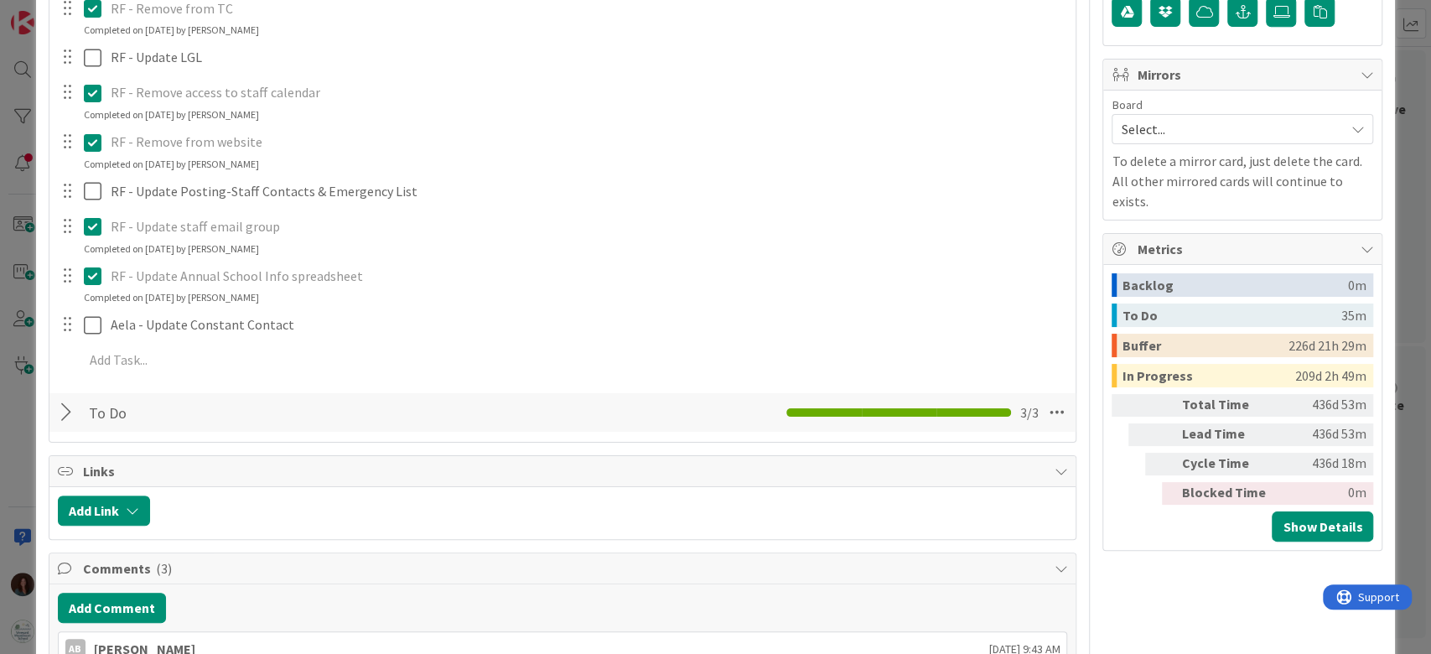
scroll to position [335, 0]
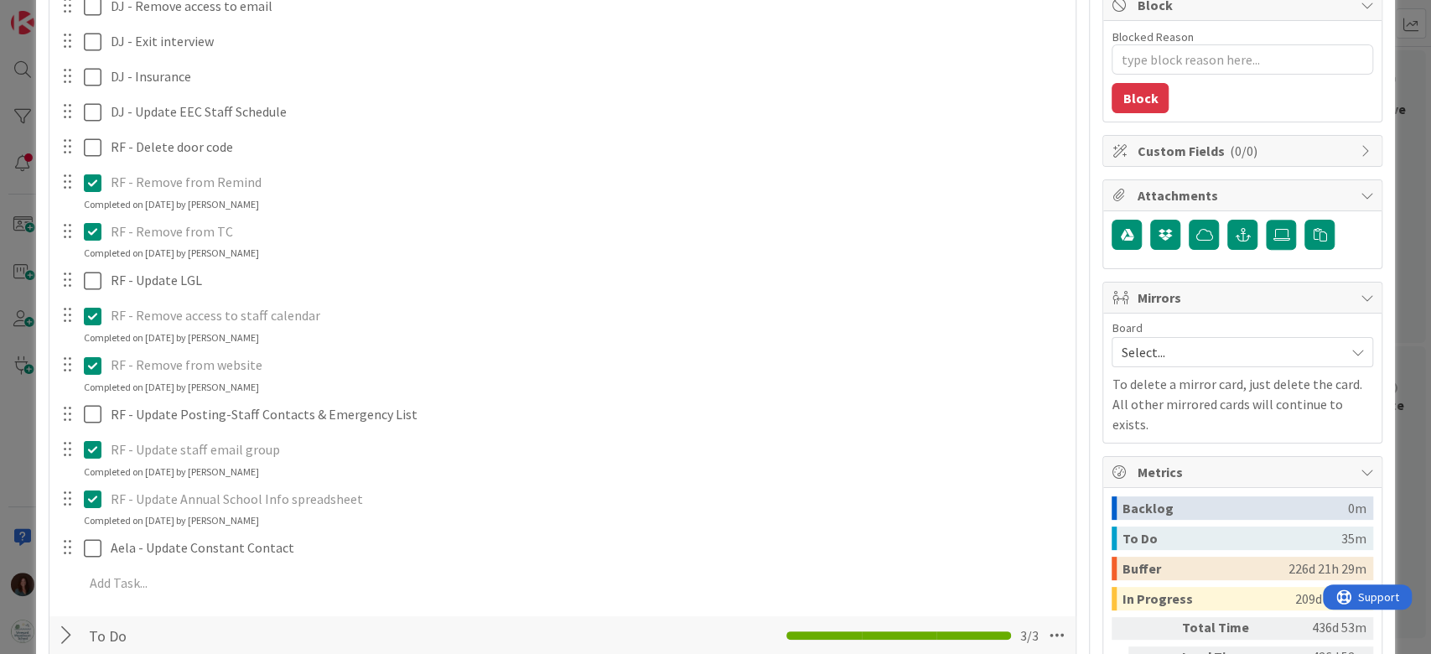
click at [1209, 352] on span "Select..." at bounding box center [1227, 351] width 215 height 23
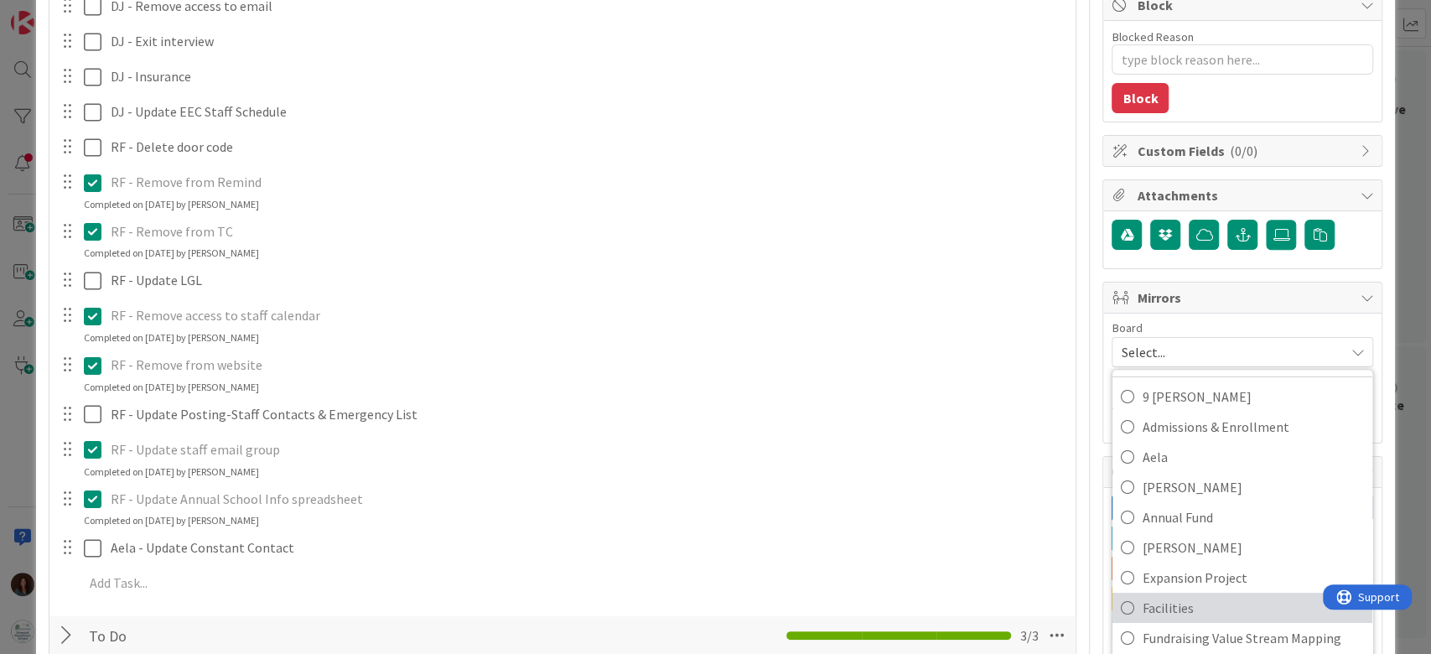
scroll to position [111, 0]
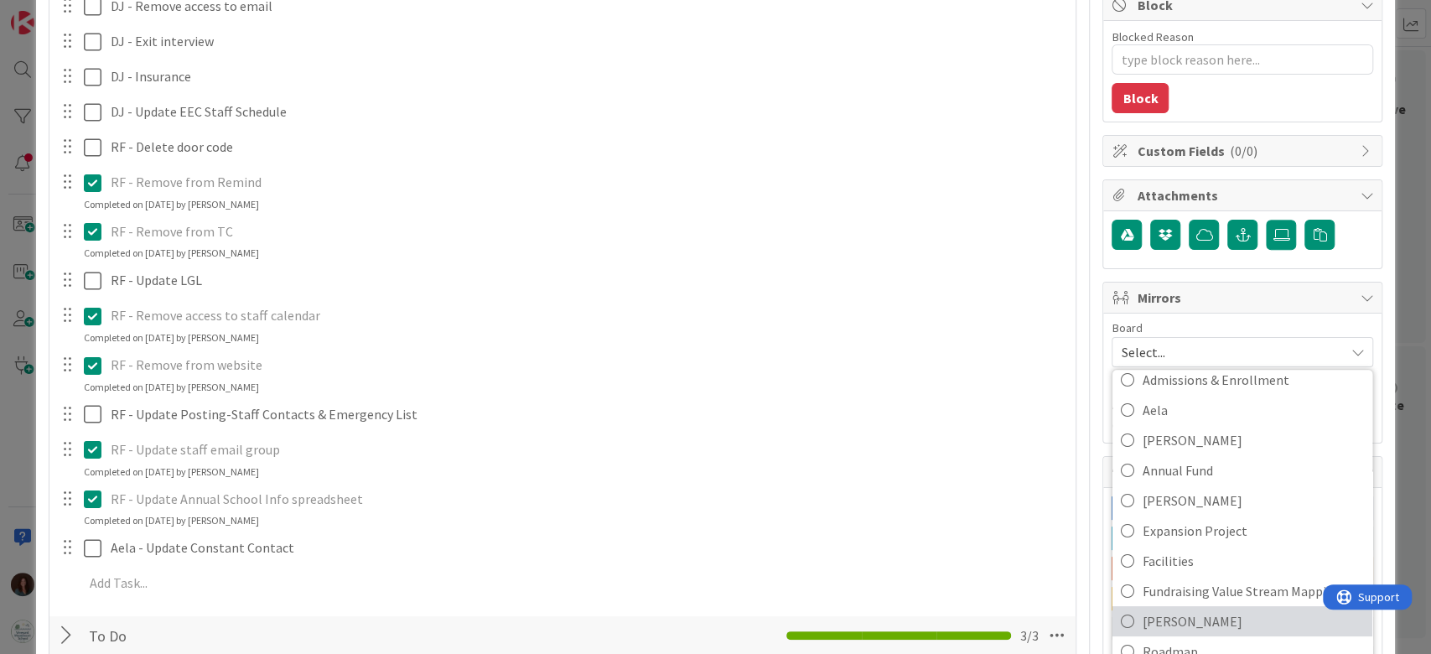
click at [1205, 614] on span "[PERSON_NAME]" at bounding box center [1252, 620] width 221 height 25
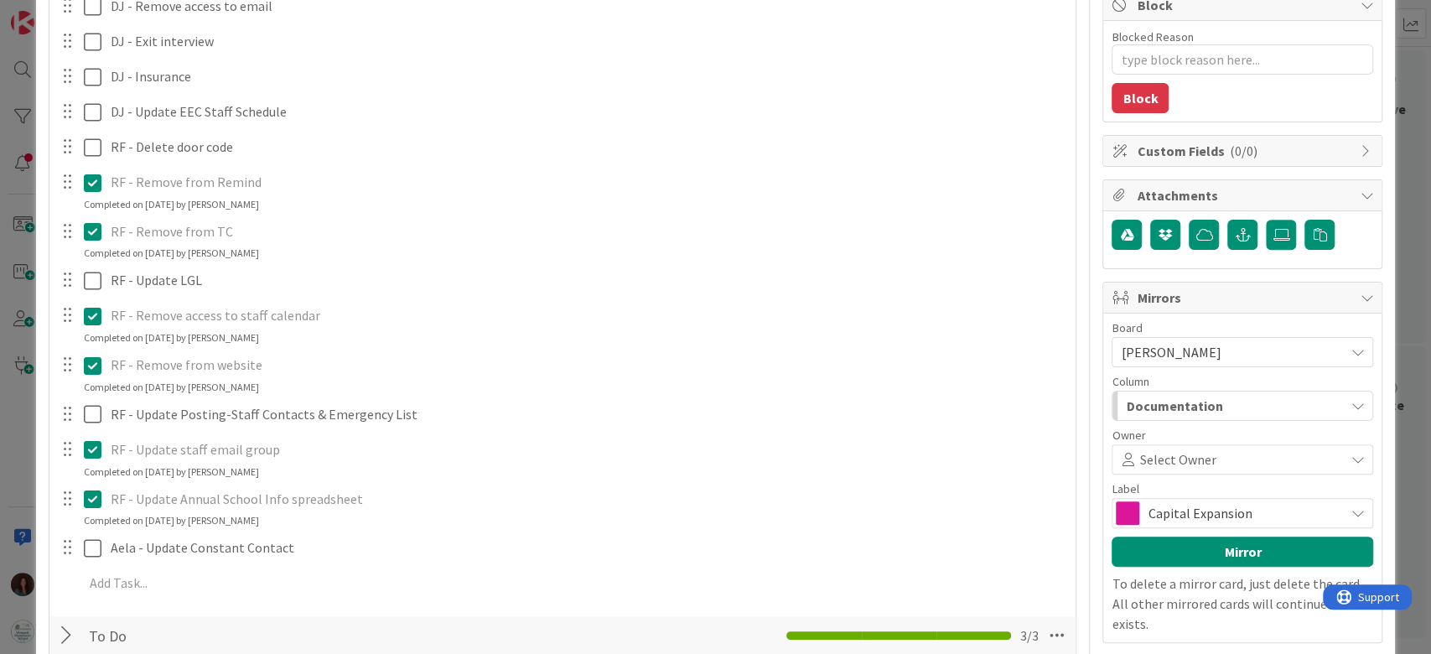
click at [1243, 406] on div "Documentation" at bounding box center [1232, 405] width 222 height 27
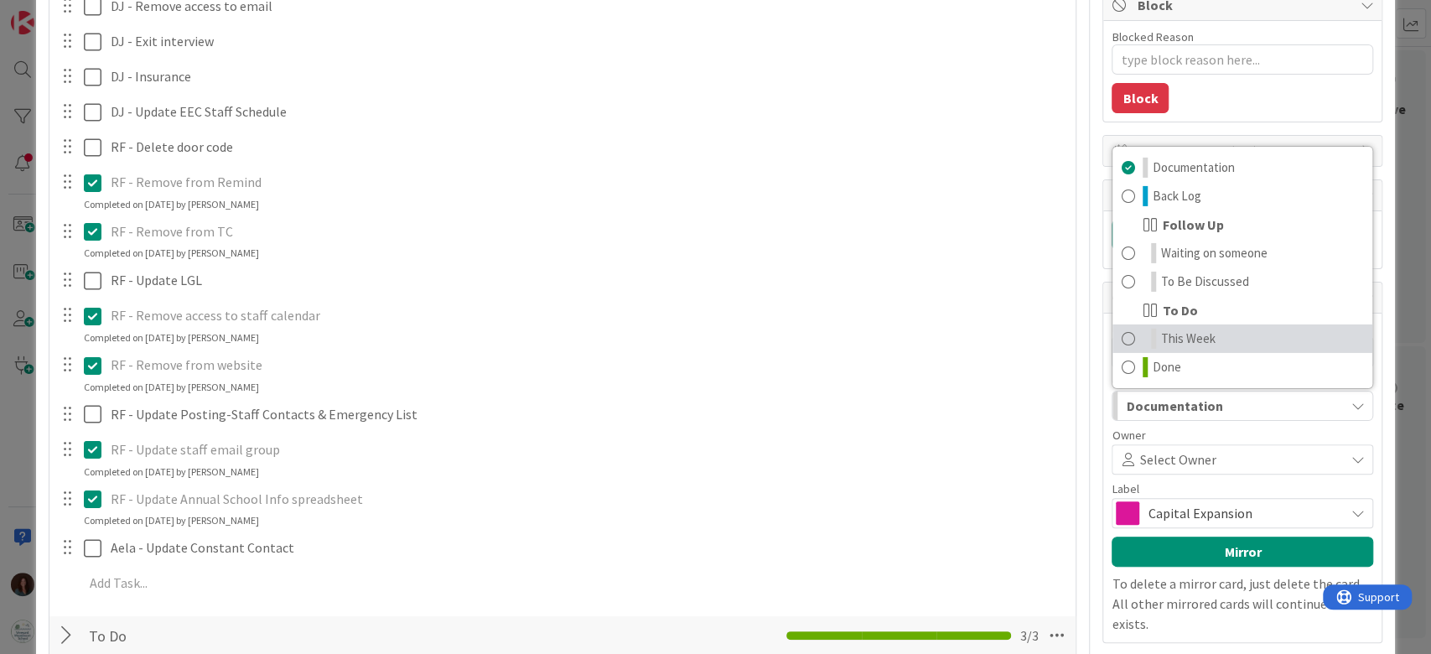
click at [1260, 336] on link "This Week" at bounding box center [1242, 338] width 260 height 28
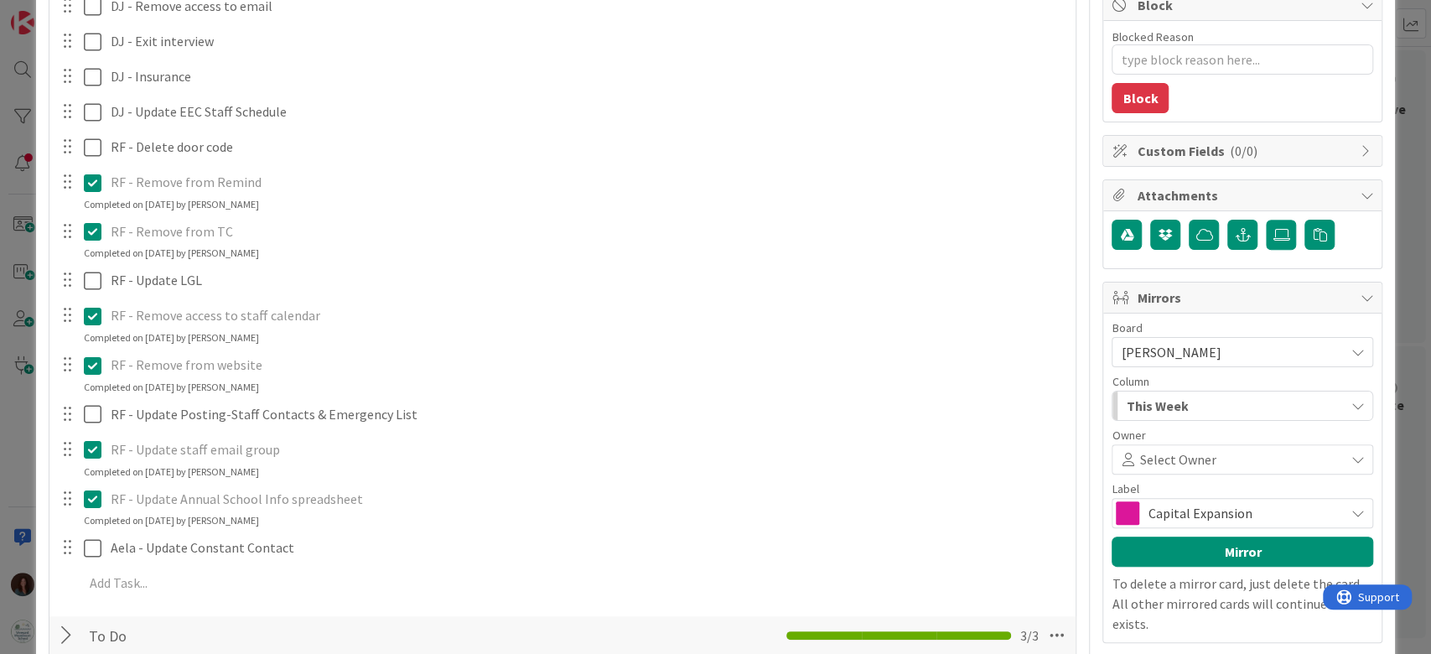
click at [1233, 498] on div "Capital Expansion" at bounding box center [1241, 513] width 261 height 30
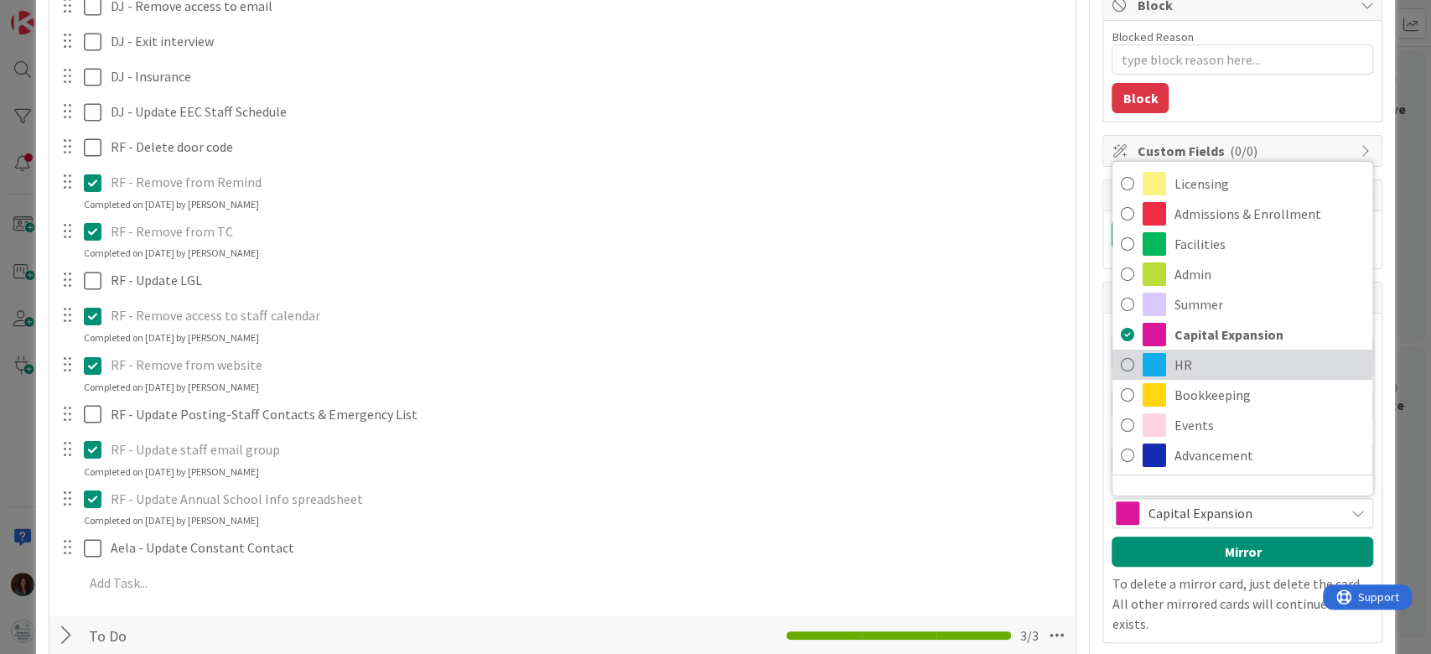
drag, startPoint x: 1255, startPoint y: 361, endPoint x: 1250, endPoint y: 458, distance: 97.3
click at [1255, 361] on span "HR" at bounding box center [1268, 364] width 189 height 25
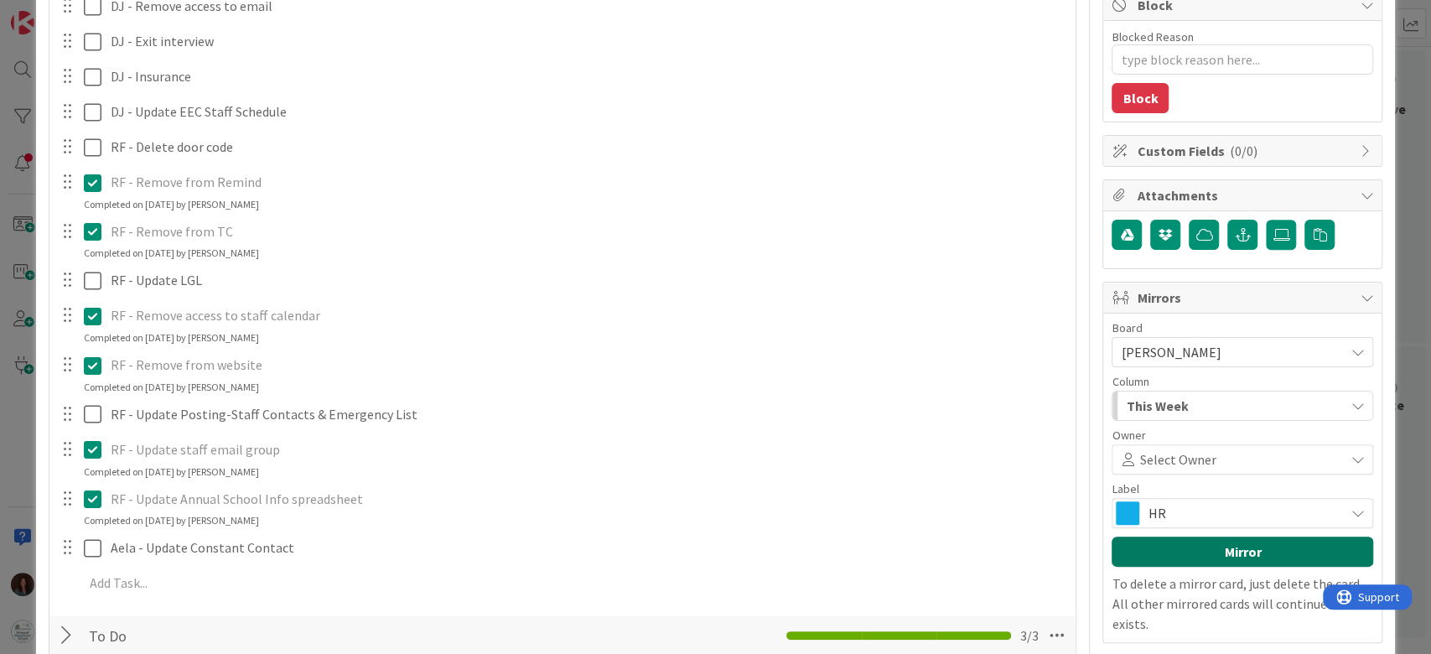
click at [1260, 546] on button "Mirror" at bounding box center [1241, 551] width 261 height 30
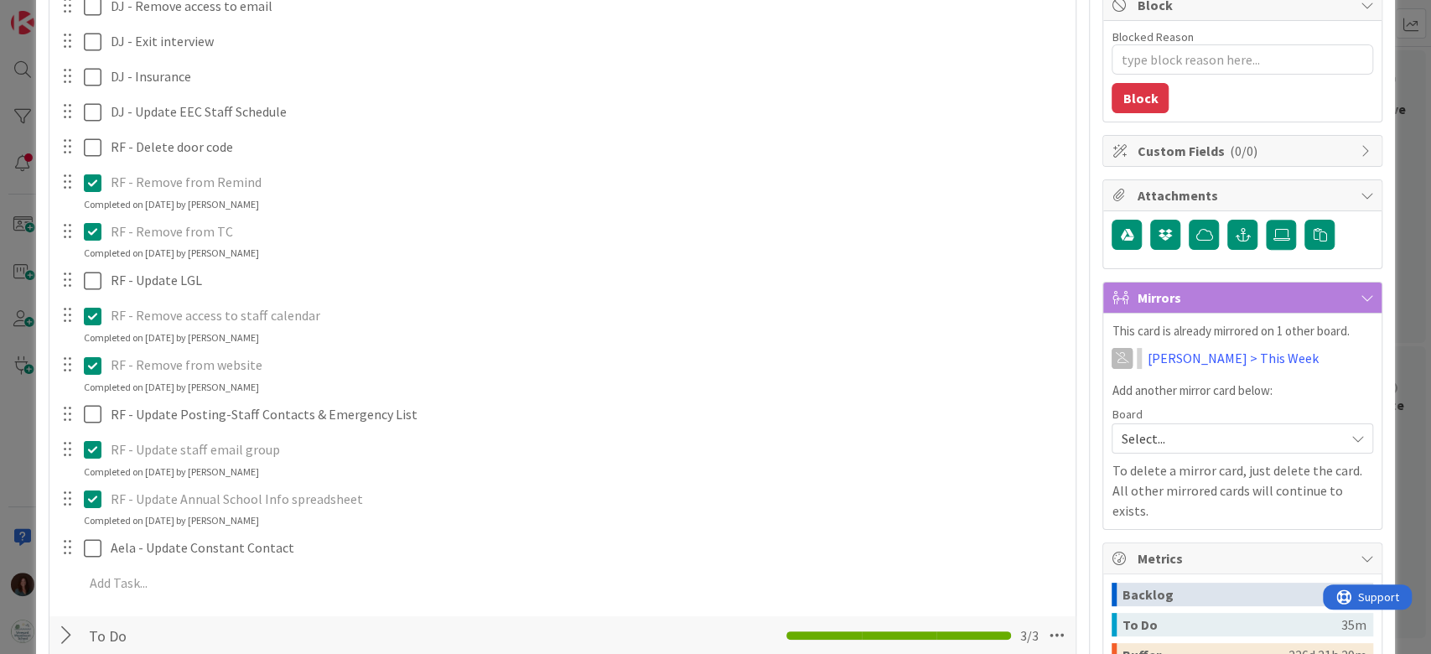
scroll to position [0, 0]
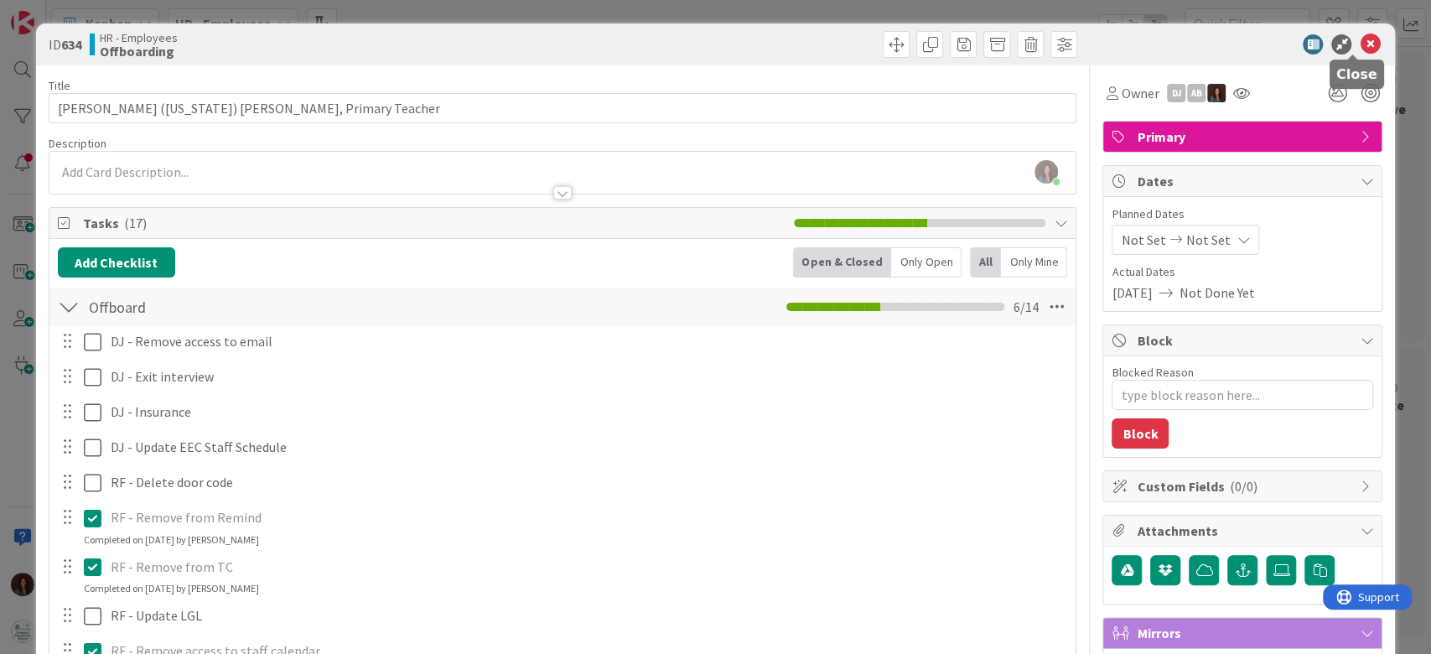
click at [1359, 40] on icon at bounding box center [1369, 44] width 20 height 20
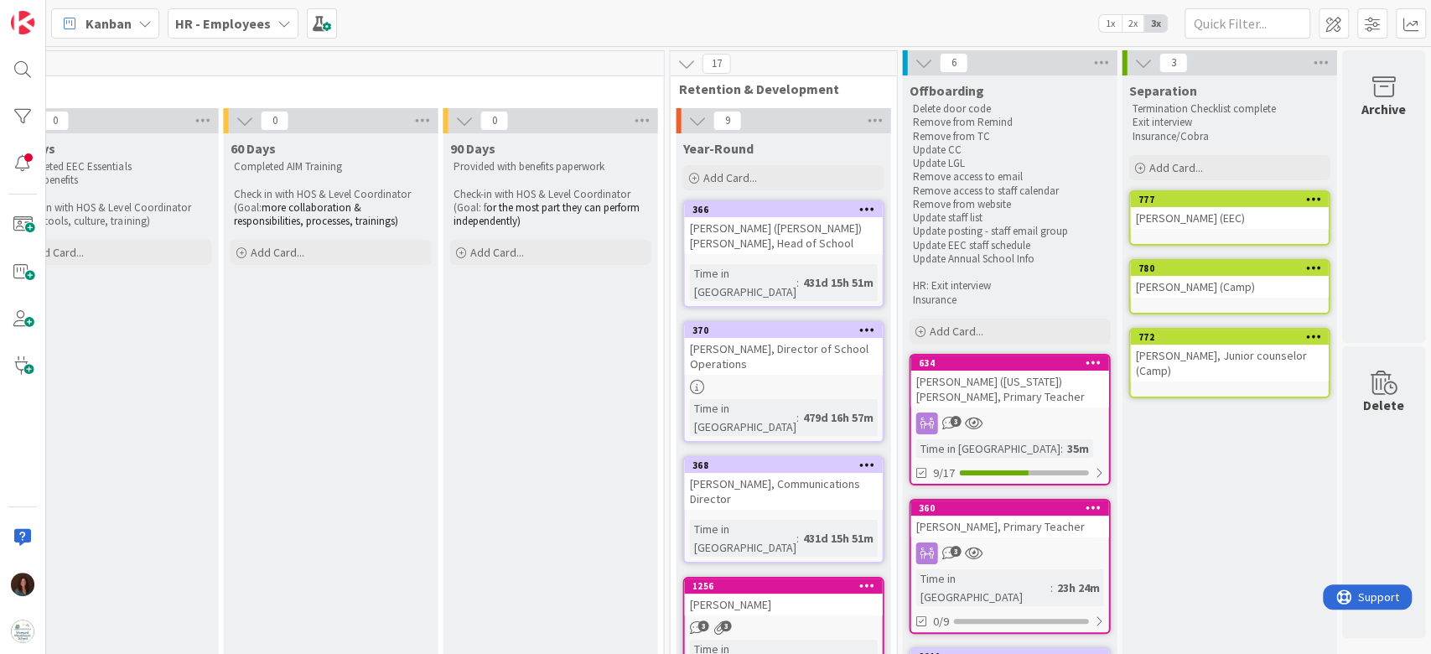
click at [228, 40] on div "Kanban HR - Employees 1x 2x 3x" at bounding box center [738, 23] width 1384 height 46
click at [227, 27] on b "HR - Employees" at bounding box center [223, 23] width 96 height 17
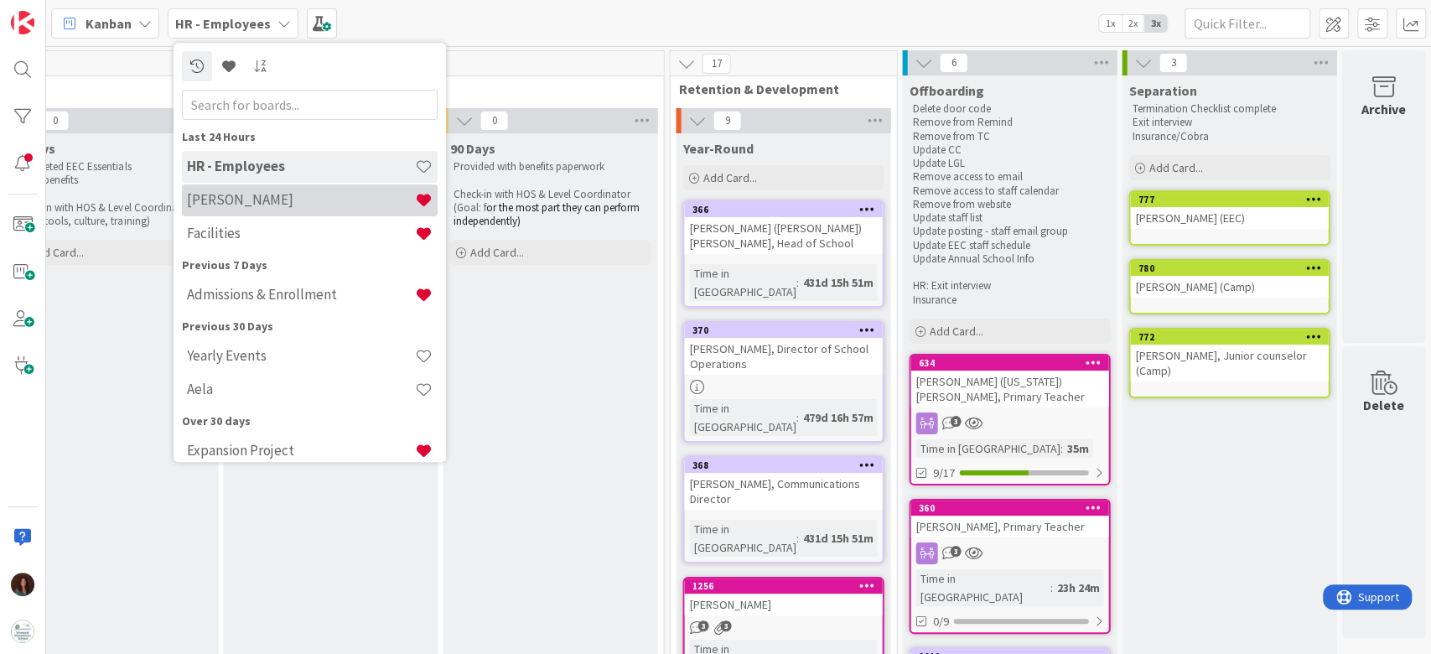
click at [245, 192] on h4 "[PERSON_NAME]" at bounding box center [301, 200] width 228 height 17
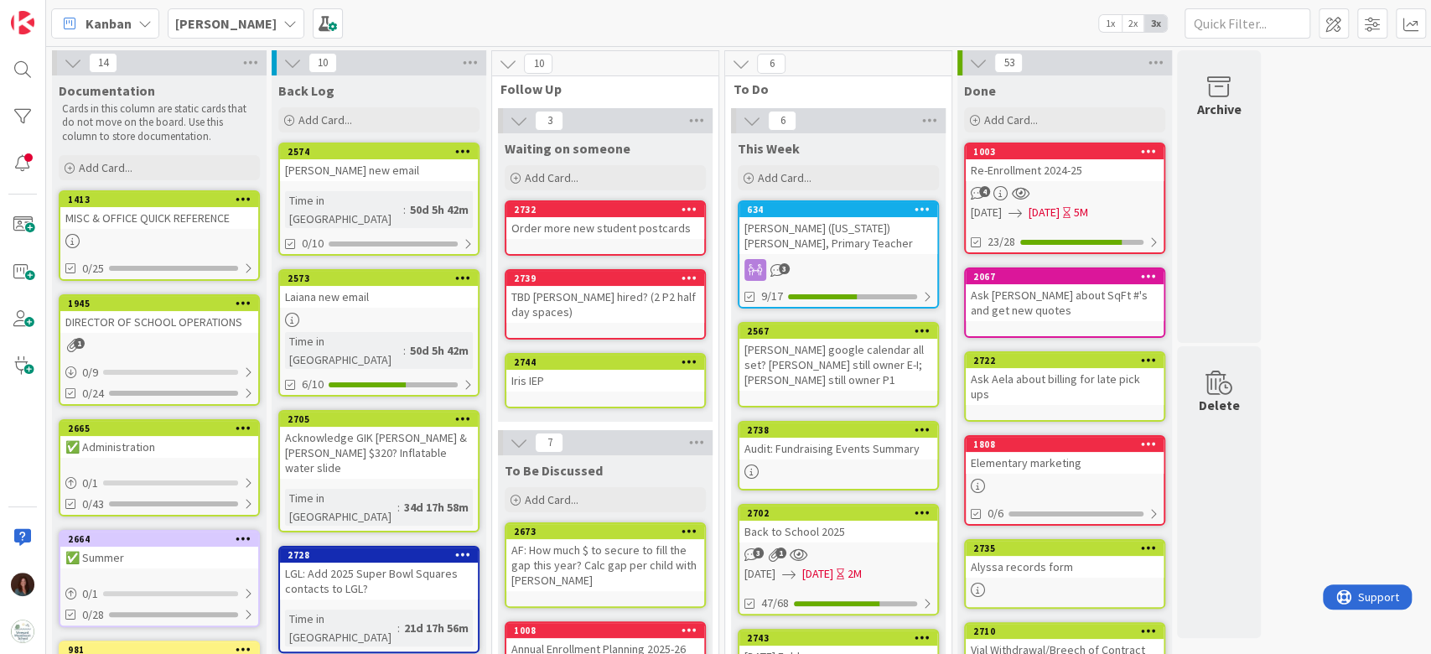
click at [893, 361] on div "[PERSON_NAME] google calendar all set? [PERSON_NAME] still owner E-I; [PERSON_N…" at bounding box center [838, 365] width 198 height 52
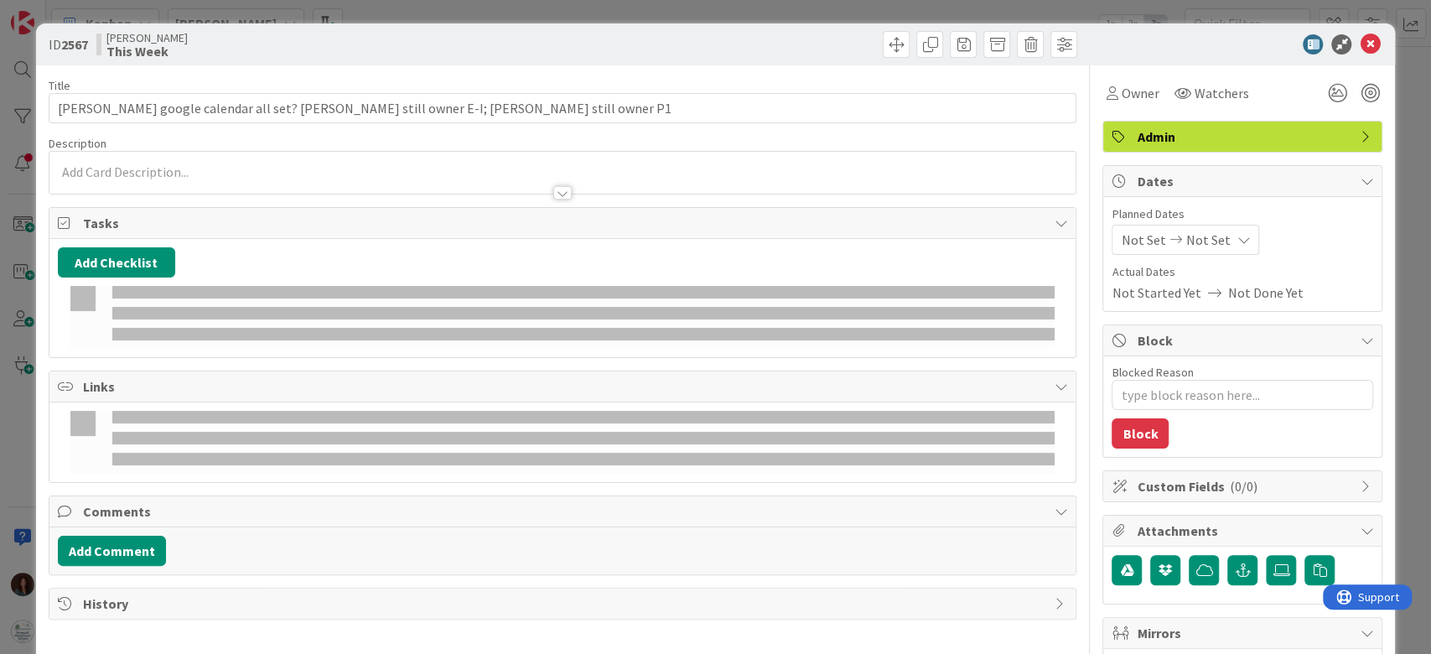
type textarea "x"
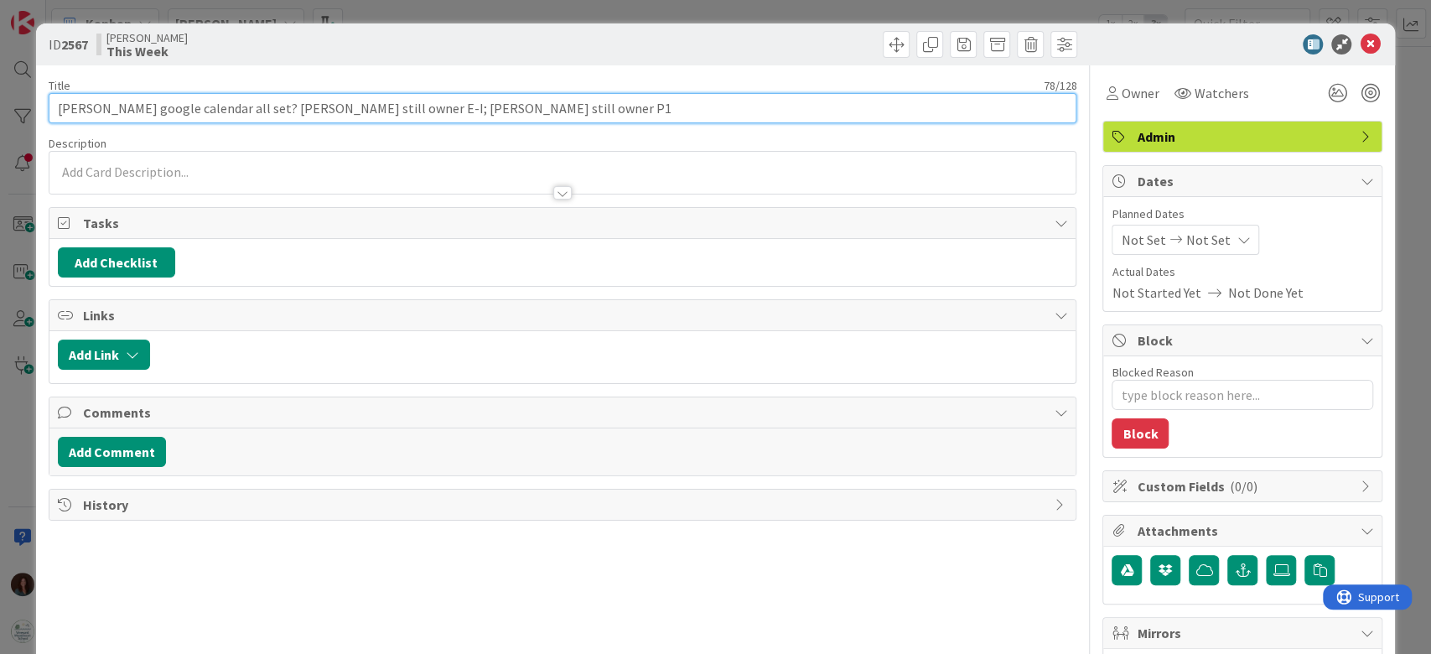
drag, startPoint x: 416, startPoint y: 113, endPoint x: 363, endPoint y: 129, distance: 55.1
click at [363, 129] on div "Title 78 / 128 [PERSON_NAME] google calendar all set? [PERSON_NAME] still owner…" at bounding box center [563, 586] width 1028 height 1043
type input "[PERSON_NAME] google calendar all set? [PERSON_NAME] still owner E-I"
type textarea "x"
type input "[PERSON_NAME] google calendar all set? [PERSON_NAME] still owner E-I"
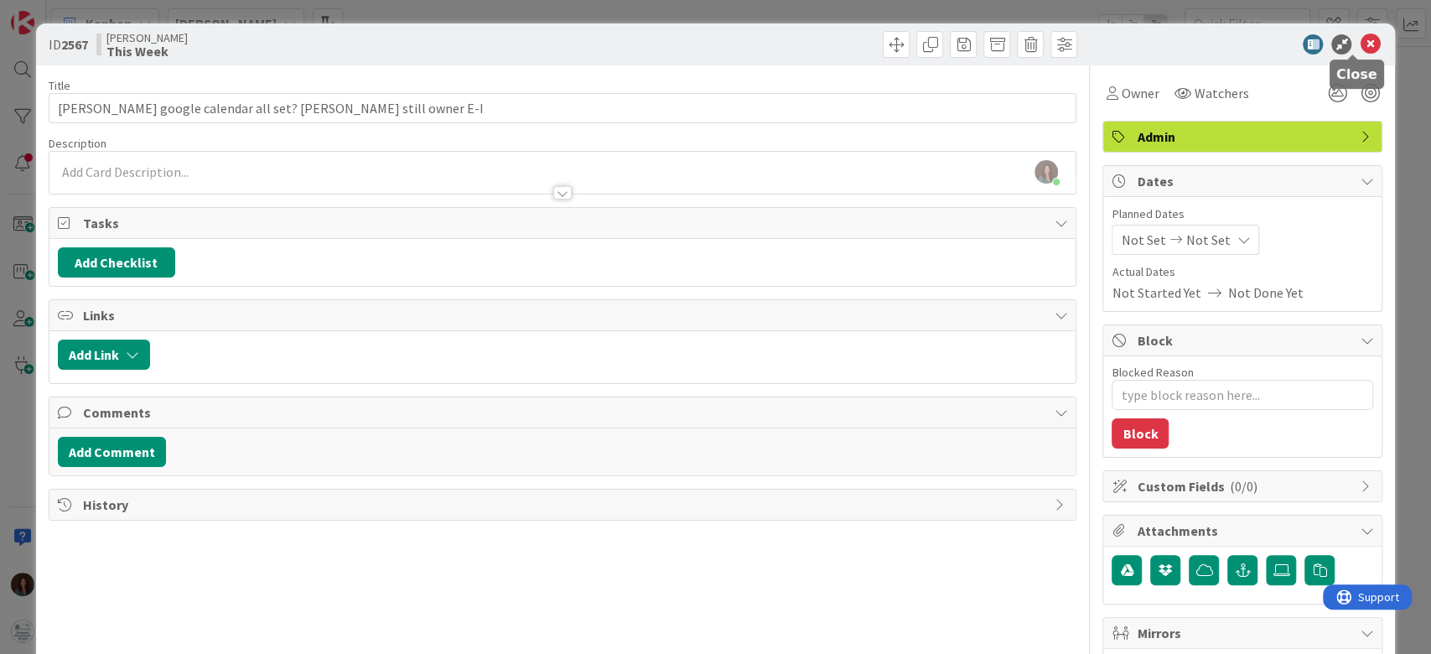
drag, startPoint x: 1349, startPoint y: 38, endPoint x: 1167, endPoint y: 253, distance: 282.4
click at [1359, 38] on icon at bounding box center [1369, 44] width 20 height 20
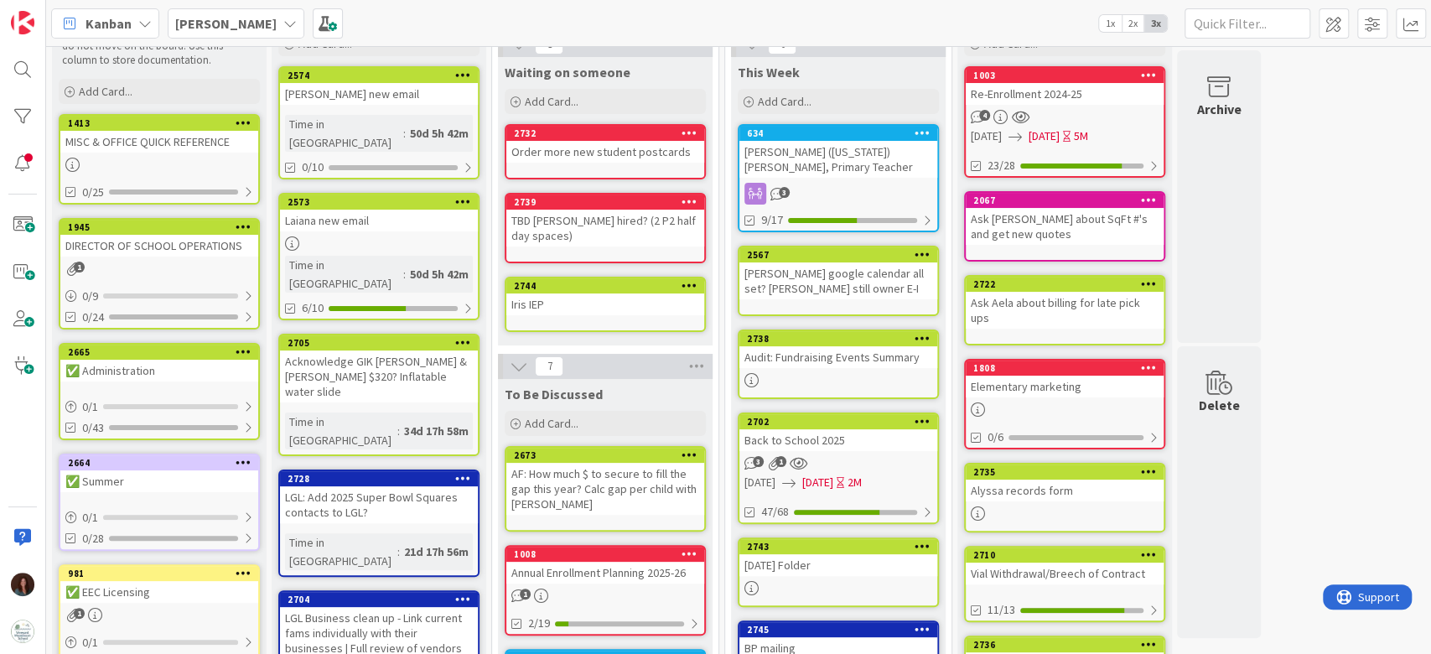
scroll to position [111, 0]
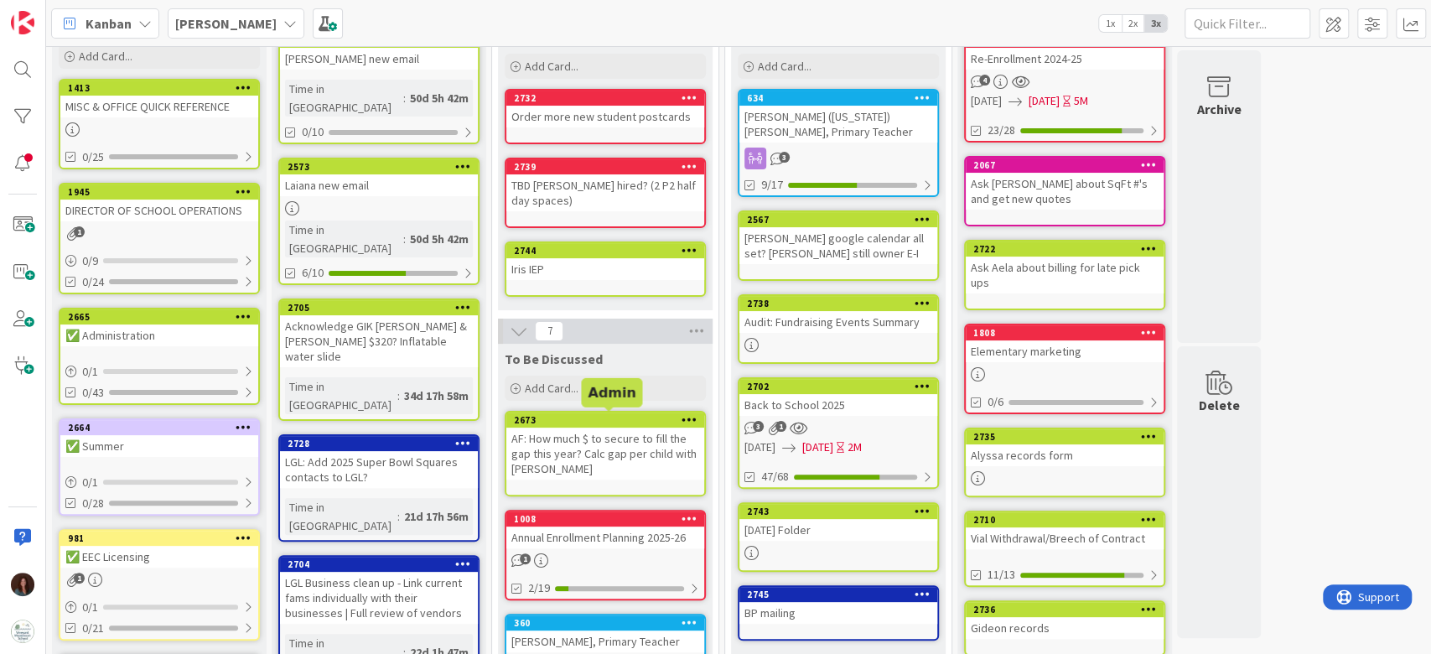
drag, startPoint x: 839, startPoint y: 587, endPoint x: 741, endPoint y: 530, distance: 113.0
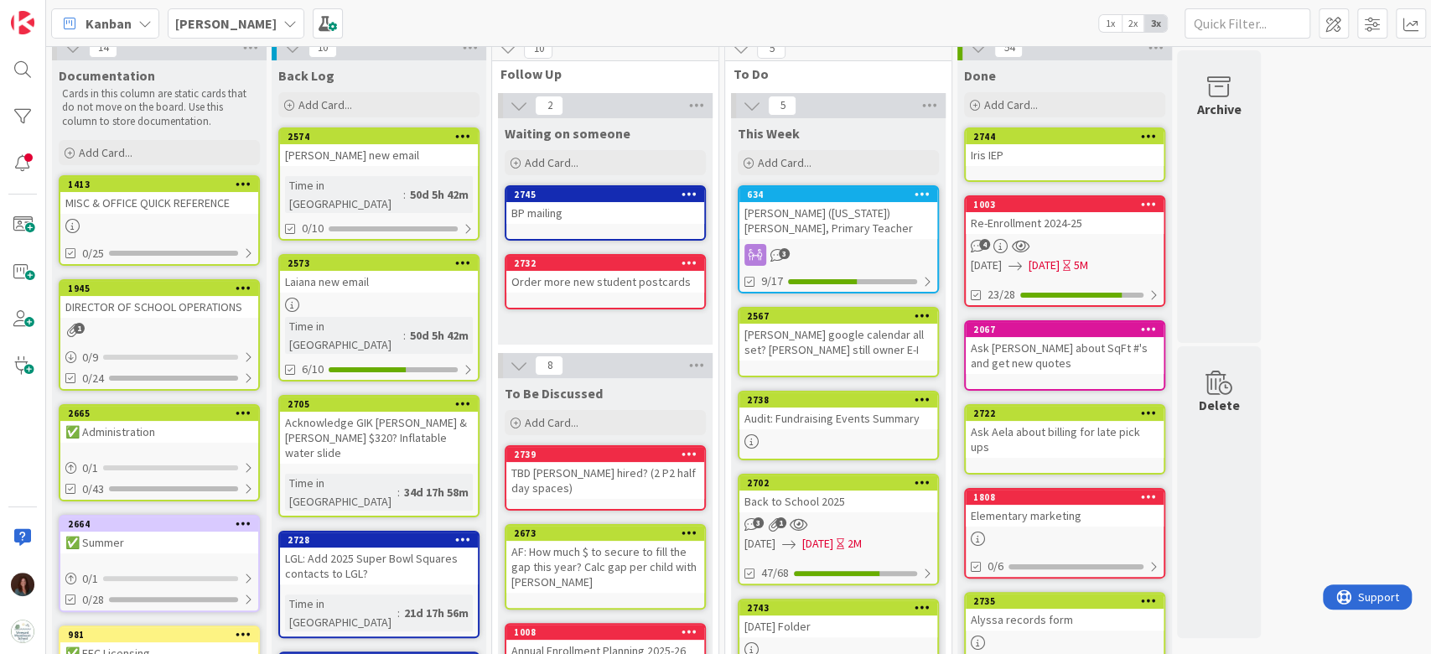
scroll to position [0, 0]
